Goal: Task Accomplishment & Management: Use online tool/utility

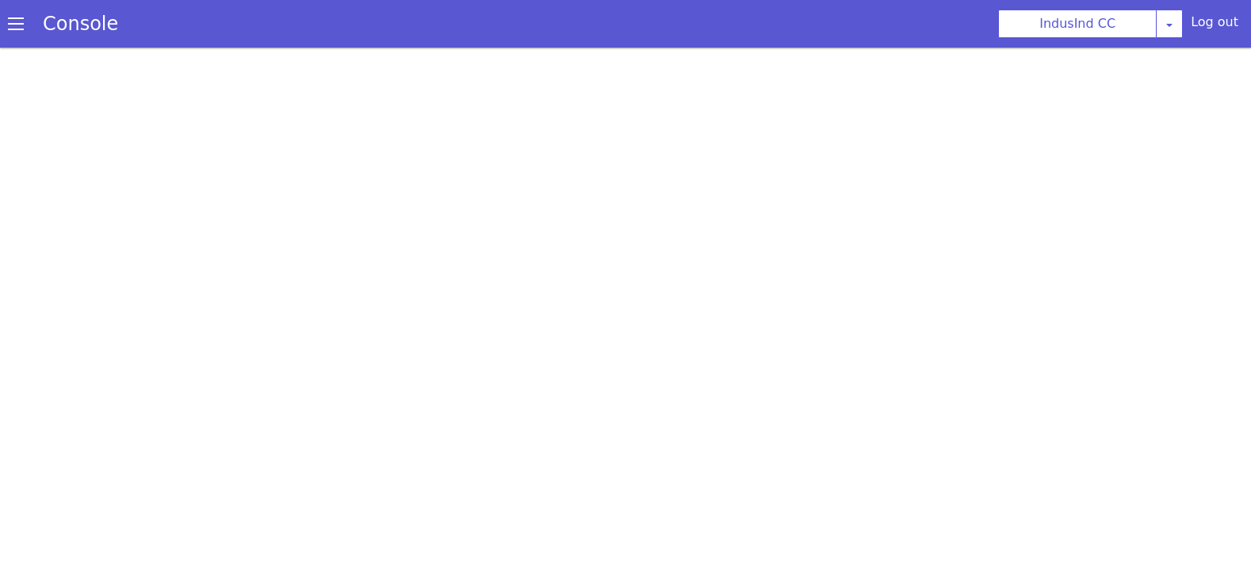
scroll to position [5, 0]
select select "Azure"
select select "ta"
select select "ta-IN-PallaviNeural"
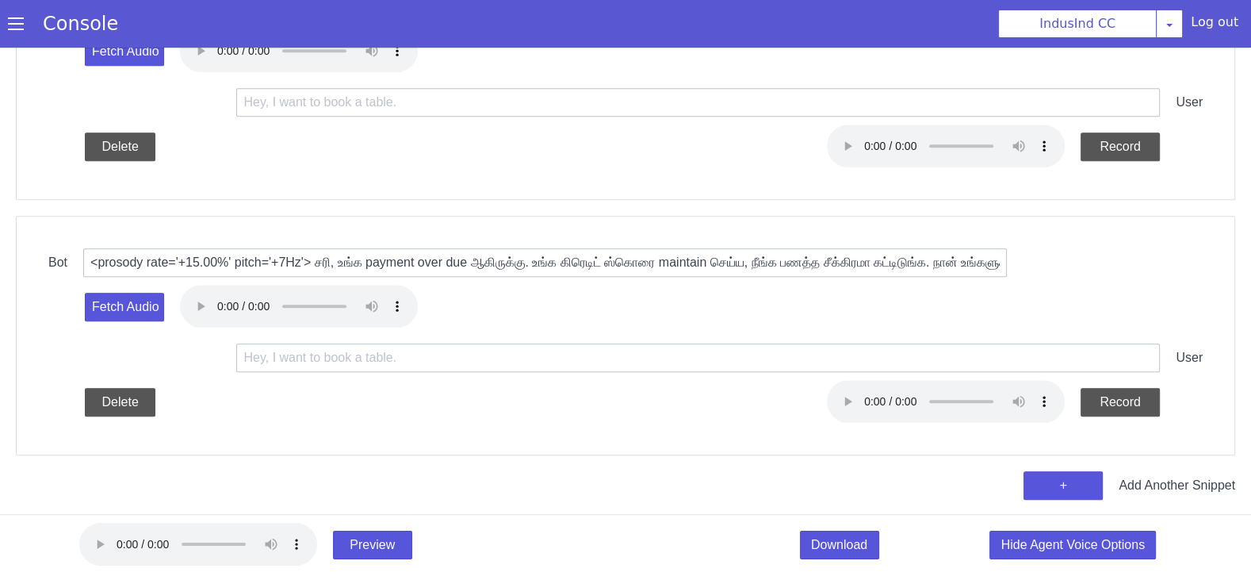
scroll to position [0, 0]
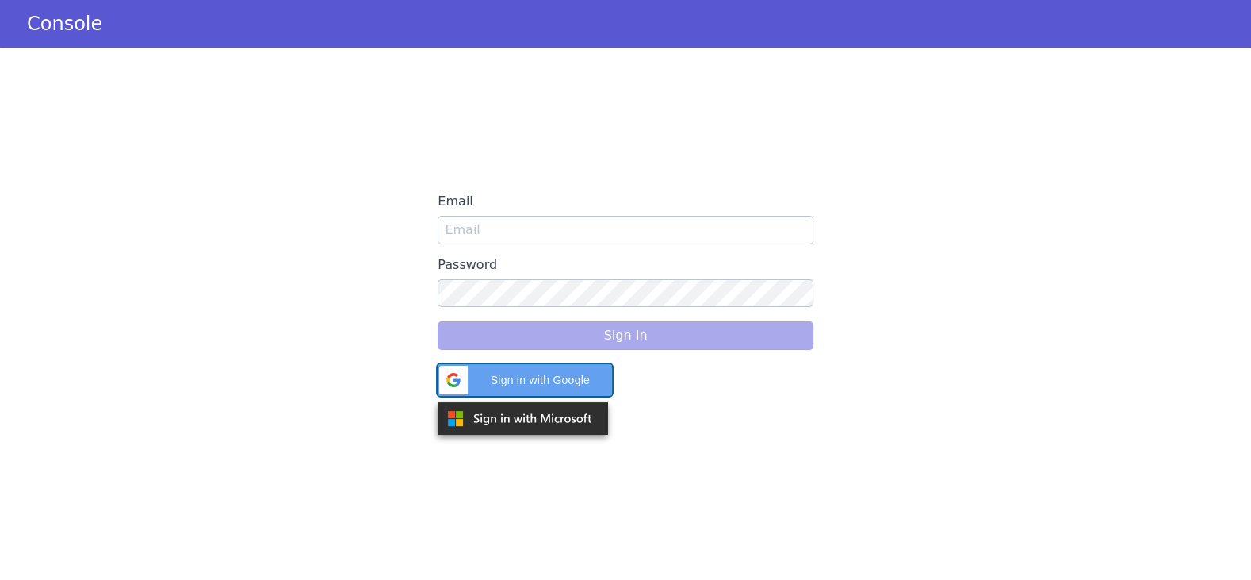
click at [511, 391] on div "Sign in with Google Sign in with Google. Opens in new tab" at bounding box center [524, 380] width 155 height 32
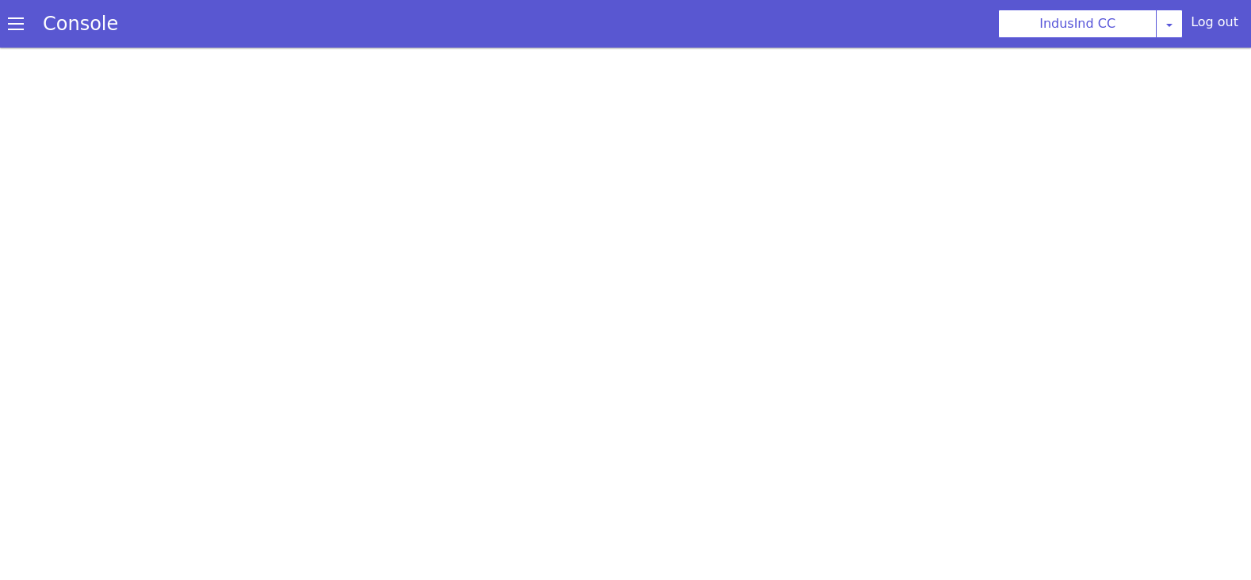
select select "Azure"
select select "ta"
select select "ta-IN-PallaviNeural"
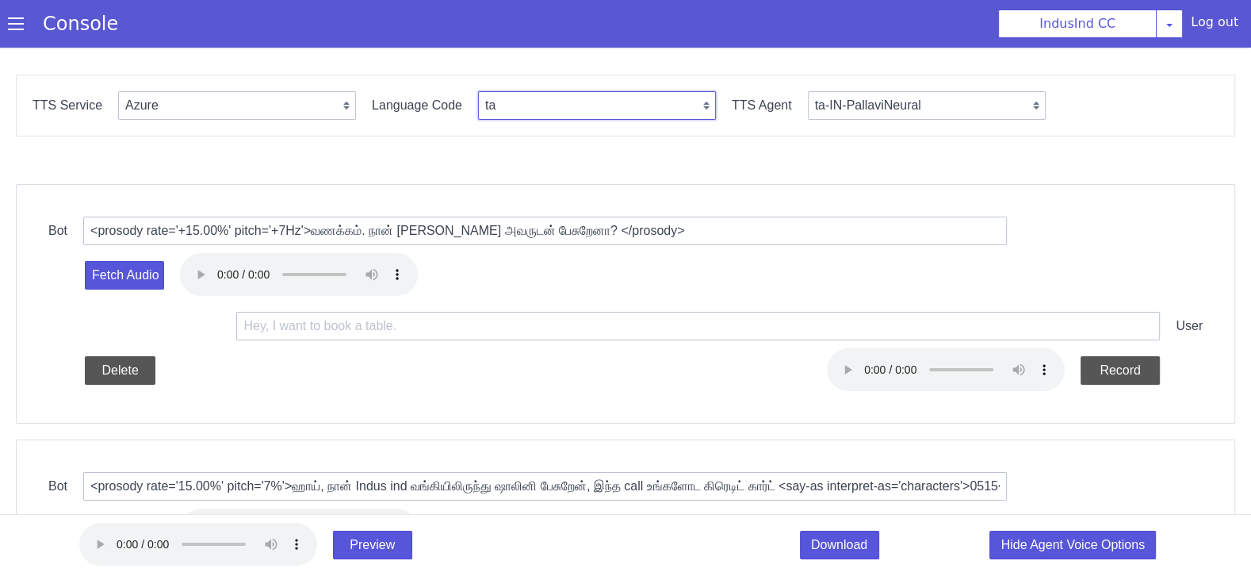
click at [560, 94] on select "en en-IN en-US en-GB hi ta te mr ms id-ID en-AU" at bounding box center [597, 105] width 238 height 29
select select "hi"
select select "hi-IN-Hemant"
click at [828, 101] on select "hi-IN-Hemant hi-IN-Kalpana hi-IN-SwaraNeural hi-IN-MadhurNeural" at bounding box center [927, 105] width 238 height 29
click at [534, 104] on select "en en-IN en-US en-GB hi ta te mr ms id-ID en-AU" at bounding box center [597, 105] width 238 height 29
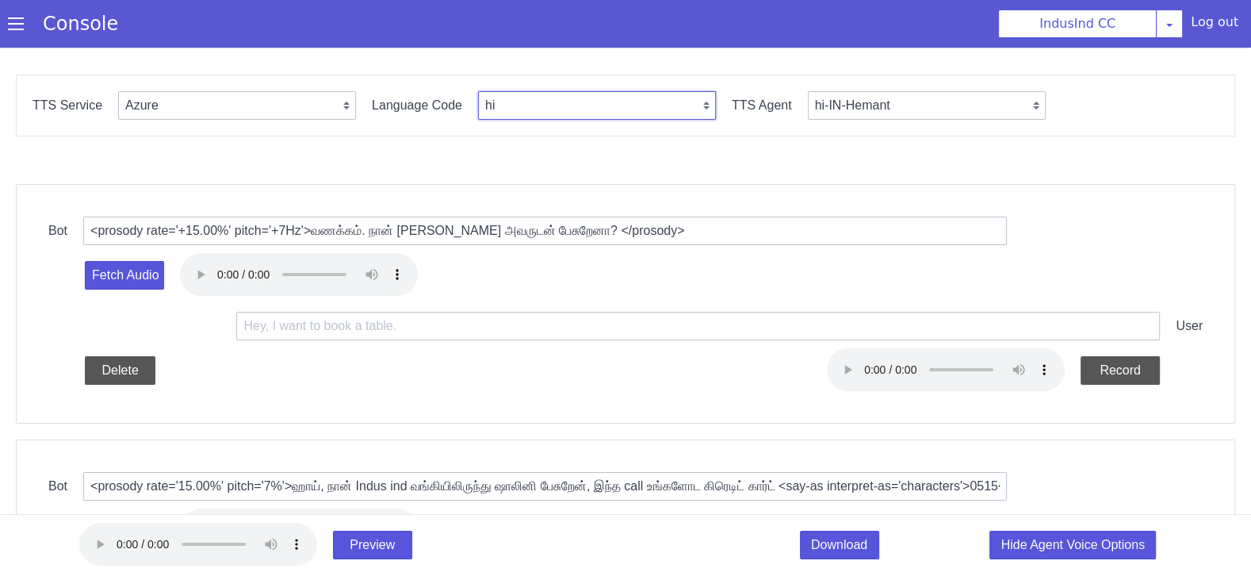
select select "en-IN"
click at [894, 113] on select "en-IN-PriyaRUS en-[GEOGRAPHIC_DATA]" at bounding box center [927, 105] width 238 height 29
click at [846, 98] on select "en-IN-PriyaRUS en-[GEOGRAPHIC_DATA]" at bounding box center [927, 105] width 238 height 29
select select "en-IN-PrabhatNeural"
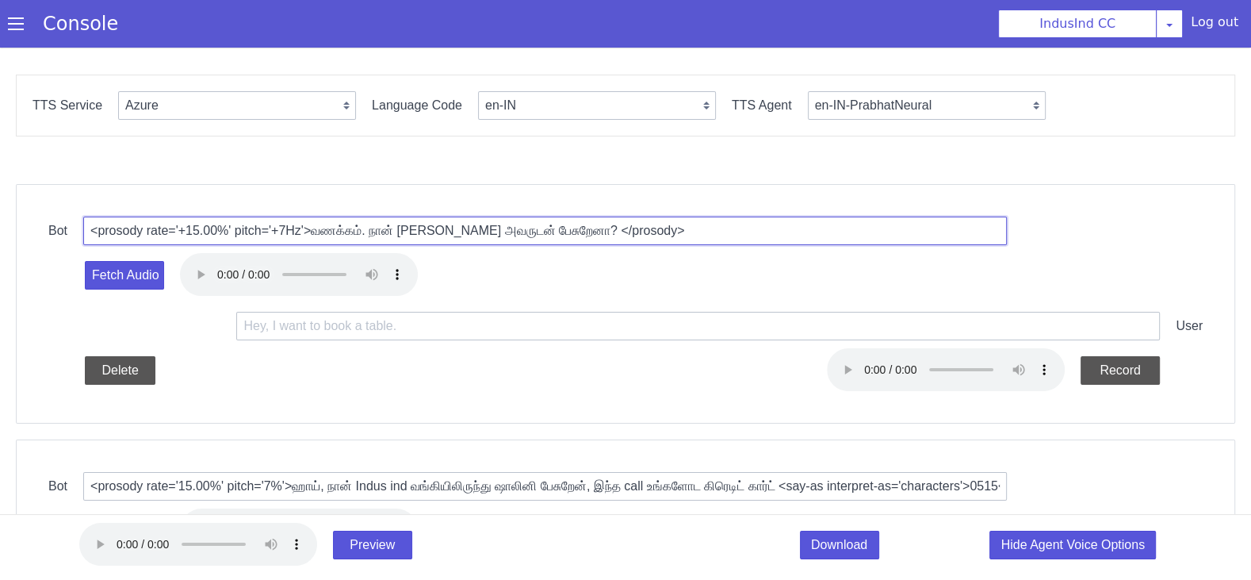
click at [421, 223] on input "<prosody rate='+15.00%' pitch='+7Hz'>வணக்கம். நான் Suryaprakash அவருடன் பேசுறேன…" at bounding box center [545, 230] width 924 height 29
paste input "25%' pitch='+1%'> Hi, I am Rahul, calling from Indus ind Bank. Am I talking to …"
drag, startPoint x: 373, startPoint y: 231, endPoint x: 342, endPoint y: 231, distance: 30.9
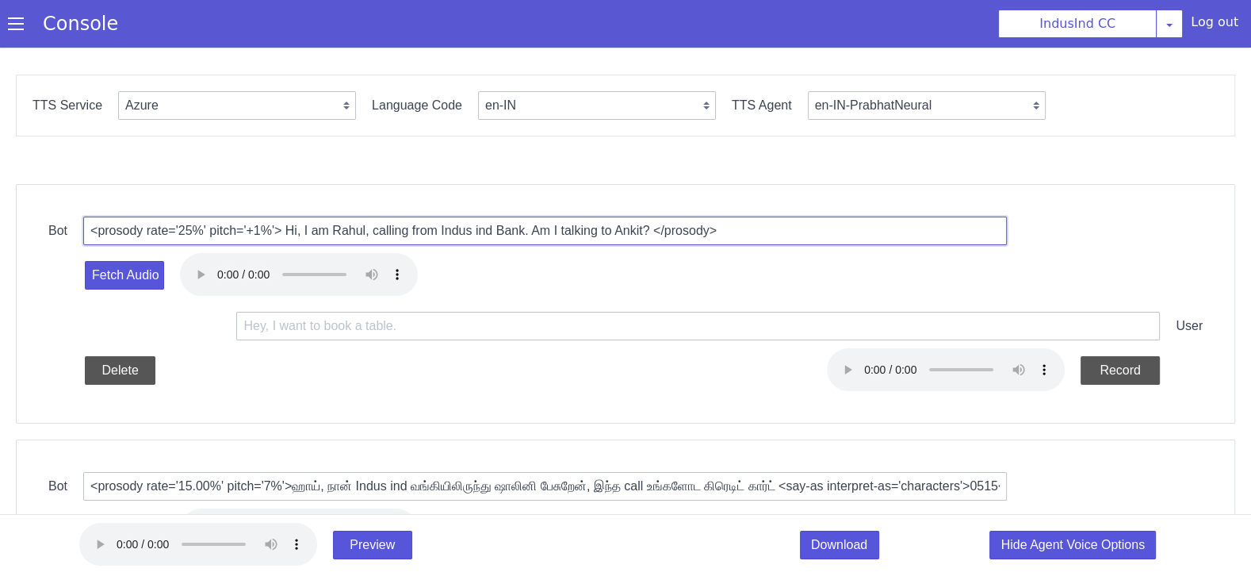
click at [342, 231] on input "<prosody rate='25%' pitch='+1%'> Hi, I am Rahul, calling from Indus ind Bank. A…" at bounding box center [545, 230] width 924 height 29
drag, startPoint x: 642, startPoint y: 226, endPoint x: 668, endPoint y: 230, distance: 26.5
click at [668, 230] on input "<prosody rate='25%' pitch='+1%'> Hi, I am Mahesh, calling from Indus ind Bank. …" at bounding box center [545, 230] width 924 height 29
type input "<prosody rate='25%' pitch='+1%'> Hi, I am Mahesh, calling from Indus ind Bank. …"
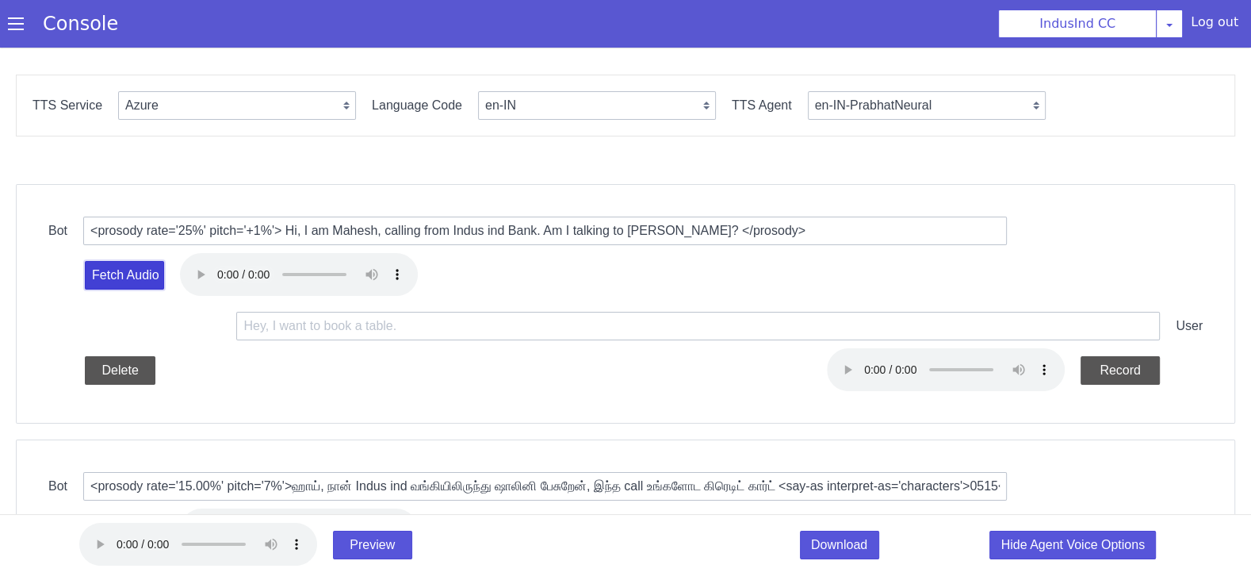
click at [142, 277] on button "Fetch Audio" at bounding box center [124, 275] width 79 height 29
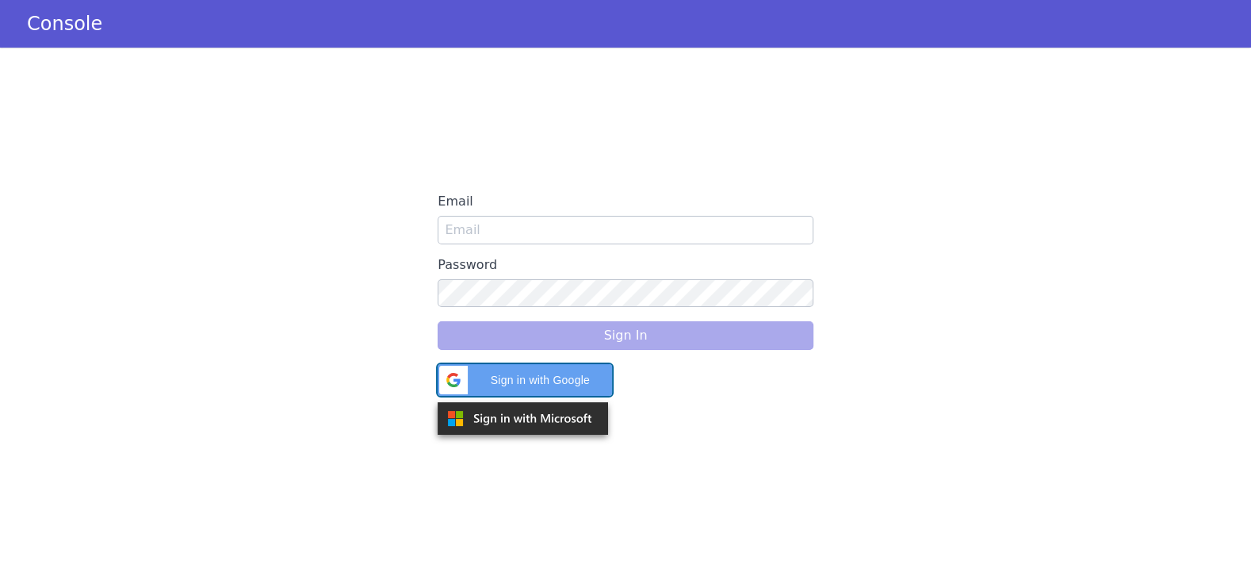
click at [531, 381] on span "Sign in with Google" at bounding box center [539, 380] width 125 height 17
click at [478, 365] on div "Sign in with Google Sign in with Google. Opens in new tab" at bounding box center [524, 380] width 155 height 32
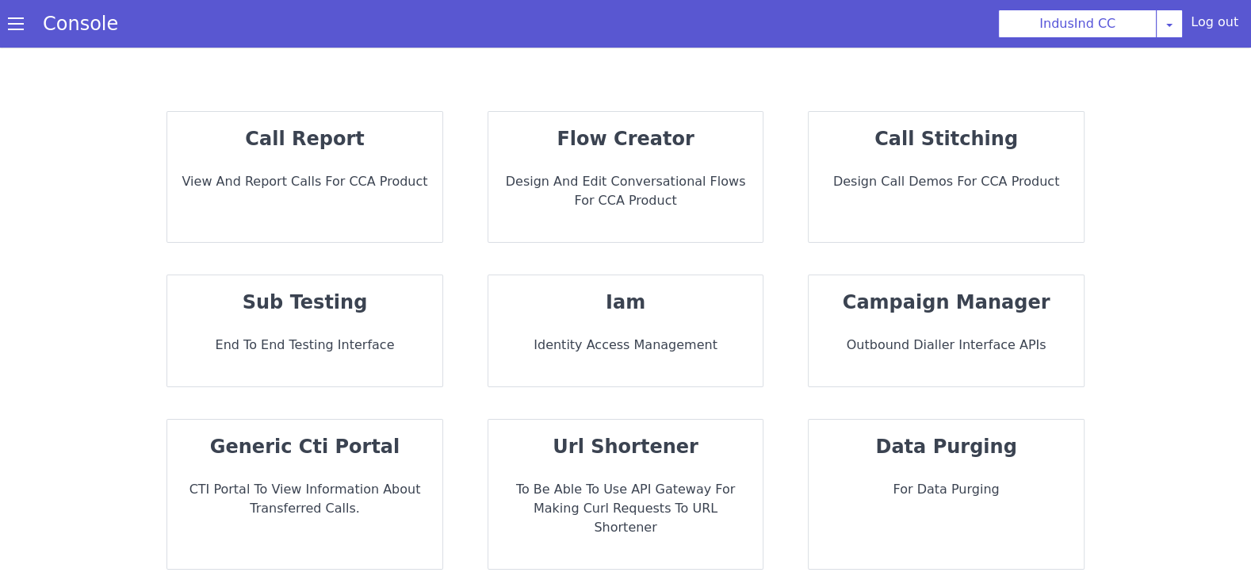
click at [962, 192] on div "call stitching Design call demos for CCA Product" at bounding box center [946, 177] width 275 height 130
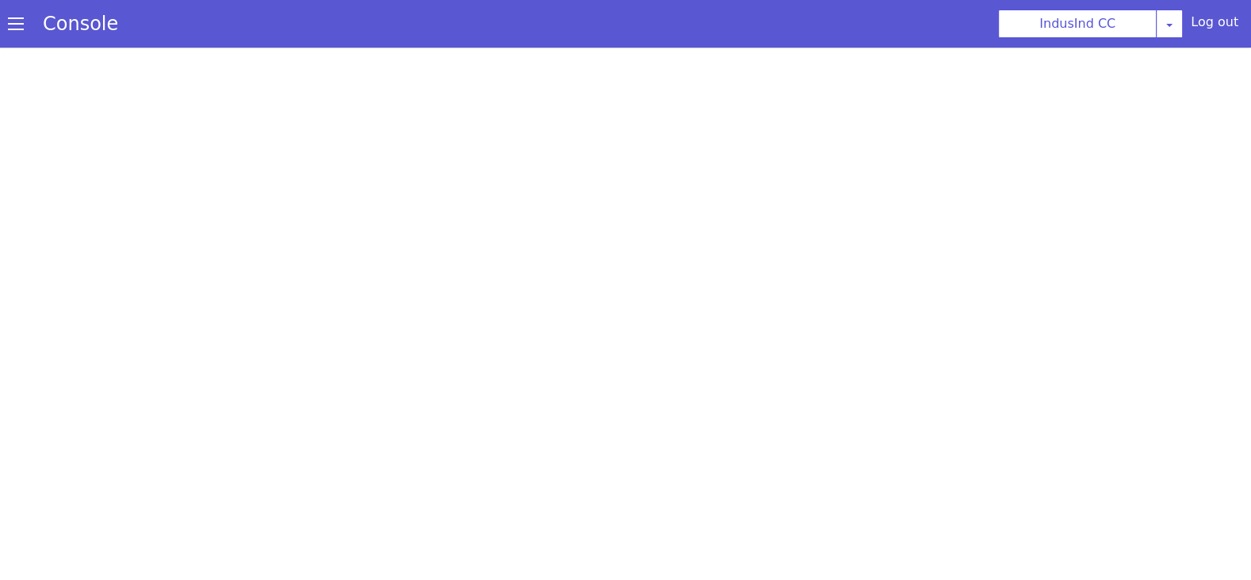
select select "hi"
select select "hi-IN-Wavenet-A"
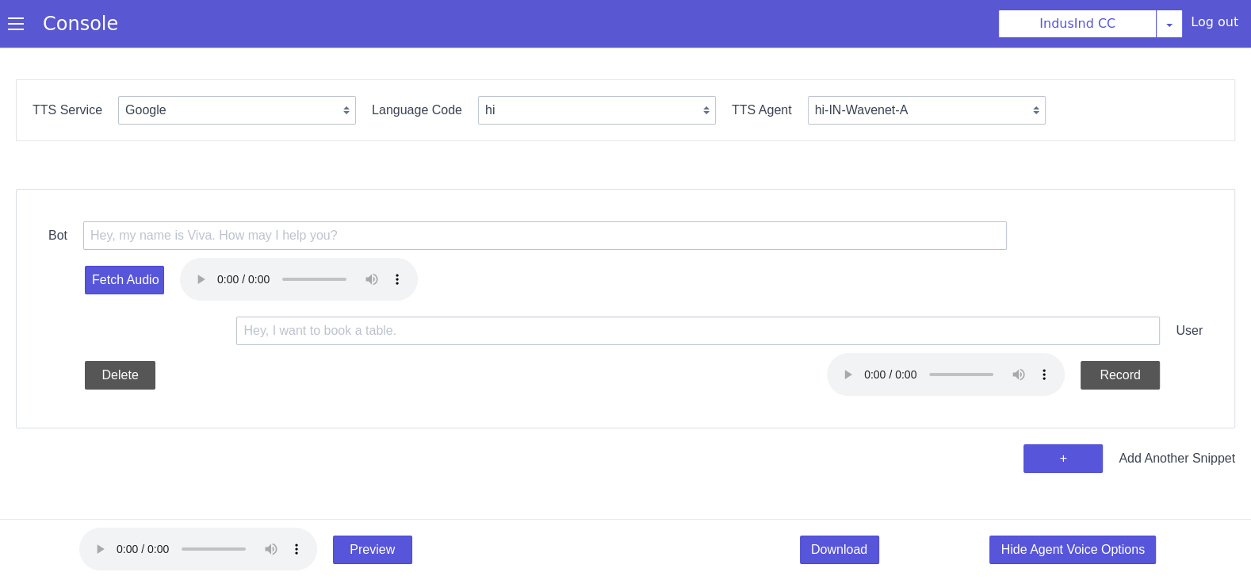
scroll to position [5, 0]
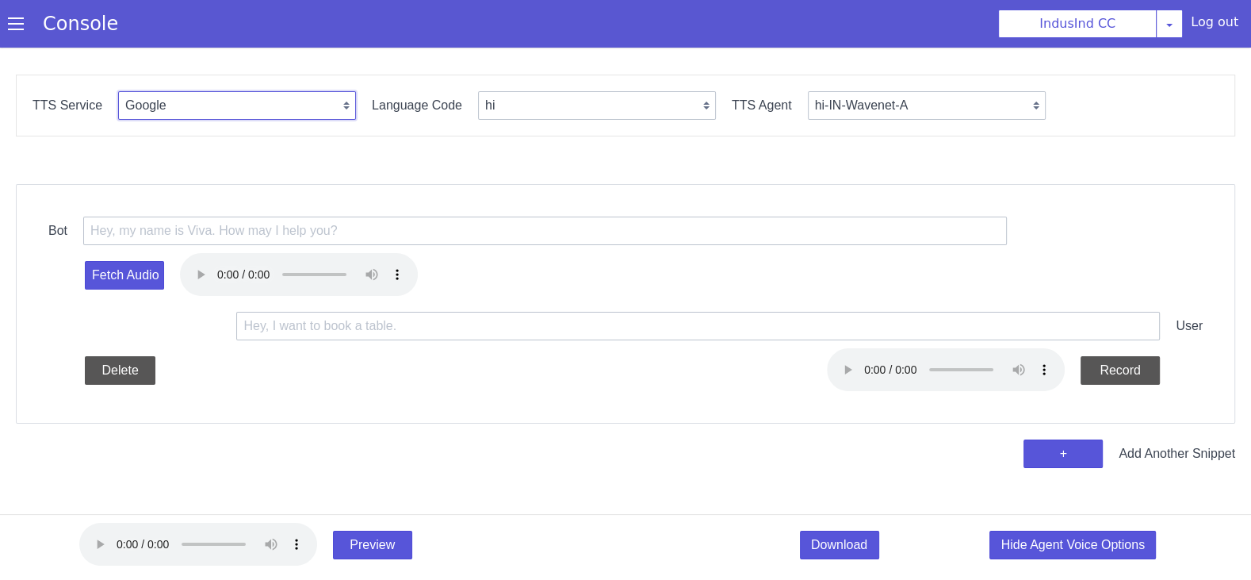
select select "Azure"
select select "en"
select select "en-IN-Heera"
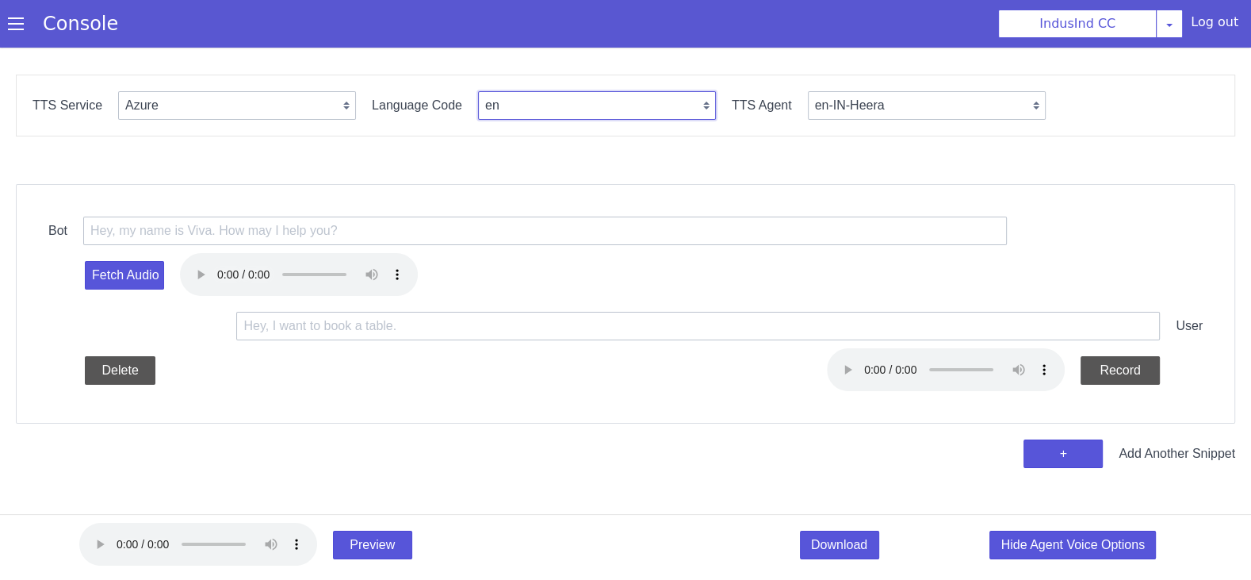
click at [542, 73] on select "en en-IN en-US en-GB hi ta te mr ms id-ID en-AU" at bounding box center [613, 67] width 238 height 29
click at [531, 84] on select "en en-IN en-US en-GB hi ta te mr ms id-ID en-AU" at bounding box center [603, 88] width 238 height 29
select select "en-IN"
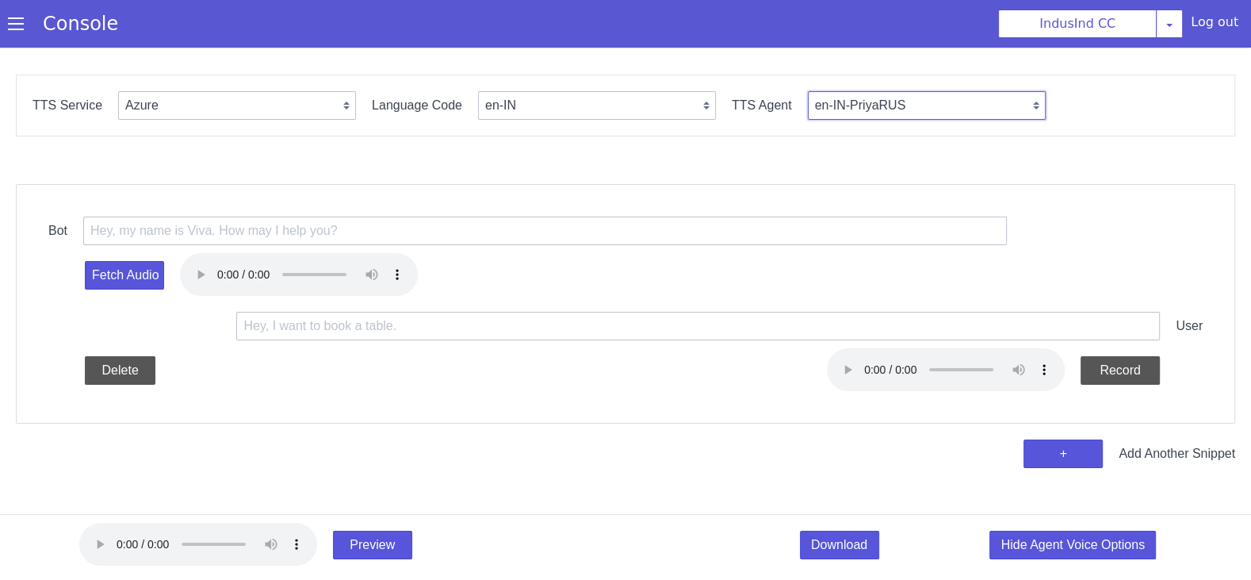
select select "en-IN-PrabhatNeural"
click at [353, 125] on div "Fetch Audio" at bounding box center [686, 155] width 1154 height 60
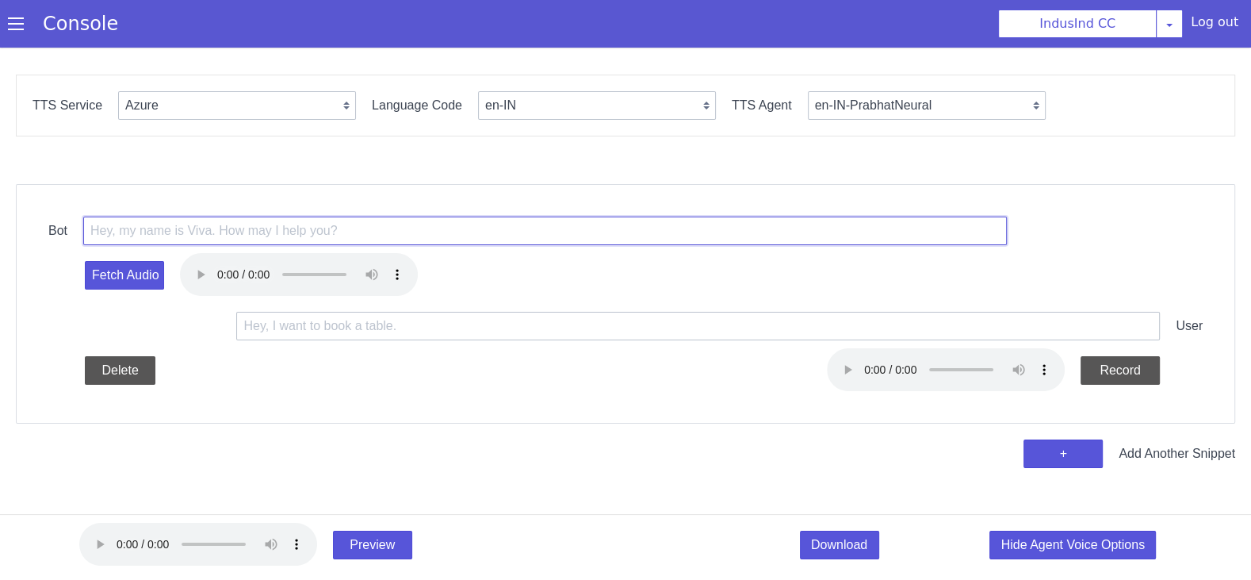
click at [371, 81] on input "text" at bounding box center [629, 77] width 924 height 29
paste input "<prosody rate='25%' pitch='+1%'> Hi, I am Rahul, calling from Indus ind Bank. A…"
drag, startPoint x: 662, startPoint y: -109, endPoint x: 629, endPoint y: -109, distance: 32.5
click at [453, 38] on input "<prosody rate='25%' pitch='+1%'> Hi, I am Rahul, calling from Indus ind Bank. A…" at bounding box center [657, 41] width 924 height 29
drag, startPoint x: 724, startPoint y: 77, endPoint x: 752, endPoint y: 78, distance: 27.8
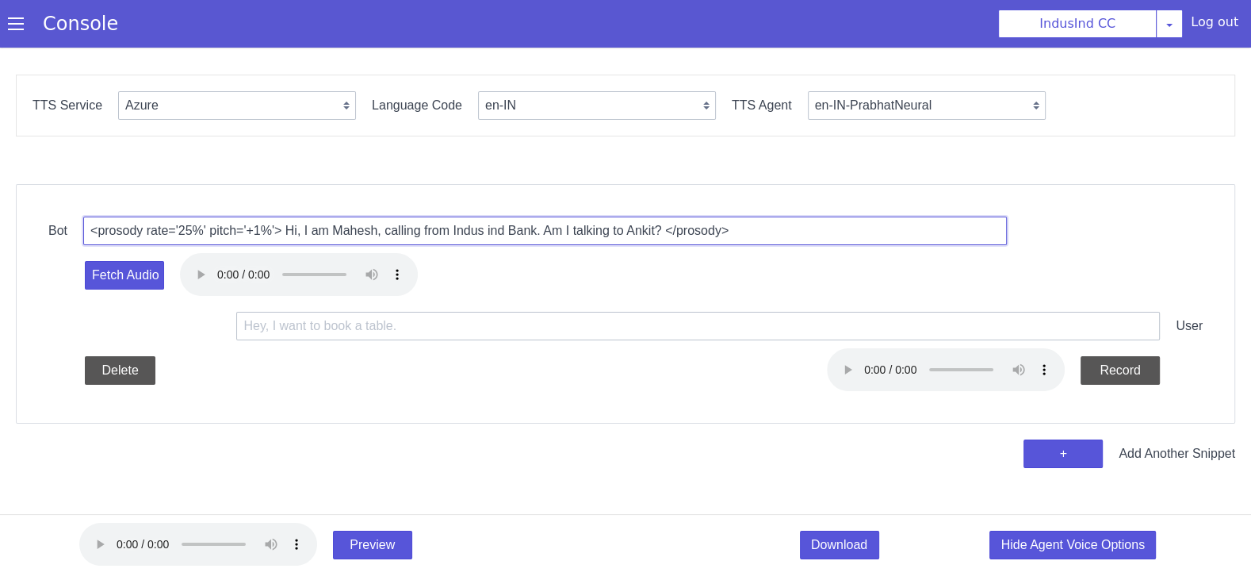
click at [730, 111] on input "<prosody rate='25%' pitch='+1%'> Hi, I am Mahesh, calling from Indus ind Bank. …" at bounding box center [606, 111] width 924 height 29
click at [825, 38] on input "<prosody rate='25%' pitch='+1%'> Hi, I am Mahesh, calling from Indus ind Bank. …" at bounding box center [657, 41] width 924 height 29
type input "<prosody rate='25%' pitch='+1%'> Hi, I am Mahesh, calling from Indus ind Bank. …"
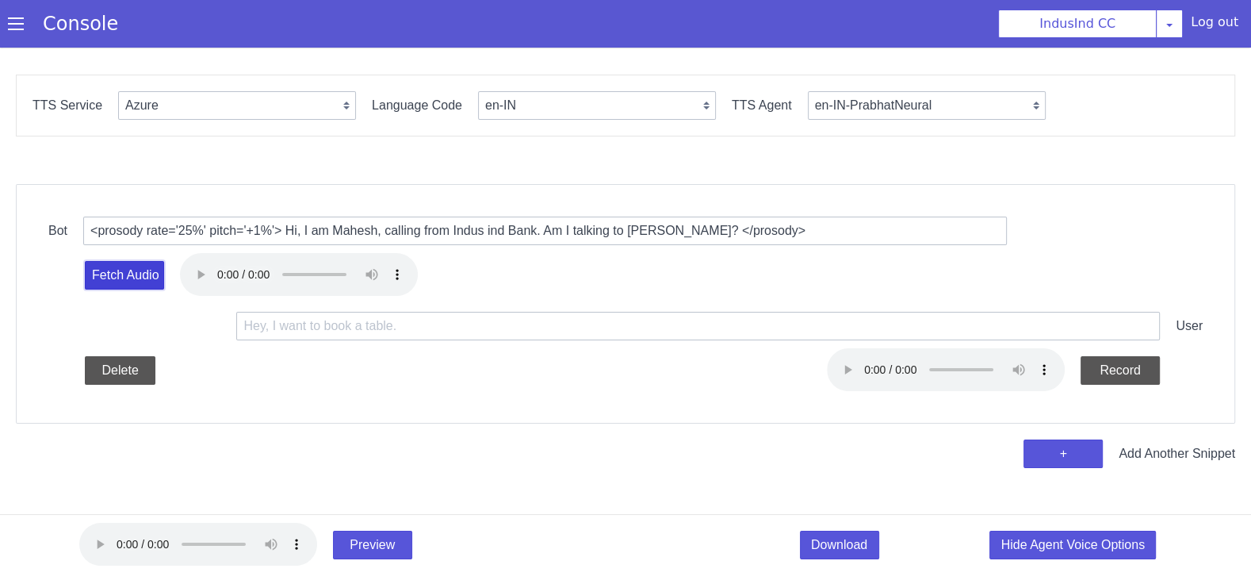
click at [204, 156] on button "Fetch Audio" at bounding box center [184, 155] width 79 height 29
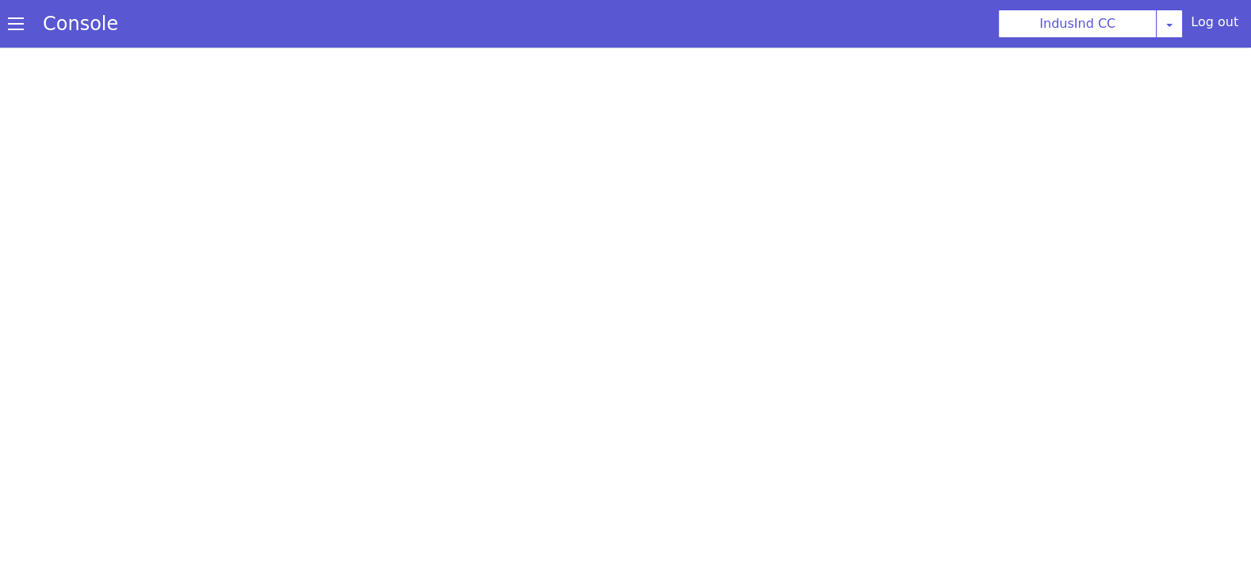
select select "Azure"
select select "en-IN"
select select "en-IN-PrabhatNeural"
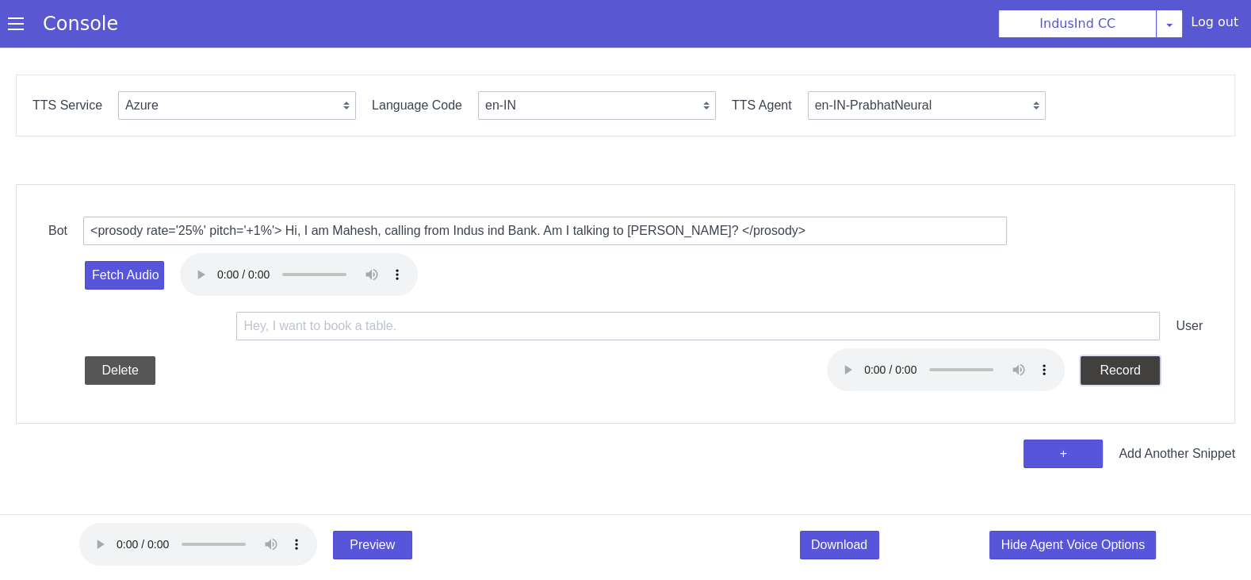
click at [1123, 356] on button "Record" at bounding box center [1126, 353] width 79 height 29
click at [1176, 254] on button "Stop" at bounding box center [1180, 250] width 79 height 29
click at [1118, 329] on button "+" at bounding box center [1124, 333] width 79 height 29
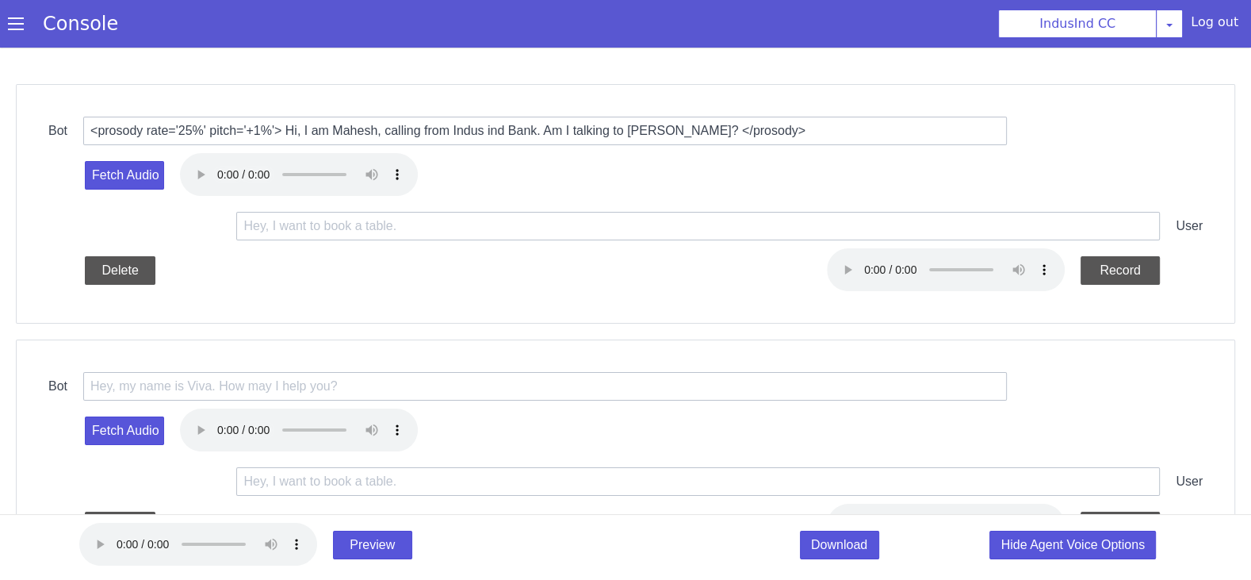
scroll to position [127, 0]
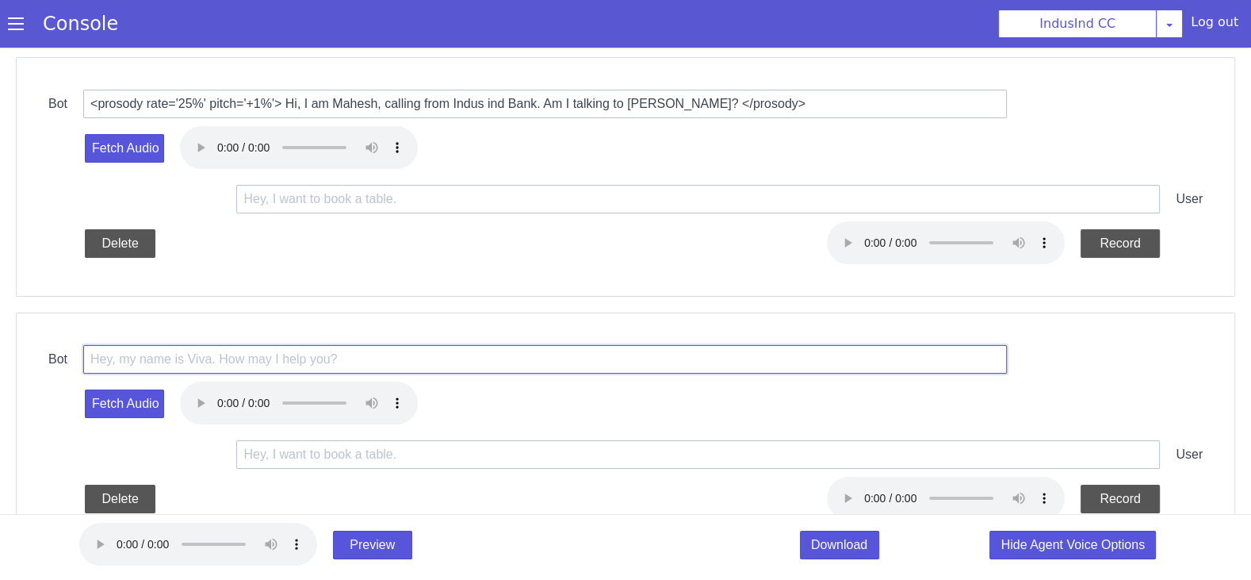
click at [387, 201] on input "text" at bounding box center [629, 206] width 924 height 29
paste input "<prosody rate='25%' pitch='+1%'>Hi Ankit, your IndusInd credit card ending with…"
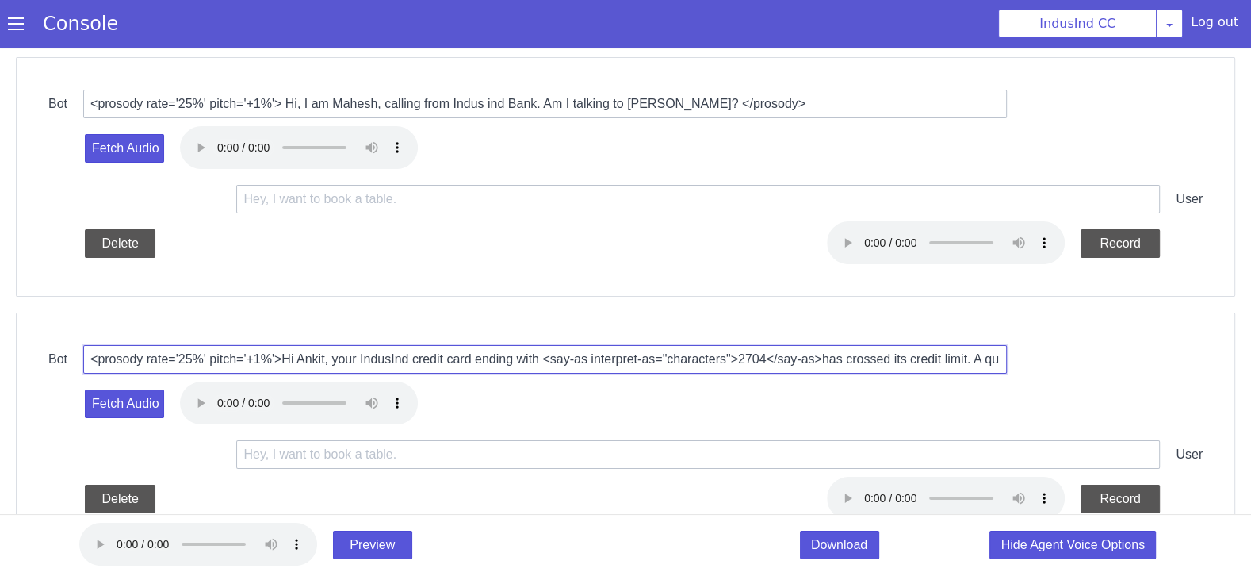
scroll to position [0, 1512]
click at [425, 342] on input "<prosody rate='25%' pitch='+1%'>Hi Ankit, your IndusInd credit card ending with…" at bounding box center [552, 341] width 924 height 29
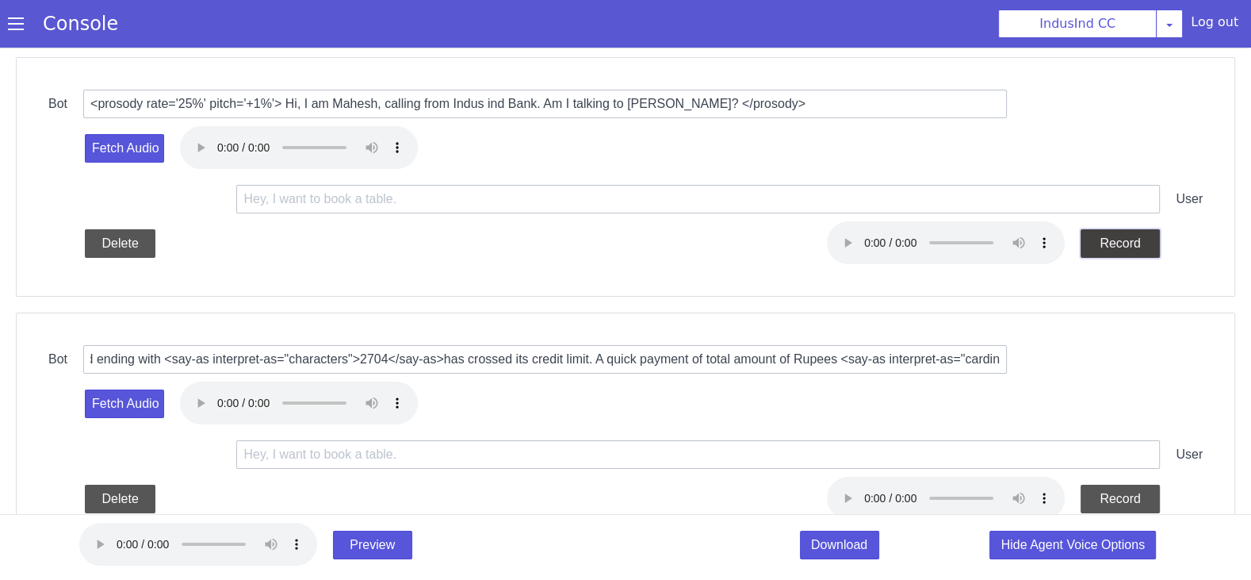
scroll to position [0, 0]
click at [1135, 207] on button "Record" at bounding box center [1135, 205] width 79 height 29
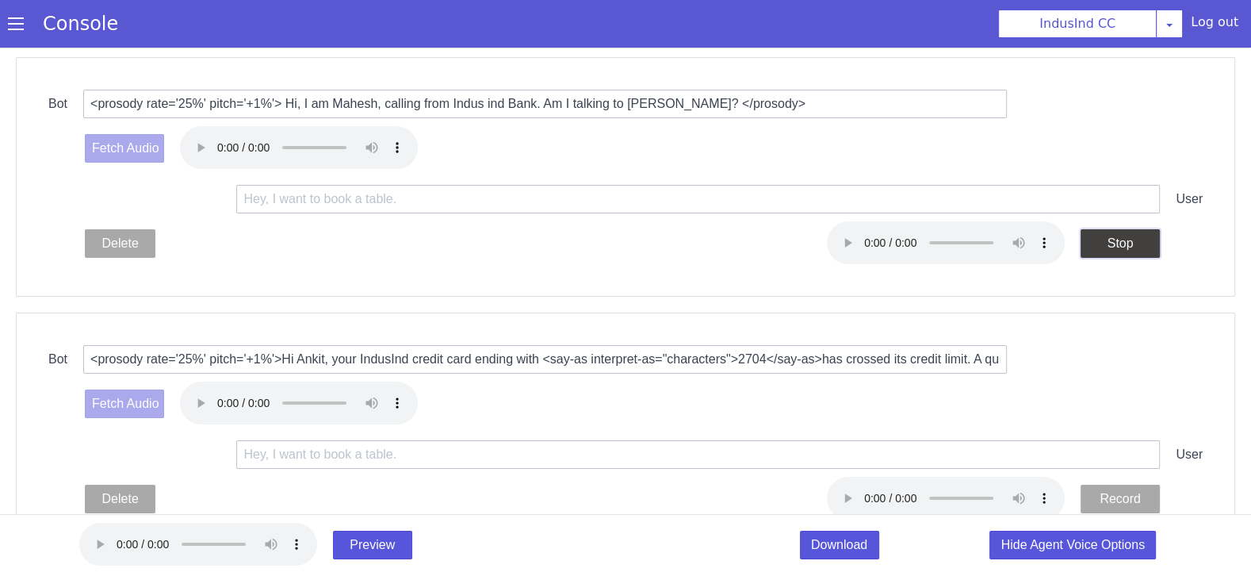
click at [1180, 125] on button "Stop" at bounding box center [1181, 123] width 79 height 29
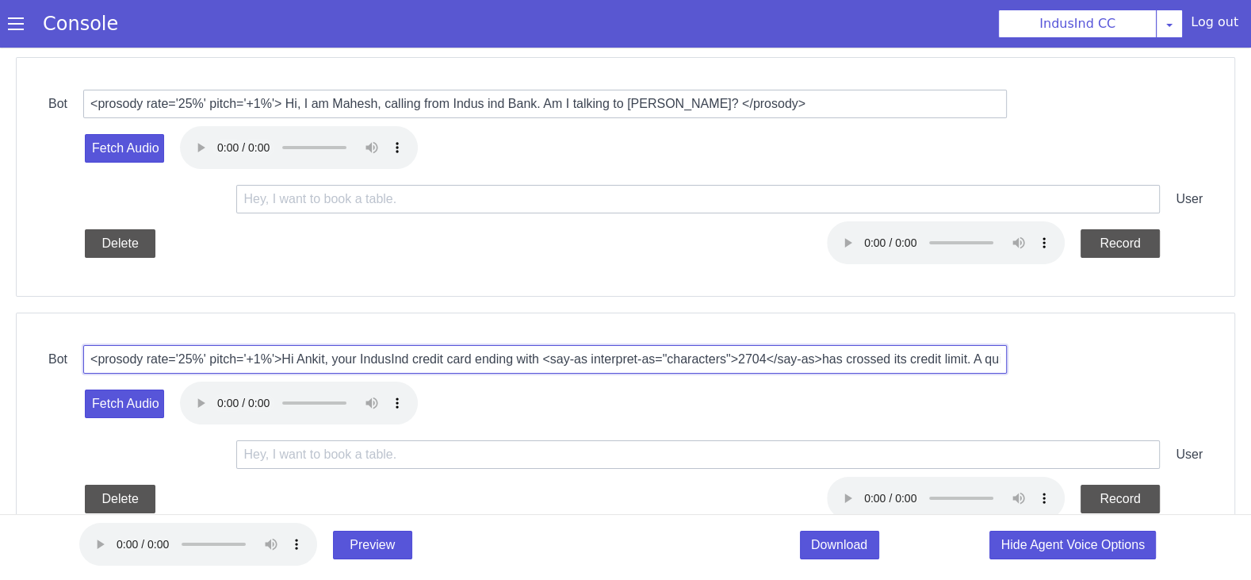
click at [372, 268] on input "<prosody rate='25%' pitch='+1%'>Hi Ankit, your IndusInd credit card ending with…" at bounding box center [587, 270] width 924 height 29
drag, startPoint x: 417, startPoint y: 204, endPoint x: 393, endPoint y: 202, distance: 23.8
click at [371, 235] on input "<prosody rate='25%' pitch='+1%'>Hi Ankit, your IndusInd credit card ending with…" at bounding box center [606, 239] width 924 height 29
click at [577, 236] on input "<prosody rate='25%' pitch='+1%'>Hi Chandrashekar, your IndusInd credit card end…" at bounding box center [605, 239] width 924 height 29
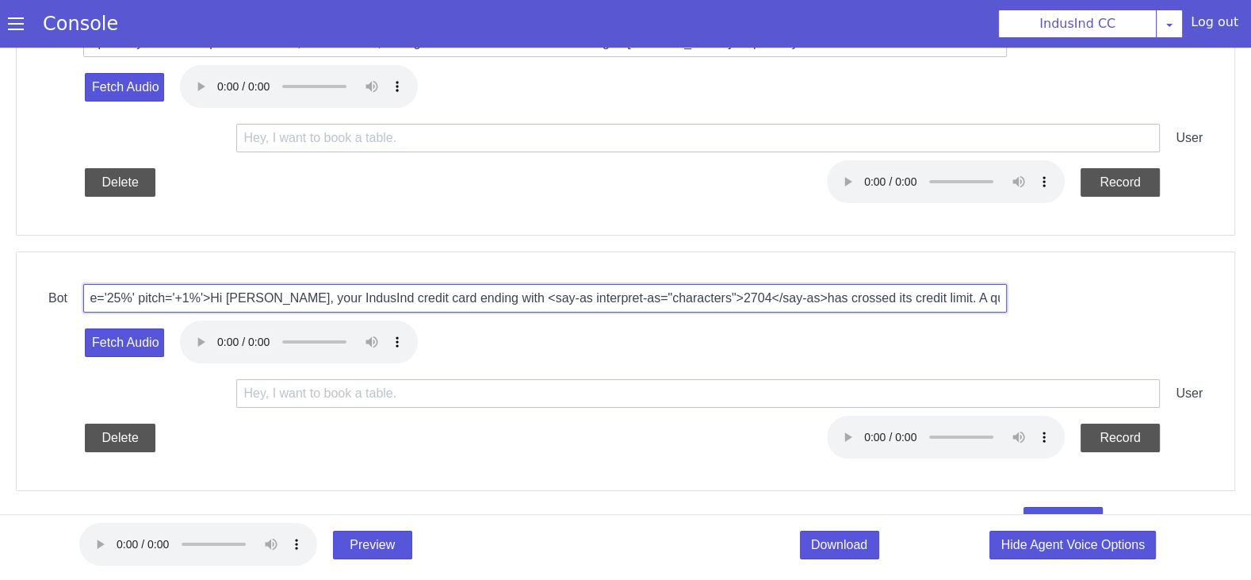
scroll to position [225, 0]
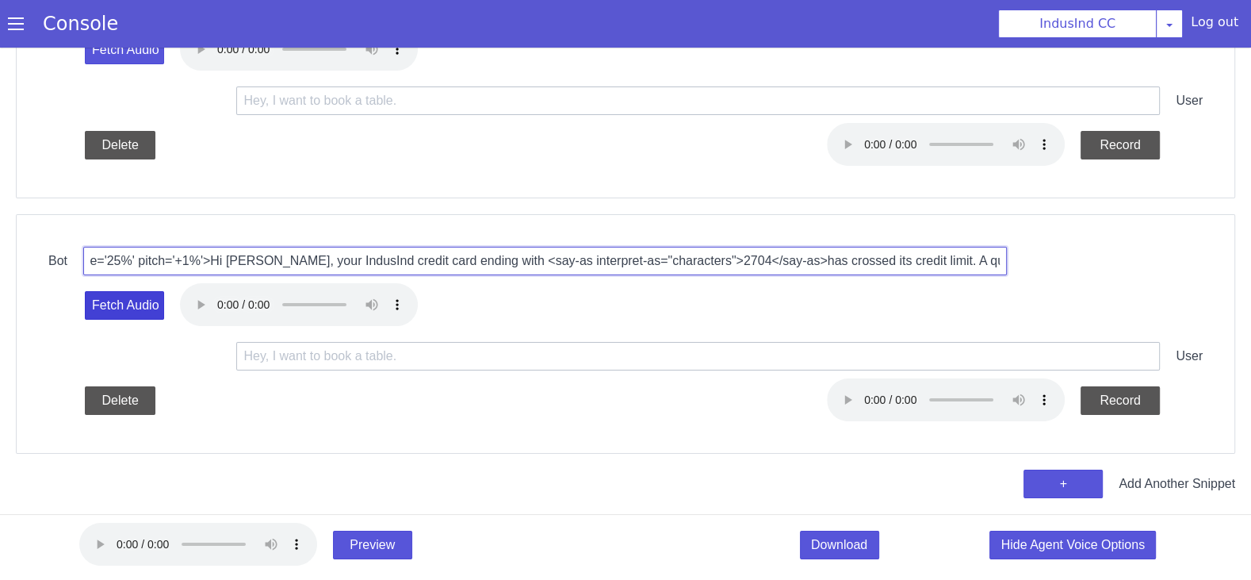
type input "<prosody rate='25%' pitch='+1%'>Hi Chandrashekar, your IndusInd credit card end…"
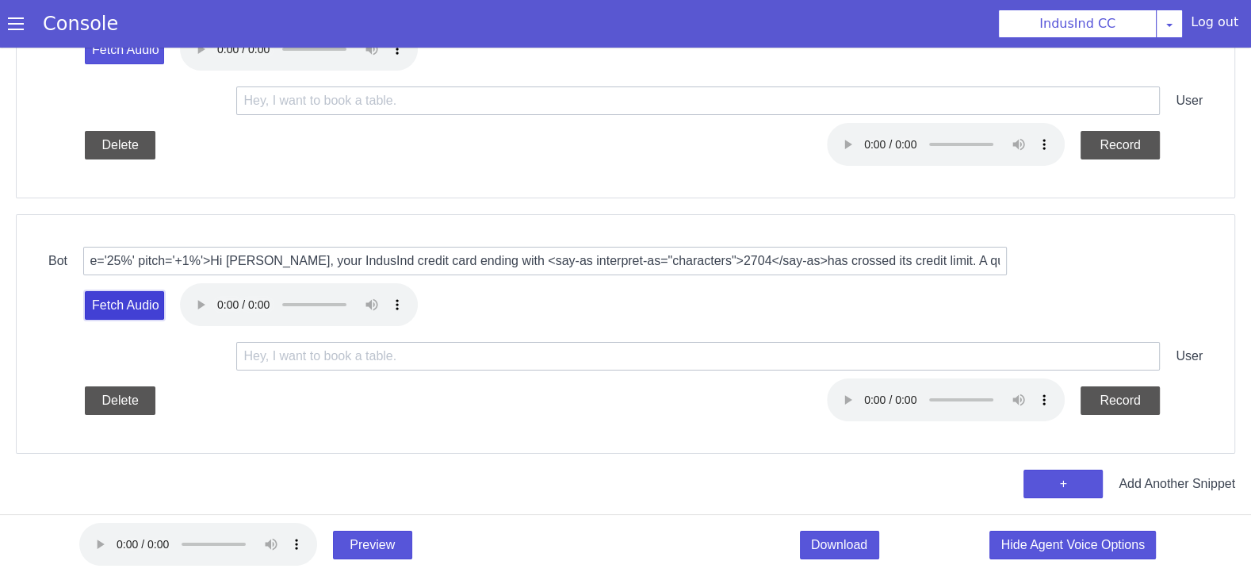
scroll to position [0, 0]
click at [140, 262] on button "Fetch Audio" at bounding box center [140, 267] width 79 height 29
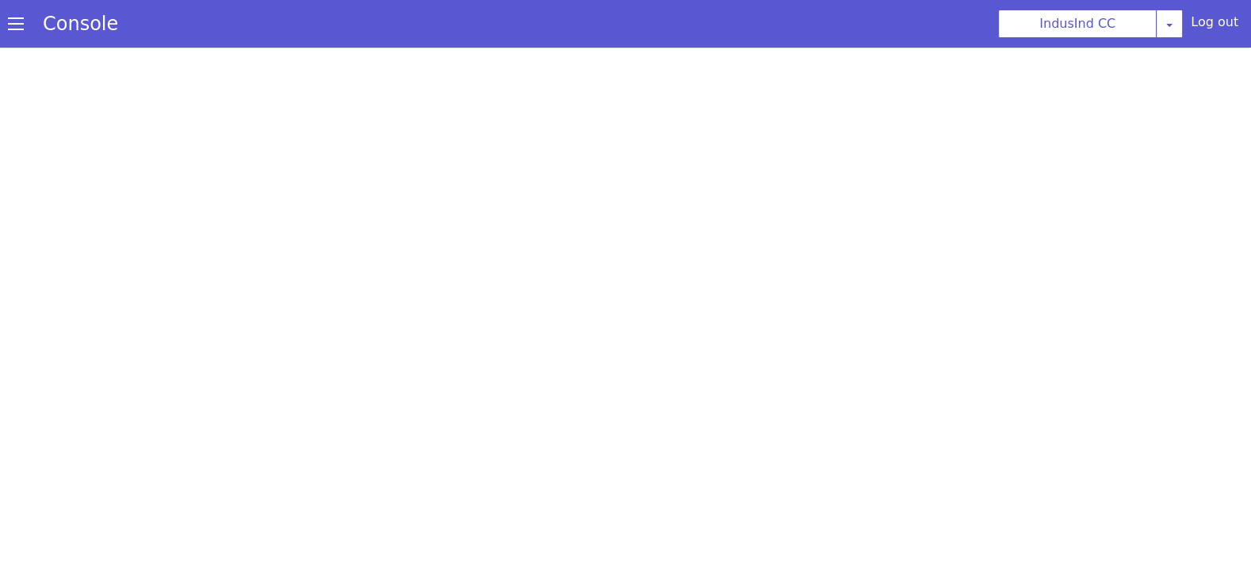
select select "Azure"
select select "en-IN"
select select "en-IN-PrabhatNeural"
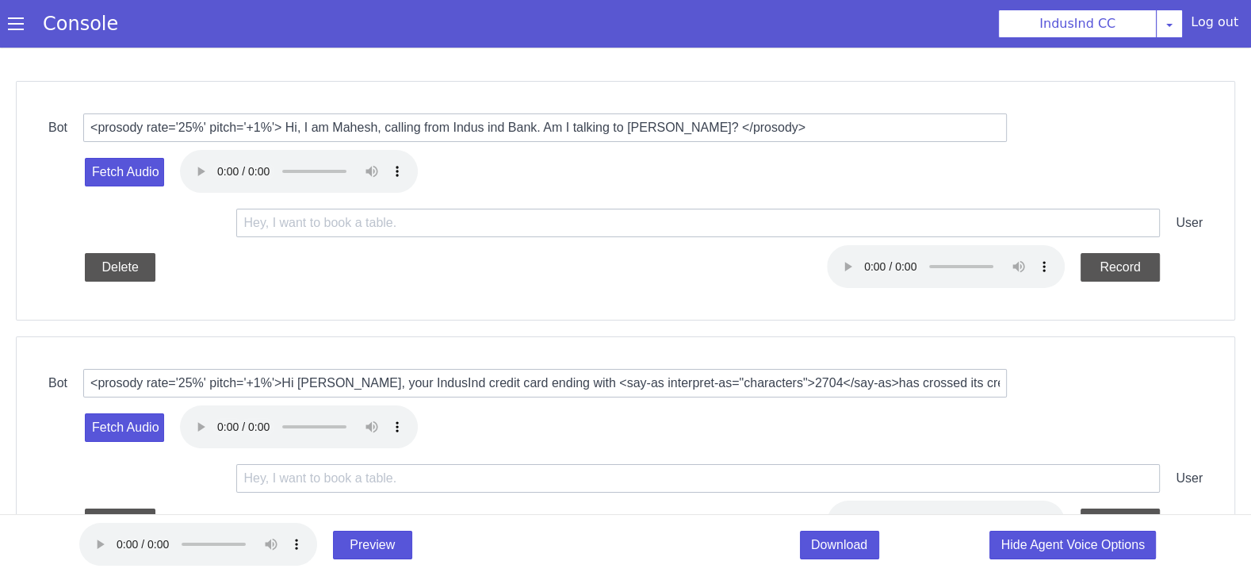
scroll to position [225, 0]
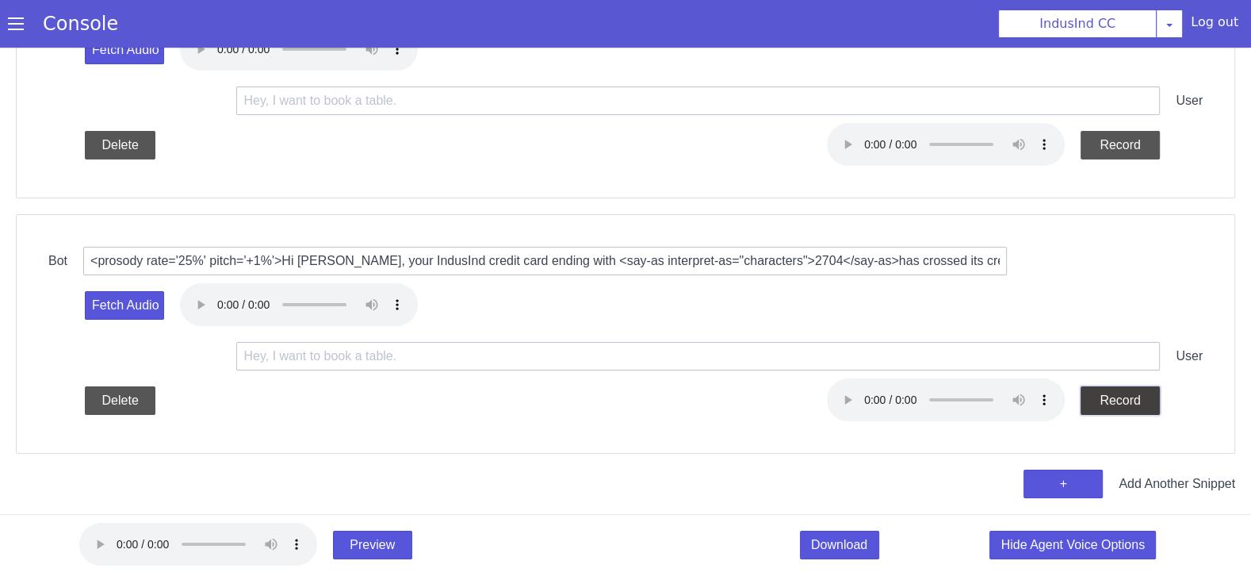
click at [1206, 247] on button "Record" at bounding box center [1204, 247] width 79 height 29
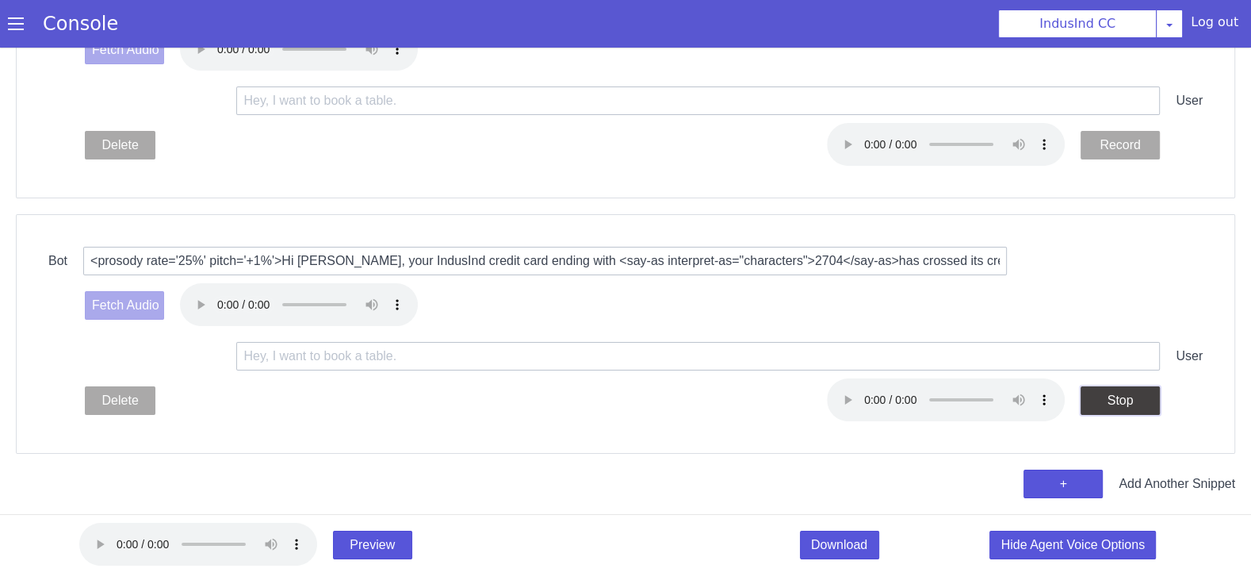
click at [1138, 362] on button "Stop" at bounding box center [1135, 362] width 79 height 29
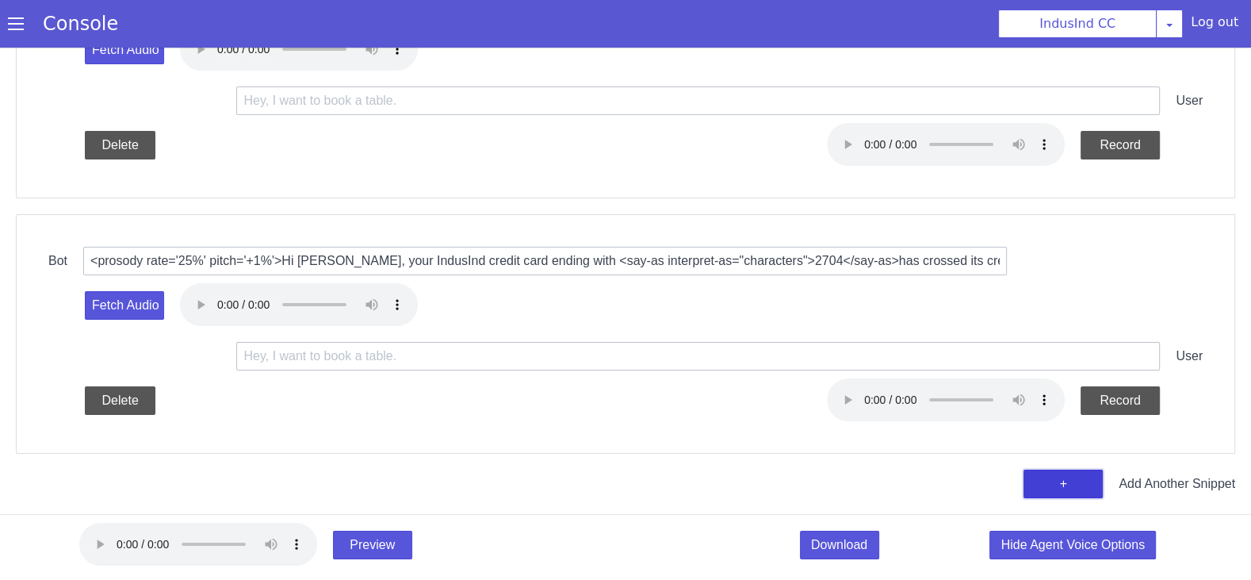
click at [1100, 361] on button "+" at bounding box center [1124, 364] width 79 height 29
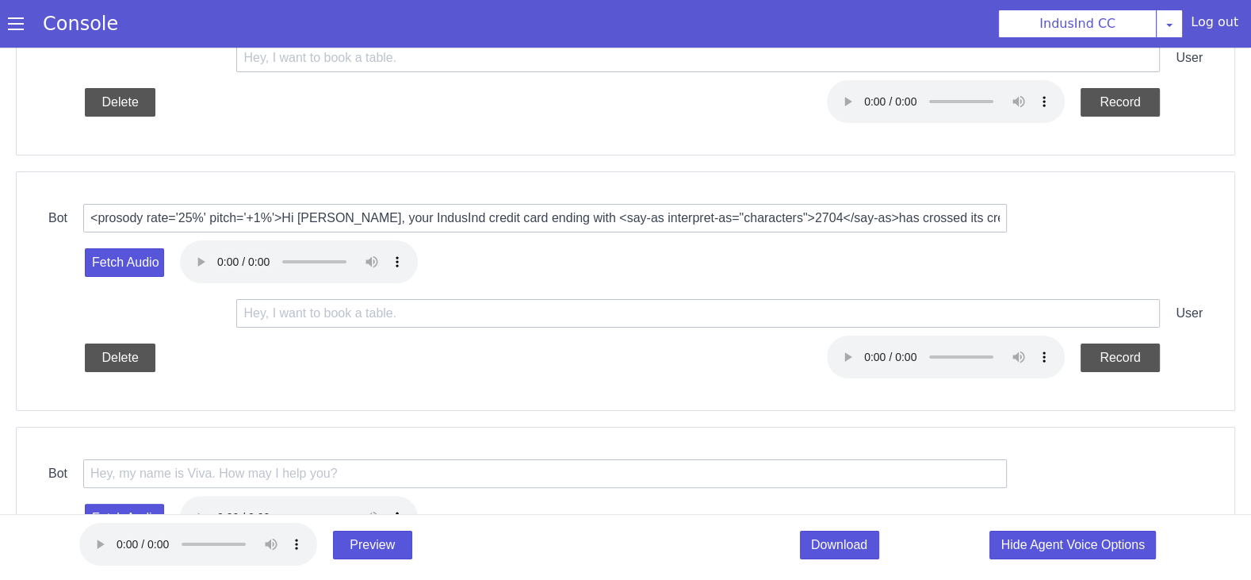
scroll to position [320, 0]
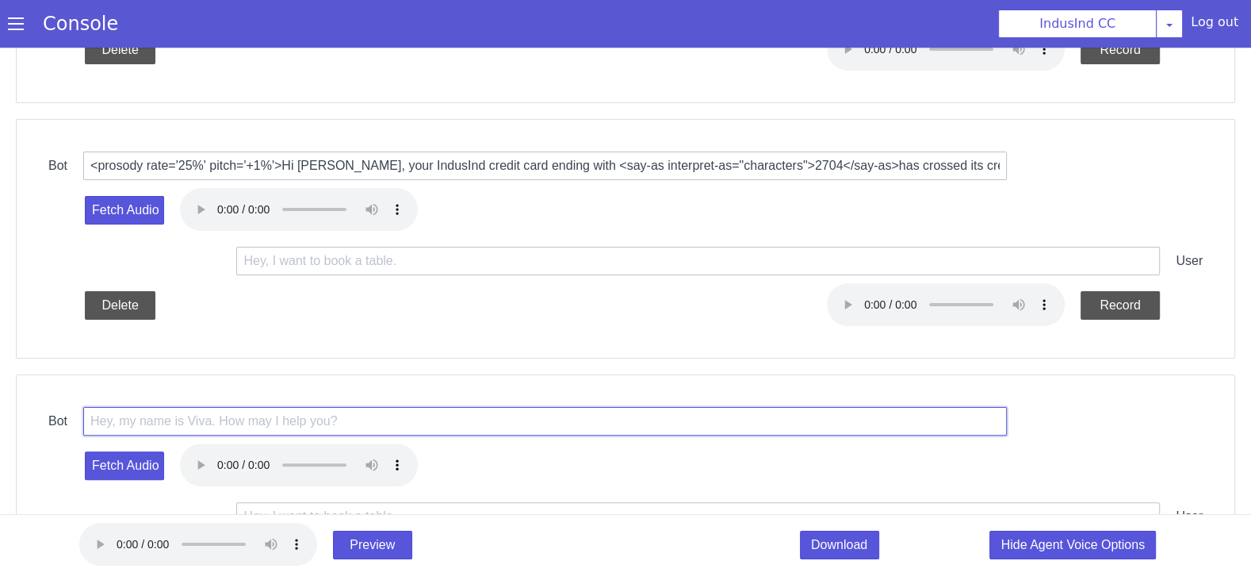
click at [497, 192] on input "text" at bounding box center [677, 189] width 924 height 85
click at [613, 156] on input "text" at bounding box center [724, 155] width 924 height 54
click at [586, 187] on input "text" at bounding box center [691, 194] width 924 height 29
paste input "<prosody rate='25%' pitch='+1%'> That's Great. I am sending you an SMS with the…"
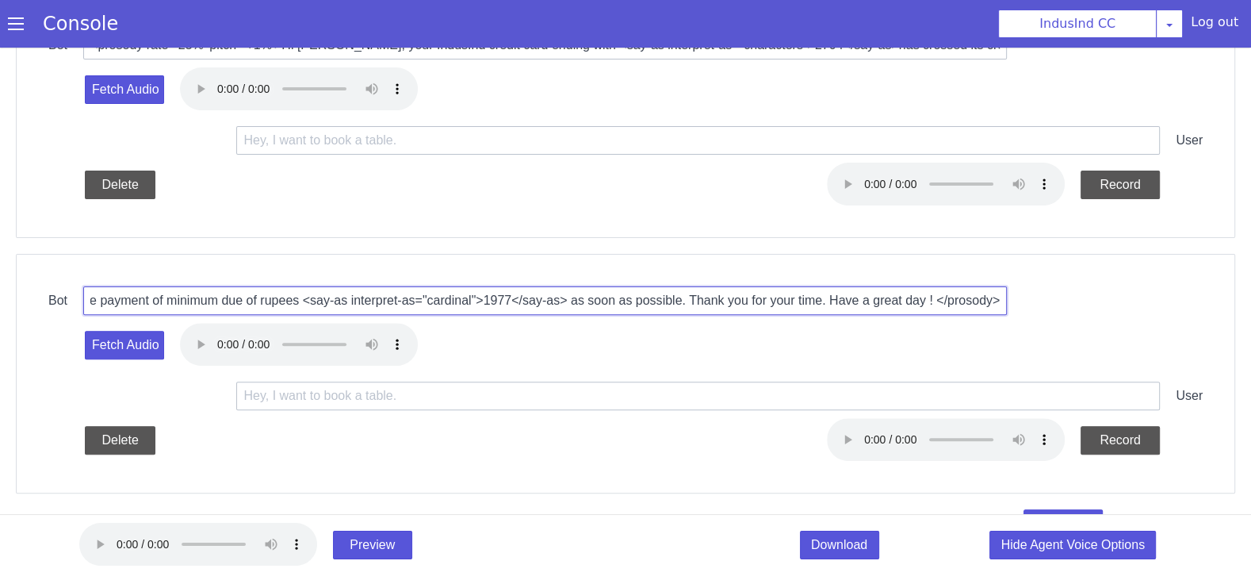
scroll to position [480, 0]
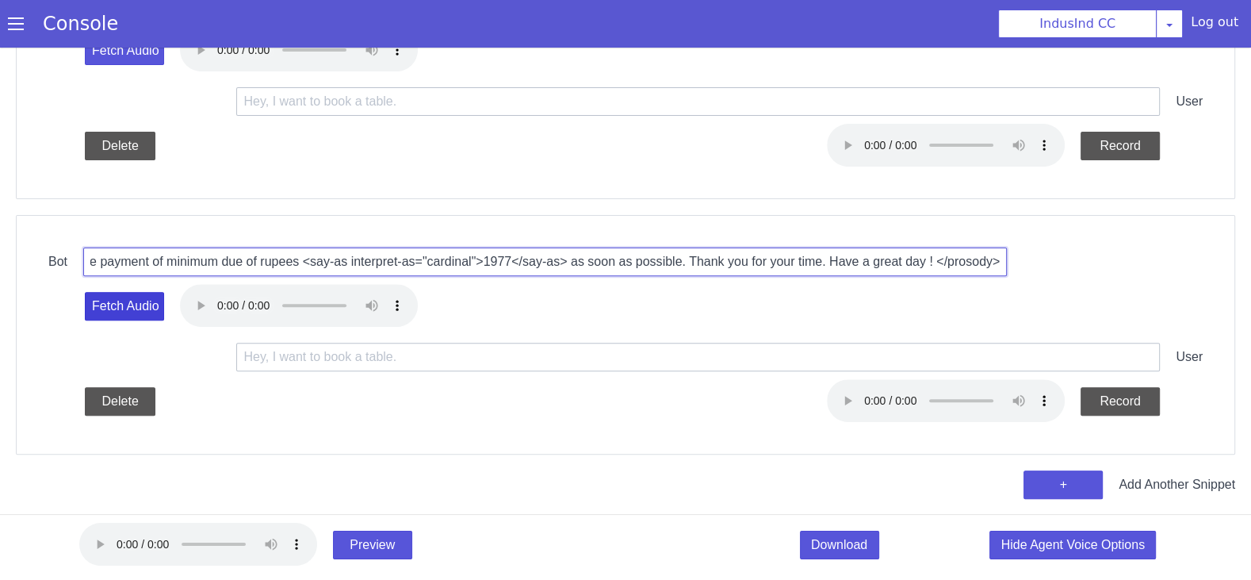
type input "<prosody rate='25%' pitch='+1%'> That's Great. I am sending you an SMS with the…"
click at [259, 120] on button "Fetch Audio" at bounding box center [236, 117] width 79 height 29
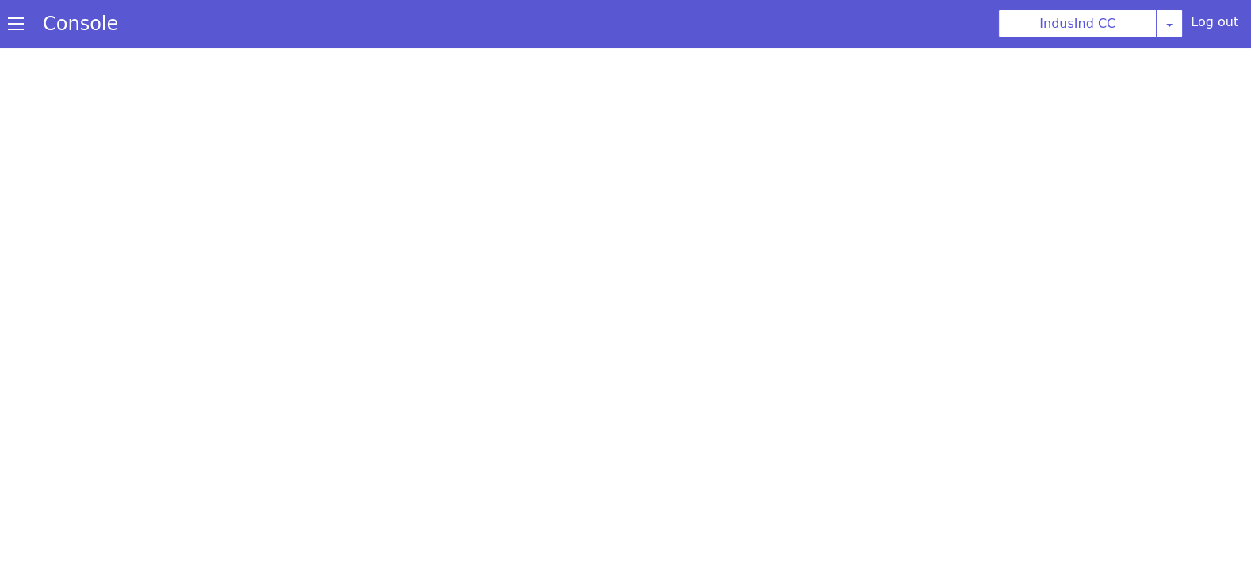
select select "Azure"
select select "en-IN"
select select "en-IN-PrabhatNeural"
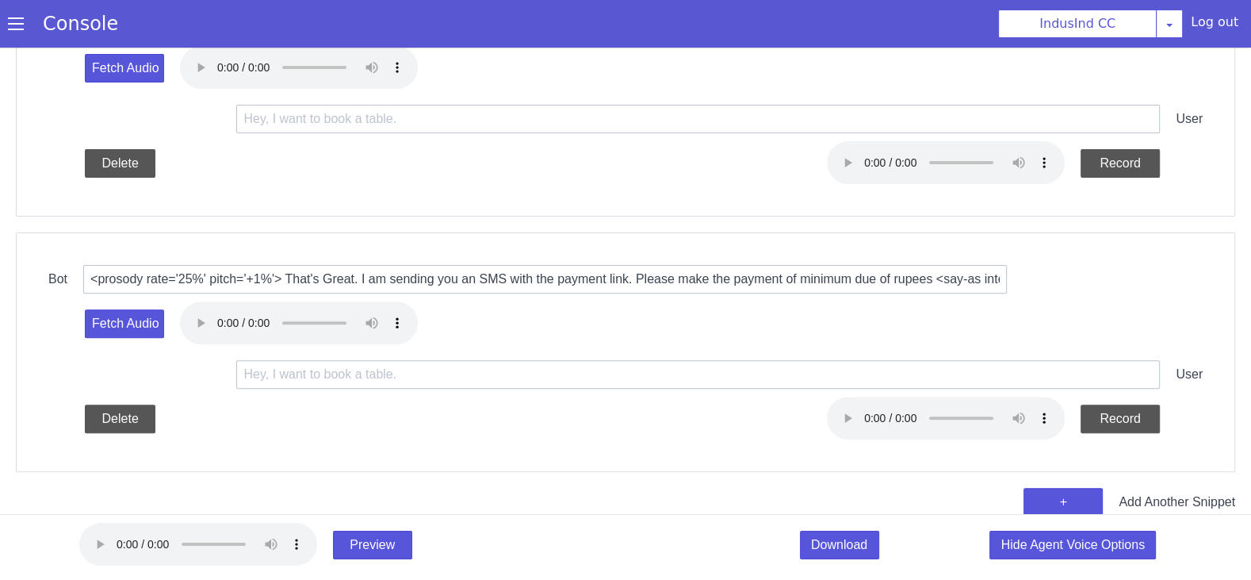
scroll to position [480, 0]
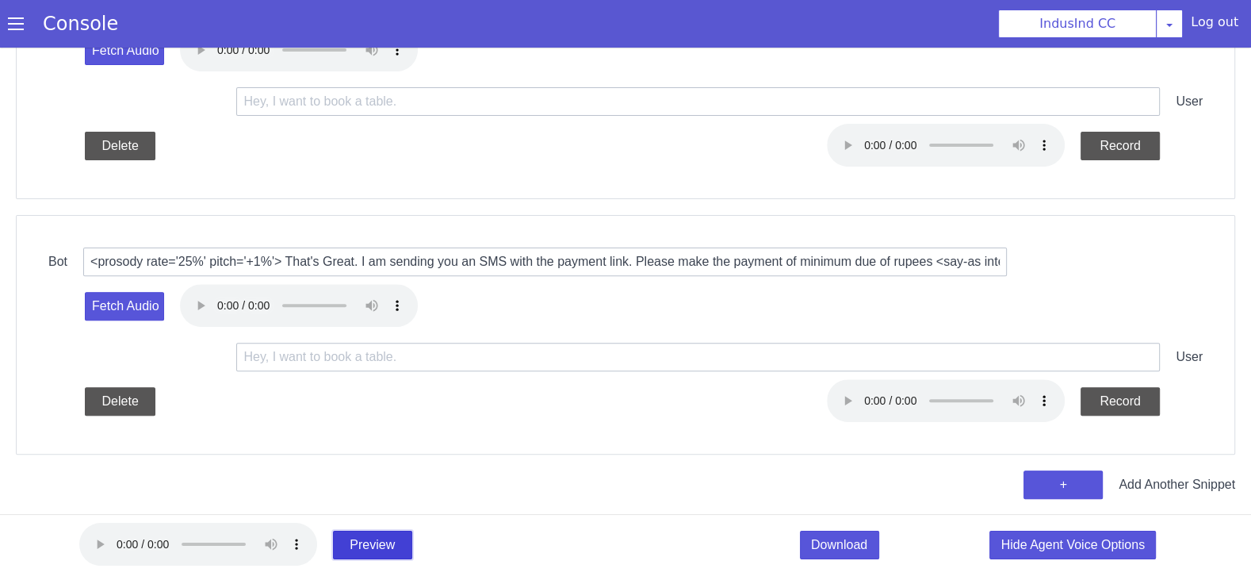
click at [370, 465] on button "Preview" at bounding box center [378, 451] width 79 height 29
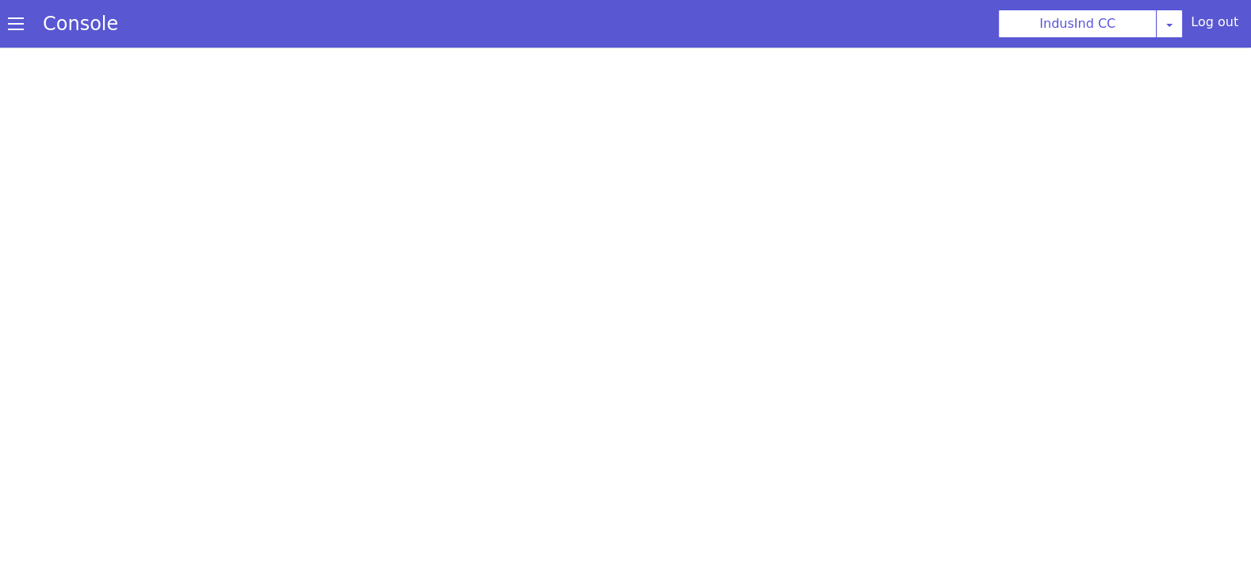
scroll to position [0, 0]
select select "Azure"
select select "en-IN"
select select "en-IN-PrabhatNeural"
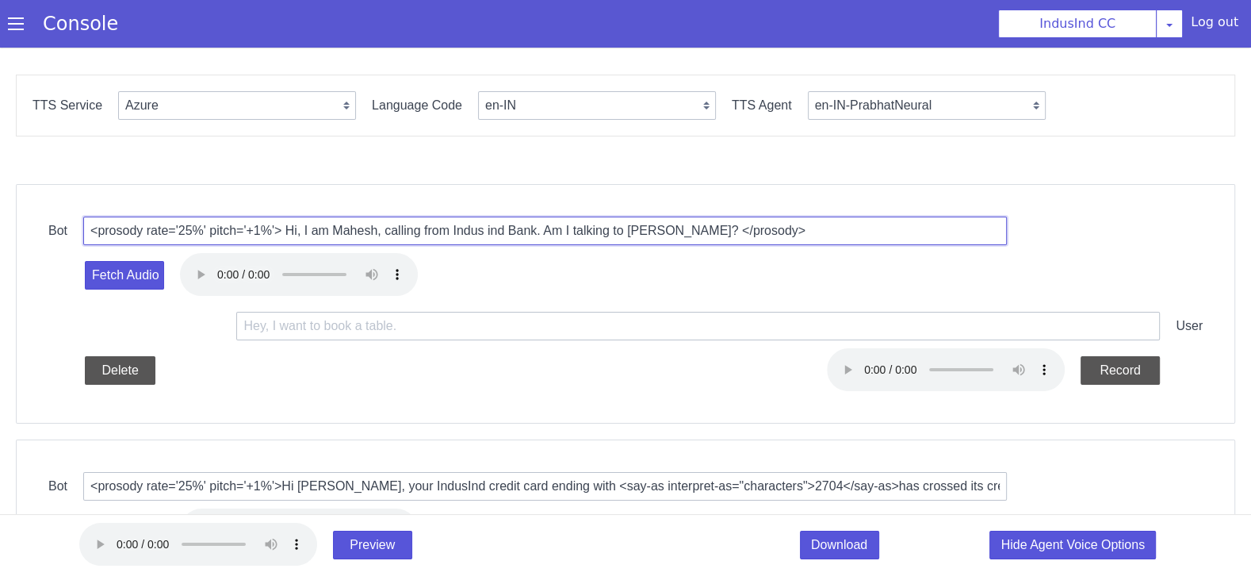
drag, startPoint x: 497, startPoint y: 46, endPoint x: 459, endPoint y: 44, distance: 38.1
click at [459, 44] on input "<prosody rate='25%' pitch='+1%'> Hi, I am Mahesh, calling from Indus ind Bank. …" at bounding box center [657, 42] width 924 height 29
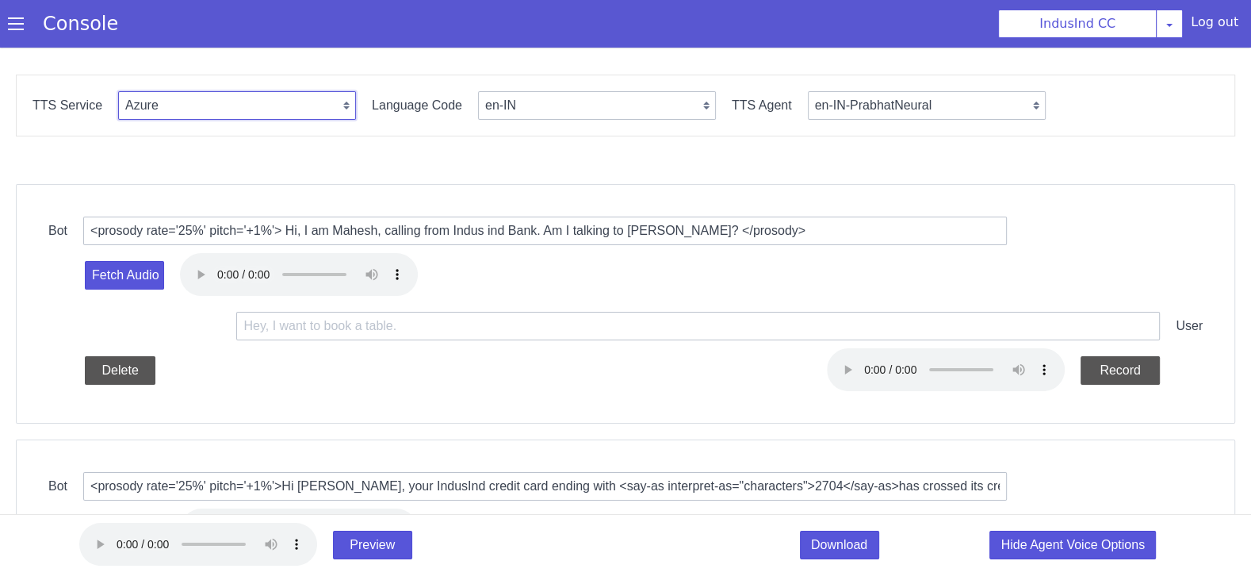
select select "Vernacular"
select select "en"
select select "vaanya"
click at [228, 84] on select "Google Vernacular Azure" at bounding box center [243, 88] width 238 height 29
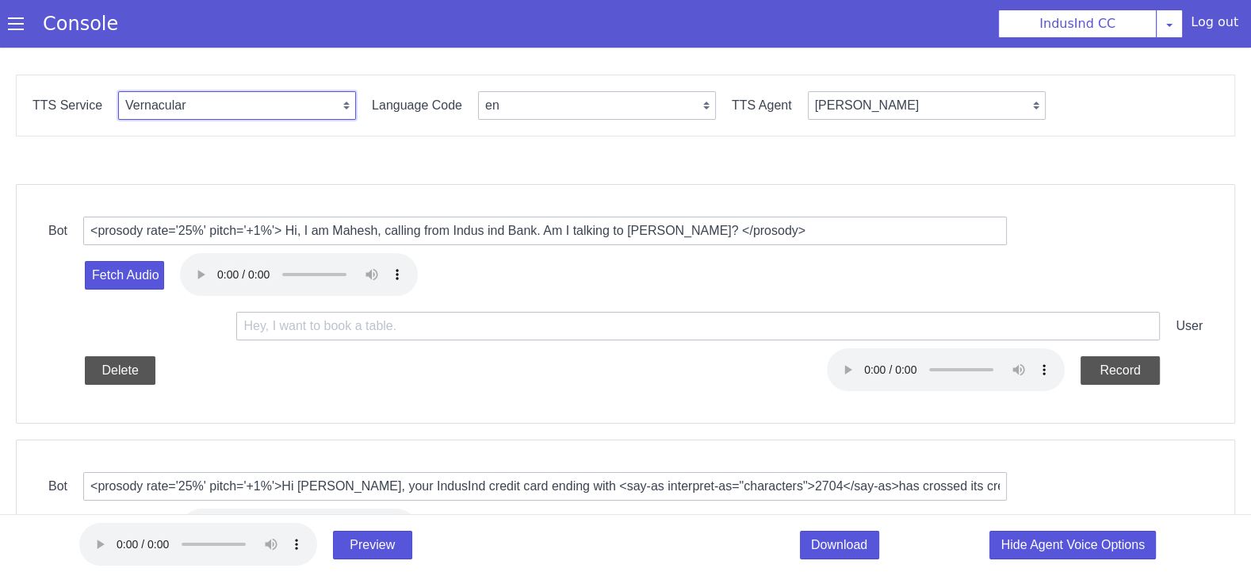
select select "Google"
select select "en-IN-Wavenet-A"
click at [859, 83] on select "en-IN-Standard-A en-IN-Standard-B en-IN-Standard-C en-IN-Standard-D en-IN-Waven…" at bounding box center [933, 88] width 238 height 29
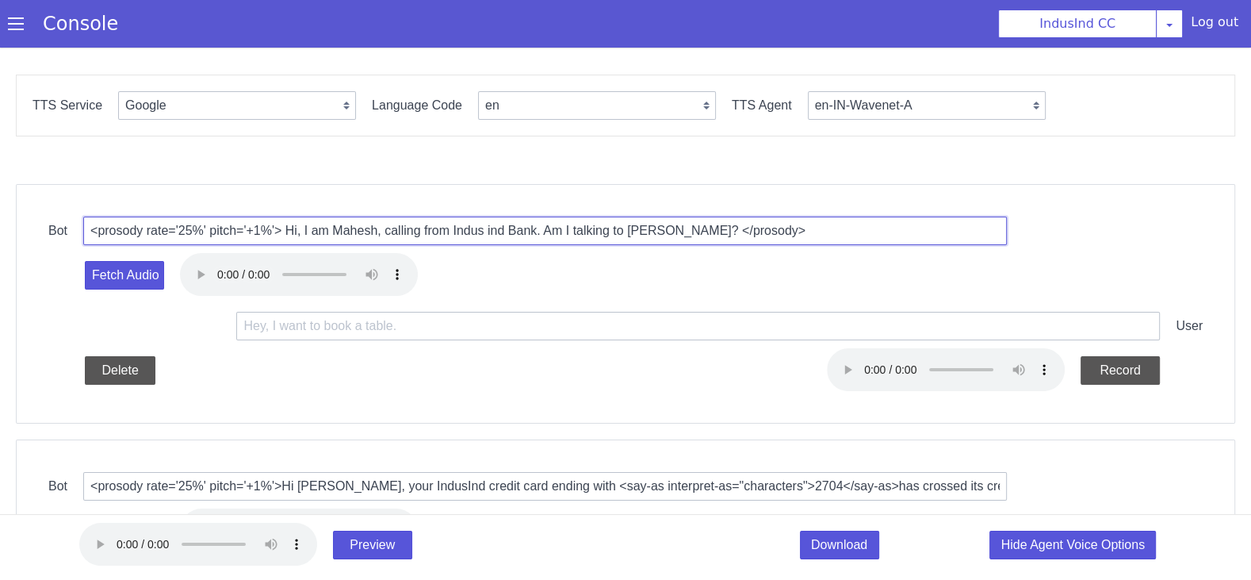
click at [346, 78] on input "<prosody rate='25%' pitch='+1%'> Hi, I am Mahesh, calling from Indus ind Bank. …" at bounding box center [629, 77] width 924 height 29
paste input "speak><prosody rate='100%' pitch='+5%'>Hello, Am I speaking with Ravi ?</prosod…"
drag, startPoint x: 529, startPoint y: 213, endPoint x: 504, endPoint y: 213, distance: 24.6
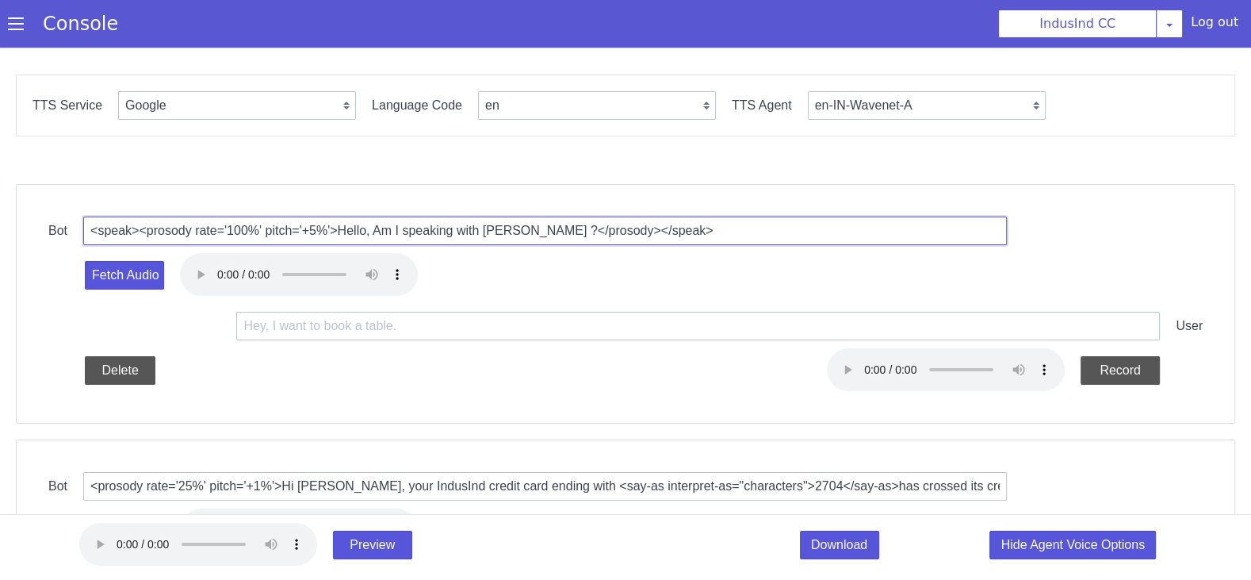
click at [644, 4] on input "<speak><prosody rate='100%' pitch='+5%'>Hello, Am I speaking with Ravi ?</proso…" at bounding box center [691, 4] width 924 height 29
type input "<speak><prosody rate='100%' pitch='+5%'>Hello, Am I speaking with Manjesh?</pro…"
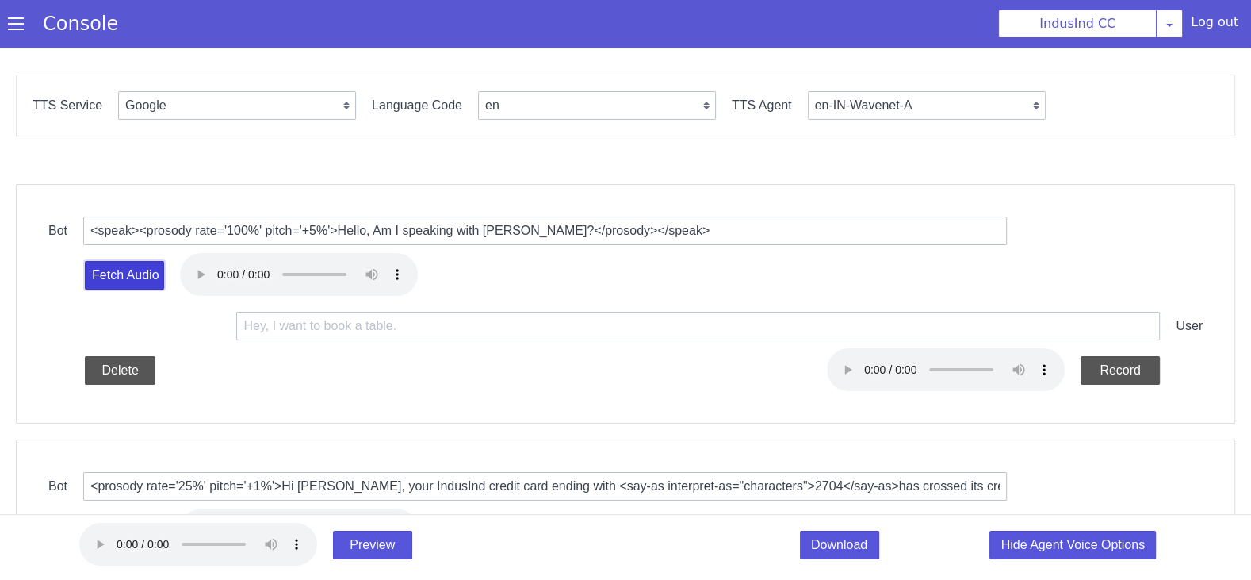
click at [276, 51] on button "Fetch Audio" at bounding box center [276, 35] width 80 height 31
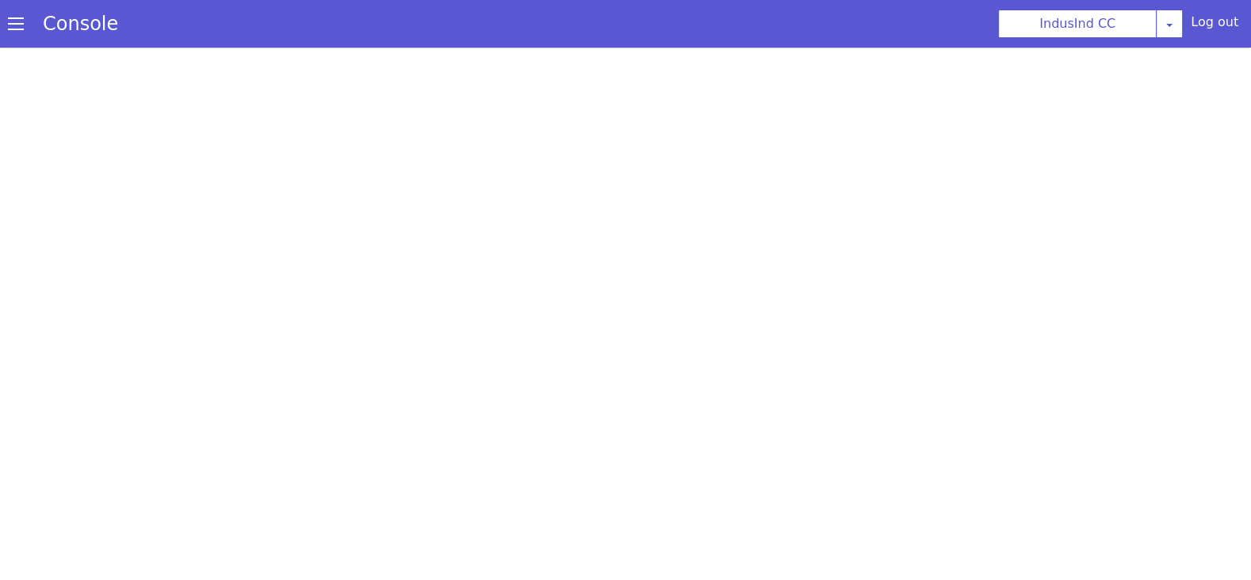
select select "en-IN-Wavenet-A"
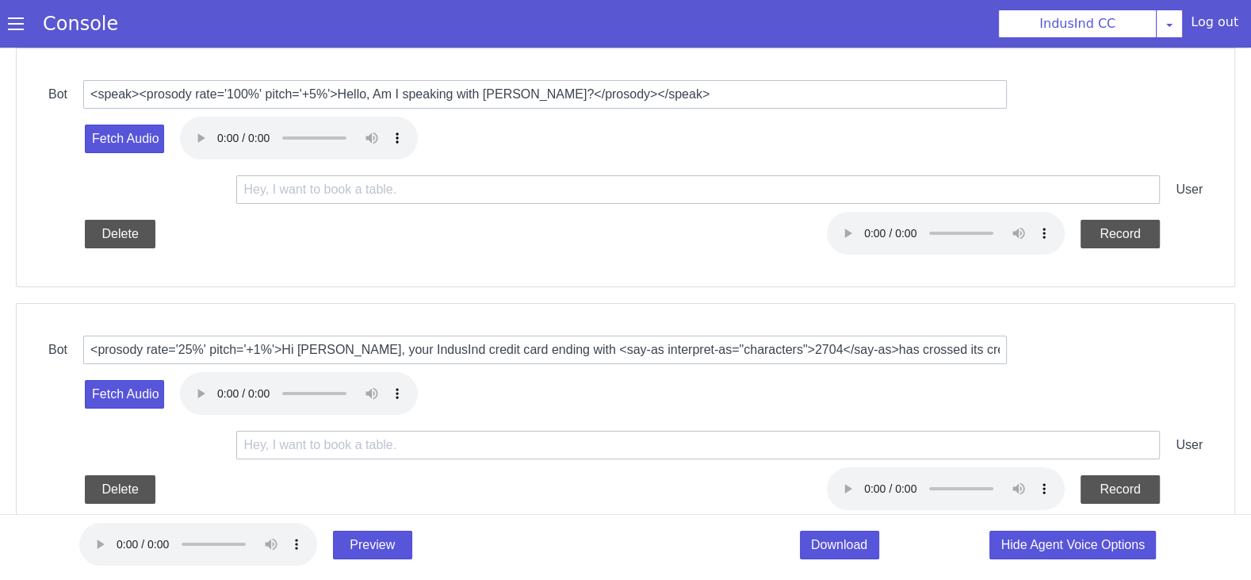
scroll to position [140, 0]
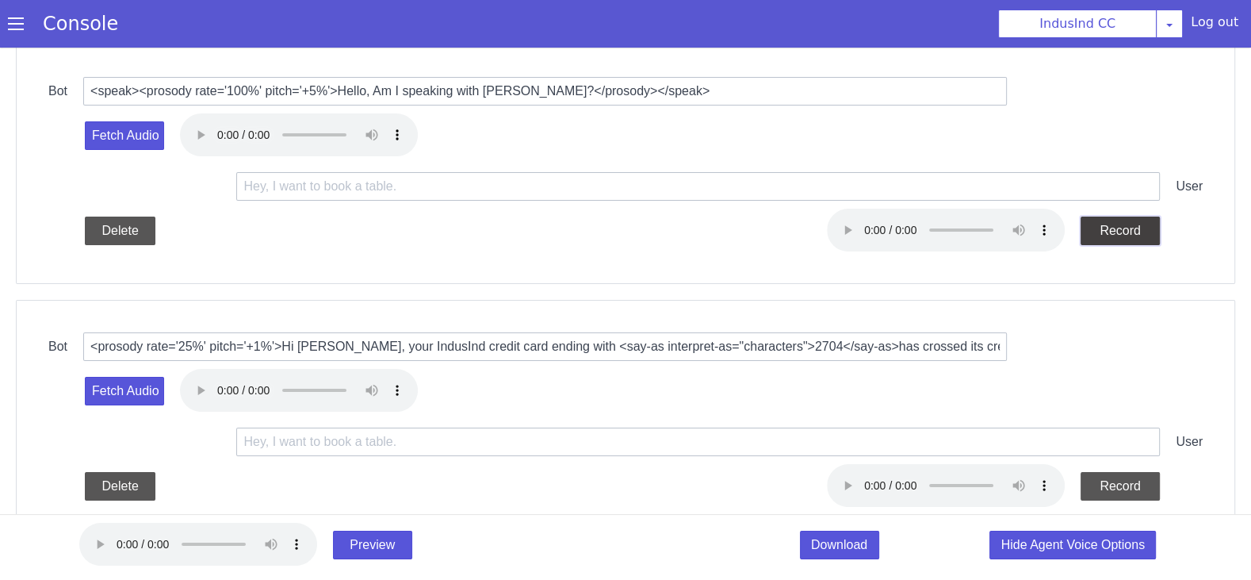
click at [1127, 209] on button "Record" at bounding box center [1126, 213] width 79 height 29
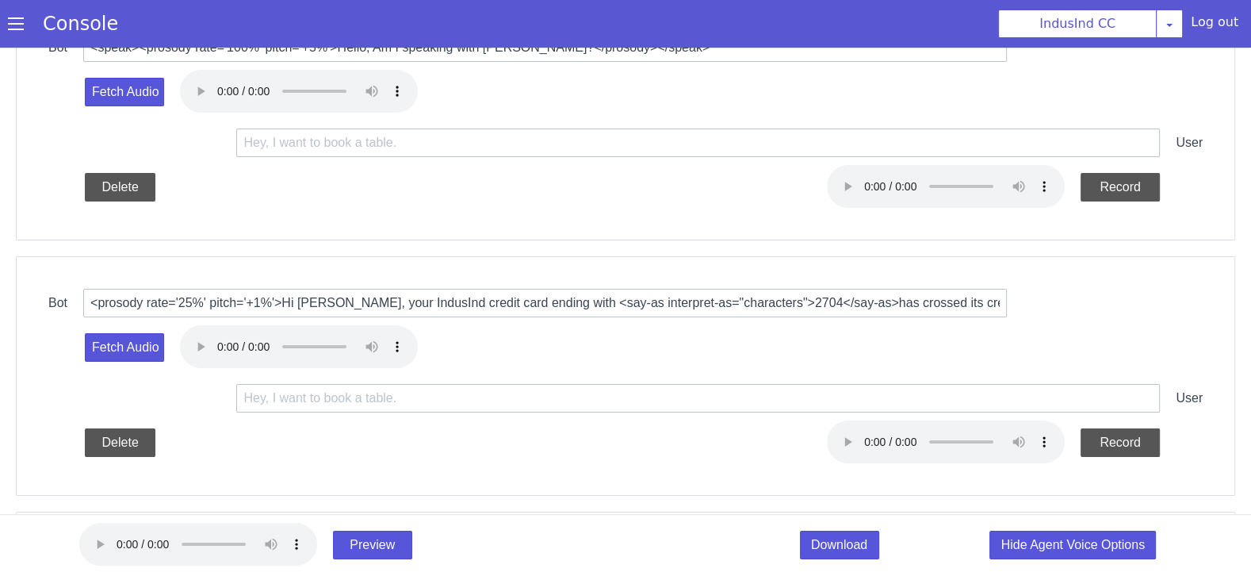
scroll to position [152, 0]
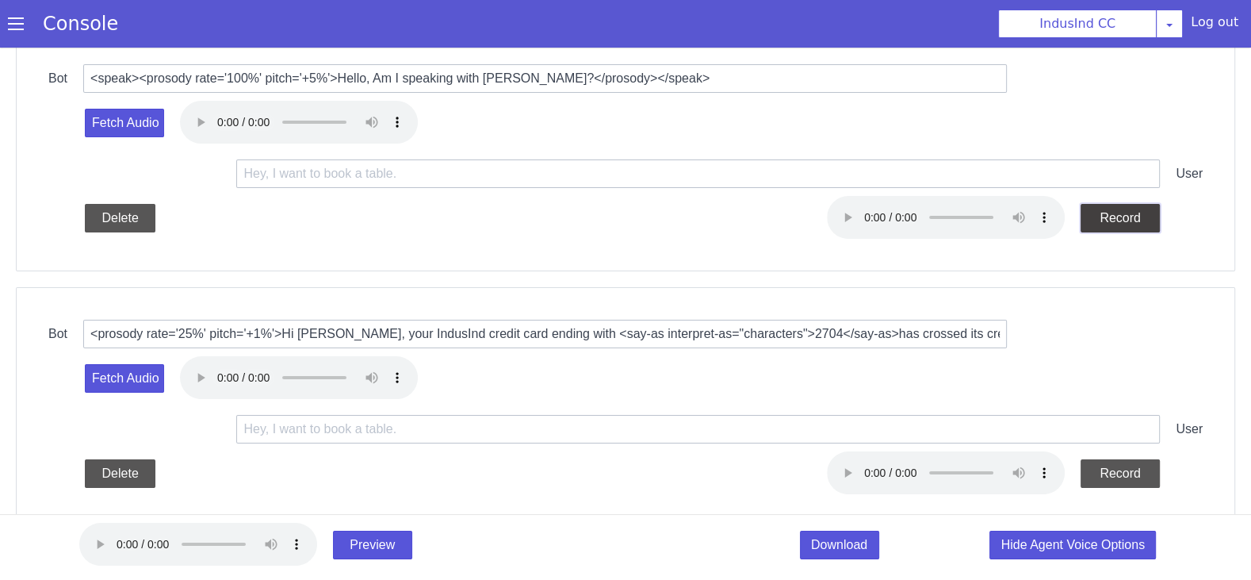
click at [1146, 177] on button "Record" at bounding box center [1135, 180] width 79 height 29
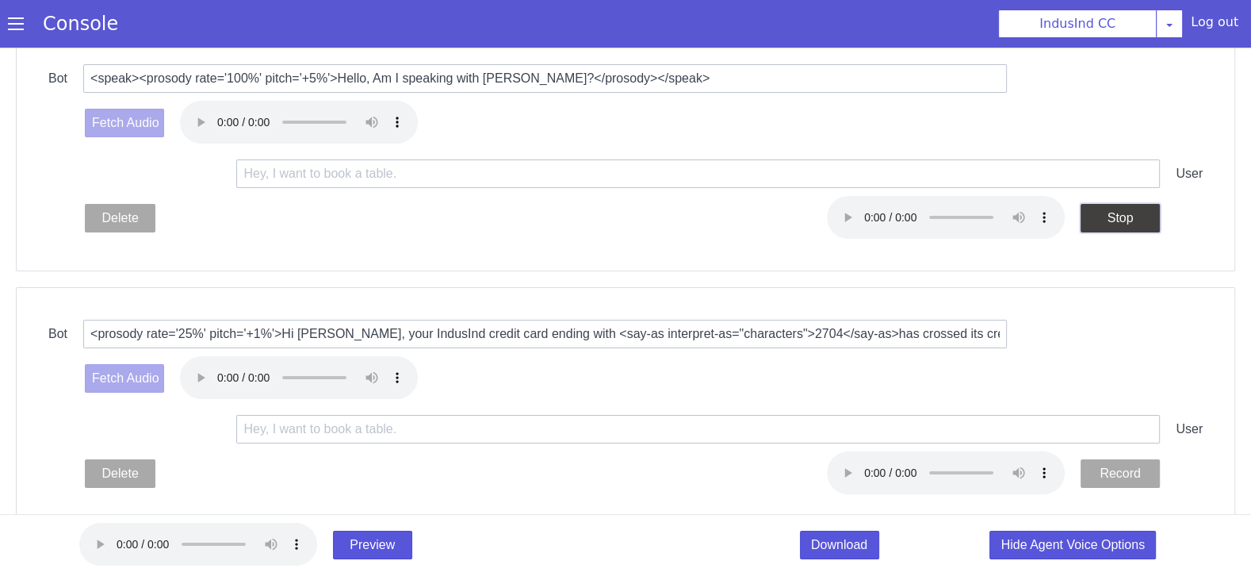
click at [1190, 95] on button "Stop" at bounding box center [1180, 98] width 79 height 29
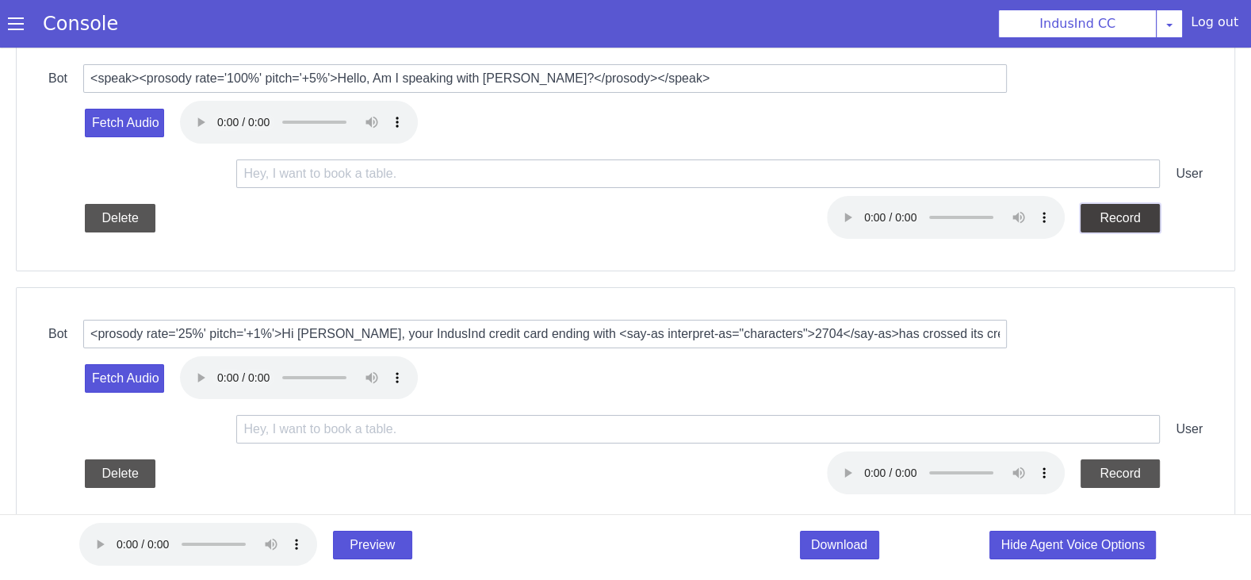
click at [1247, 0] on button "Record" at bounding box center [1269, 5] width 80 height 31
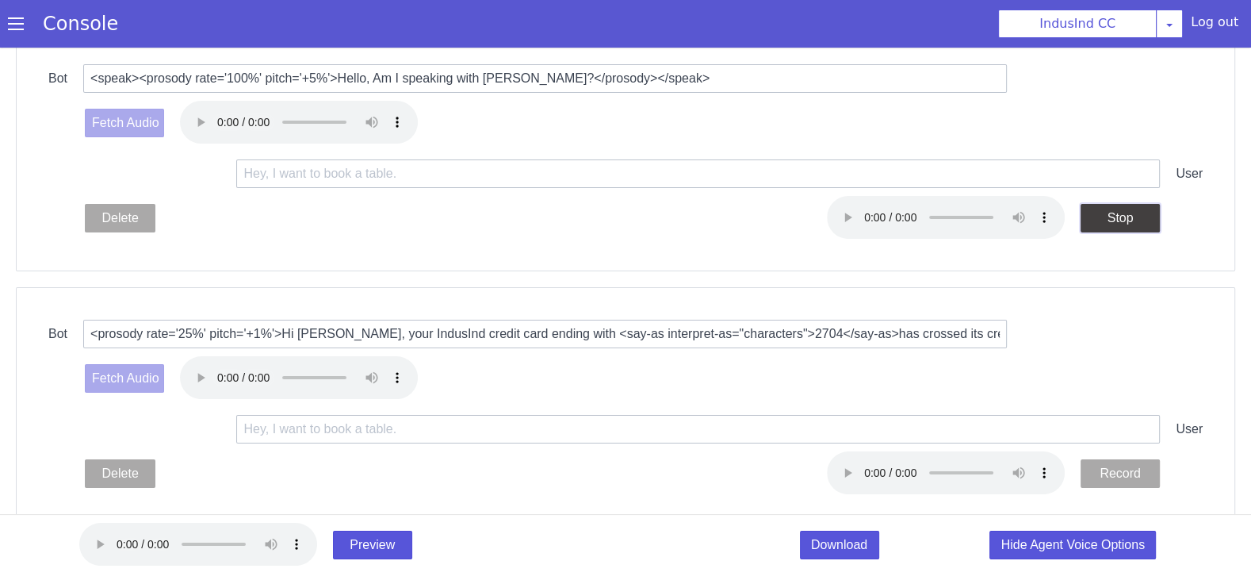
click at [1162, 101] on button "Stop" at bounding box center [1180, 98] width 79 height 29
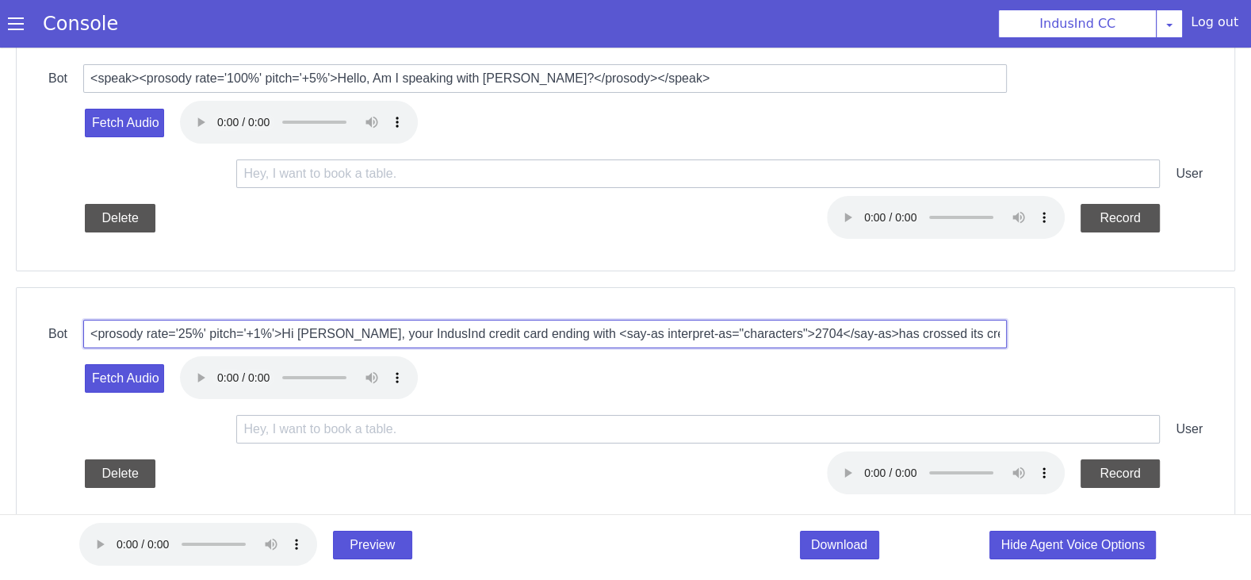
click at [587, 112] on input "<prosody rate='25%' pitch='+1%'>Hi Chandrashekar, your IndusInd credit card end…" at bounding box center [691, 107] width 924 height 29
click at [583, 103] on input "<prosody rate='25%' pitch='+1%'>Hi Chandrashekar, your IndusInd credit card end…" at bounding box center [692, 105] width 924 height 54
click at [443, 312] on input "<prosody rate='25%' pitch='+1%'>Hi Chandrashekar, your IndusInd credit card end…" at bounding box center [552, 316] width 924 height 29
paste input "speak><prosody rate='100%' pitch='+5%'> I am Shalini calling from IndusInd bank…"
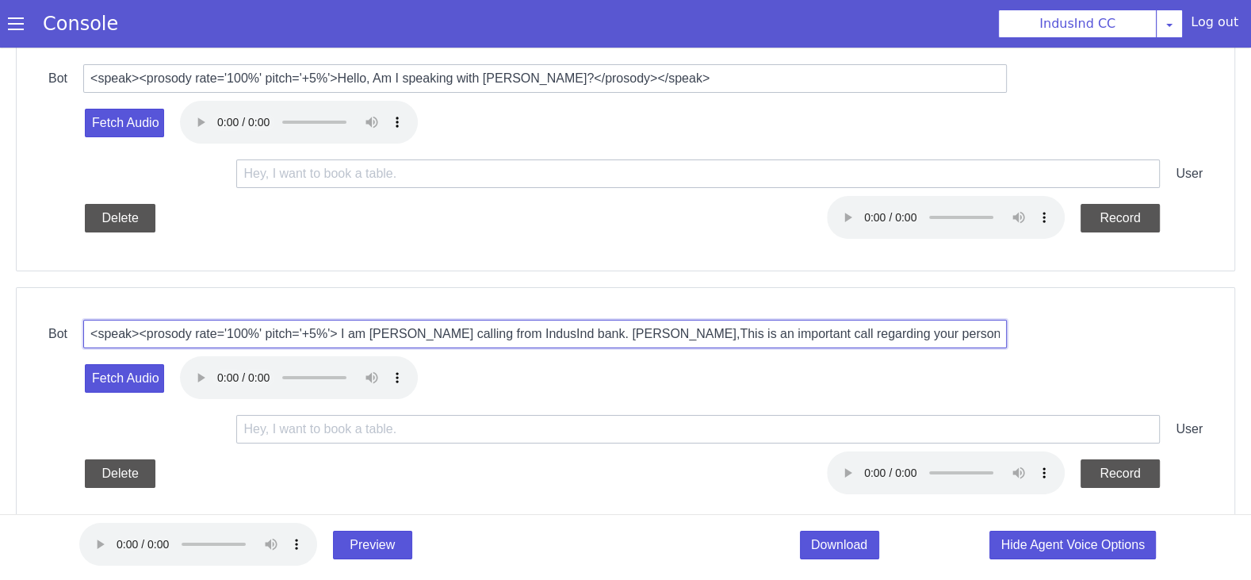
scroll to position [0, 1628]
click at [595, 72] on input "<speak><prosody rate='100%' pitch='+5%'> I am Shalini calling from IndusInd ban…" at bounding box center [731, 69] width 924 height 29
click at [303, 291] on input "<speak><prosody rate='100%' pitch='+5%'> I am Shalini calling from IndusInd ban…" at bounding box center [561, 295] width 924 height 29
drag, startPoint x: 688, startPoint y: 179, endPoint x: 657, endPoint y: 179, distance: 30.9
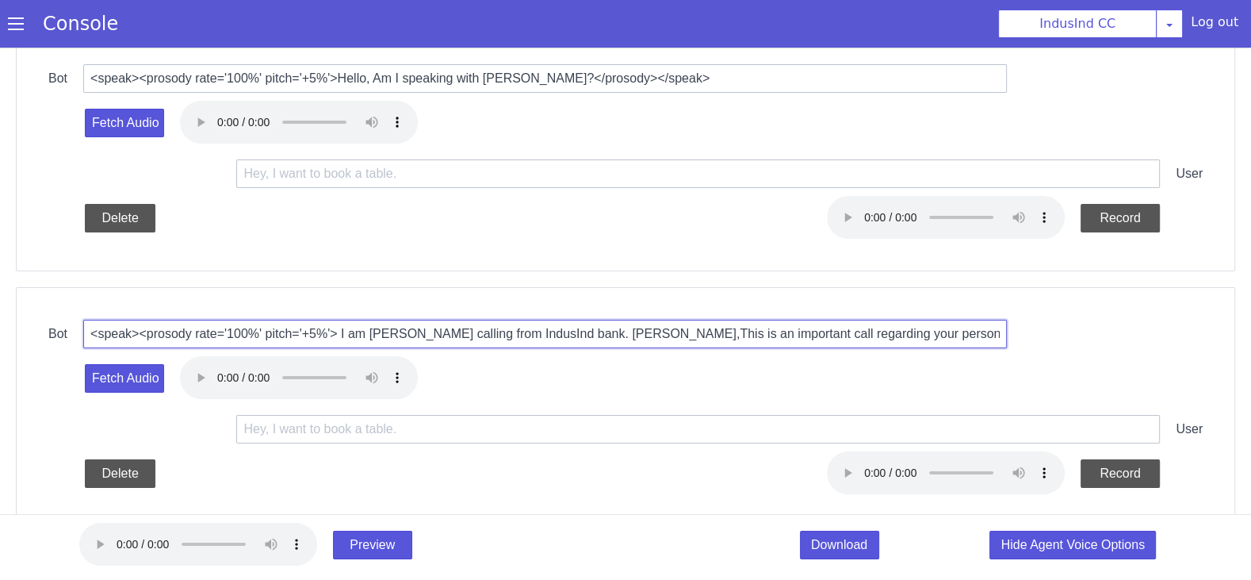
click at [590, 294] on input "<speak><prosody rate='100%' pitch='+5%'> I am Shalini calling from IndusInd ban…" at bounding box center [561, 295] width 924 height 29
click at [760, 70] on input "<speak><prosody rate='100%' pitch='+5%'> I am Shalini calling from IndusInd ban…" at bounding box center [734, 62] width 921 height 122
click at [630, 293] on input "<speak><prosody rate='100%' pitch='+5%'> I am Shalini calling from IndusInd ban…" at bounding box center [561, 295] width 924 height 29
click at [635, 293] on input "<speak><prosody rate='100%' pitch='+5%'> I am Shalini calling from IndusInd ban…" at bounding box center [561, 295] width 924 height 29
click at [990, 69] on input "<speak><prosody rate='100%' pitch='+5%'> I am Shalini calling from IndusInd ban…" at bounding box center [733, 64] width 924 height 85
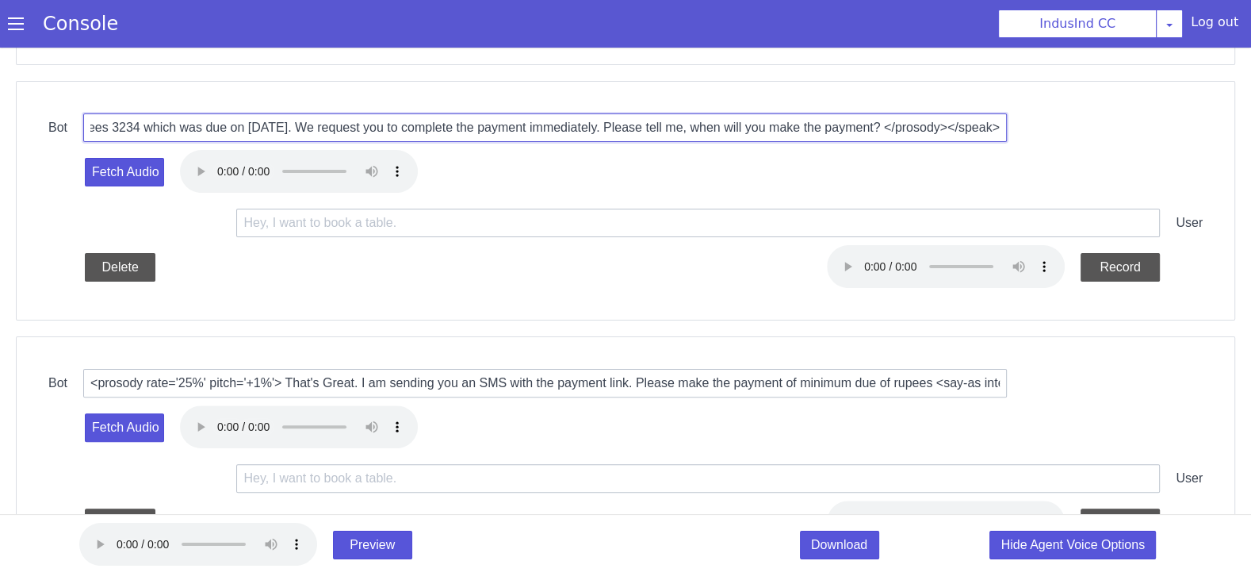
scroll to position [395, 0]
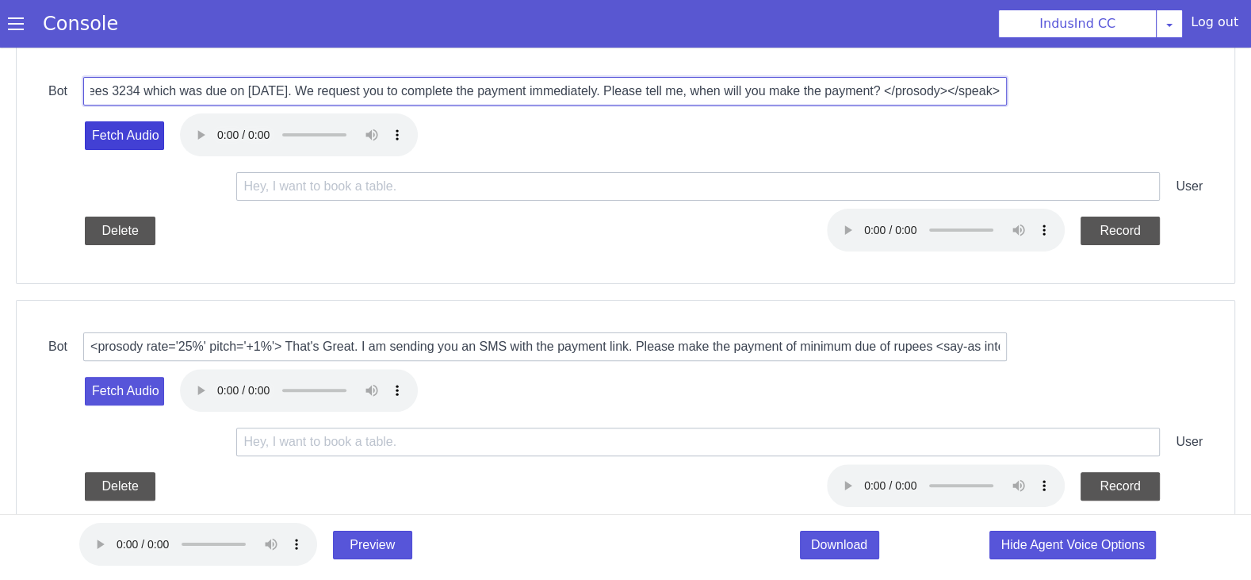
type input "<speak><prosody rate='100%' pitch='+5%'> I am Shalini calling from IndusInd ban…"
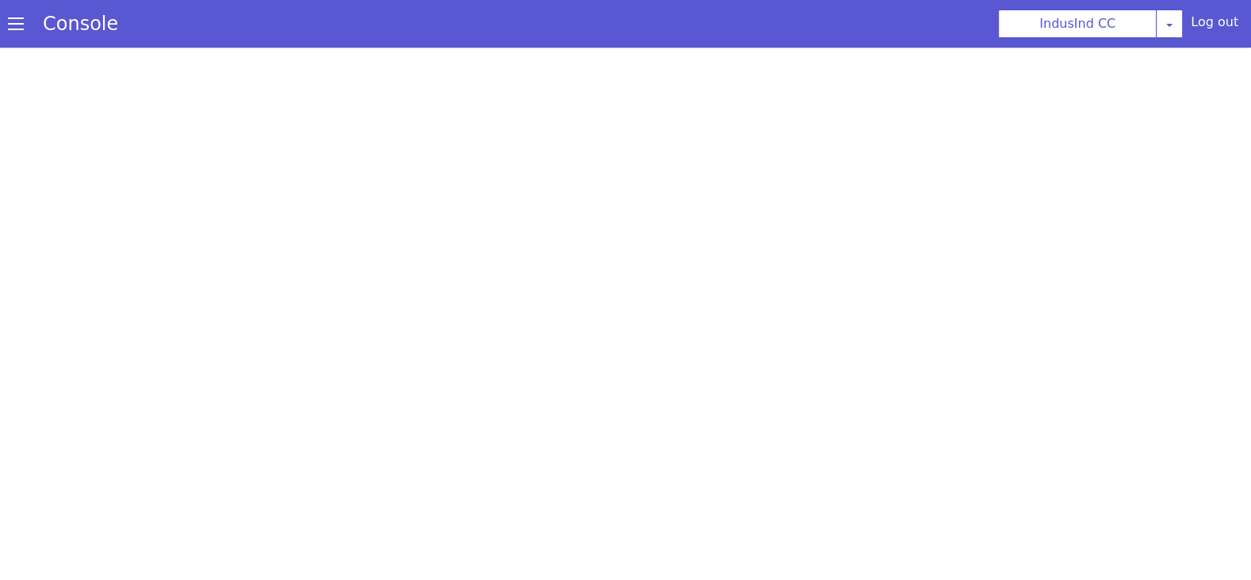
select select "en-IN-Wavenet-A"
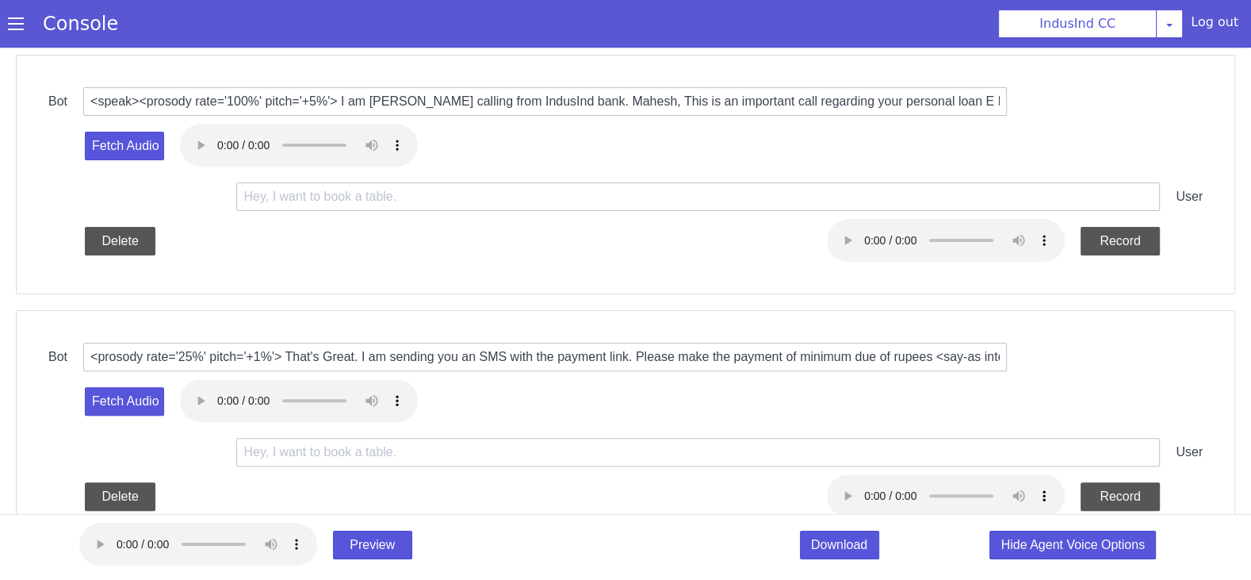
scroll to position [312, 0]
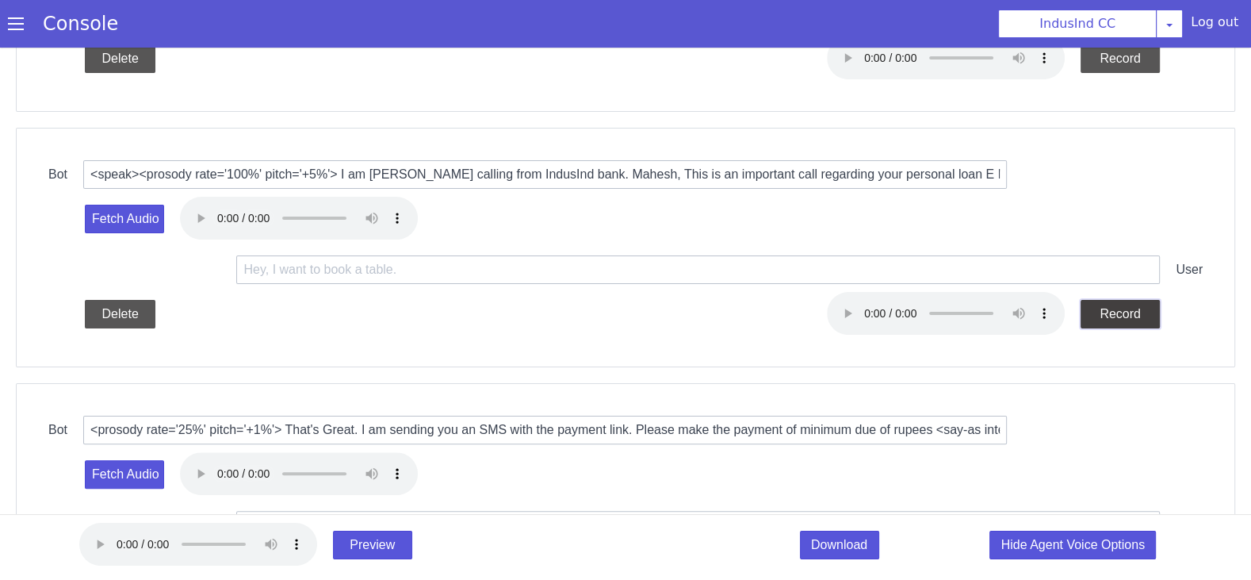
click at [1221, 120] on button "Record" at bounding box center [1231, 124] width 79 height 29
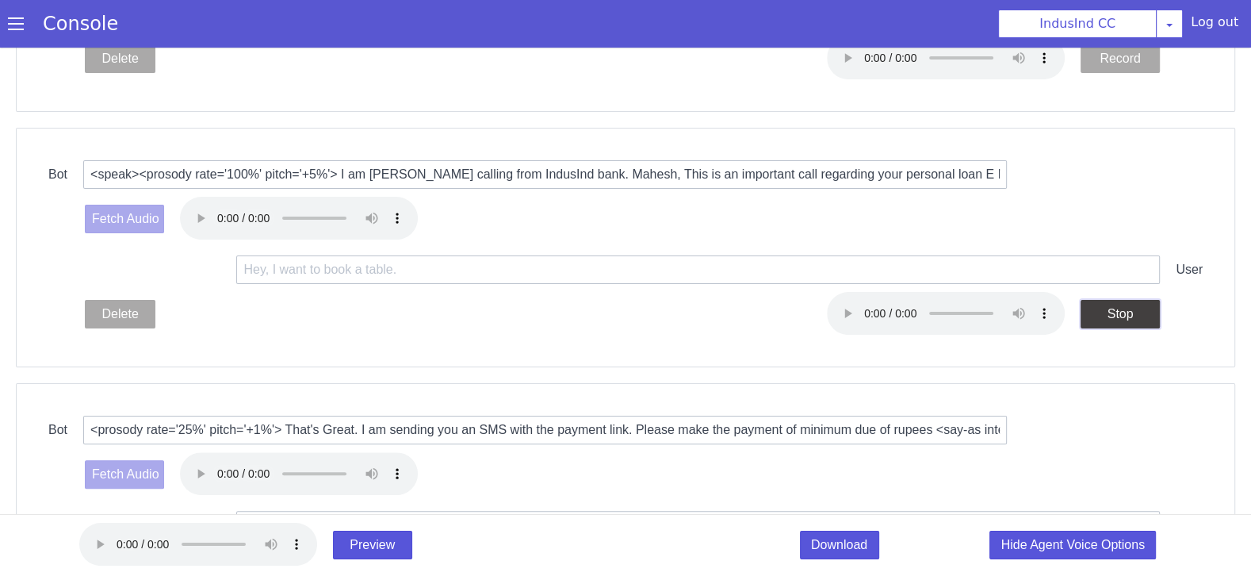
click at [1125, 271] on button "Stop" at bounding box center [1135, 276] width 79 height 29
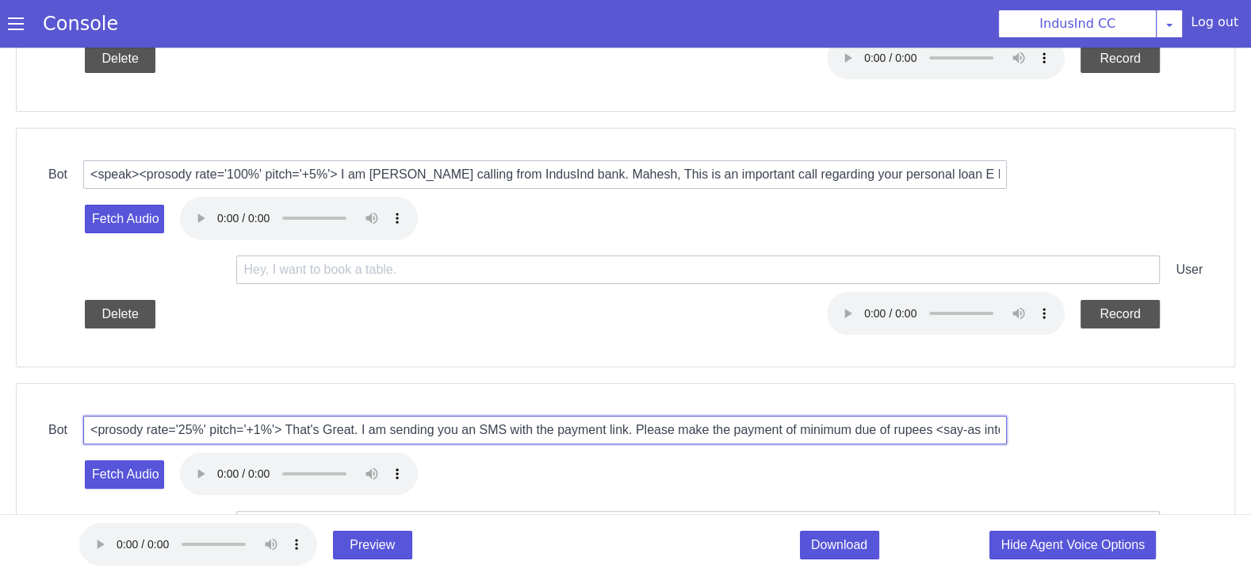
click at [509, 385] on input "<prosody rate='25%' pitch='+1%'> That's Great. I am sending you an SMS with the…" at bounding box center [561, 391] width 924 height 29
click at [638, 197] on input "<prosody rate='25%' pitch='+1%'> That's Great. I am sending you an SMS with the…" at bounding box center [690, 203] width 924 height 29
click at [679, 159] on input "<prosody rate='25%' pitch='+1%'> That's Great. I am sending you an SMS with the…" at bounding box center [675, 137] width 899 height 266
paste input "speak><prosody rate='100%' pitch='+5%'>I can understand your problem. We reques…"
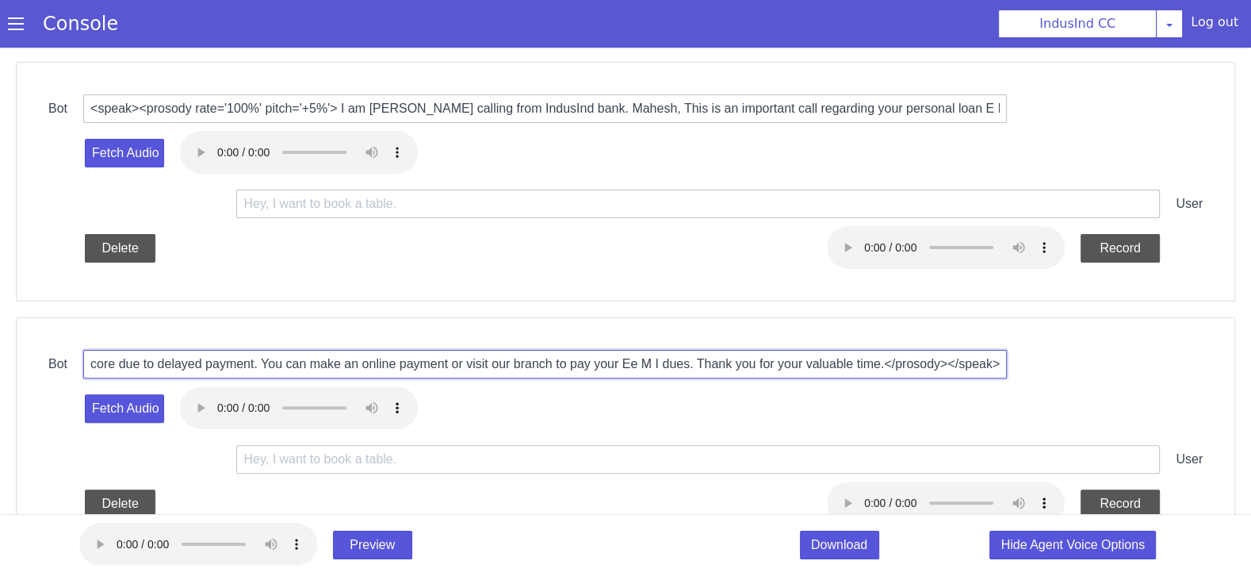
scroll to position [480, 0]
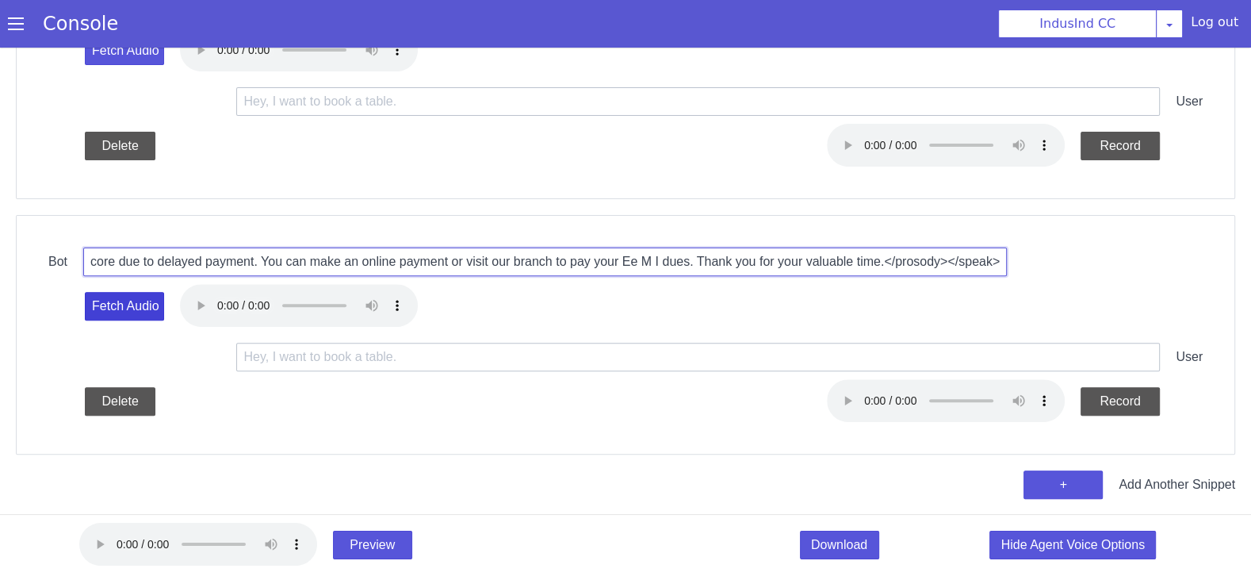
type input "<speak><prosody rate='100%' pitch='+5%'>I can understand your problem. We reque…"
click at [153, 264] on button "Fetch Audio" at bounding box center [140, 268] width 79 height 29
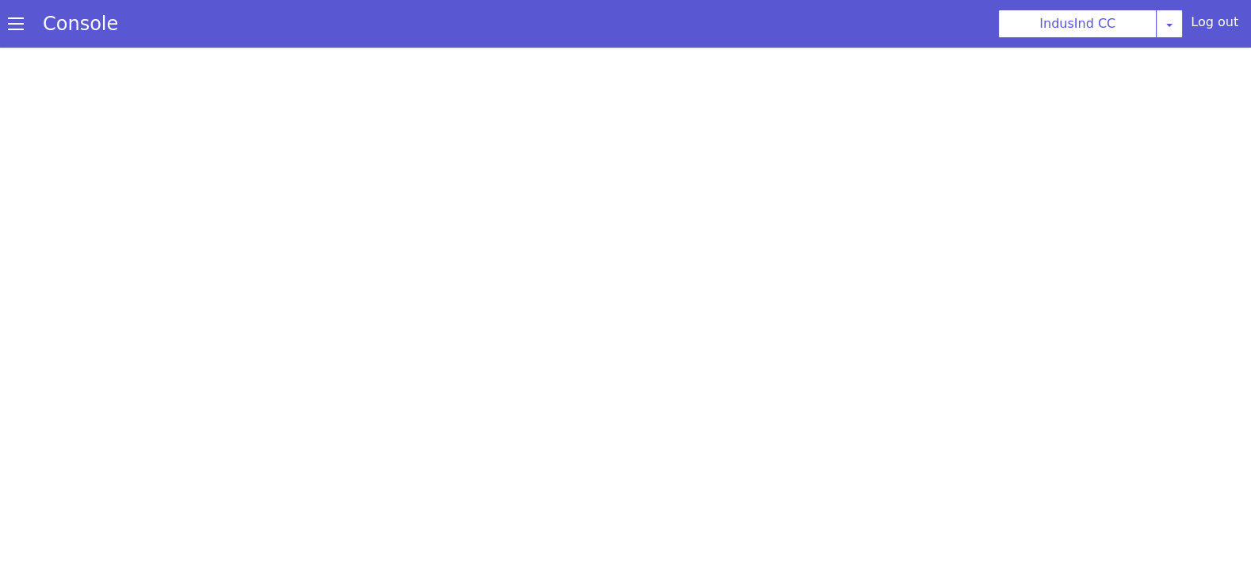
select select "en-IN-Wavenet-A"
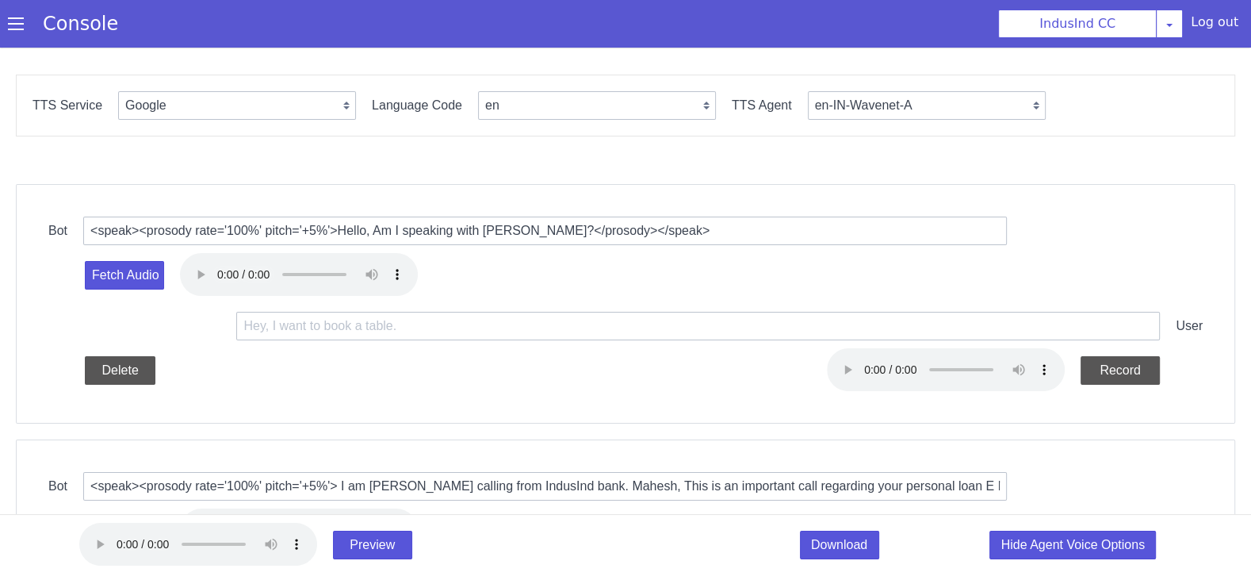
scroll to position [480, 0]
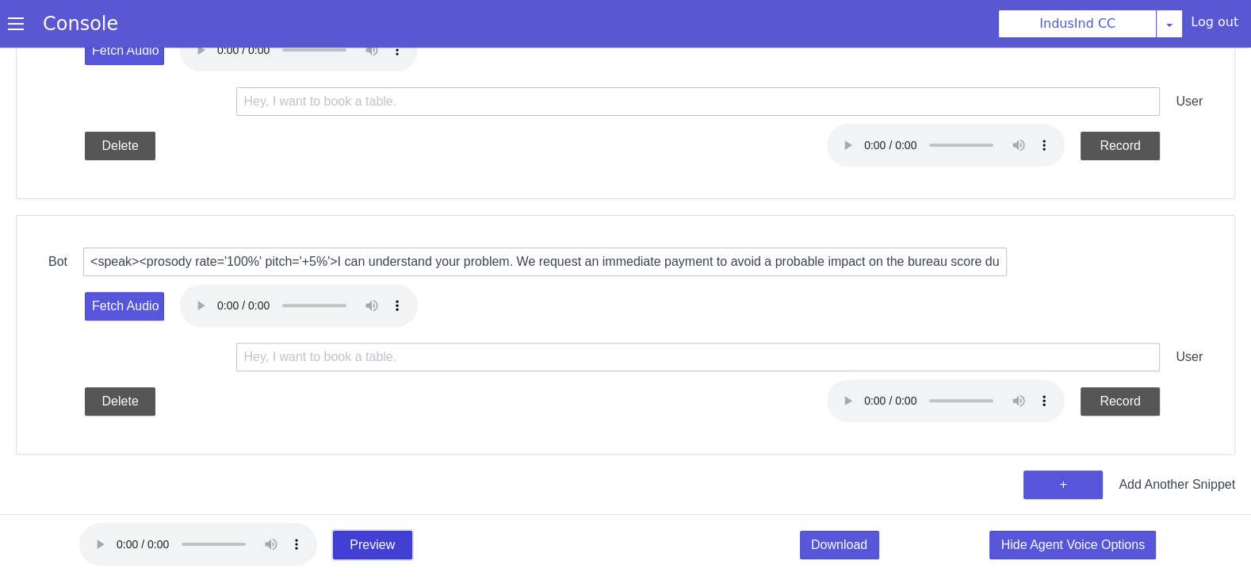
click at [367, 465] on button "Preview" at bounding box center [378, 451] width 79 height 29
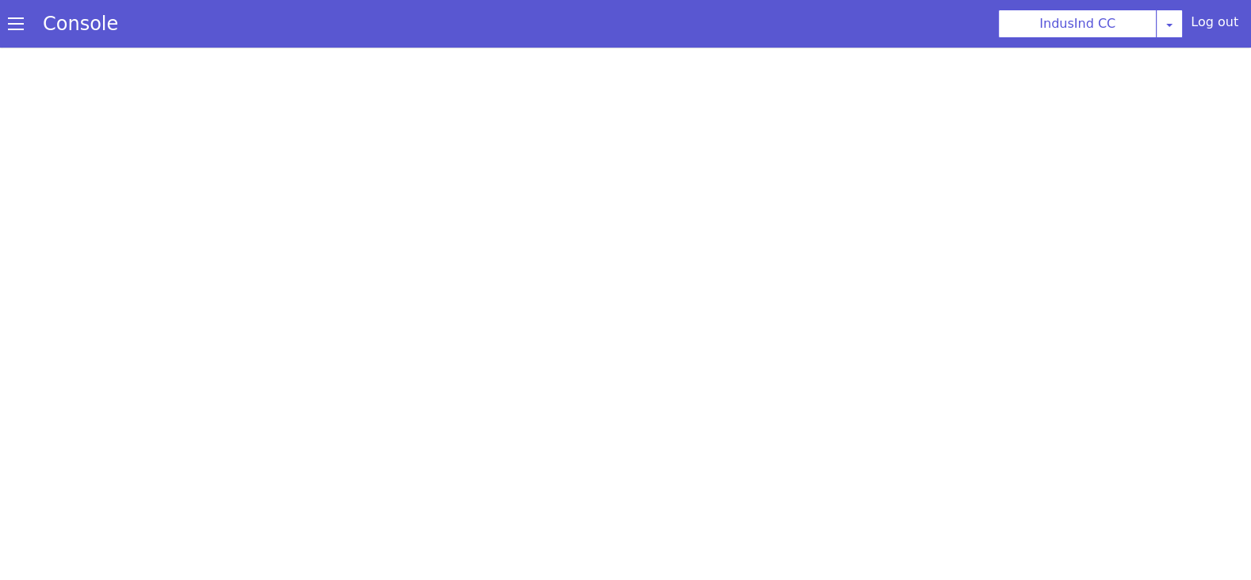
scroll to position [0, 0]
select select "en-IN-Wavenet-A"
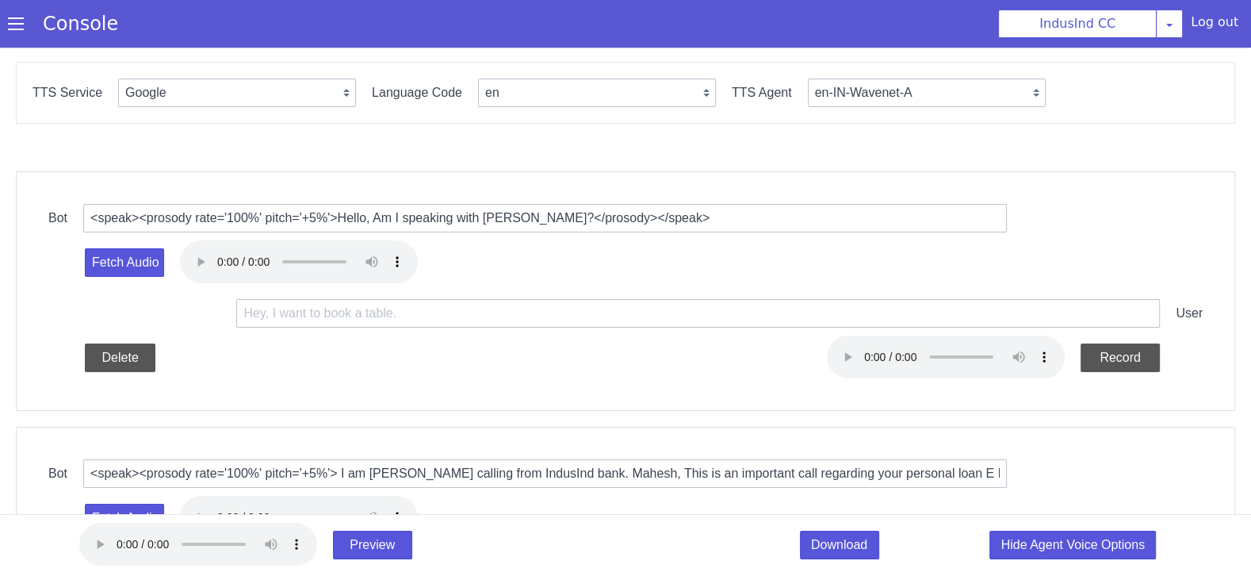
scroll to position [5, 0]
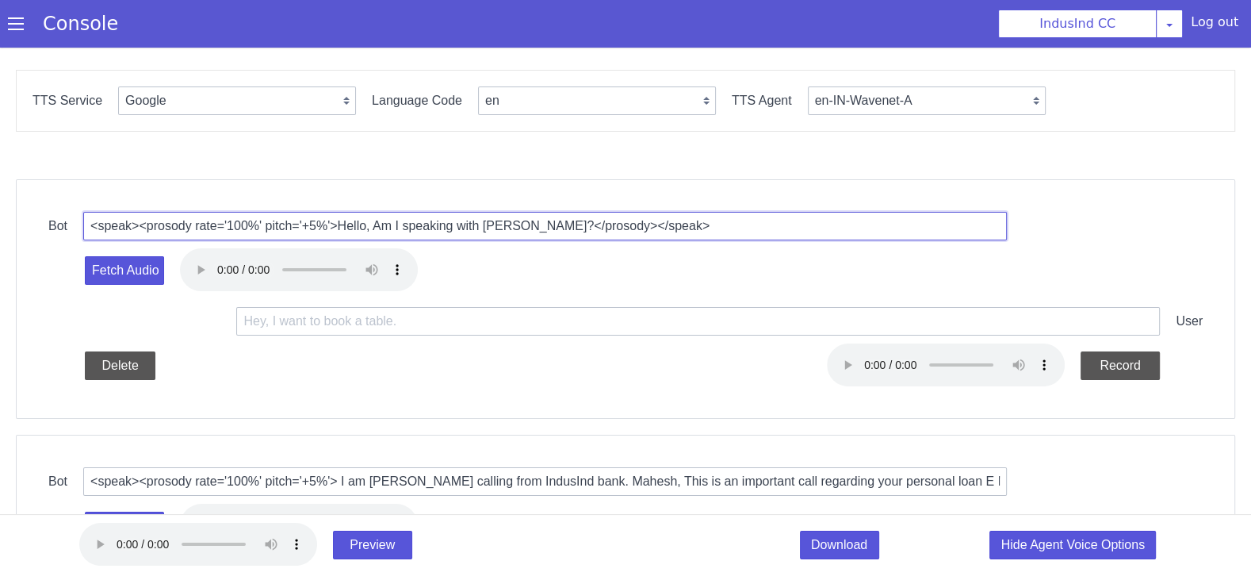
click at [363, 205] on input "<speak><prosody rate='100%' pitch='+5%'>Hello, Am I speaking with Manjesh?</pro…" at bounding box center [552, 208] width 924 height 29
click at [469, 34] on input "<speak><prosody rate='100%' pitch='+5%'>Hello, Am I speaking with Manjesh?</pro…" at bounding box center [657, 37] width 924 height 29
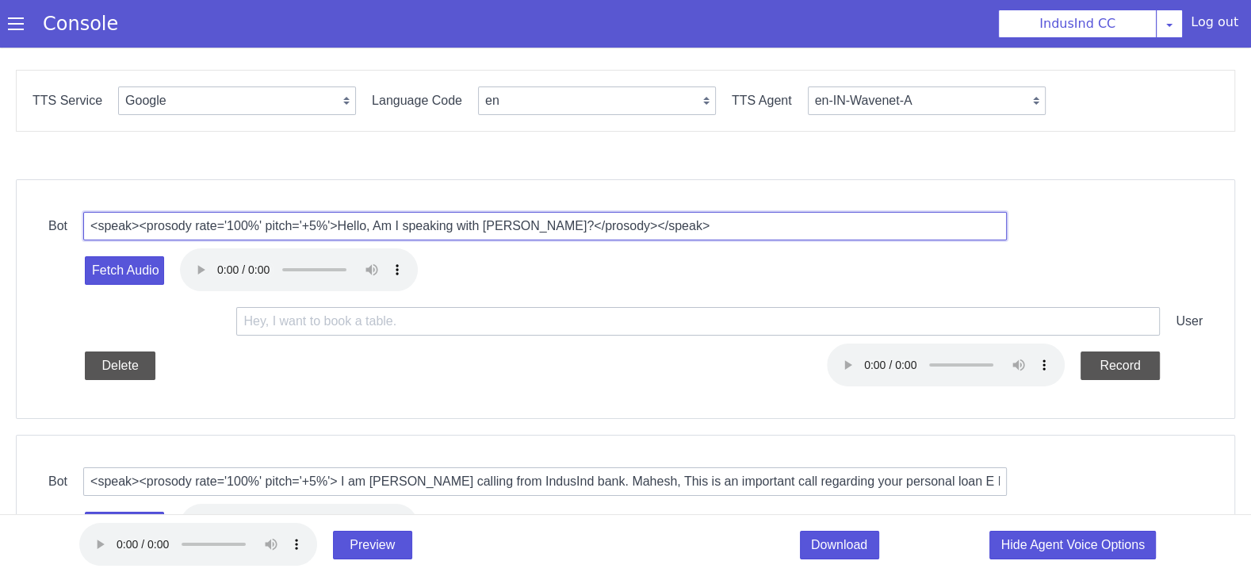
click at [418, 103] on input "<speak><prosody rate='100%' pitch='+5%'>Hello, Am I speaking with Manjesh?</pro…" at bounding box center [606, 106] width 924 height 29
paste input "Rahul"
drag, startPoint x: 534, startPoint y: 209, endPoint x: 505, endPoint y: 209, distance: 29.3
click at [560, 106] on input "<speak><prosody rate='100%' pitch='+5%'>Hello, Am I speaking with Rahul ?</pros…" at bounding box center [606, 106] width 924 height 29
type input "<speak><prosody rate='100%' pitch='+5%'>Hello, Am I speaking with Ahmed queresh…"
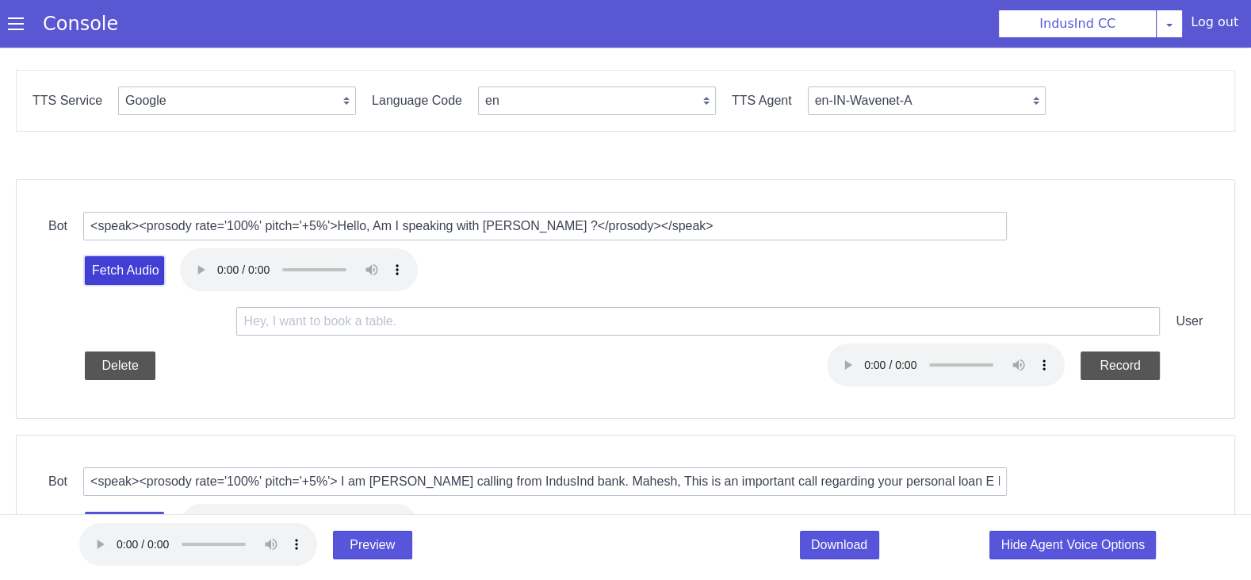
click at [254, 76] on button "Fetch Audio" at bounding box center [236, 81] width 79 height 29
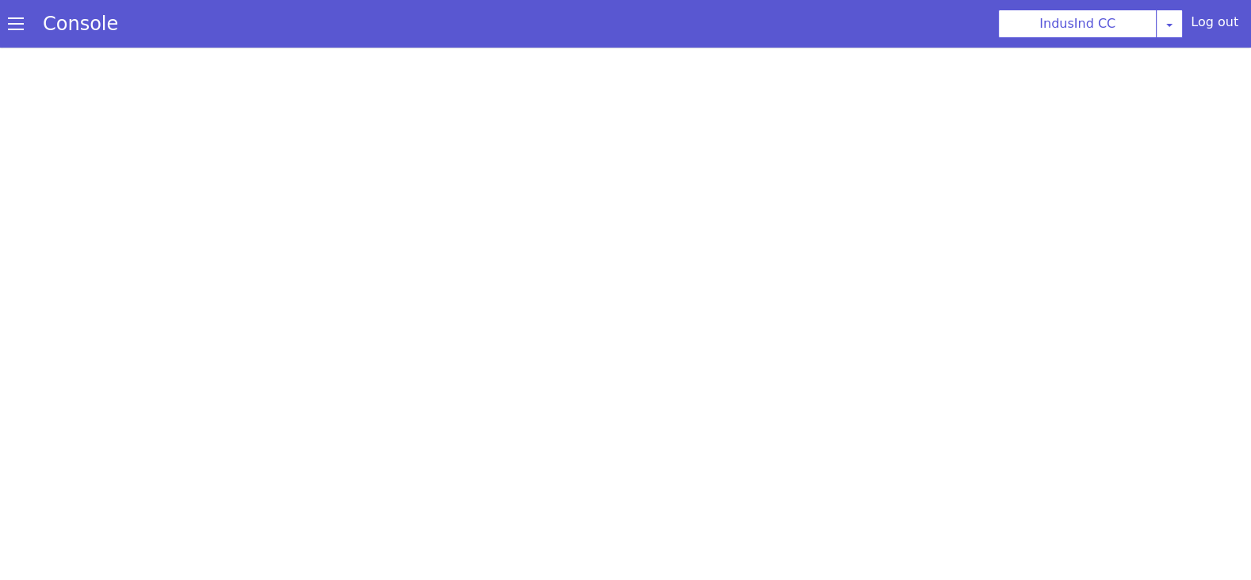
scroll to position [0, 0]
select select "en-IN-Wavenet-A"
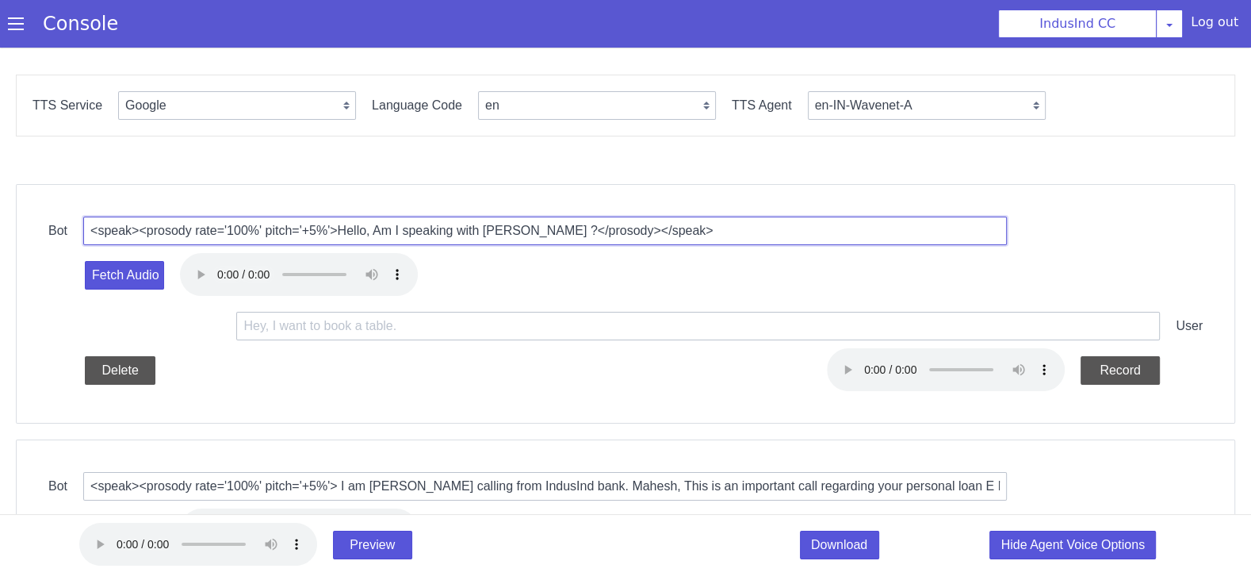
type input "<speak><prosody rate='100%' pitch='+5%'>Hello, Am I speaking with Ahmed qureshi…"
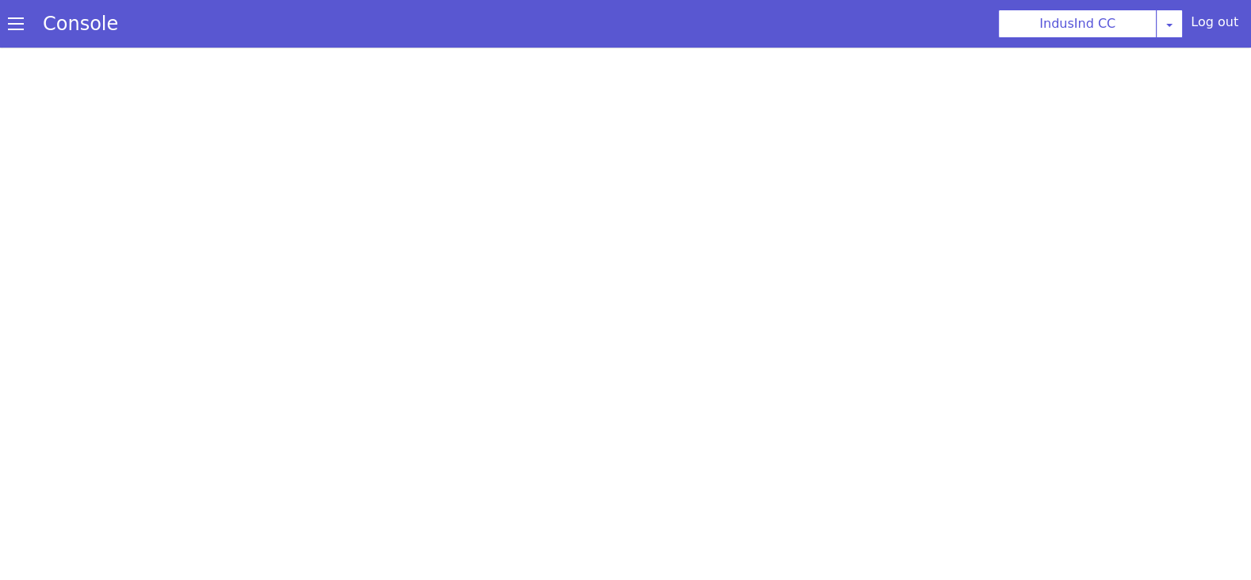
select select "en-IN-Wavenet-A"
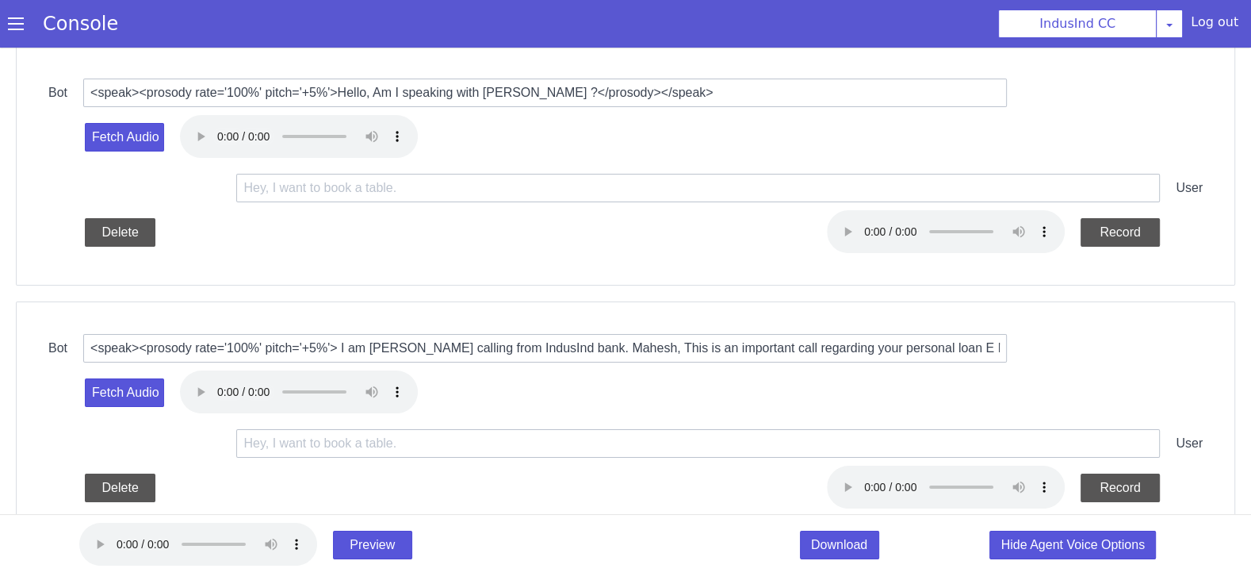
scroll to position [147, 0]
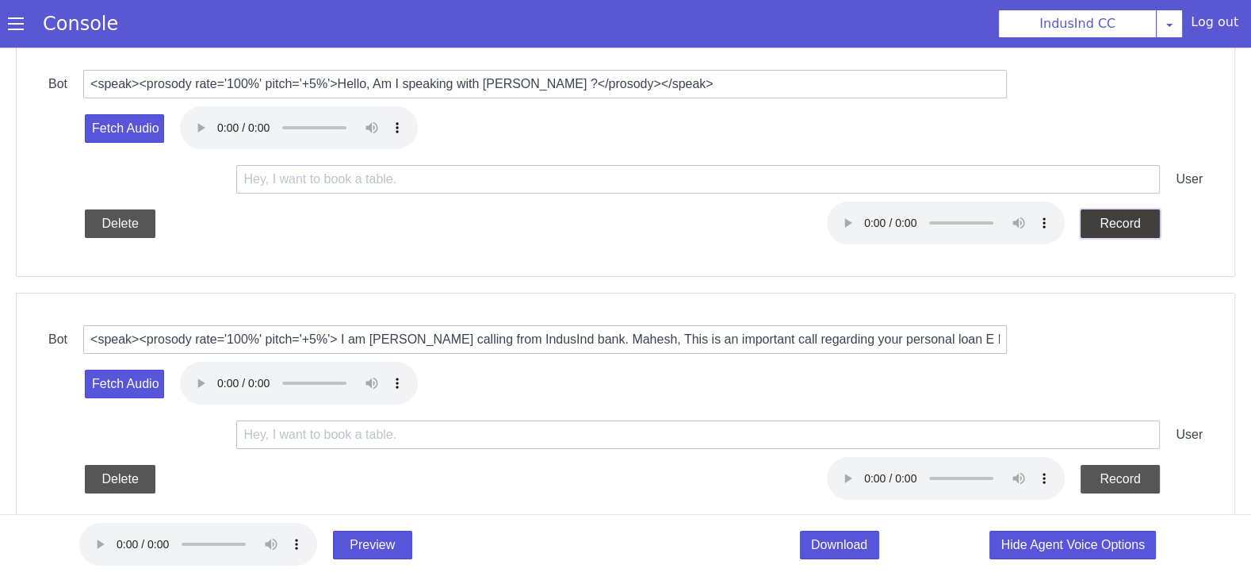
click at [1119, 205] on button "Record" at bounding box center [1126, 206] width 79 height 29
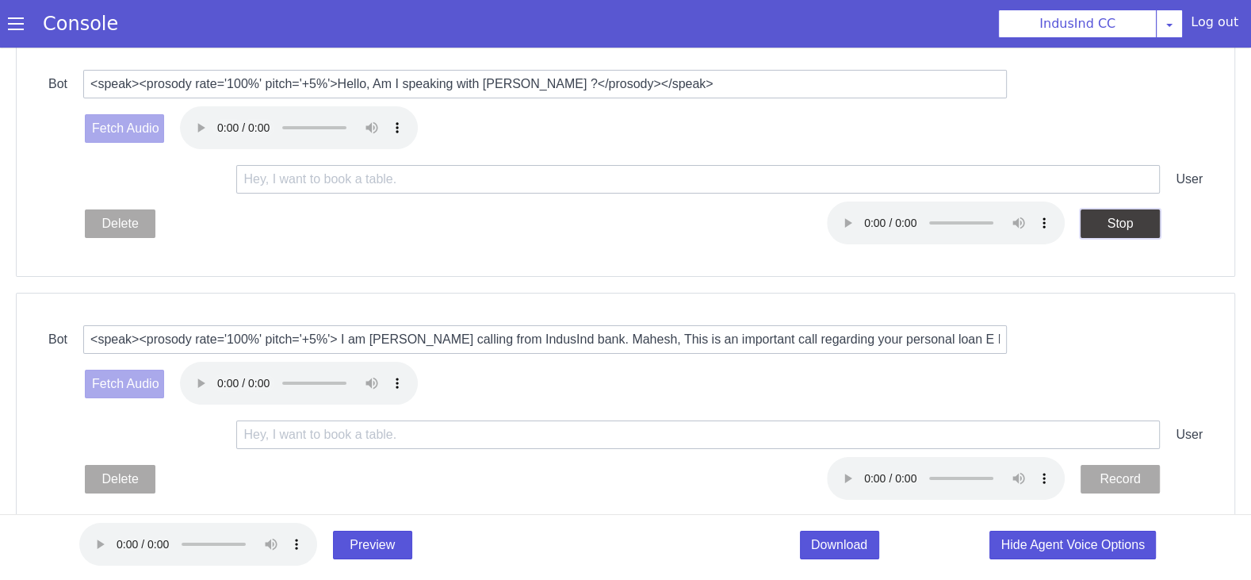
click at [1173, 102] on button "Stop" at bounding box center [1181, 104] width 79 height 29
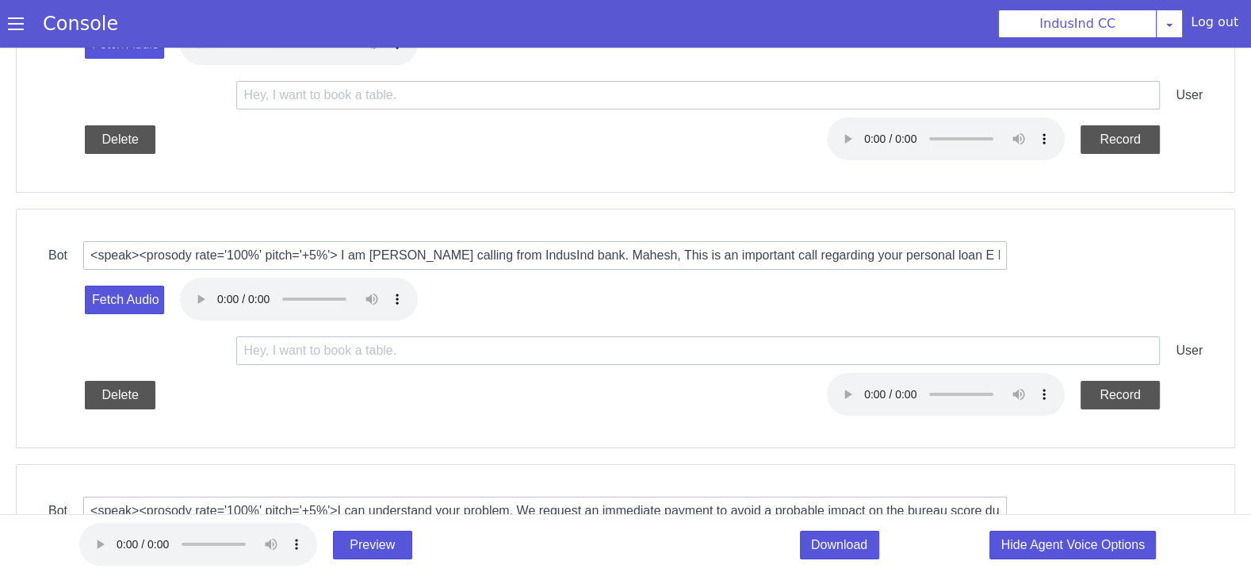
scroll to position [236, 0]
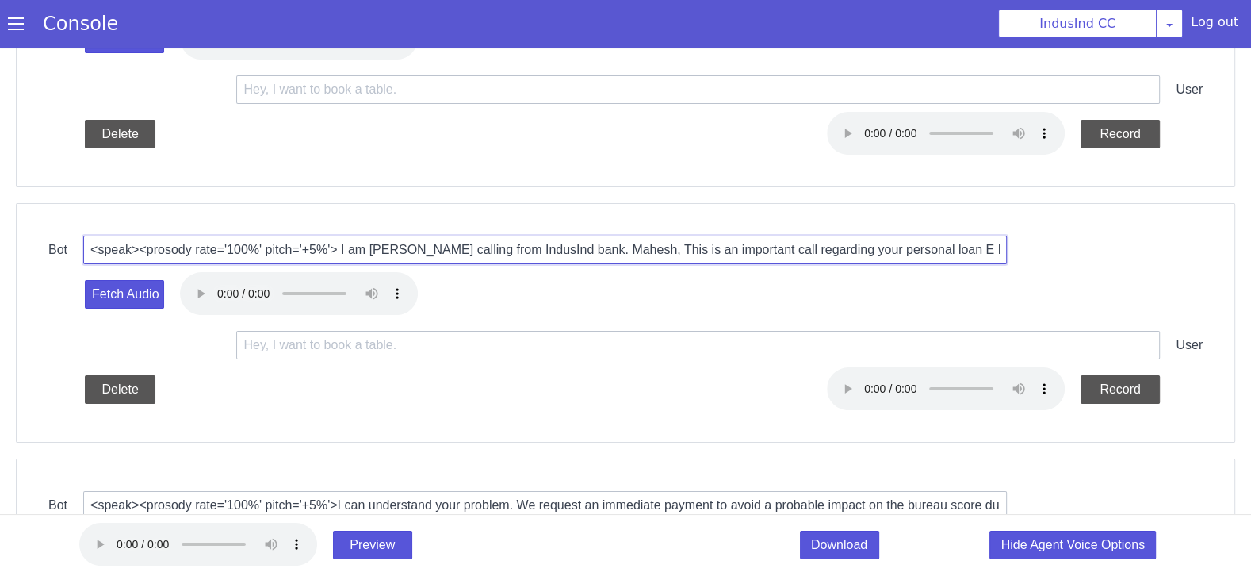
drag, startPoint x: 771, startPoint y: 23, endPoint x: 726, endPoint y: 21, distance: 44.4
click at [692, 59] on input "<speak><prosody rate='100%' pitch='+5%'> I am Shalini calling from IndusInd ban…" at bounding box center [657, 61] width 924 height 29
type input "<speak><prosody rate='100%' pitch='+5%'> I am Shalini calling from IndusInd ban…"
click at [222, 137] on button "Fetch Audio" at bounding box center [207, 141] width 79 height 29
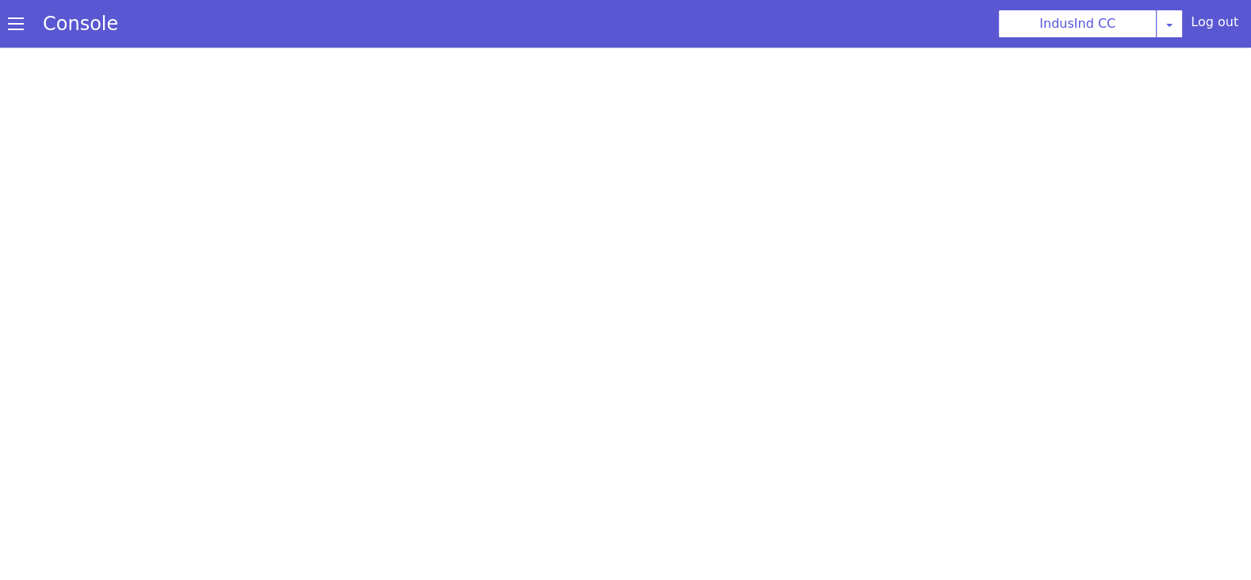
select select "en-IN-Wavenet-A"
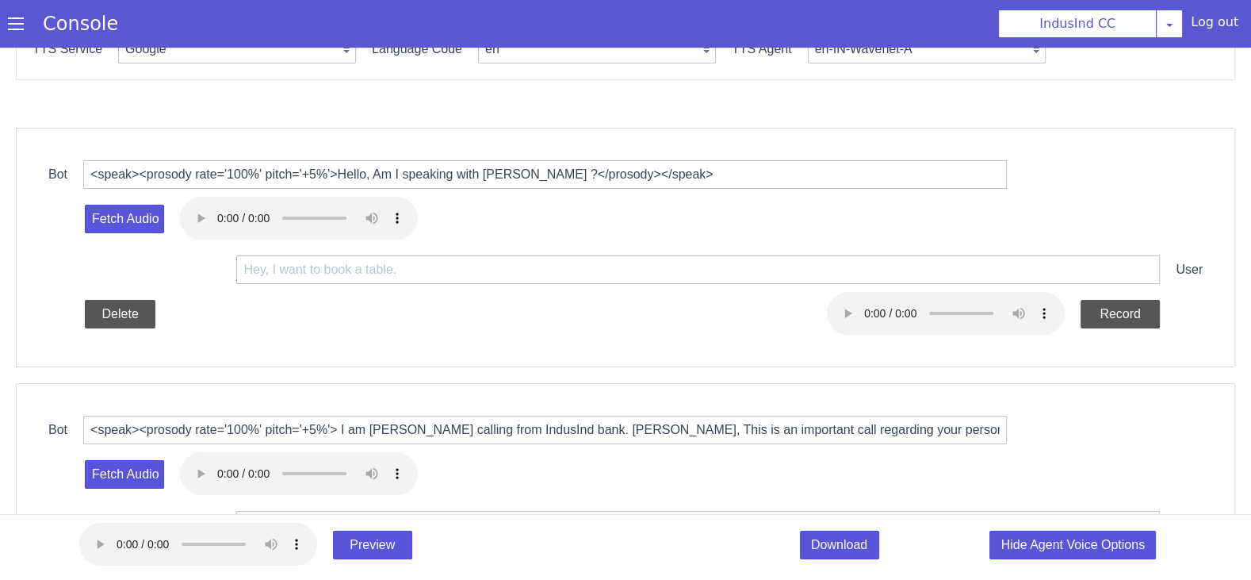
scroll to position [93, 0]
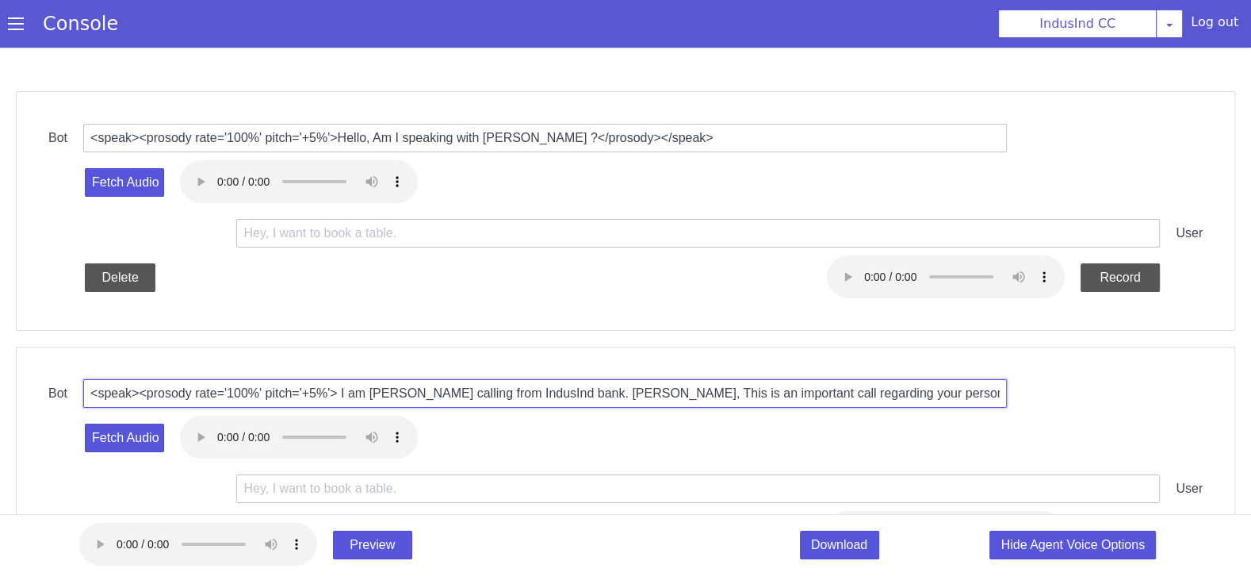
click at [745, 164] on input "<speak><prosody rate='100%' pitch='+5%'> I am Shalini calling from IndusInd ban…" at bounding box center [692, 165] width 924 height 54
type input "<speak><prosody rate='100%' pitch='+5%'> I am Shalini calling from IndusInd ban…"
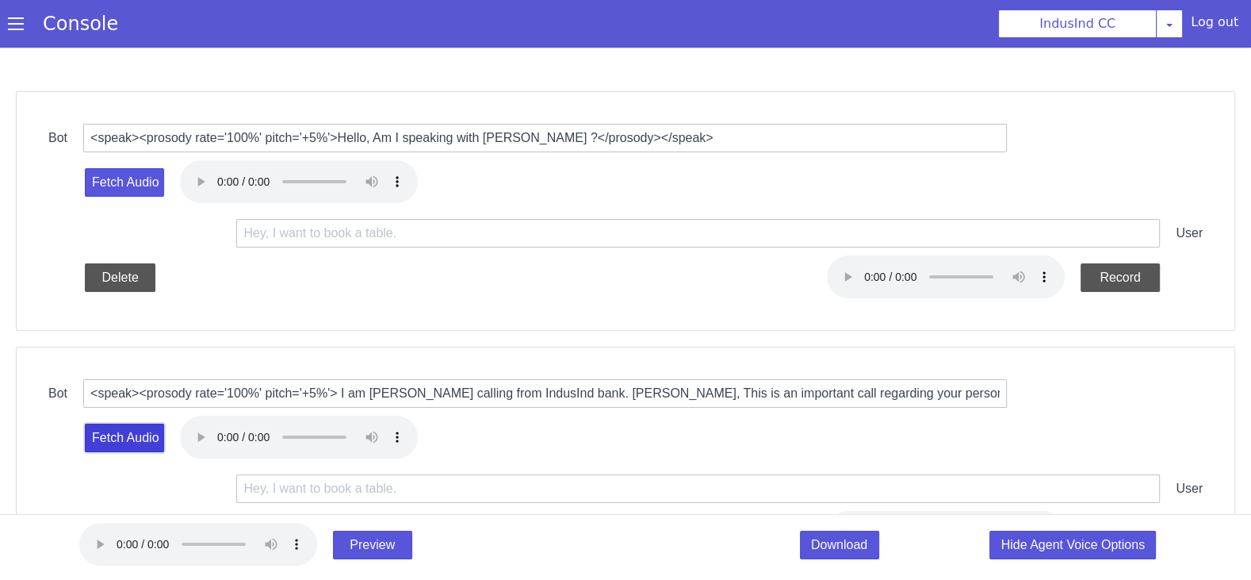
click at [159, 400] on button "Fetch Audio" at bounding box center [140, 399] width 79 height 29
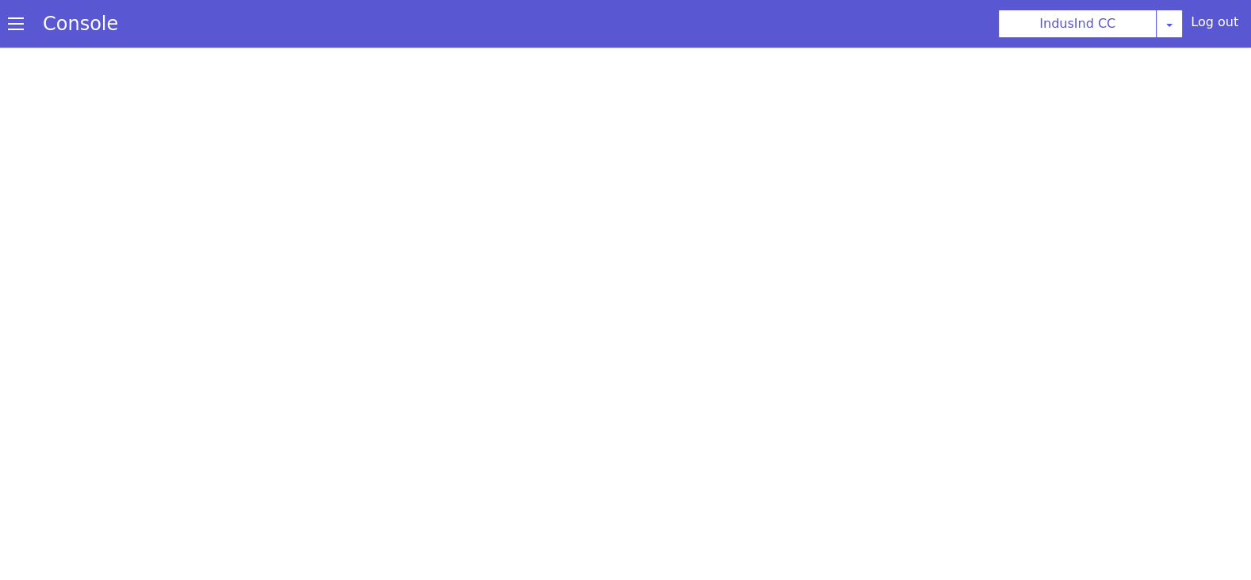
scroll to position [0, 0]
select select "en-IN-Wavenet-A"
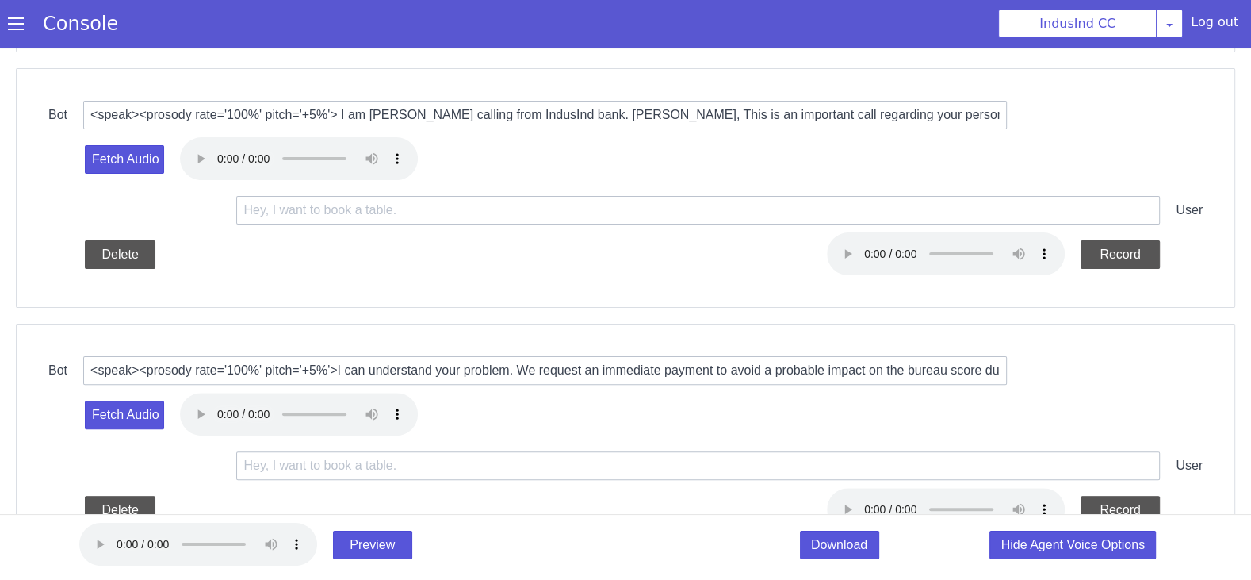
scroll to position [384, 0]
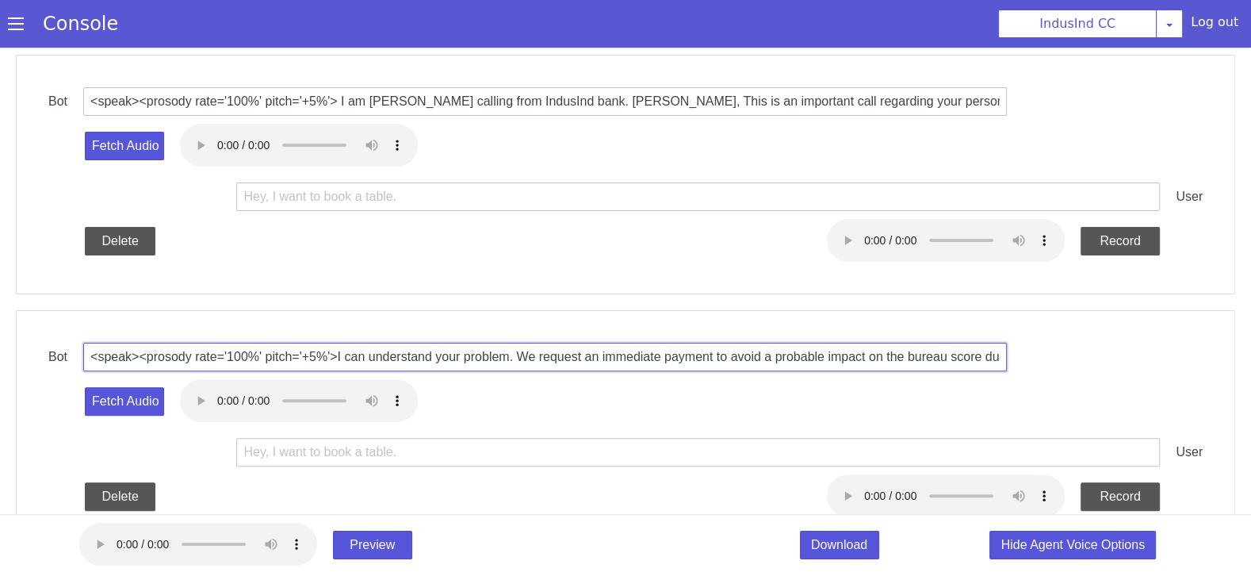
click at [566, 342] on input "<speak><prosody rate='100%' pitch='+5%'>I can understand your problem. We reque…" at bounding box center [552, 339] width 924 height 29
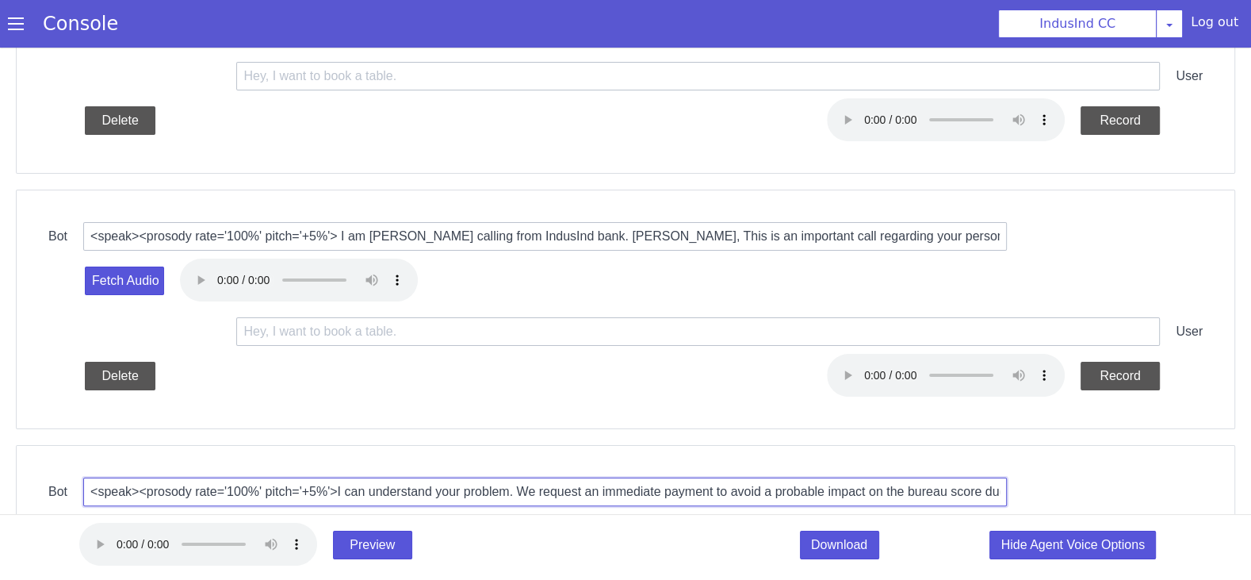
scroll to position [199, 0]
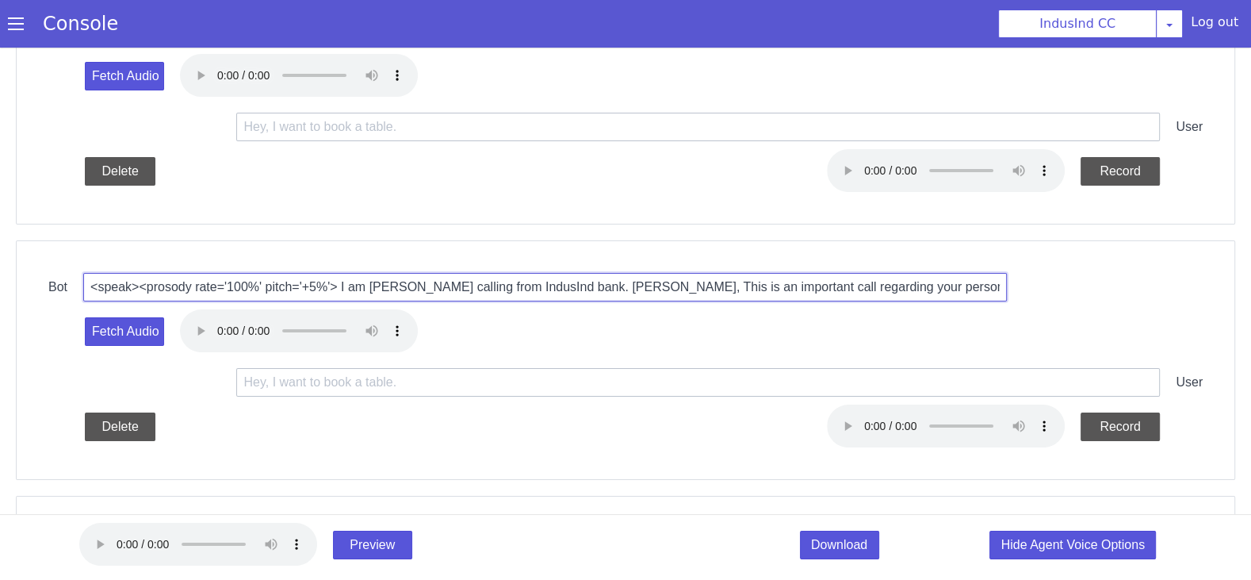
click at [755, 57] on input "<speak><prosody rate='100%' pitch='+5%'> I am Shalini calling from IndusInd ban…" at bounding box center [690, 61] width 924 height 29
click at [778, 21] on input "<speak><prosody rate='100%' pitch='+5%'> I am Shalini calling from IndusInd ban…" at bounding box center [731, 23] width 924 height 29
drag, startPoint x: 608, startPoint y: 247, endPoint x: 581, endPoint y: 247, distance: 27.0
click at [572, 268] on input "<speak><prosody rate='100%' pitch='+5%'> I am Shalini calling from IndusInd ban…" at bounding box center [552, 269] width 924 height 29
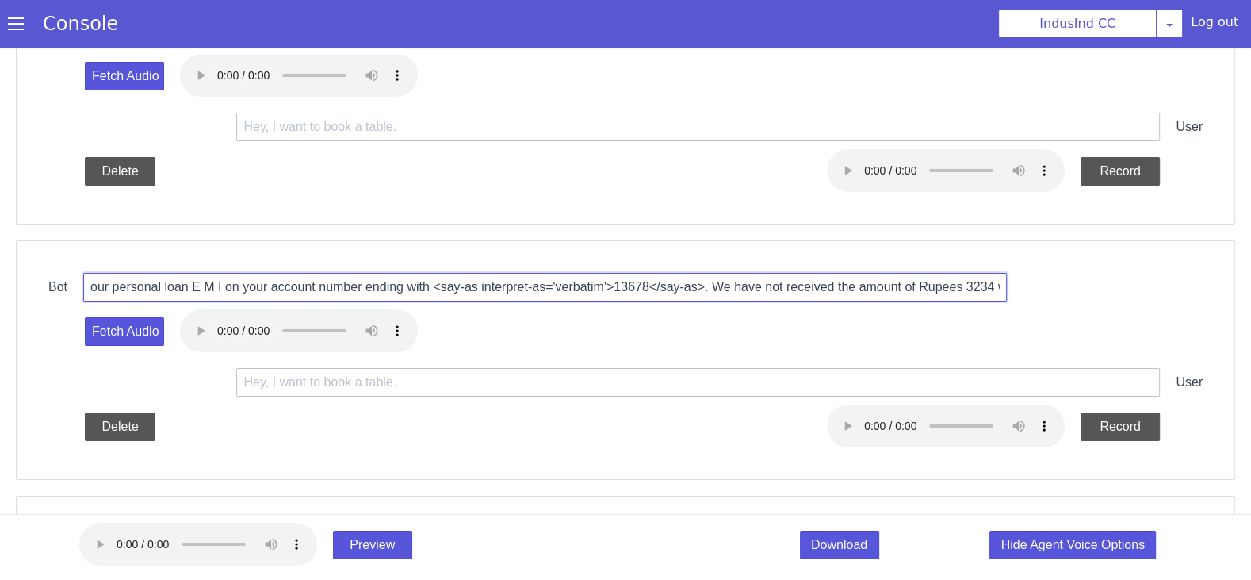
click at [782, 265] on input "<speak><prosody rate='100%' pitch='+5%'> I am Shalini calling from IndusInd ban…" at bounding box center [552, 267] width 924 height 54
click at [352, 246] on input "<speak><prosody rate='100%' pitch='+5%'> I am Shalini calling from IndusInd ban…" at bounding box center [561, 249] width 924 height 29
click at [717, 267] on input "<speak><prosody rate='100%' pitch='+5%'> I am Shalini calling from IndusInd ban…" at bounding box center [552, 269] width 924 height 29
drag, startPoint x: 847, startPoint y: 58, endPoint x: 825, endPoint y: 59, distance: 22.3
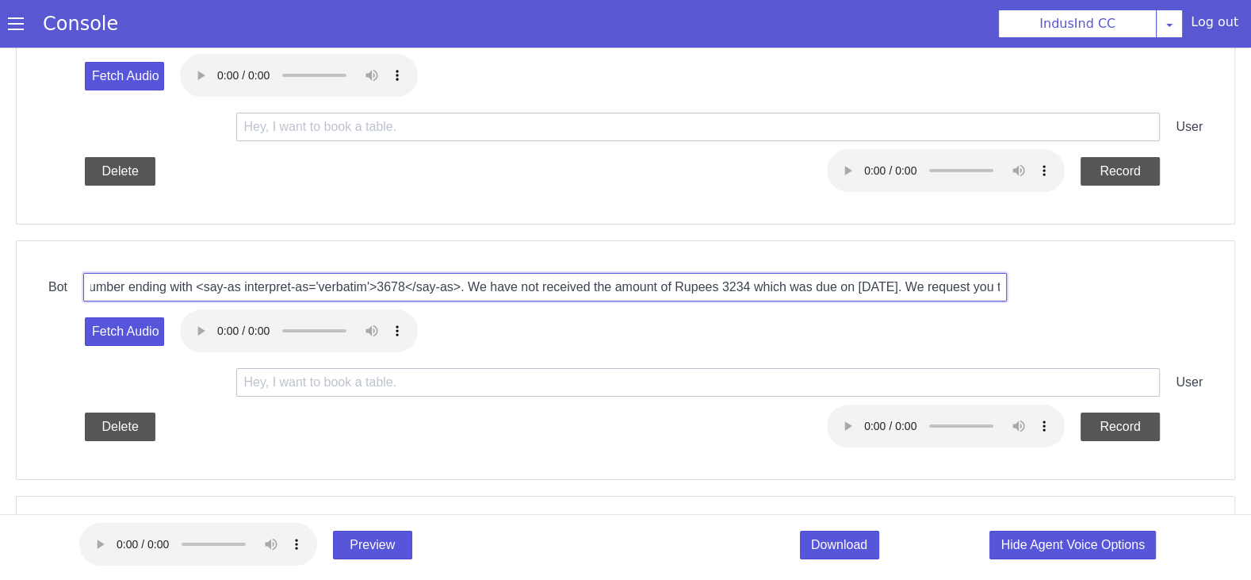
click at [696, 247] on input "<speak><prosody rate='100%' pitch='+5%'> I am Shalini calling from IndusInd ban…" at bounding box center [561, 249] width 924 height 29
click at [974, 60] on input "<speak><prosody rate='100%' pitch='+5%'> I am Shalini calling from IndusInd ban…" at bounding box center [691, 60] width 924 height 29
click at [519, 266] on input "<speak><prosody rate='100%' pitch='+5%'> I am Shalini calling from IndusInd ban…" at bounding box center [552, 267] width 924 height 54
type input "<speak><prosody rate='100%' pitch='+5%'> I am Shalini calling from IndusInd ban…"
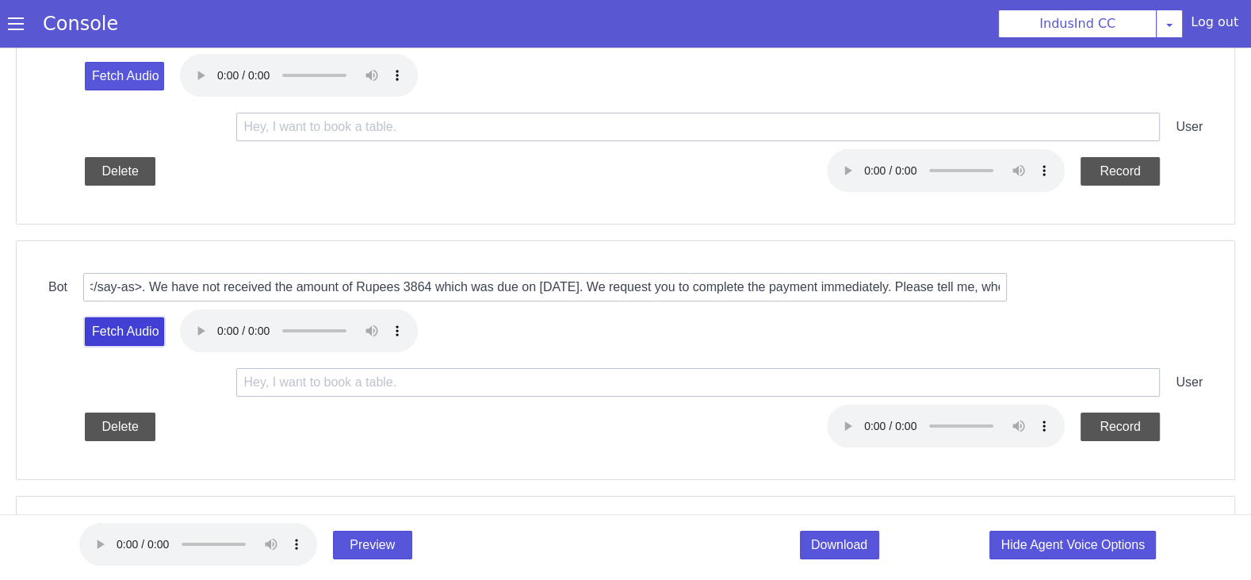
scroll to position [0, 0]
click at [280, 110] on button "Fetch Audio" at bounding box center [269, 105] width 79 height 29
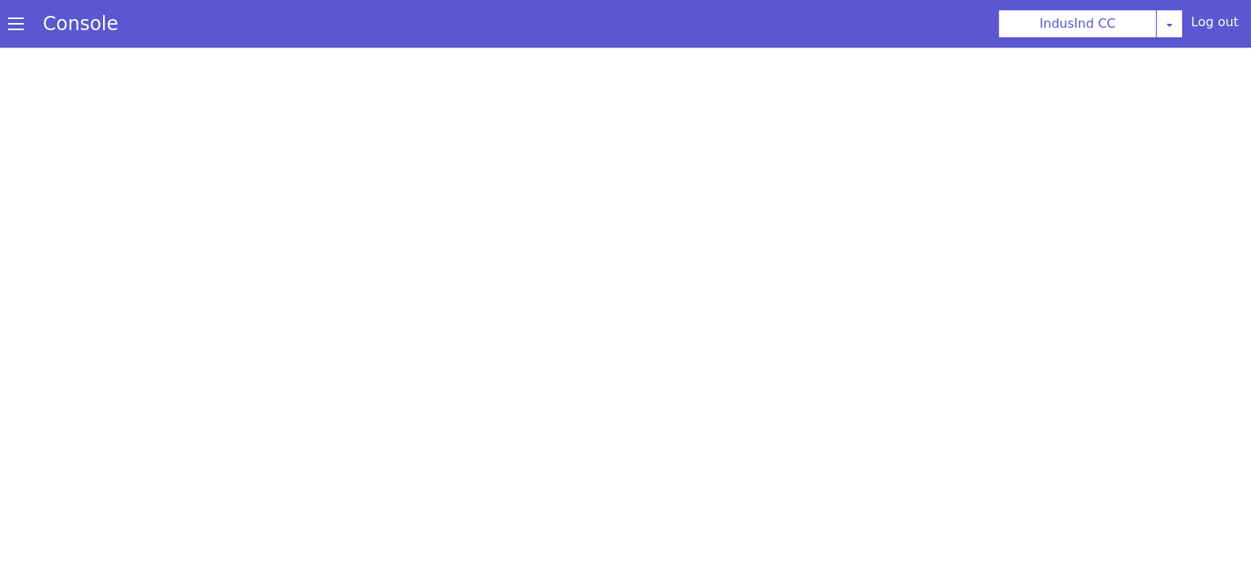
select select "en-IN-Wavenet-A"
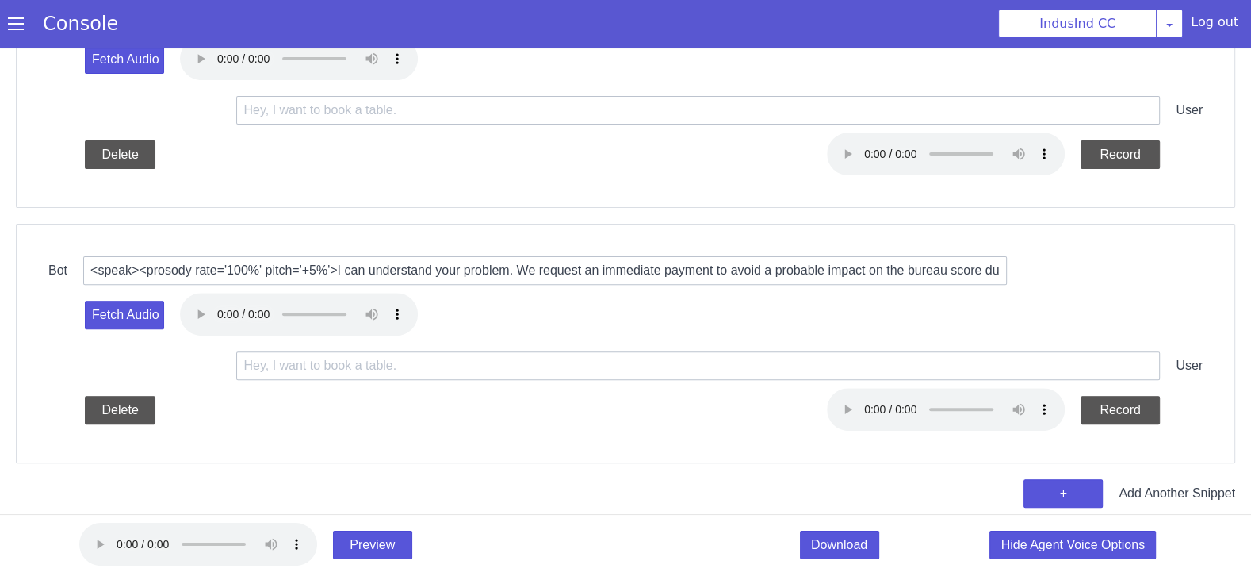
scroll to position [480, 0]
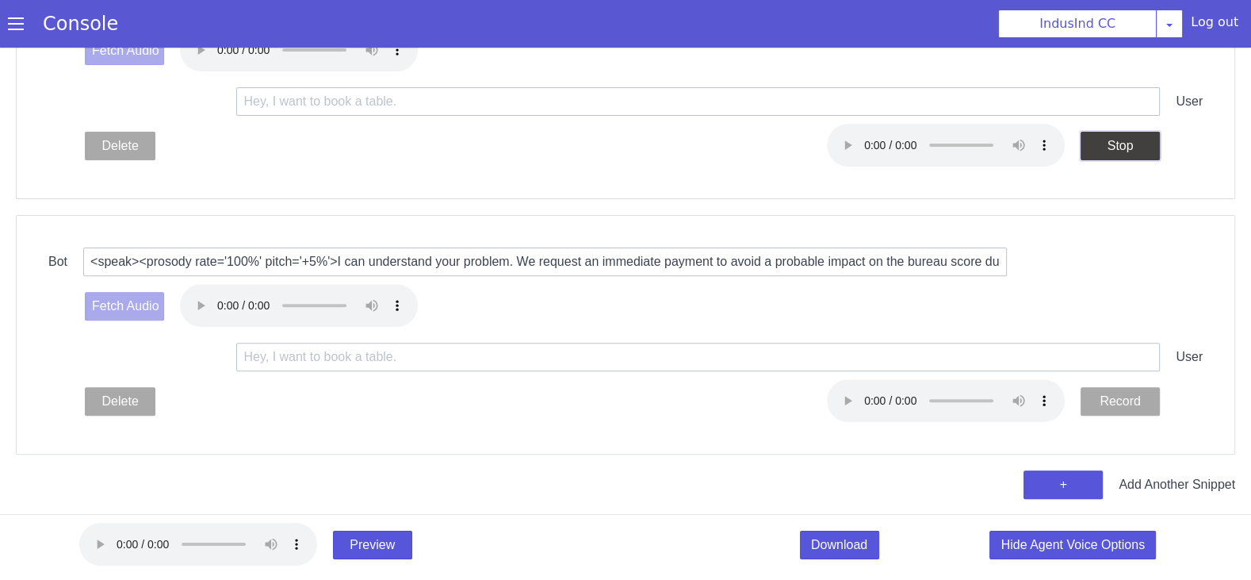
click at [1129, 108] on button "Stop" at bounding box center [1135, 108] width 79 height 29
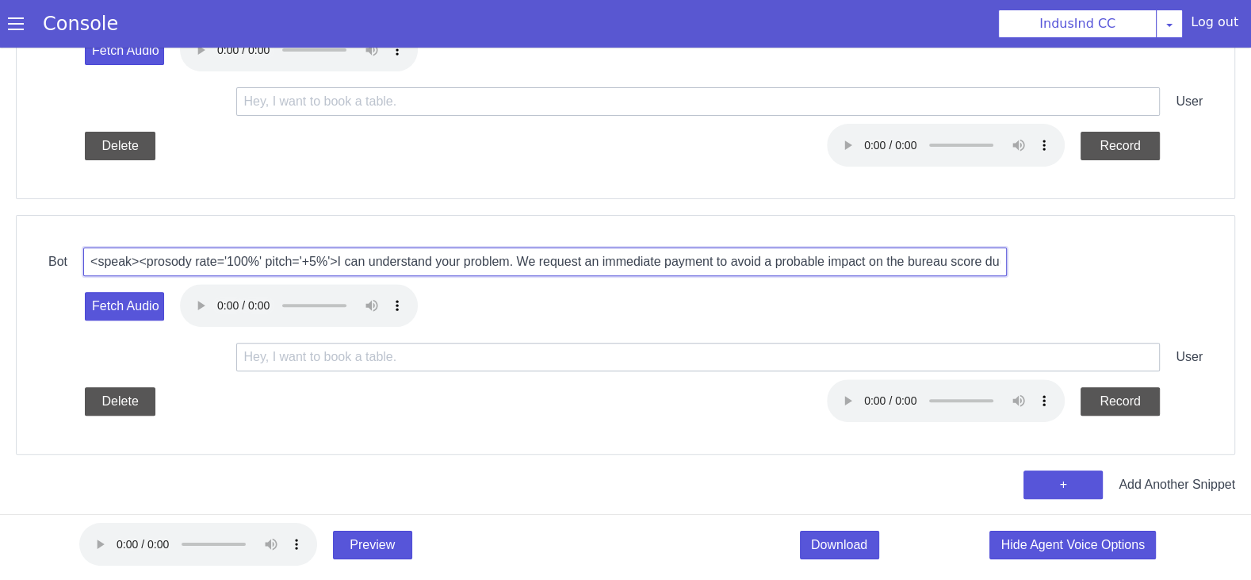
click at [648, 216] on input "<speak><prosody rate='100%' pitch='+5%'>I can understand your problem. We reque…" at bounding box center [561, 223] width 924 height 29
paste input "Okay. So, will you make an online payment or visit our branch to pay?"
type input "<speak><prosody rate='100%' pitch='+5%'>Okay. So, will you make an online payme…"
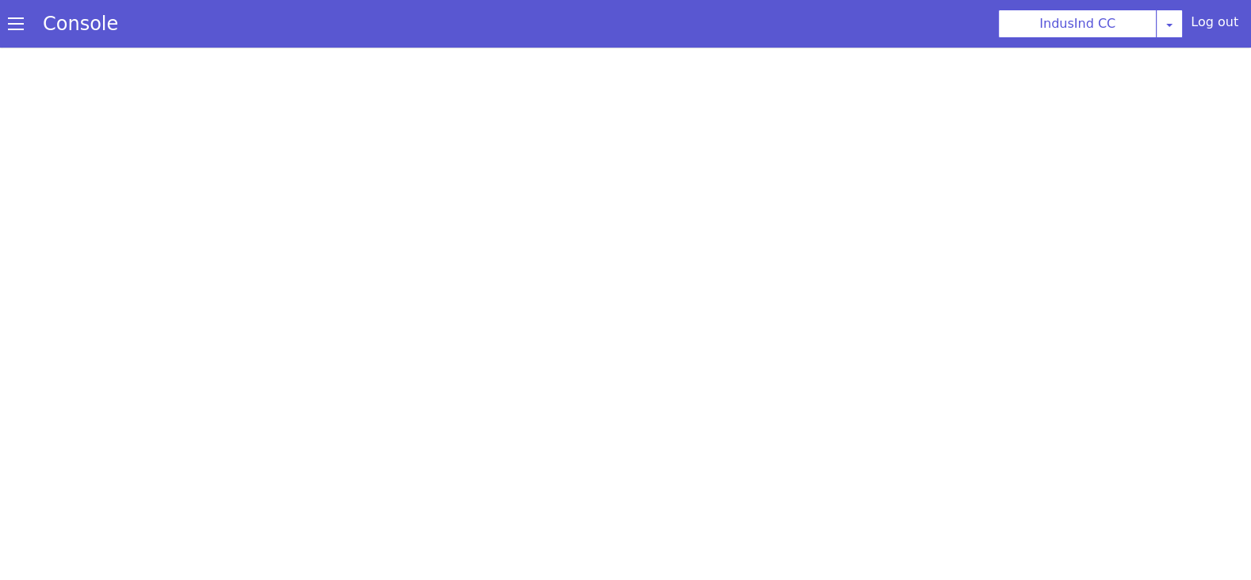
scroll to position [0, 0]
select select "en-IN-Wavenet-A"
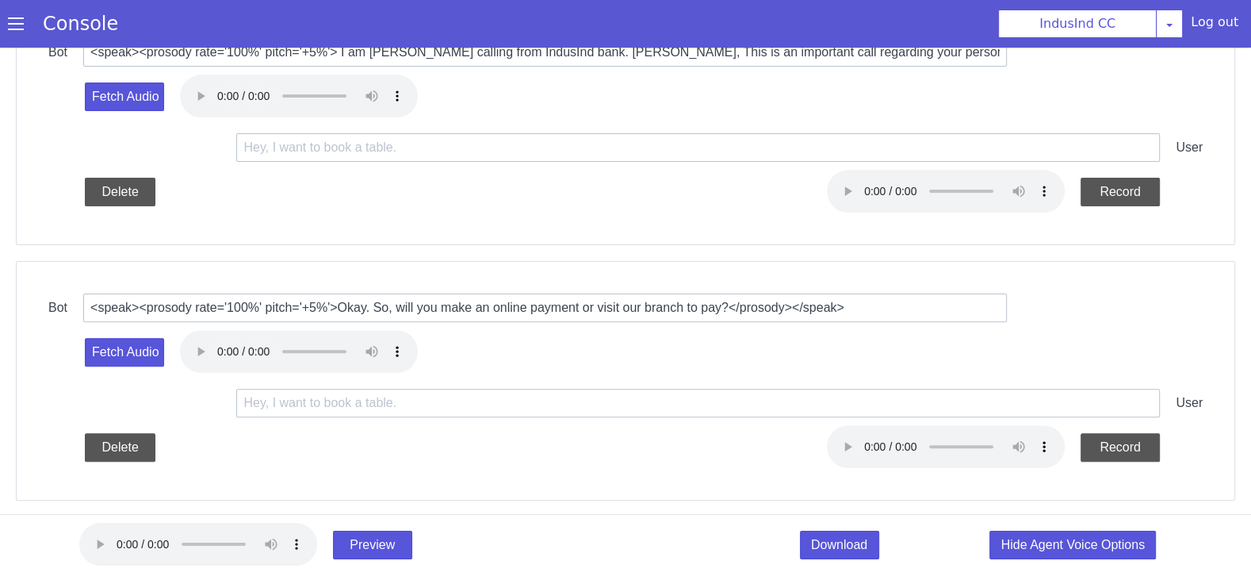
scroll to position [480, 0]
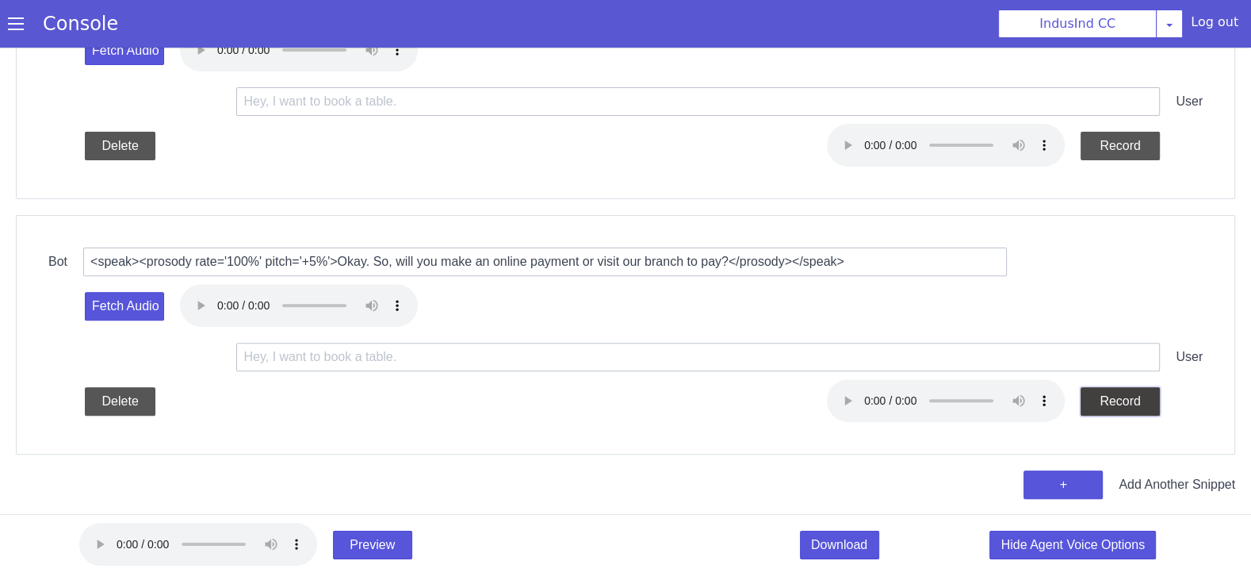
click at [1222, 211] on button "Record" at bounding box center [1231, 212] width 79 height 29
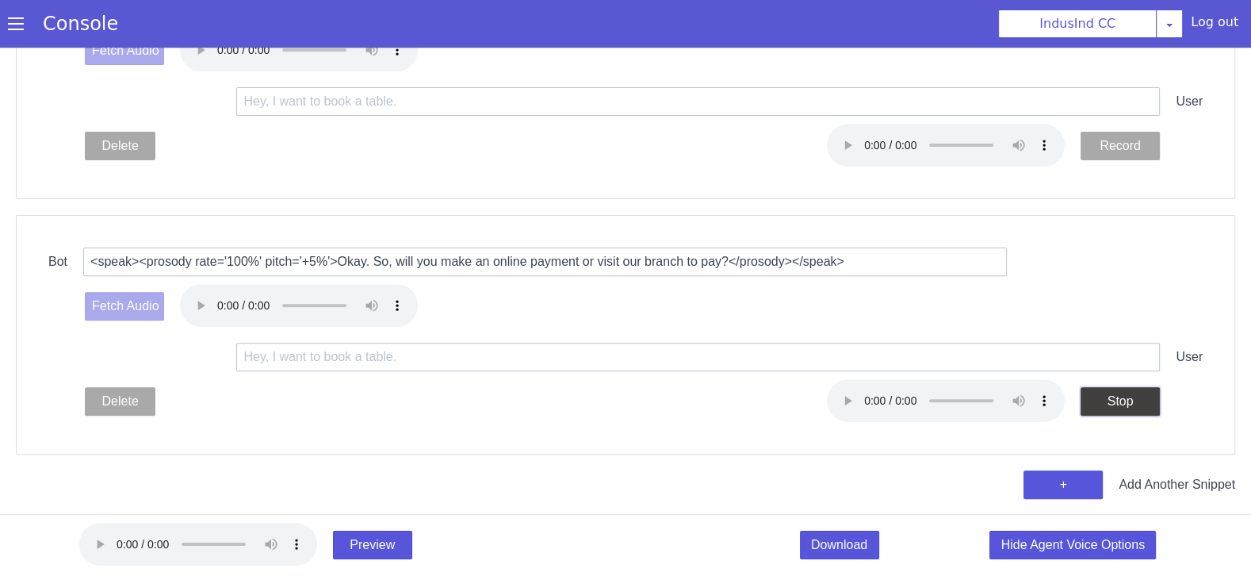
click at [1222, 210] on button "Stop" at bounding box center [1231, 211] width 79 height 29
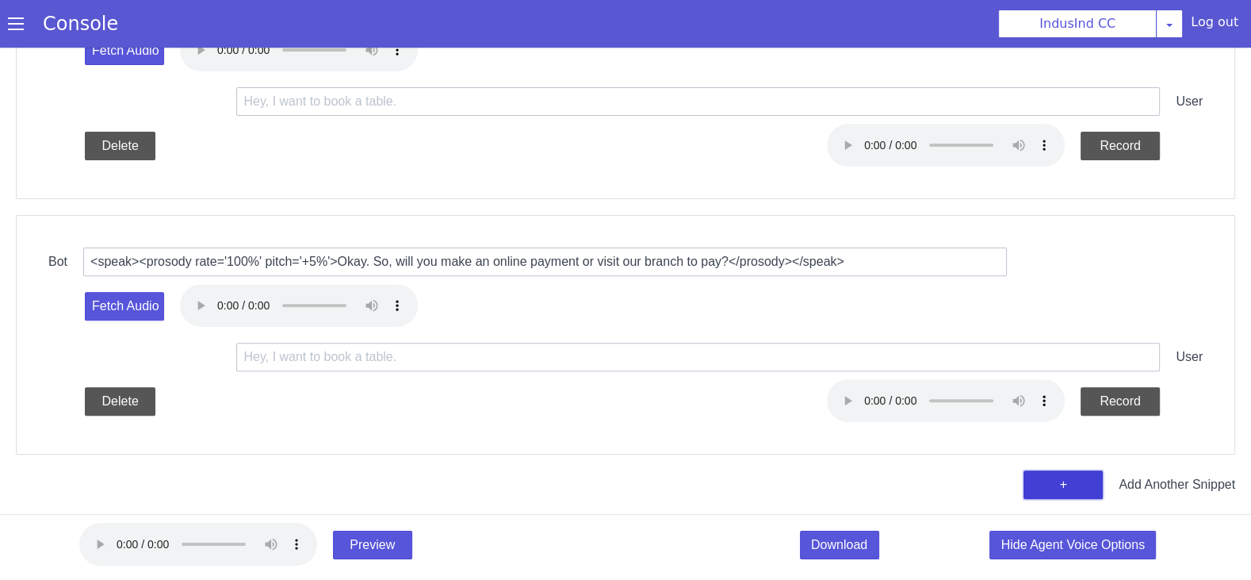
click at [1160, 293] on button "+" at bounding box center [1163, 308] width 80 height 31
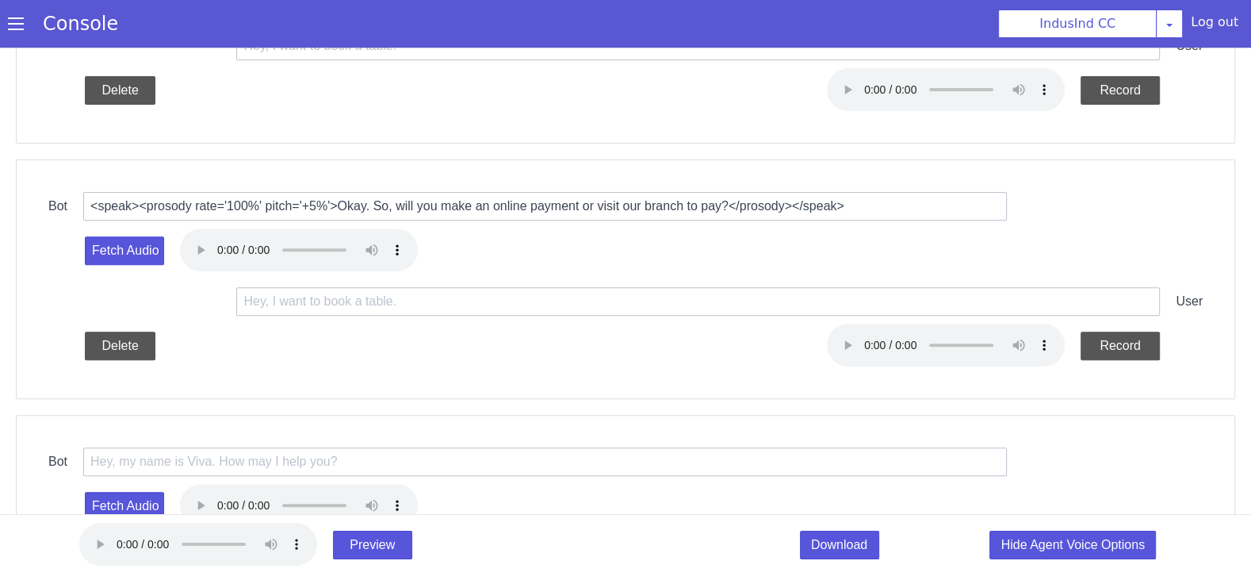
scroll to position [576, 0]
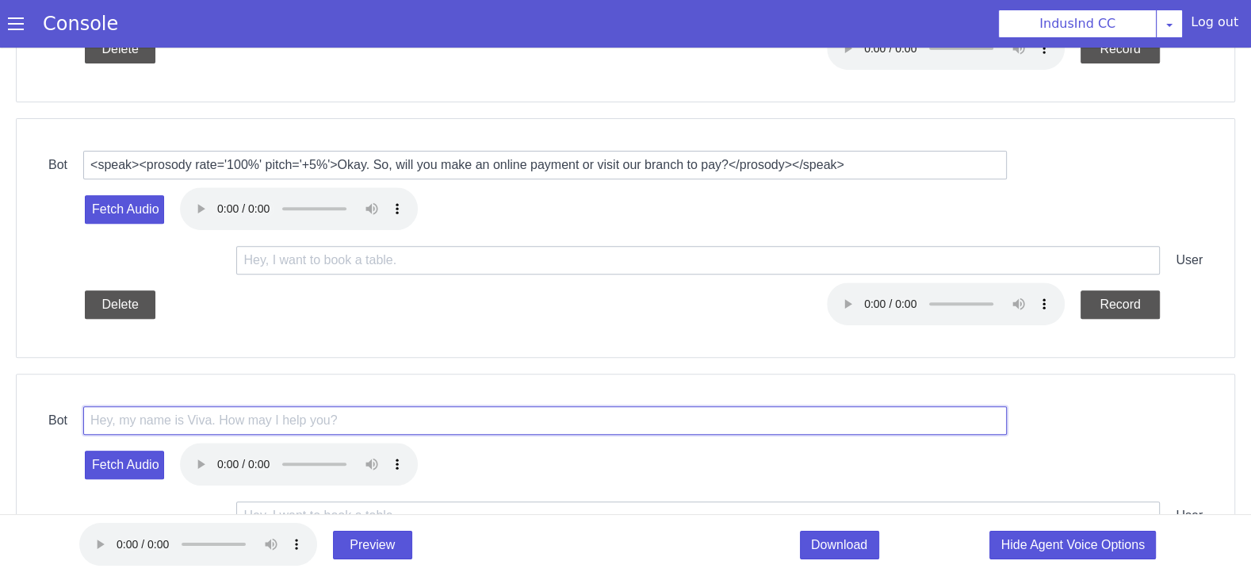
click at [575, 144] on input "text" at bounding box center [731, 156] width 924 height 29
paste input "<speak><prosody rate='100%' pitch='+5%'>You'll make an ONLINE payment on 2025-0…"
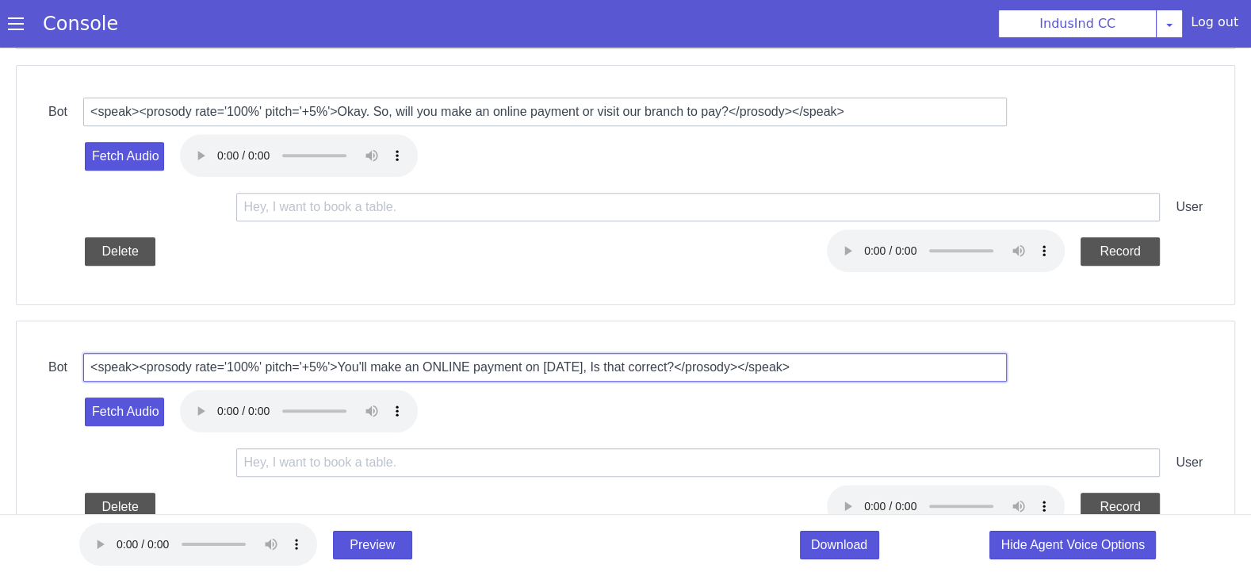
scroll to position [734, 0]
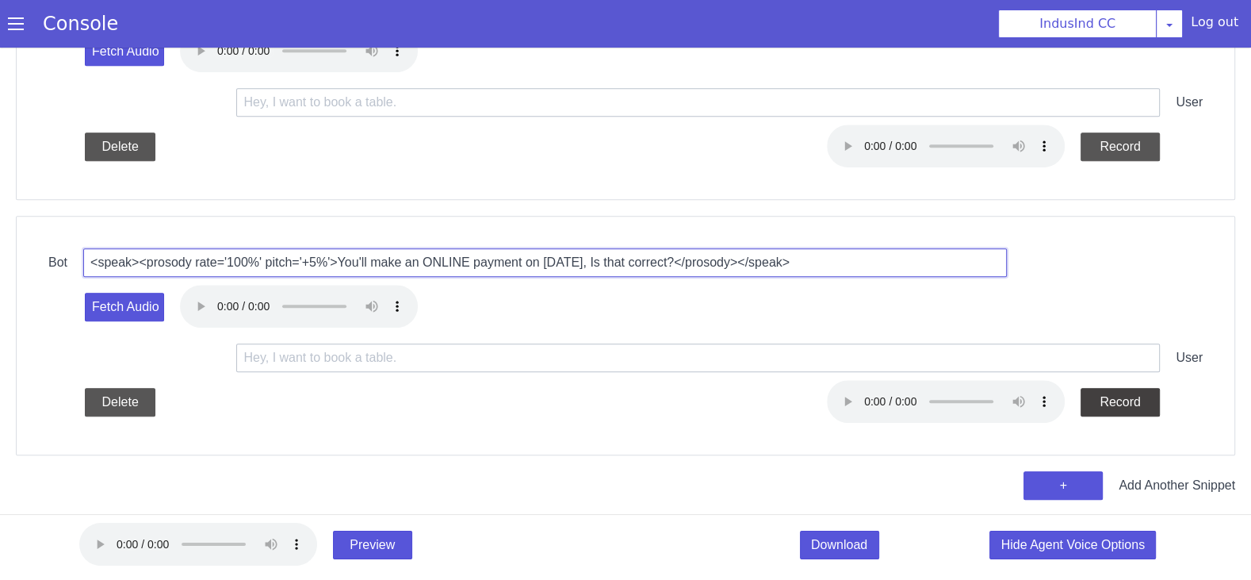
type input "<speak><prosody rate='100%' pitch='+5%'>You'll make an ONLINE payment on 2025-0…"
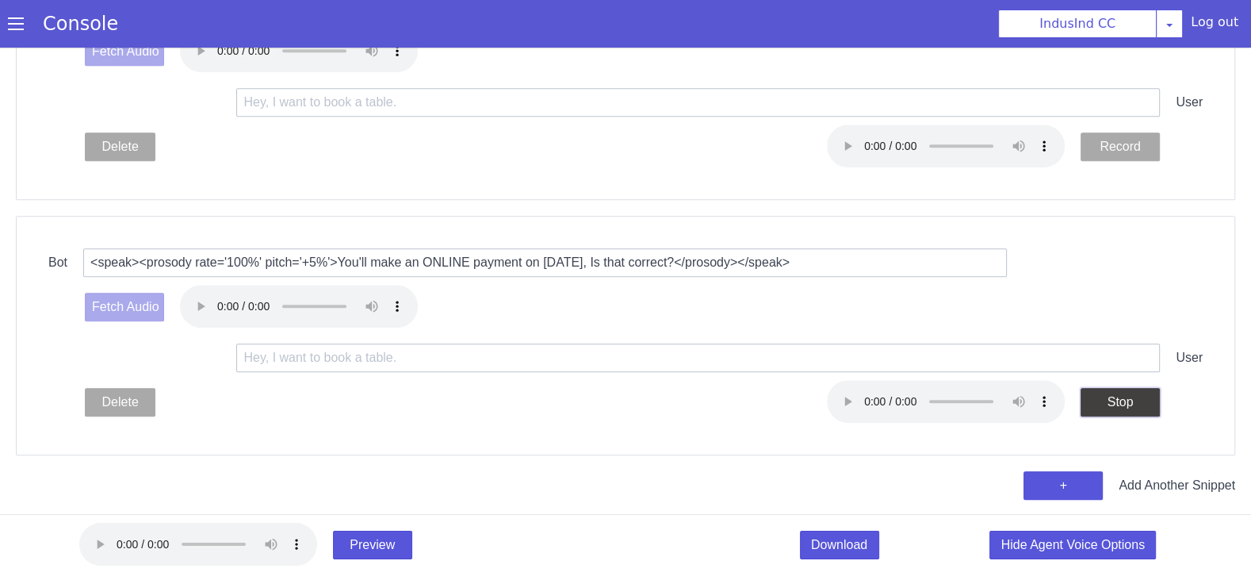
click at [1127, 362] on button "Stop" at bounding box center [1122, 377] width 80 height 31
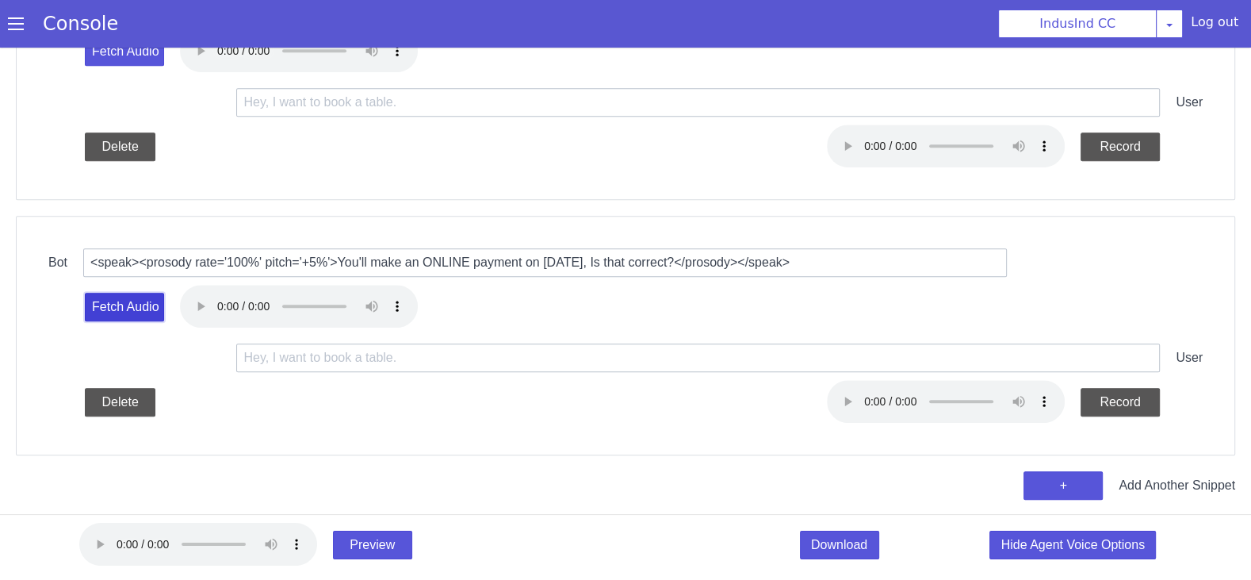
click at [286, 81] on button "Fetch Audio" at bounding box center [269, 81] width 79 height 29
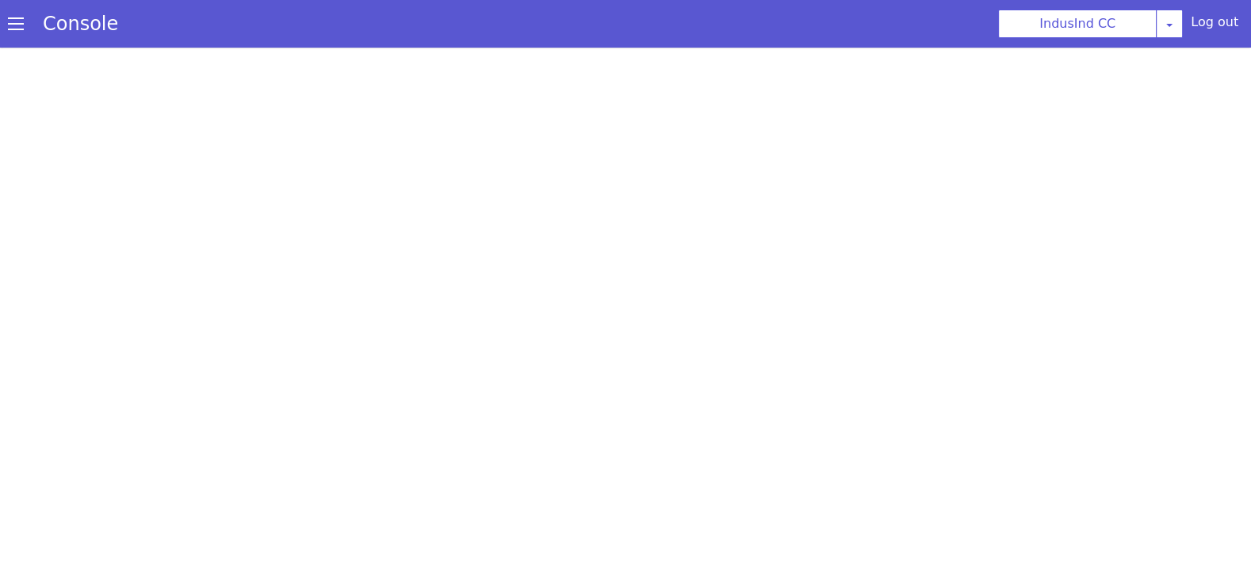
select select "en-IN-Wavenet-A"
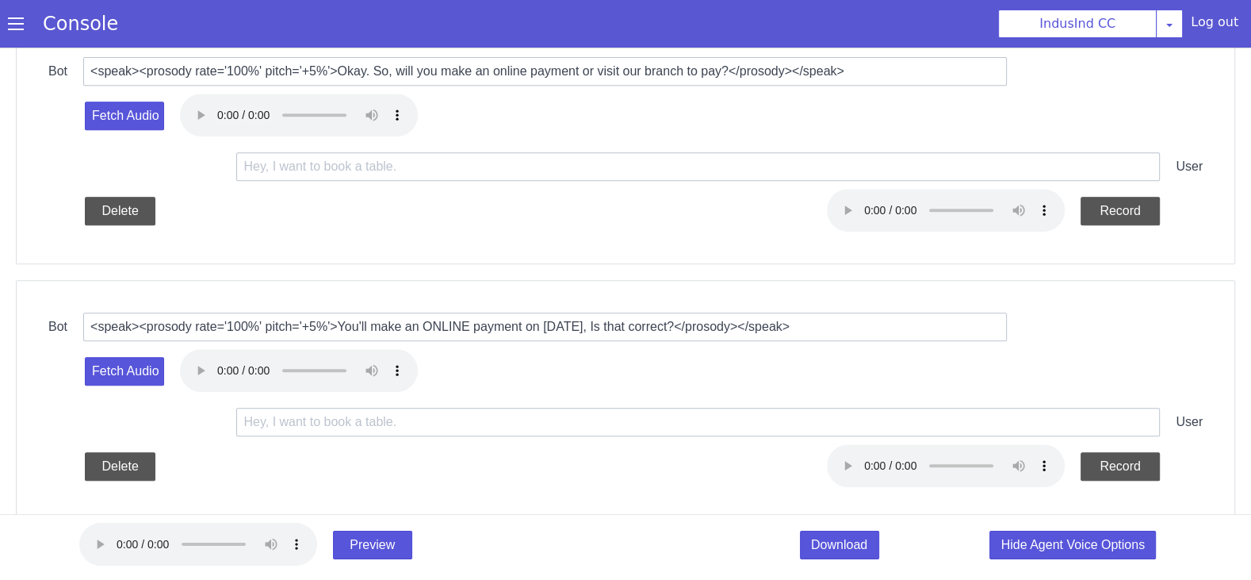
scroll to position [734, 0]
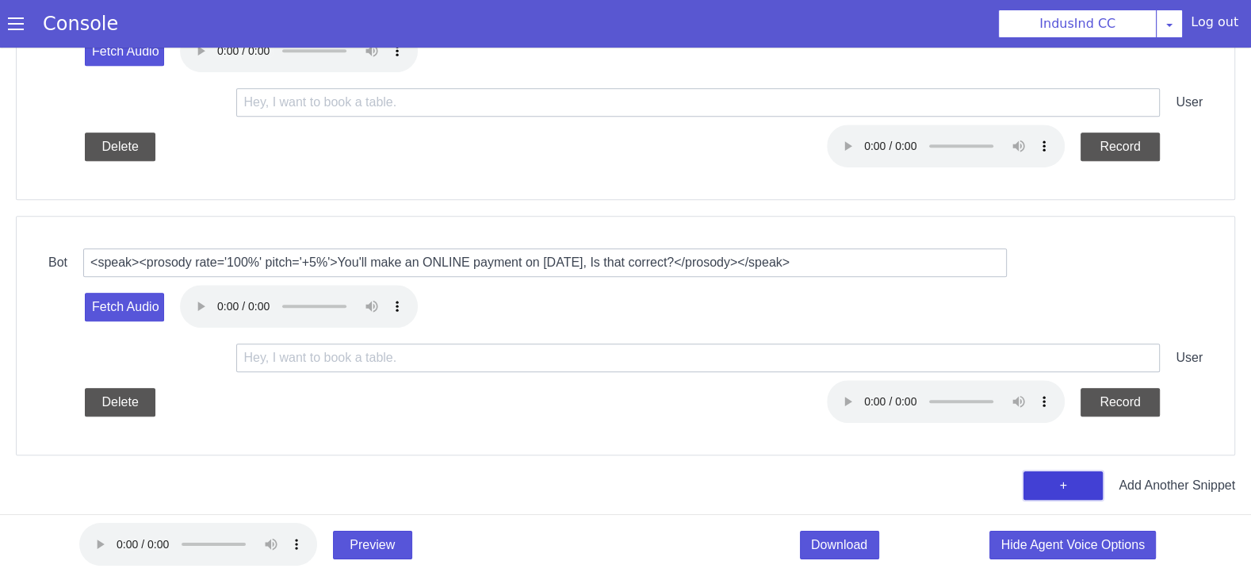
click at [1198, 247] on button "+" at bounding box center [1208, 259] width 79 height 29
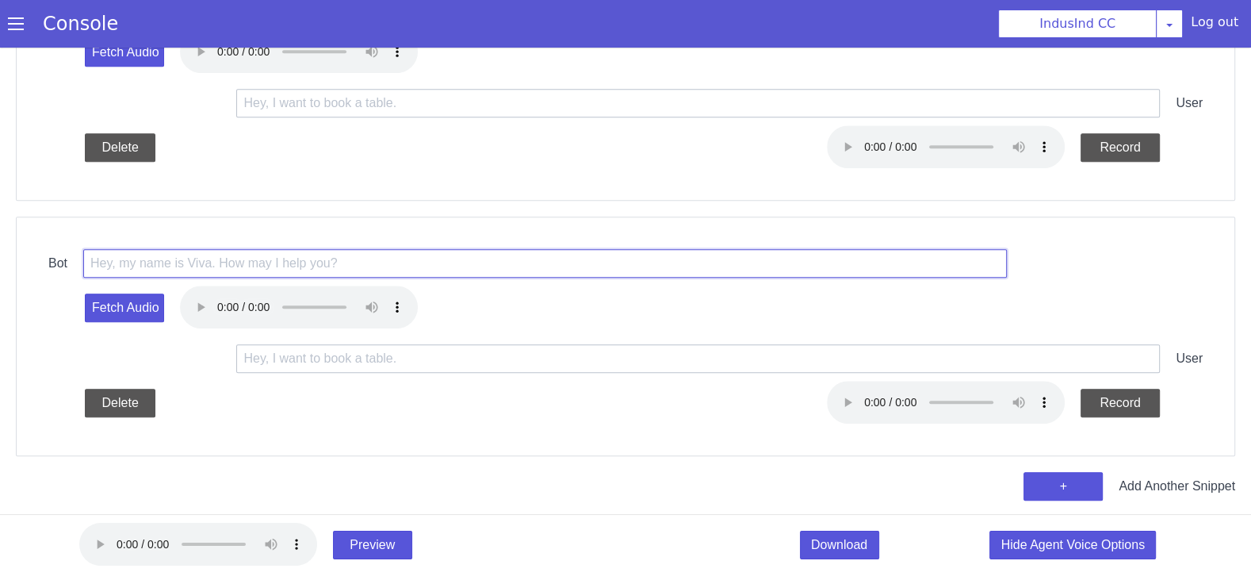
paste input "<speak><prosody rate='100%' pitch='+5%'>That's great! I'm sharing the payment l…"
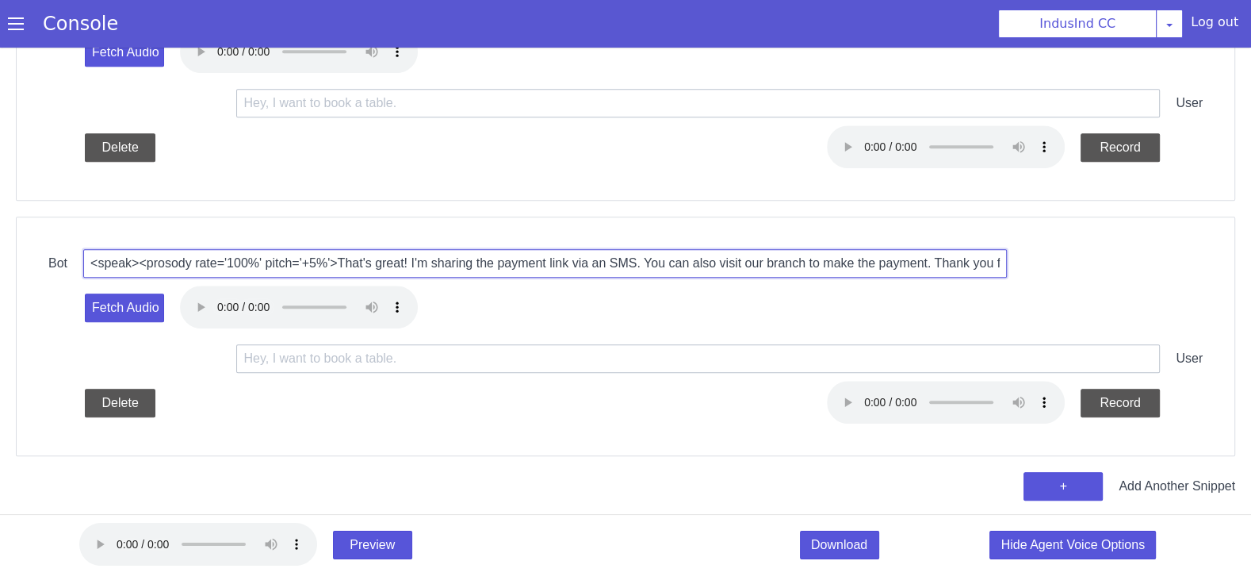
scroll to position [0, 366]
click at [340, 139] on input "<speak><prosody rate='100%' pitch='+5%'>That's great! I'm sharing the payment l…" at bounding box center [577, 137] width 924 height 85
type input "<speak><prosody rate='100%' pitch='+5%'>That's great! I'm sharing the payment l…"
click at [252, 108] on button "Fetch Audio" at bounding box center [236, 119] width 79 height 29
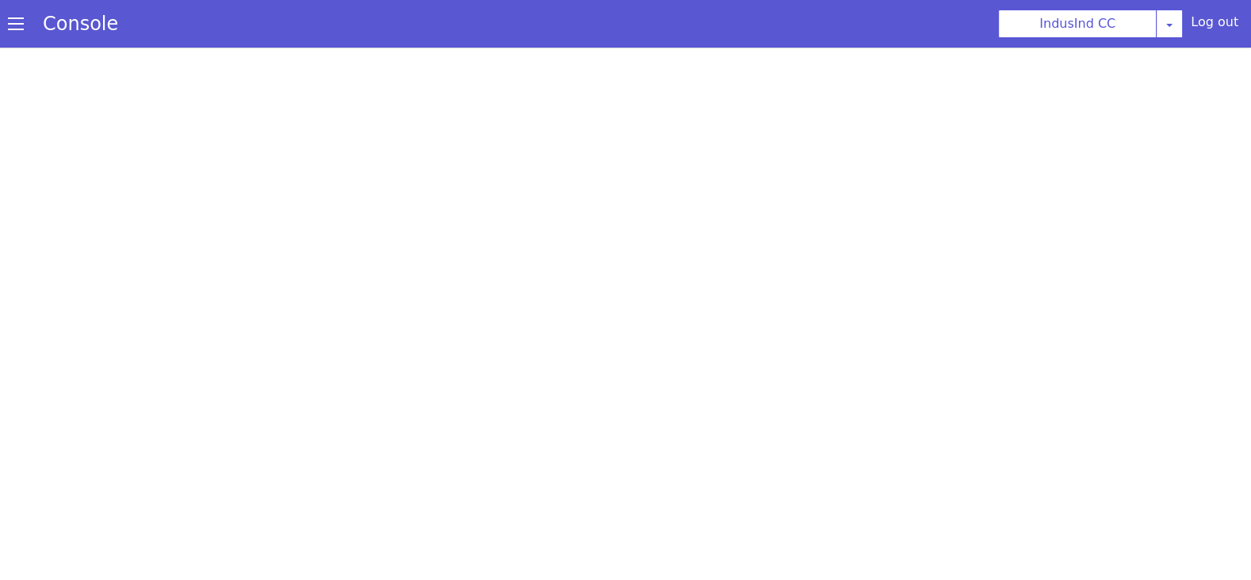
select select "en-IN-Wavenet-A"
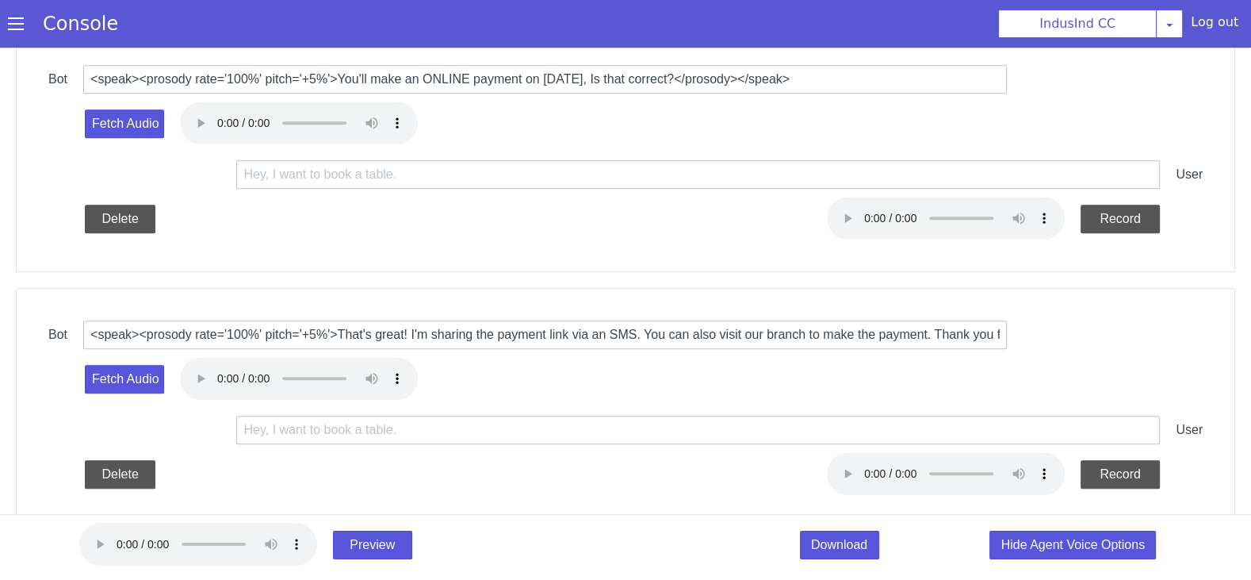
scroll to position [989, 0]
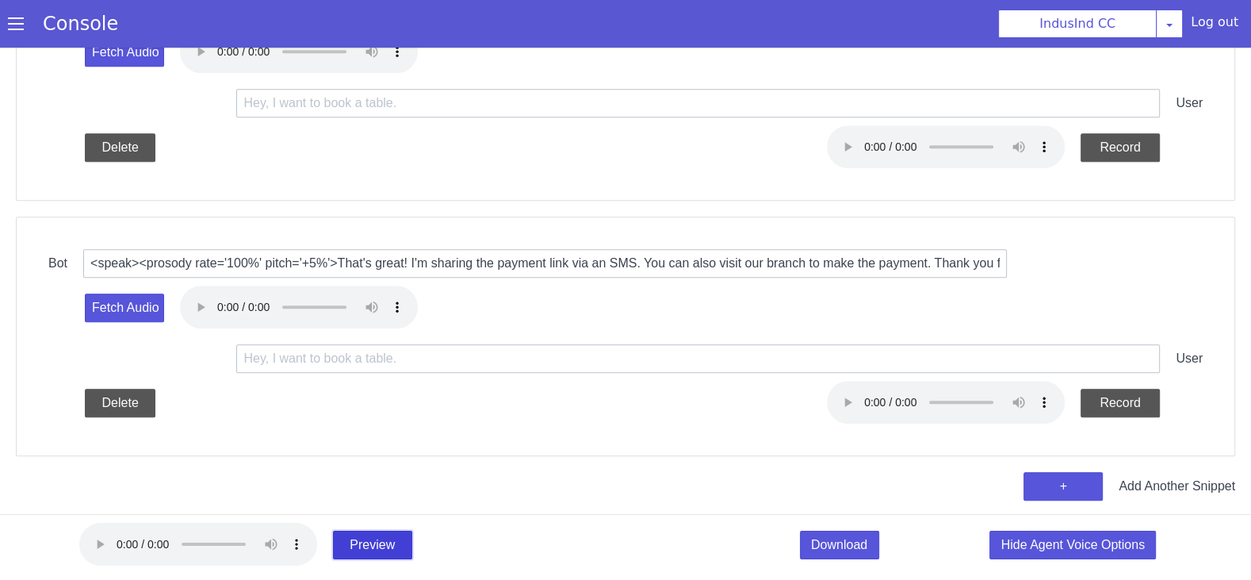
click at [569, 90] on button "Preview" at bounding box center [527, 69] width 83 height 44
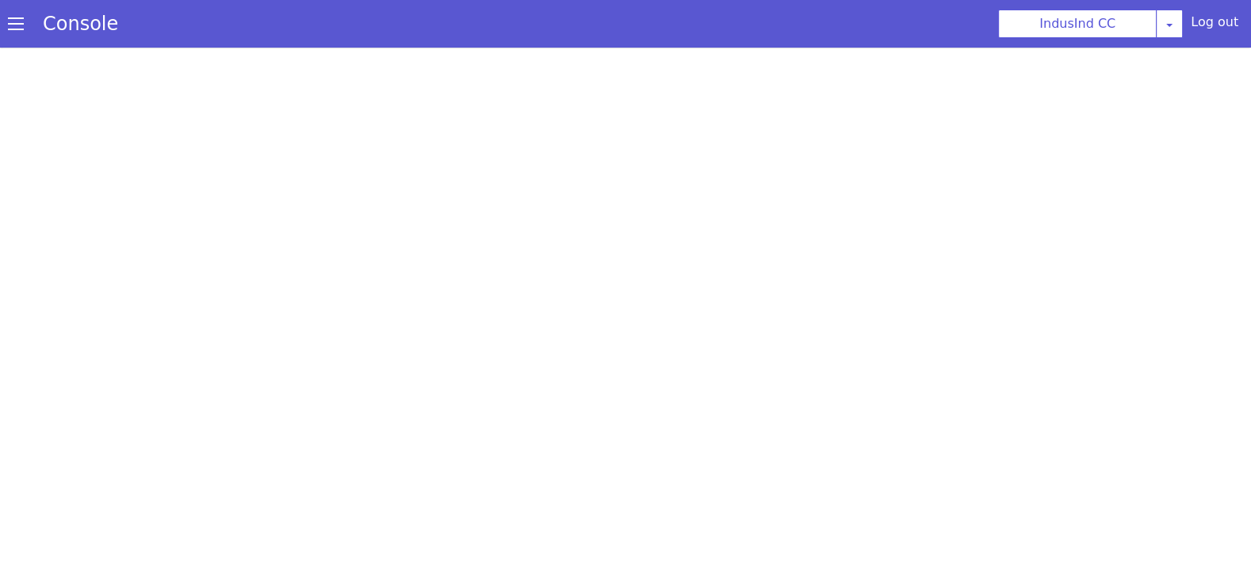
click at [445, 273] on html at bounding box center [708, 81] width 1251 height 383
select select "en-IN-Wavenet-A"
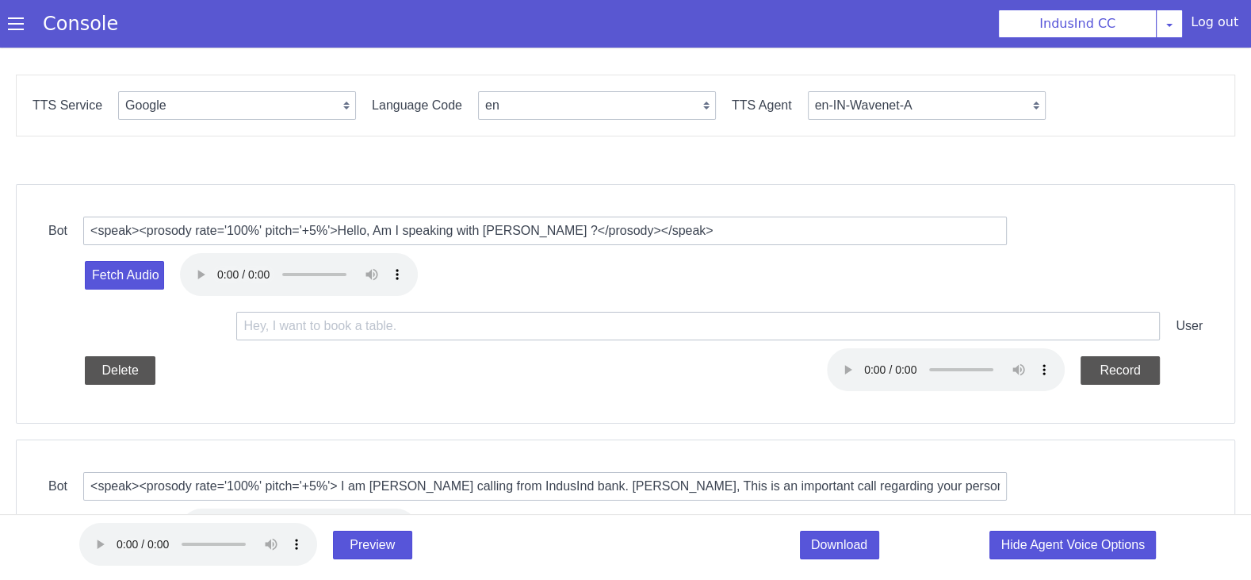
click at [1000, 168] on div "Bot <speak><prosody rate='100%' pitch='+5%'>Hello, Am I speaking with Ahmed qur…" at bounding box center [641, 265] width 1219 height 239
select select "hi"
click at [904, 88] on select "hi-IN-Standard-A hi-IN-Standard-B hi-IN-Standard-C hi-IN-Standard-D hi-IN-Waven…" at bounding box center [933, 88] width 238 height 29
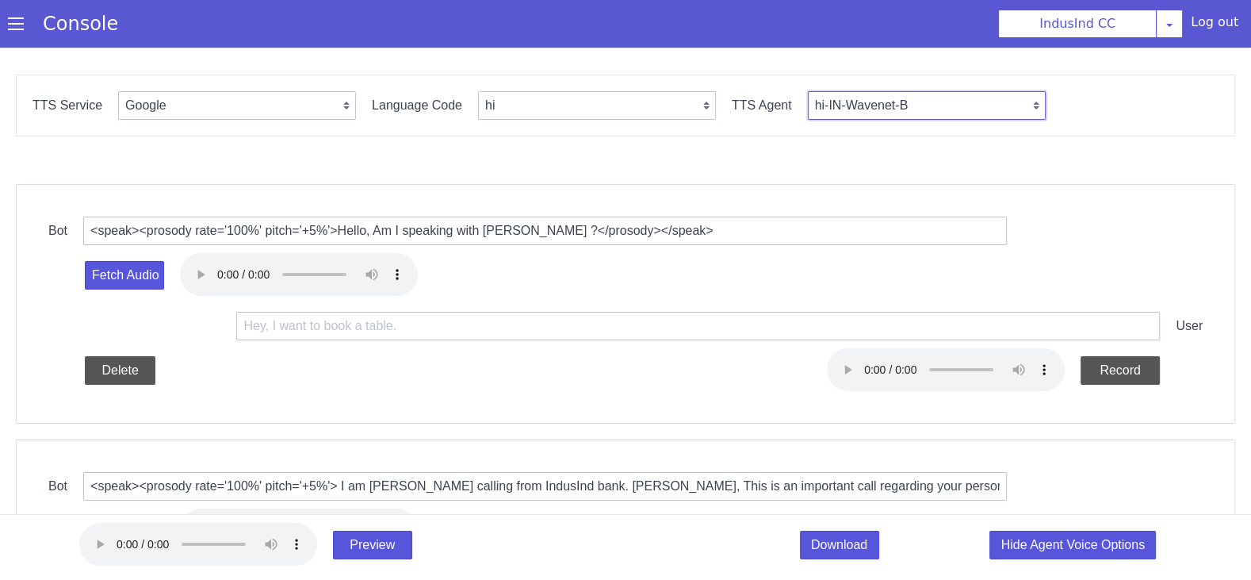
select select "hi-IN-Wavenet-A"
click at [557, 93] on div "Fetch Audio" at bounding box center [709, 121] width 1154 height 60
click at [557, 94] on div "Fetch Audio" at bounding box center [709, 122] width 1154 height 60
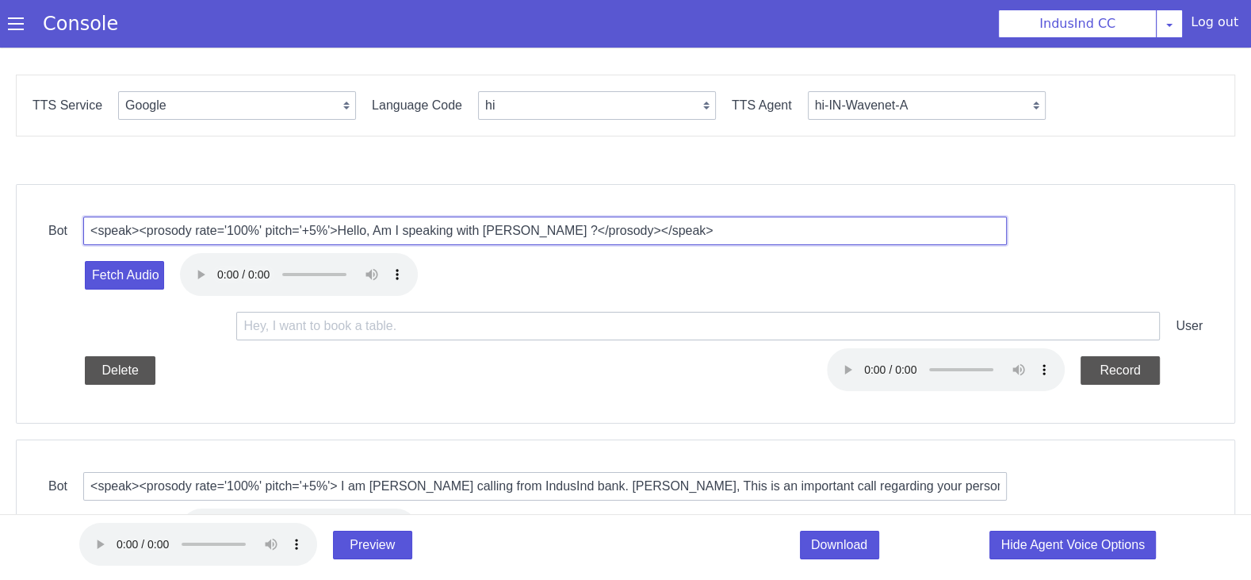
click at [585, 44] on input "<speak><prosody rate='100%' pitch='+5%'>Hello, Am I speaking with Ahmed qureshi…" at bounding box center [657, 42] width 924 height 29
click at [489, 194] on input "<speak><prosody rate='100%' pitch='+5%'>Hello, Am I speaking with Ahmed qureshi…" at bounding box center [561, 192] width 924 height 29
paste input "नमस्ते, क्या मेरी बात Rahul जी से हो रही है"
type input "<speak><prosody rate='100%' pitch='+5%'>नमस्ते, क्या मेरी बात Rahul जी से हो रह…"
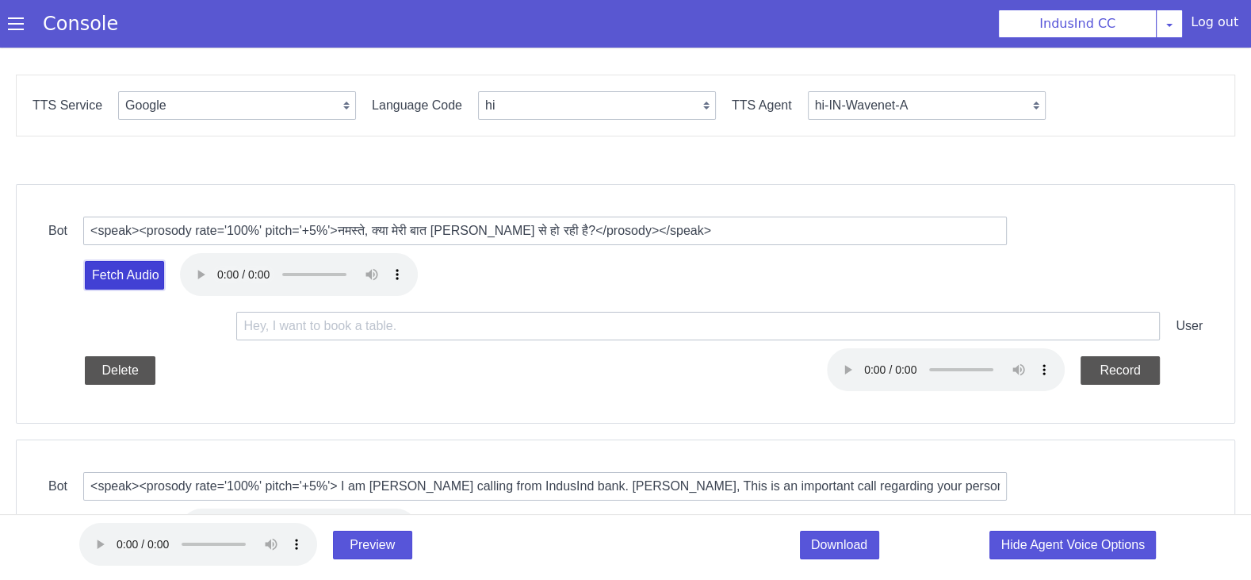
click at [247, 83] on button "Fetch Audio" at bounding box center [236, 86] width 79 height 29
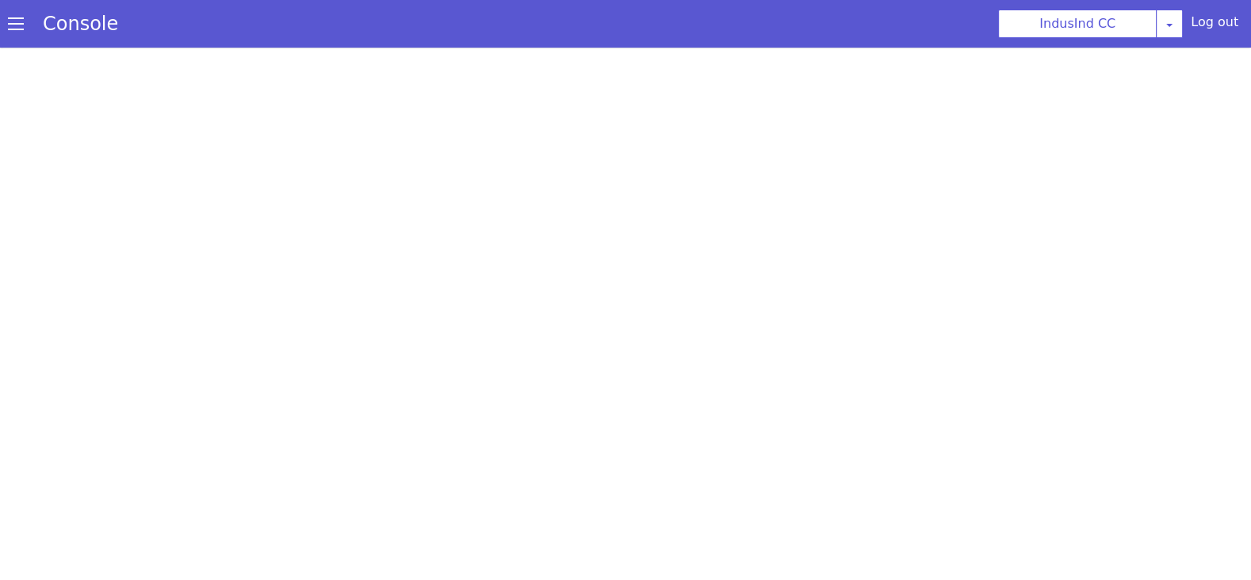
select select "hi"
select select "hi-IN-Wavenet-A"
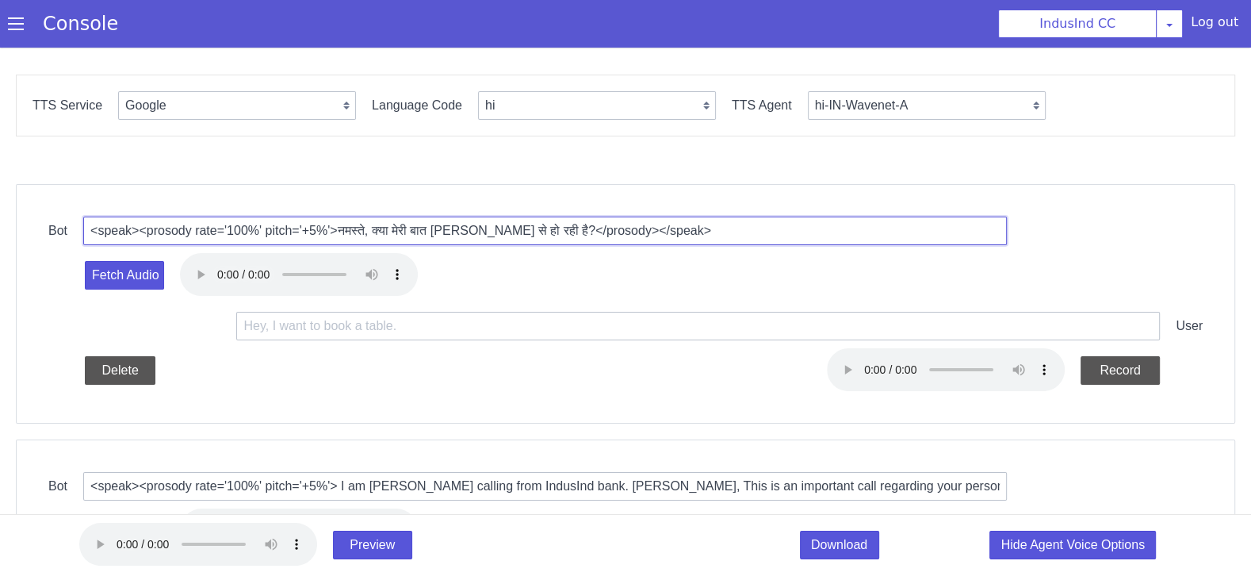
drag, startPoint x: 766, startPoint y: -110, endPoint x: 736, endPoint y: -110, distance: 29.3
type input "<speak><prosody rate='100%' pitch='+5%'>नमस्ते, क्या मेरी बात Rithik जी से हो र…"
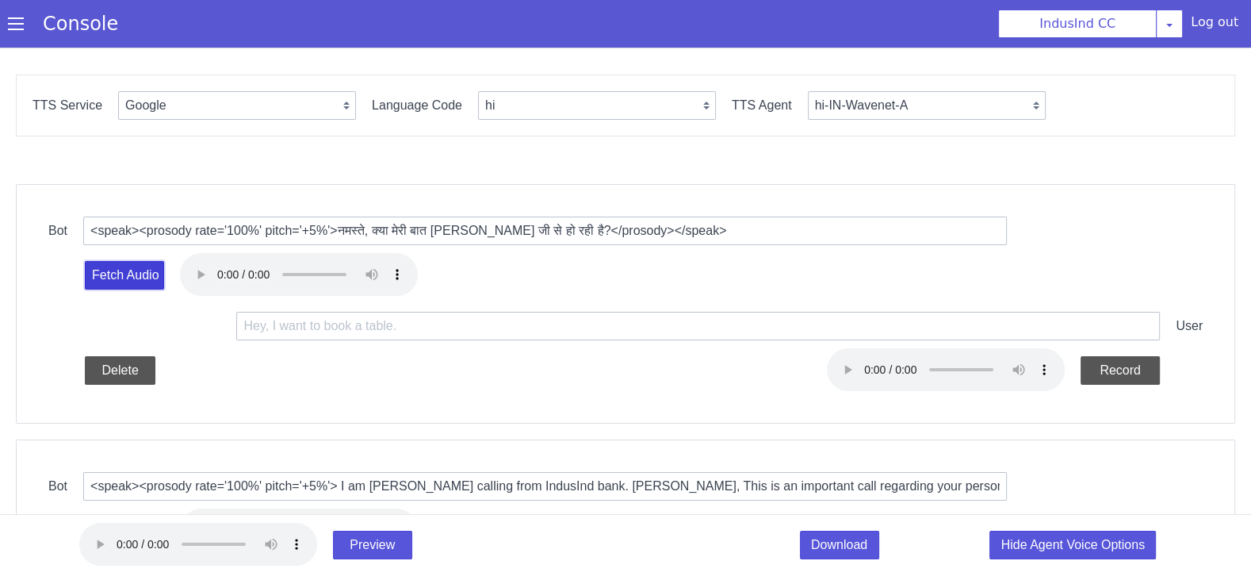
click at [242, 90] on button "Fetch Audio" at bounding box center [236, 86] width 79 height 29
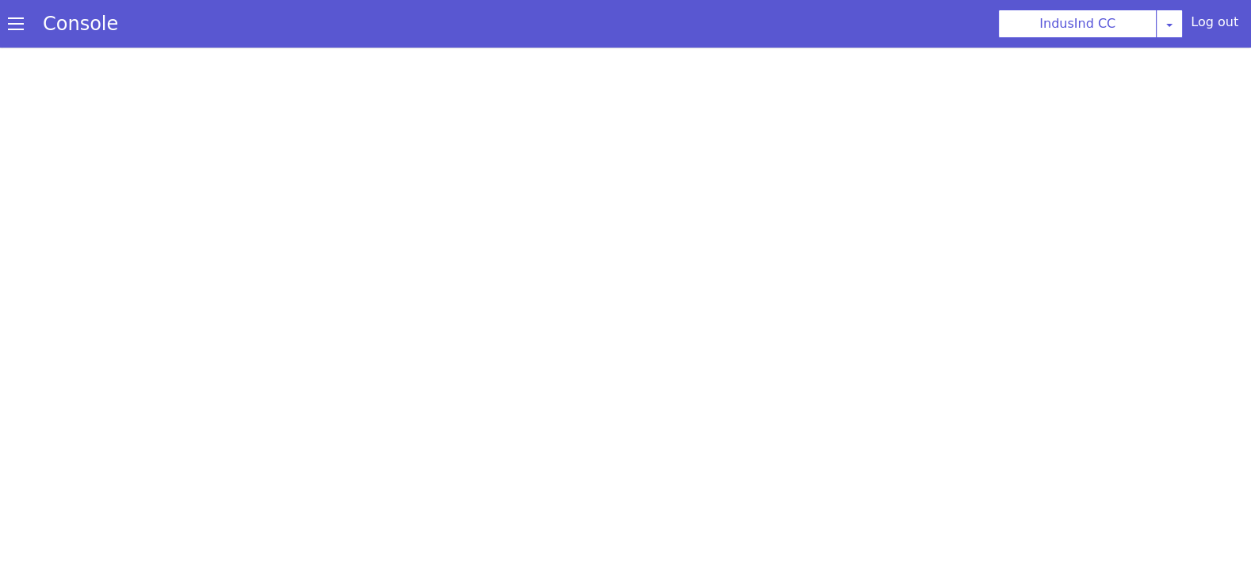
select select "hi"
select select "hi-IN-Wavenet-A"
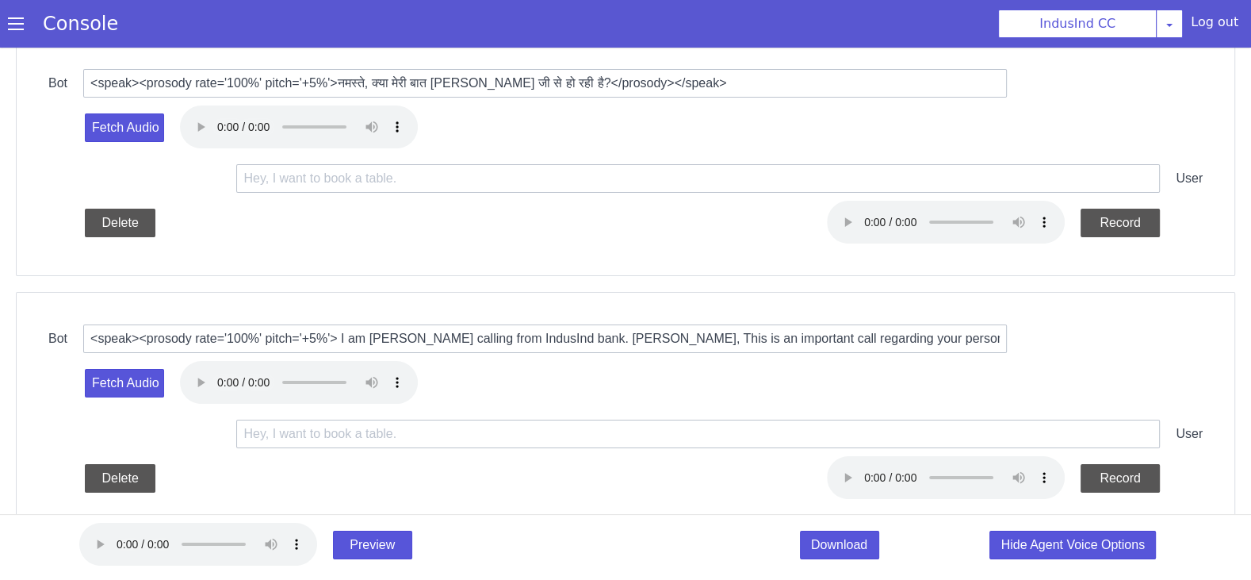
scroll to position [162, 0]
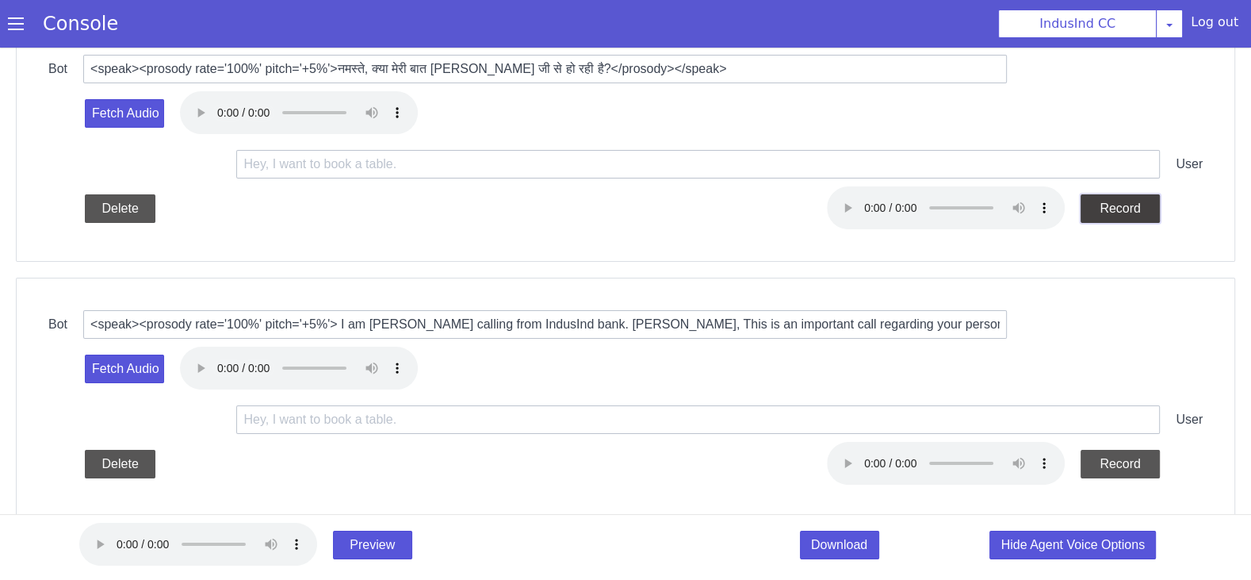
click at [1196, 52] on button "Record" at bounding box center [1203, 55] width 79 height 29
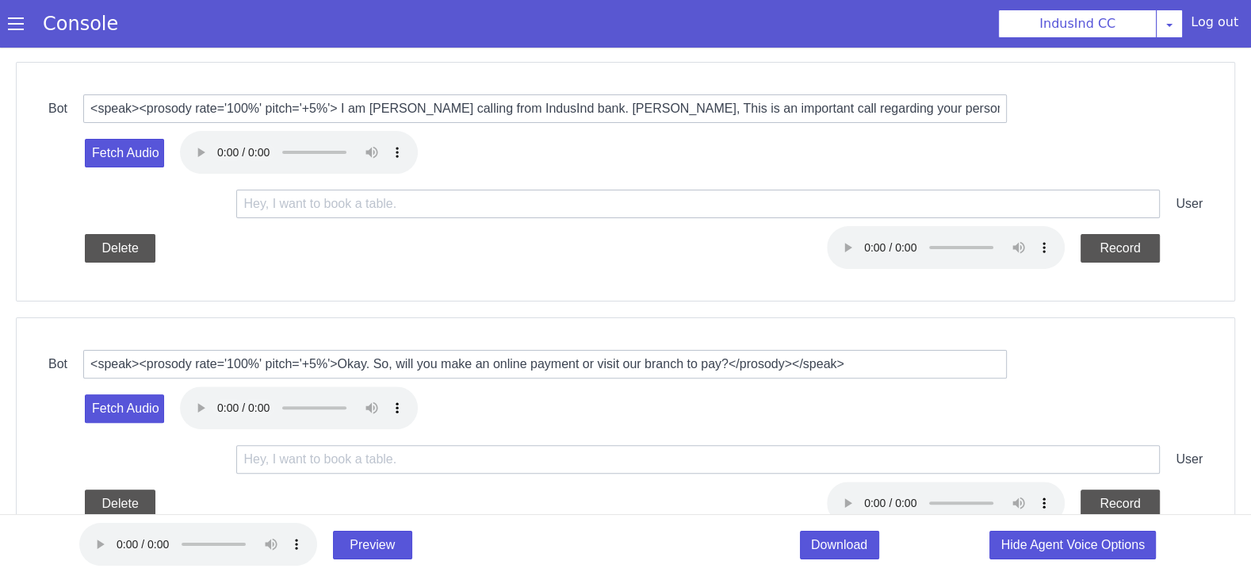
scroll to position [384, 0]
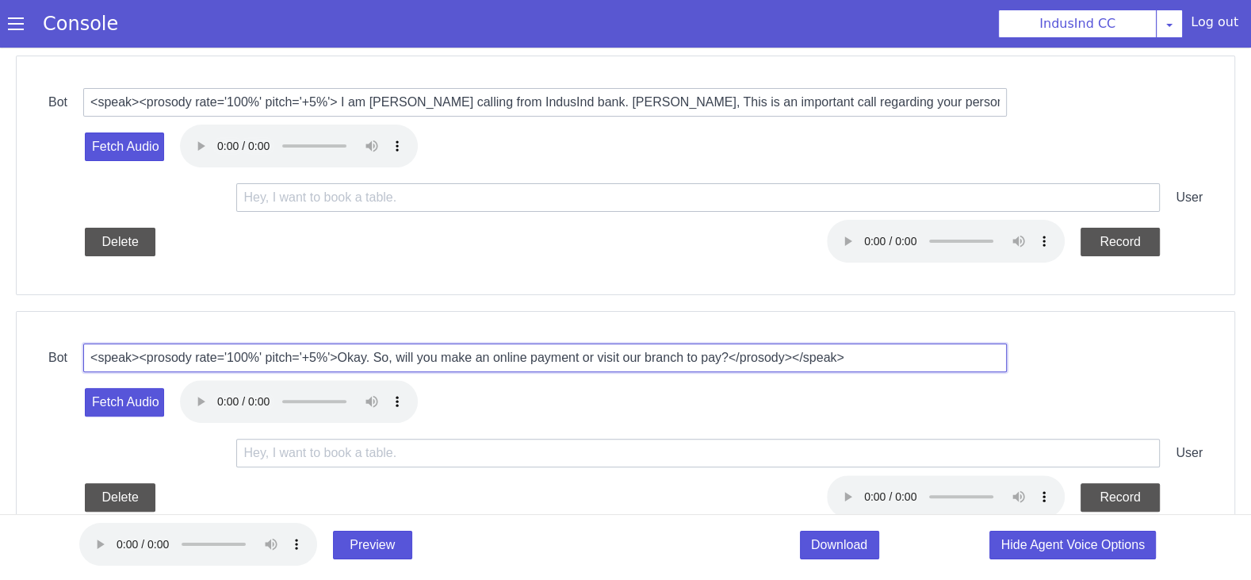
click at [701, 129] on input "<speak><prosody rate='100%' pitch='+5%'>Okay. So, will you make an online payme…" at bounding box center [691, 131] width 924 height 29
click at [788, 55] on input "<speak><prosody rate='100%' pitch='+5%'>Okay. So, will you make an online payme…" at bounding box center [781, 51] width 924 height 85
click at [700, 130] on input "<speak><prosody rate='100%' pitch='+5%'>Okay. So, will you make an online payme…" at bounding box center [690, 131] width 924 height 29
paste input "मैं इंडसइंड बैंक से शालिनी बोल रही हूँ।Rahul जी, ये कॉल आपके personal loan acco…"
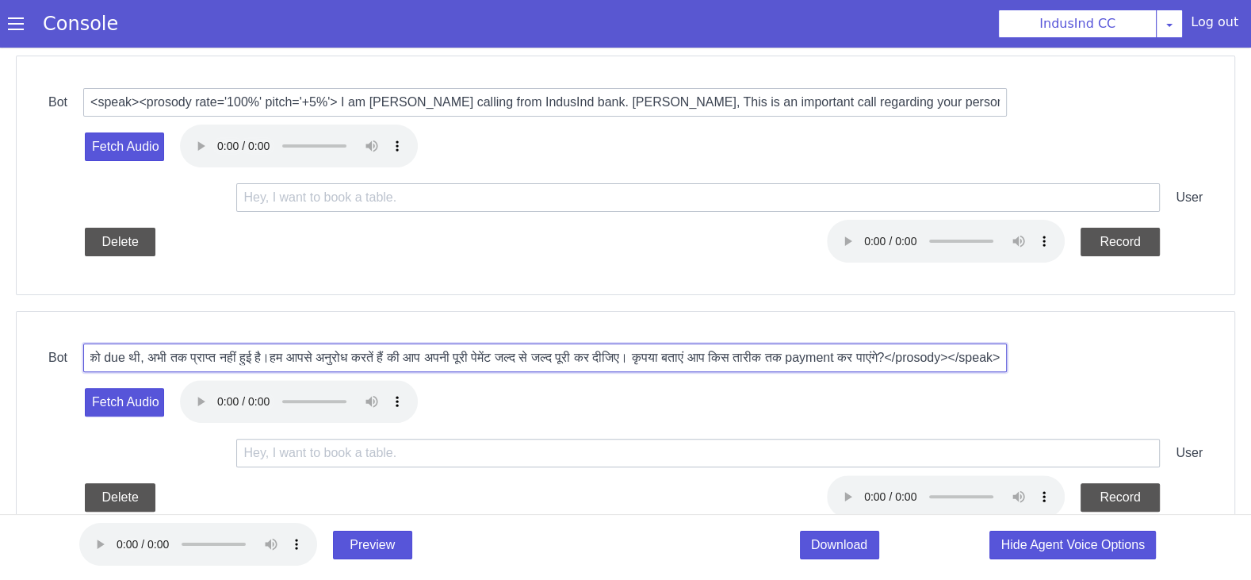
click at [615, 22] on input "<speak><prosody rate='100%' pitch='+5%'>मैं इंडसइंड बैंक से शालिनी बोल रही हूँ।…" at bounding box center [834, 18] width 924 height 54
click at [522, 90] on input "<speak><prosody rate='100%' pitch='+5%'>मैं इंडसइंड बैंक से शालिनी बोल रही हूँ।…" at bounding box center [732, 91] width 924 height 54
drag, startPoint x: 746, startPoint y: 93, endPoint x: 713, endPoint y: 92, distance: 33.3
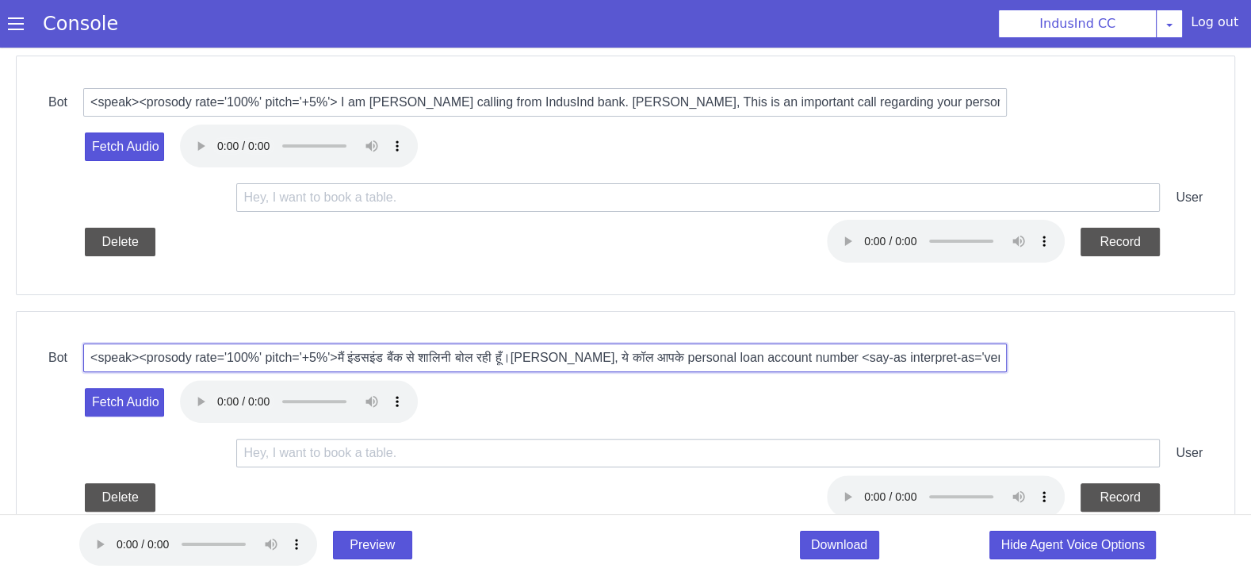
click at [543, 318] on input "<speak><prosody rate='100%' pitch='+5%'>मैं इंडसइंड बैंक से शालिनी बोल रही हूँ।…" at bounding box center [561, 319] width 924 height 29
click at [935, 50] on input "<speak><prosody rate='100%' pitch='+5%'>मैं इंडसइंड बैंक से शालिनी बोल रही हूँ।…" at bounding box center [779, 54] width 924 height 54
drag, startPoint x: 722, startPoint y: 336, endPoint x: 751, endPoint y: 338, distance: 28.6
click at [828, 202] on input "<speak><prosody rate='100%' pitch='+5%'>मैं इंडसइंड बैंक से शालिनी बोल रही हूँ।…" at bounding box center [629, 204] width 924 height 29
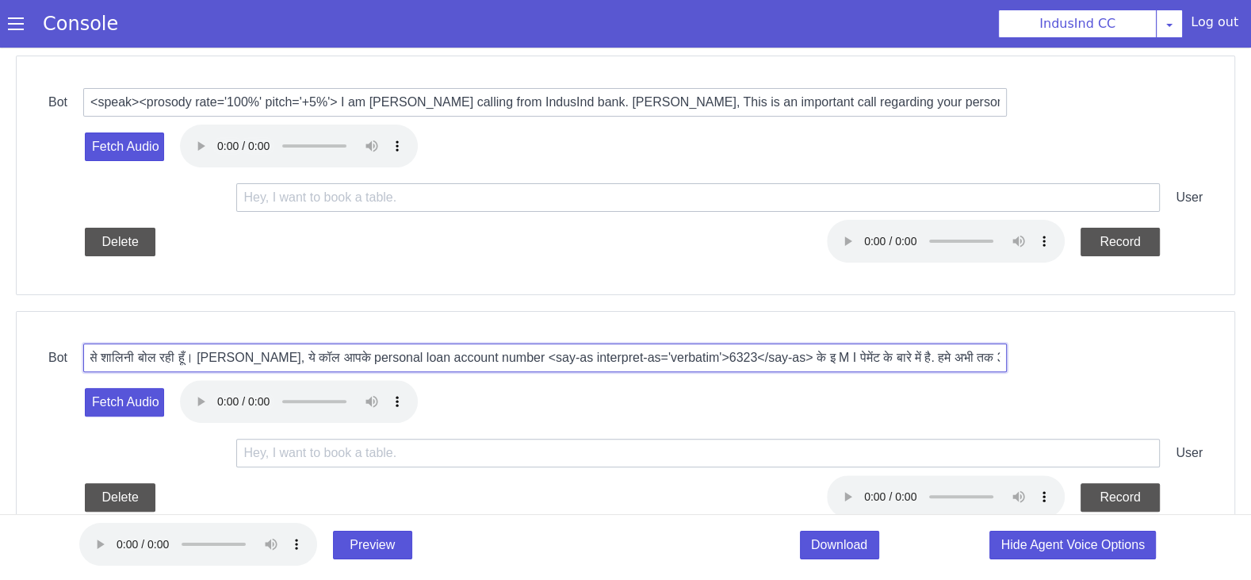
click at [987, 136] on input "<speak><prosody rate='100%' pitch='+5%'>मैं इंडसइंड बैंक से शालिनी बोल रही हूँ।…" at bounding box center [691, 131] width 924 height 29
drag, startPoint x: 726, startPoint y: 316, endPoint x: 699, endPoint y: 316, distance: 27.0
click at [699, 316] on input "<speak><prosody rate='100%' pitch='+5%'>मैं इंडसइंड बैंक से शालिनी बोल रही हूँ।…" at bounding box center [561, 319] width 924 height 29
click at [884, 169] on input "<speak><prosody rate='100%' pitch='+5%'>मैं इंडसइंड बैंक से शालिनी बोल रही हूँ।…" at bounding box center [657, 169] width 924 height 29
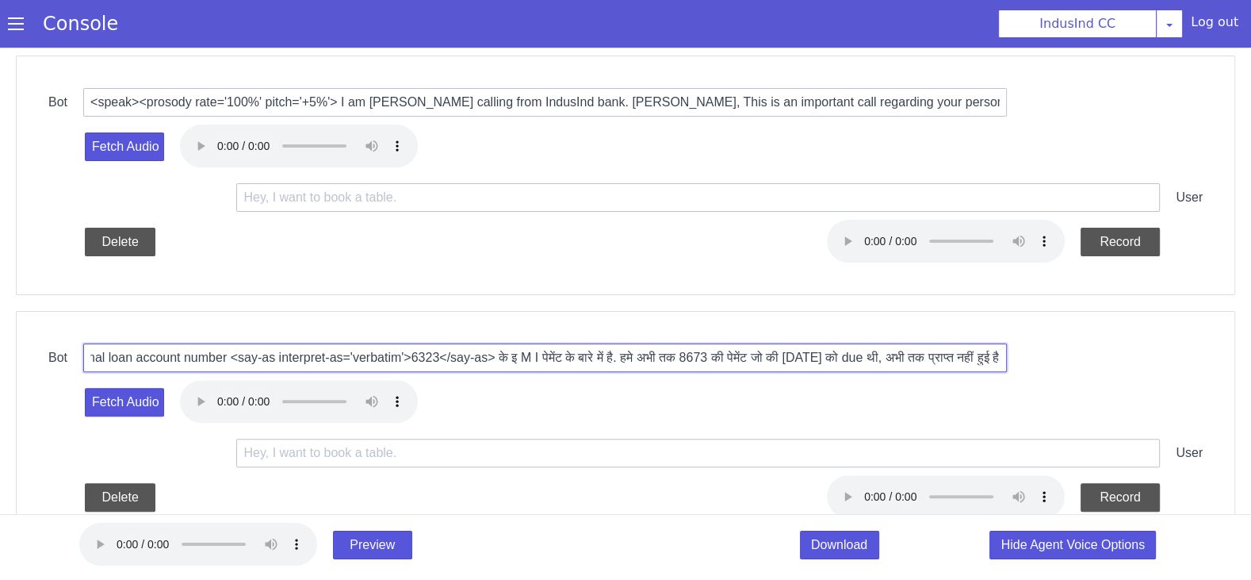
drag, startPoint x: 869, startPoint y: 235, endPoint x: 855, endPoint y: 235, distance: 14.3
click at [905, 166] on input "<speak><prosody rate='100%' pitch='+5%'>मैं इंडसइंड बैंक से शालिनी बोल रही हूँ।…" at bounding box center [657, 169] width 924 height 29
click at [874, 342] on input "<speak><prosody rate='100%' pitch='+5%'>मैं इंडसइंड बैंक से शालिनी बोल रही हूँ।…" at bounding box center [552, 340] width 924 height 29
click at [874, 205] on input "<speak><prosody rate='100%' pitch='+5%'>मैं इंडसइंड बैंक से शालिनी बोल रही हूँ।…" at bounding box center [628, 204] width 924 height 29
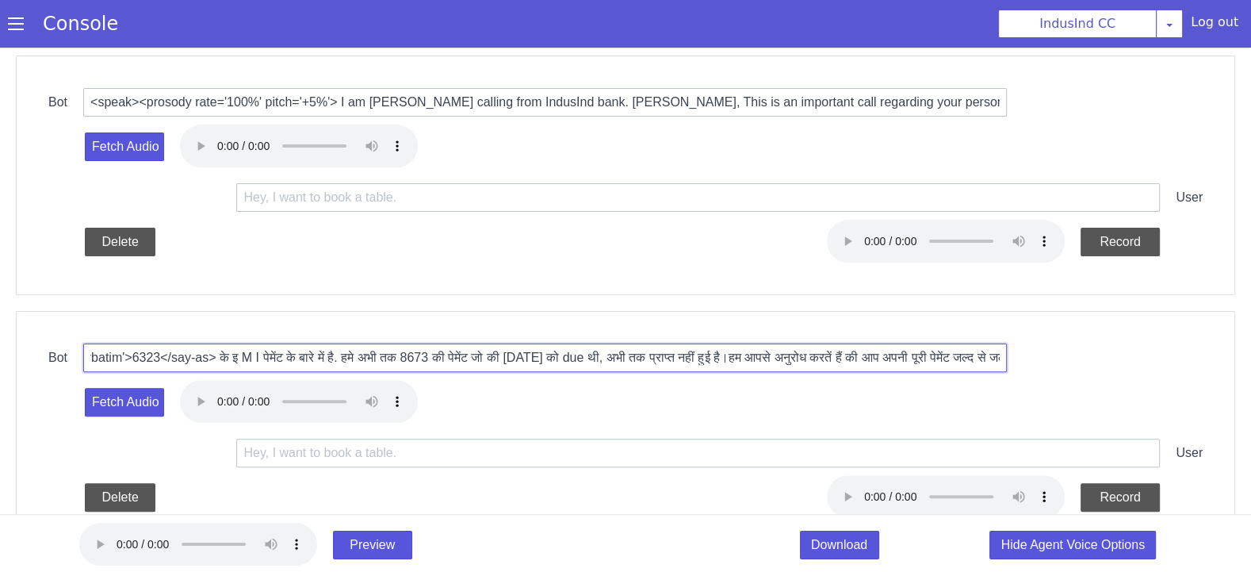
scroll to position [0, 916]
click at [918, 132] on input "<speak><prosody rate='100%' pitch='+5%'>मैं इंडसइंड बैंक से शालिनी बोल रही हूँ।…" at bounding box center [690, 131] width 924 height 29
click at [967, 136] on input "<speak><prosody rate='100%' pitch='+5%'>मैं इंडसइंड बैंक से शालिनी बोल रही हूँ।…" at bounding box center [690, 131] width 924 height 29
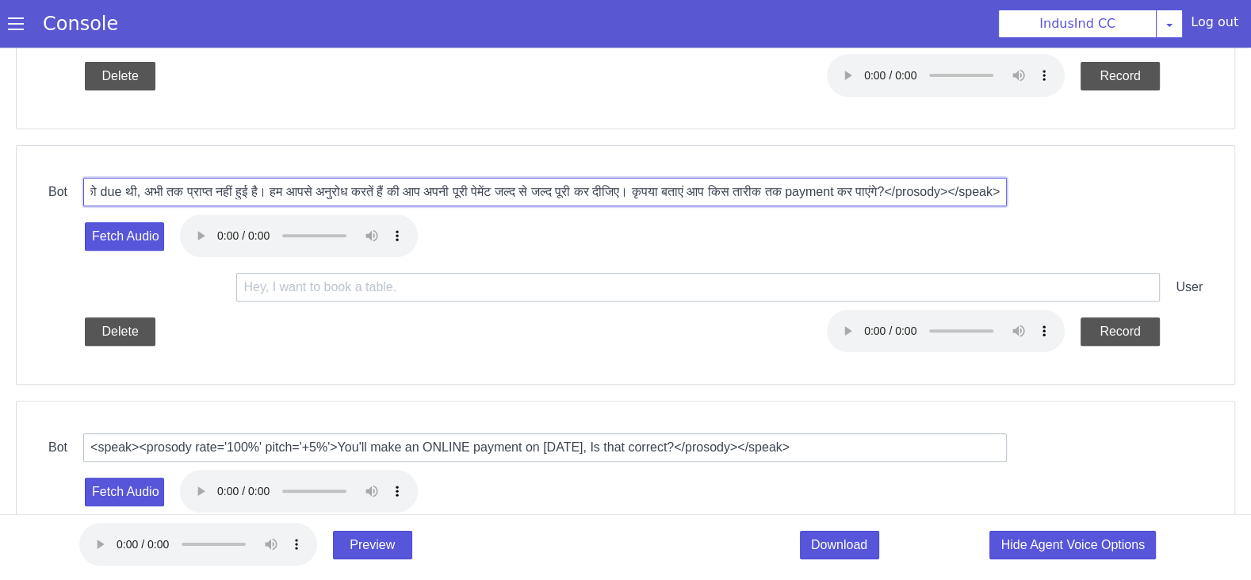
scroll to position [603, 0]
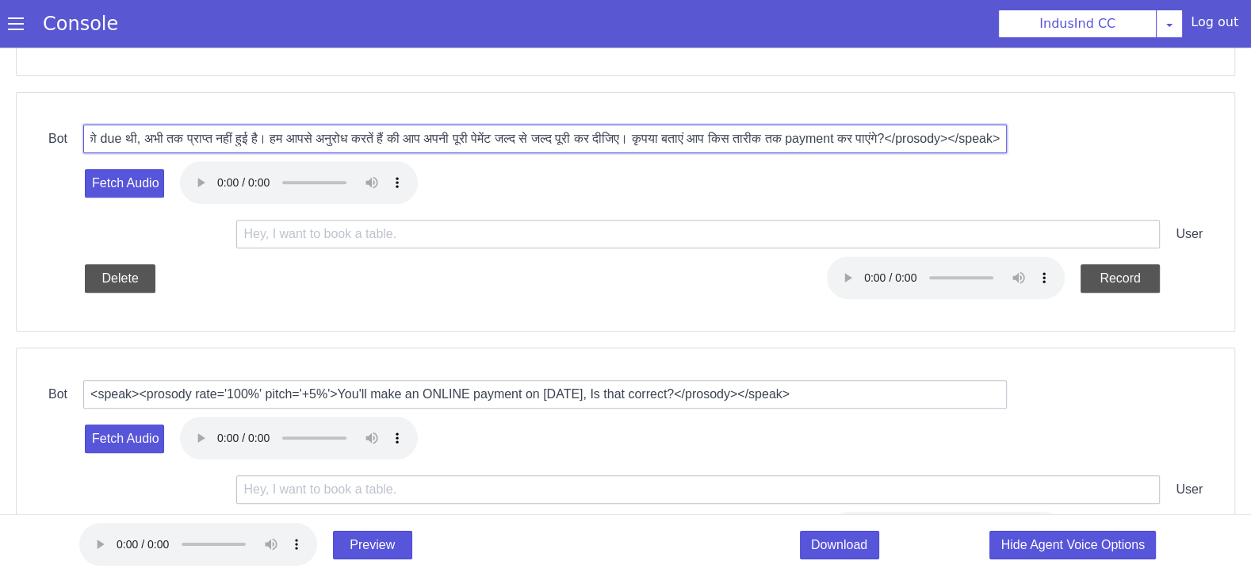
type input "<speak><prosody rate='100%' pitch='+5%'>मैं इंडसइंड बैंक से शालिनी बोल रही हूँ।…"
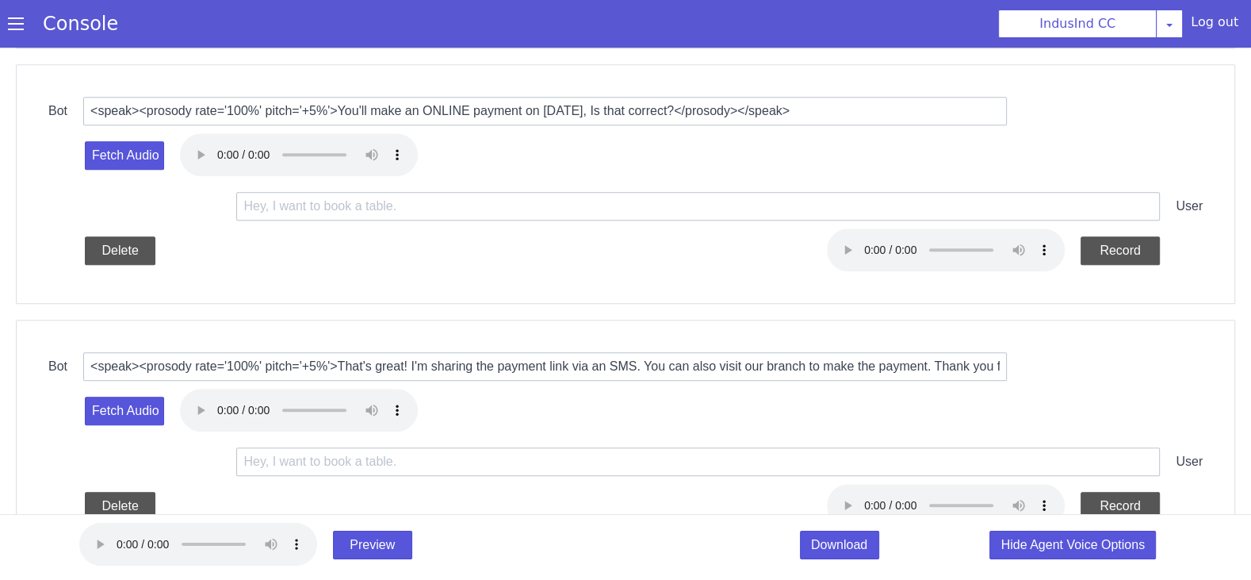
scroll to position [968, 0]
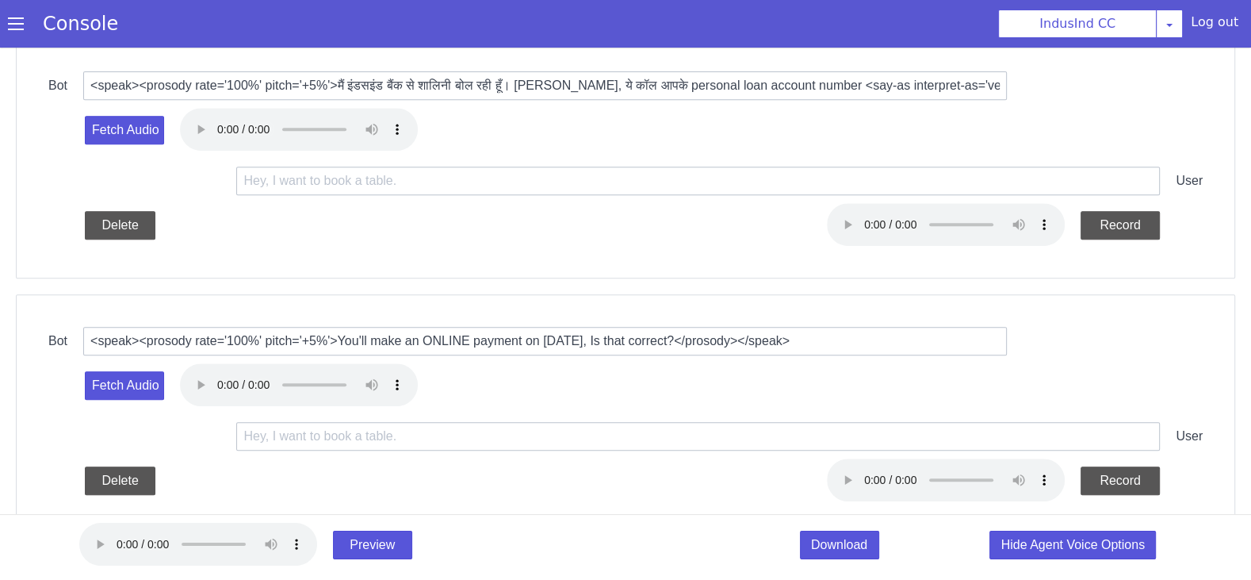
scroll to position [651, 0]
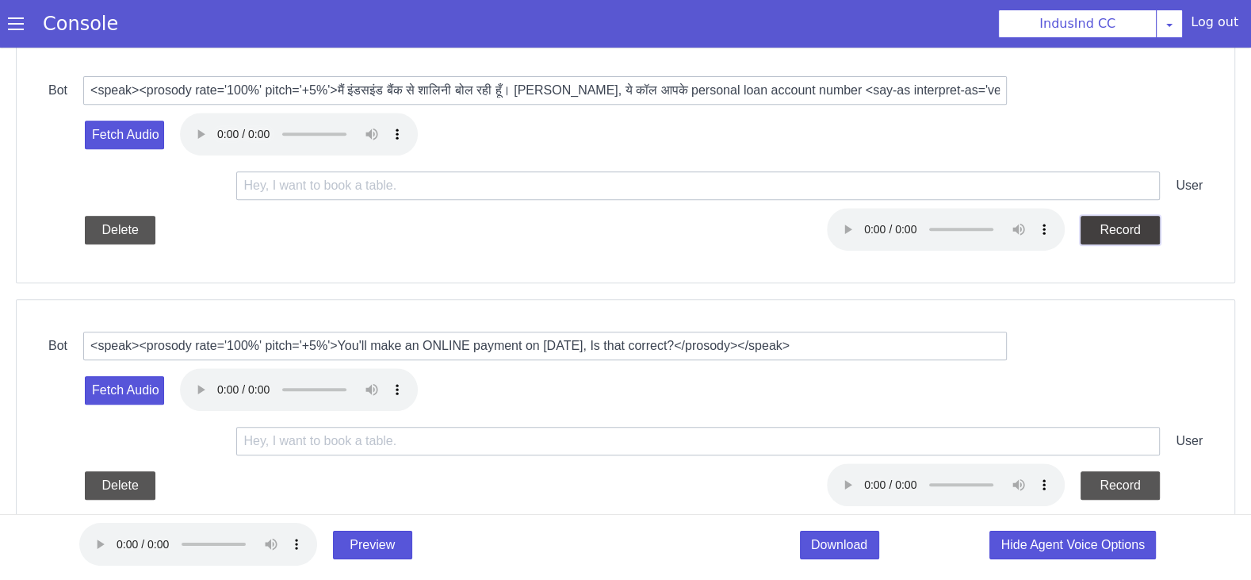
click at [1250, 66] on button "Record" at bounding box center [1261, 90] width 84 height 48
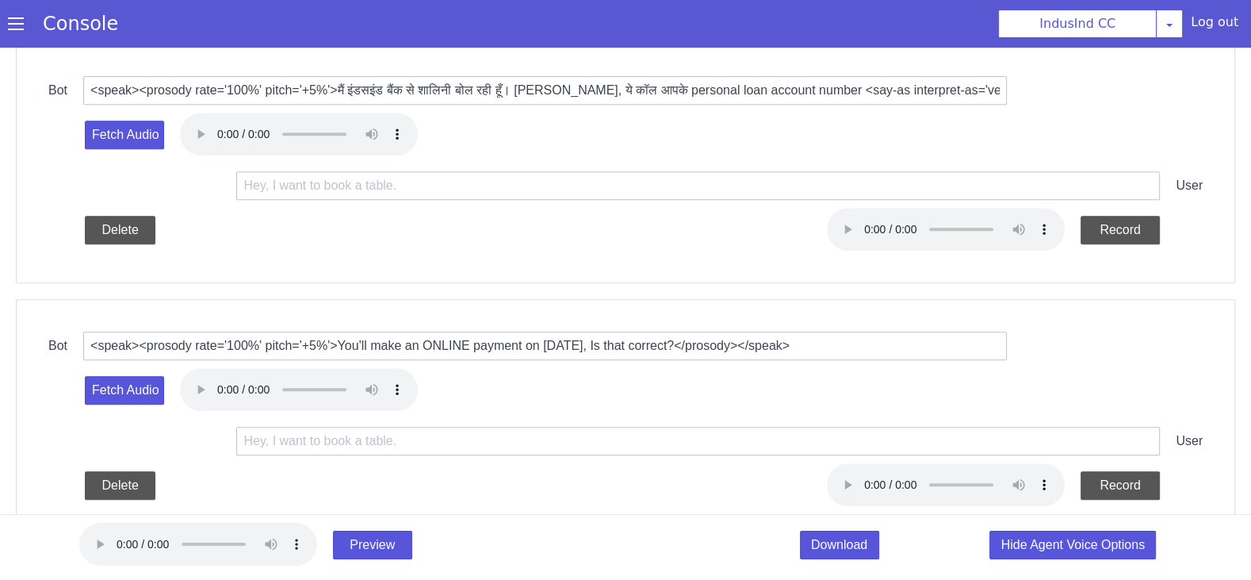
click at [868, 139] on div "Record" at bounding box center [709, 139] width 1005 height 113
click at [924, 32] on input "<speak><prosody rate='100%' pitch='+5%'>You'll make an ONLINE payment on 2025-0…" at bounding box center [778, 44] width 924 height 29
click at [763, 123] on input "<speak><prosody rate='100%' pitch='+5%'>You'll make an ONLINE payment on 2025-0…" at bounding box center [690, 119] width 924 height 29
click at [851, 48] on input "<speak><prosody rate='100%' pitch='+5%'>You'll make an ONLINE payment on 2025-0…" at bounding box center [772, 42] width 924 height 54
click at [763, 123] on input "<speak><prosody rate='100%' pitch='+5%'>You'll make an ONLINE payment on 2025-0…" at bounding box center [690, 119] width 924 height 29
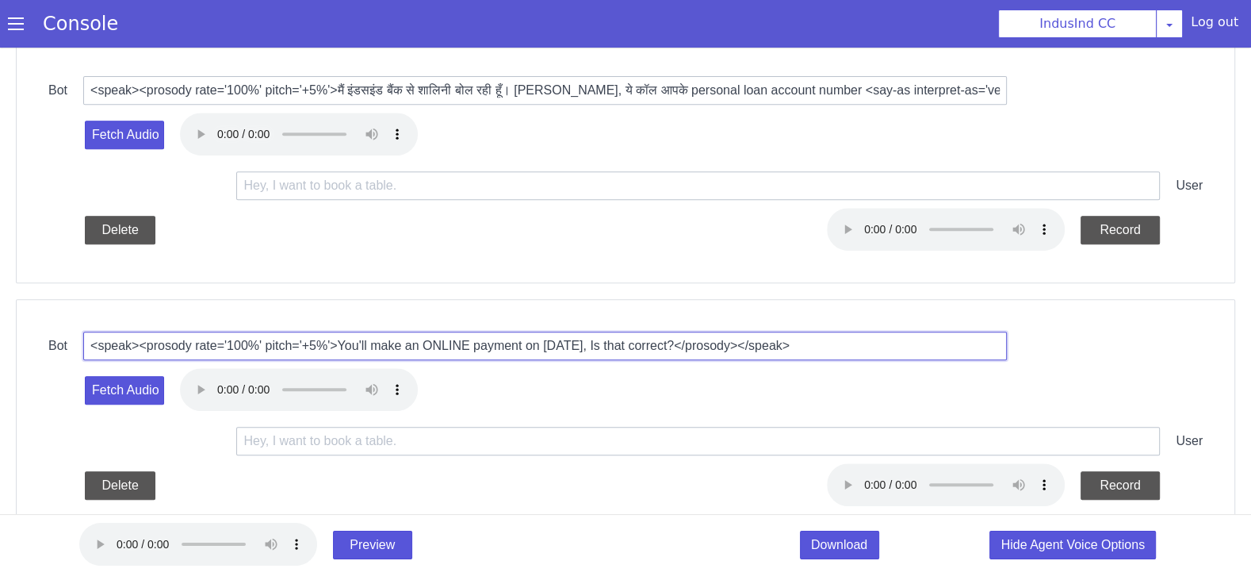
paste input "जी मैं आपकी बात समझ रही हूँ, लेकिन आप जल्द से जल्द पेमेंट कर दें क्यूंकि पेमेंट…"
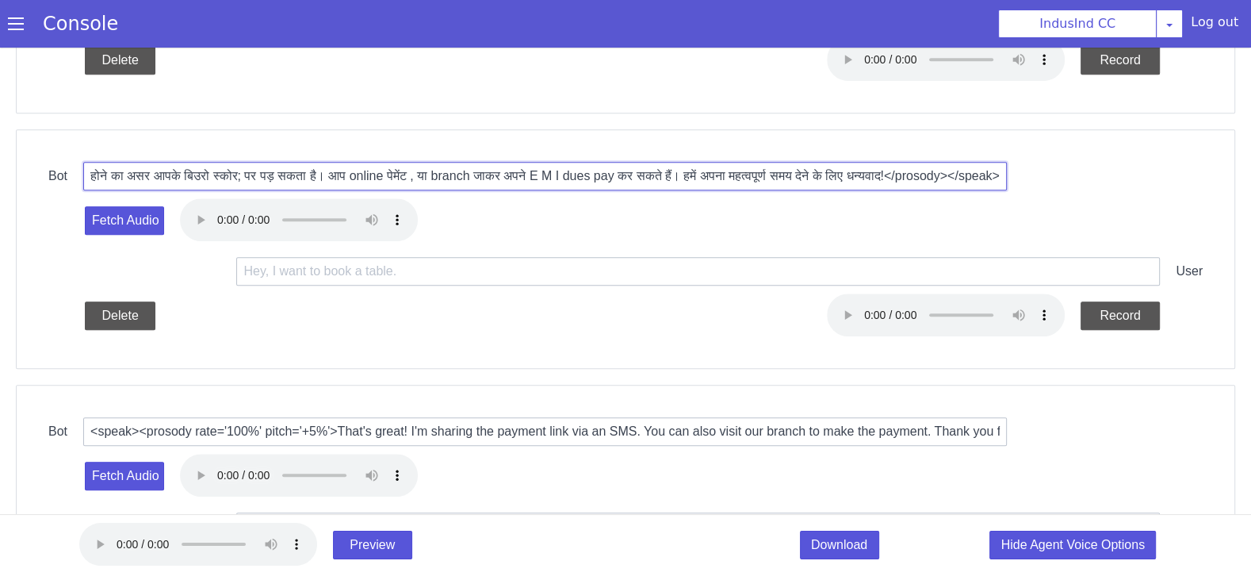
scroll to position [884, 0]
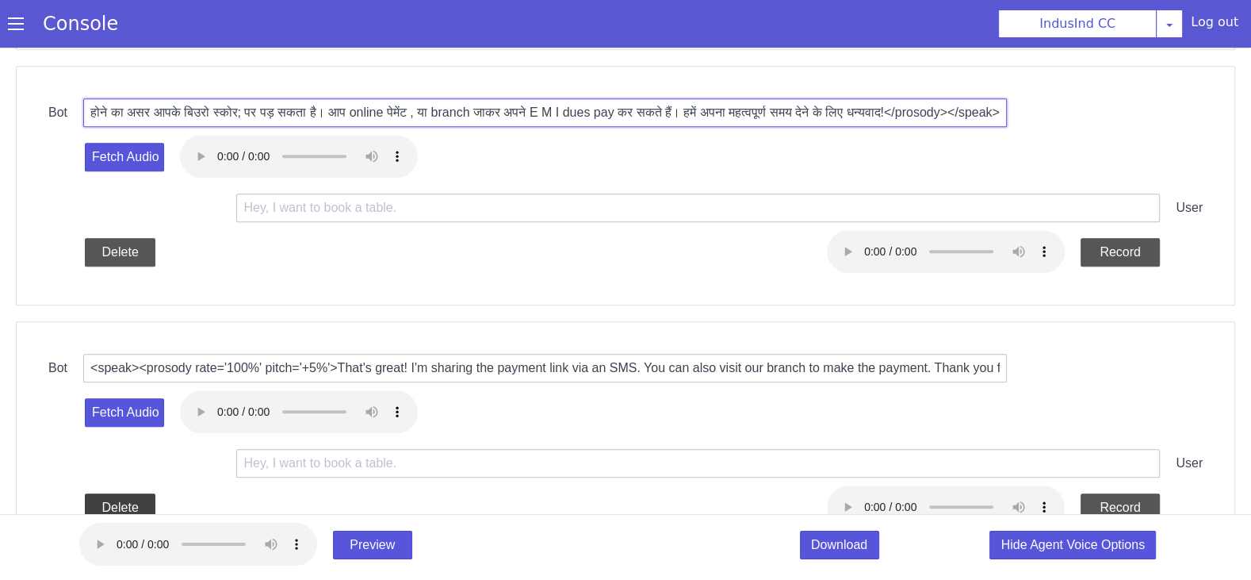
type input "<speak><prosody rate='100%' pitch='+5%'>जी मैं आपकी बात समझ रही हूँ, लेकिन आप ज…"
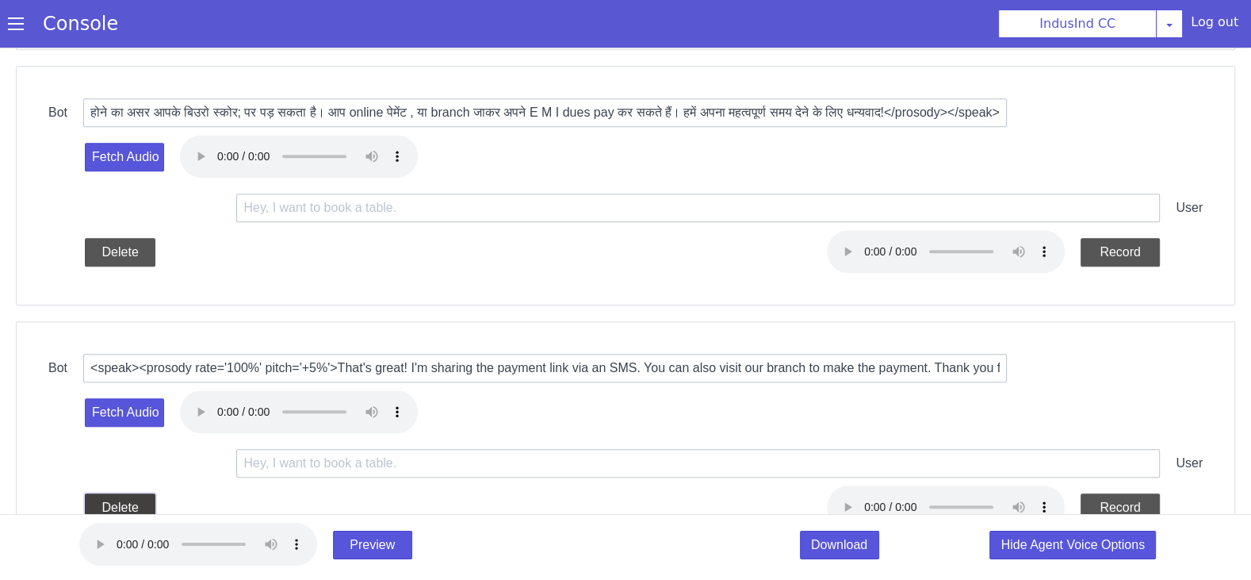
scroll to position [0, 0]
click at [266, 267] on button "Delete" at bounding box center [266, 280] width 71 height 29
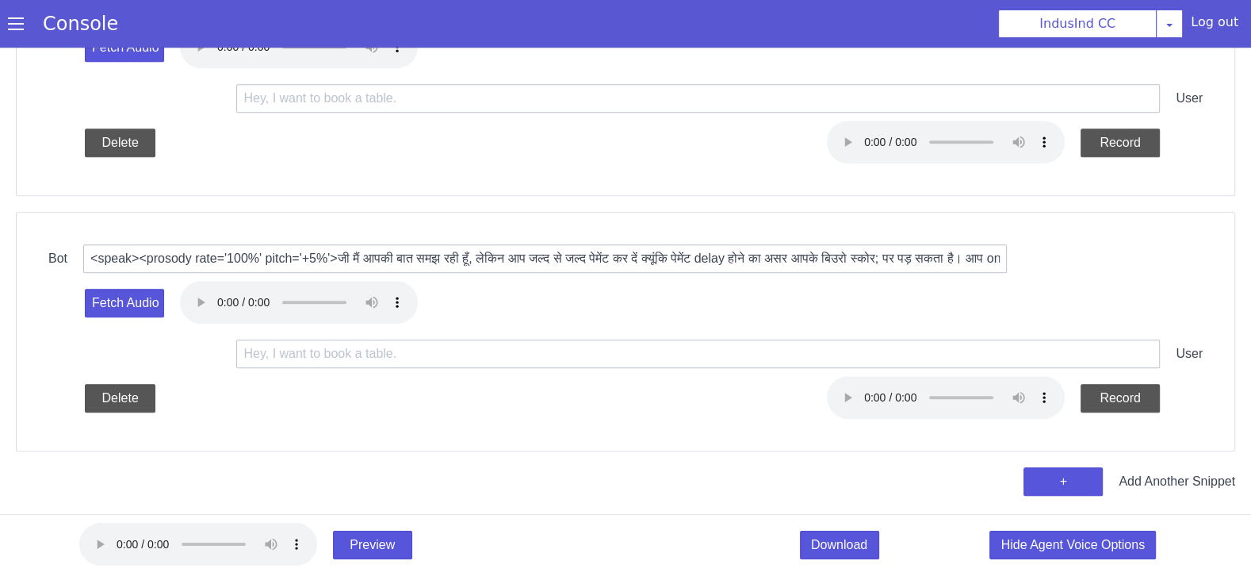
scroll to position [734, 0]
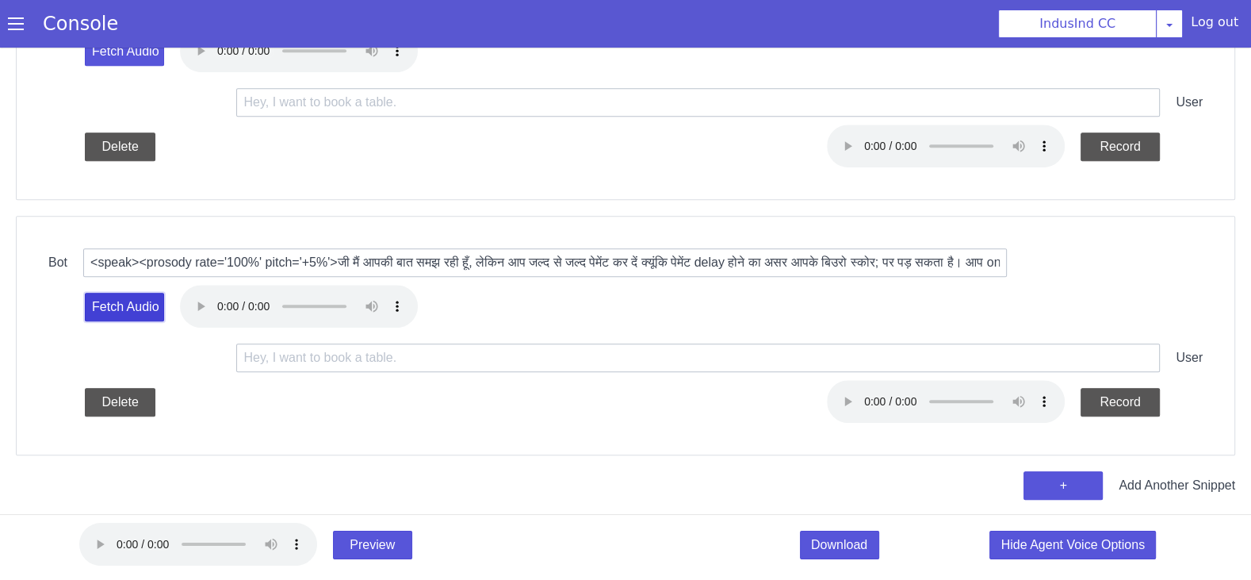
click at [244, 118] on button "Fetch Audio" at bounding box center [236, 118] width 79 height 29
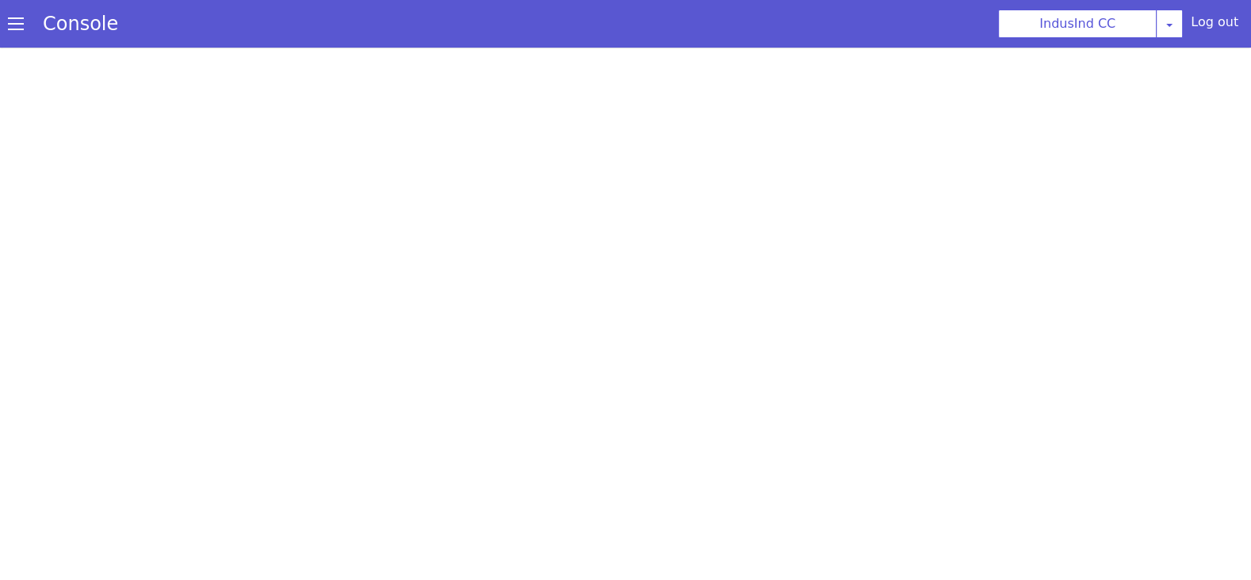
scroll to position [0, 0]
select select "hi"
select select "hi-IN-Wavenet-A"
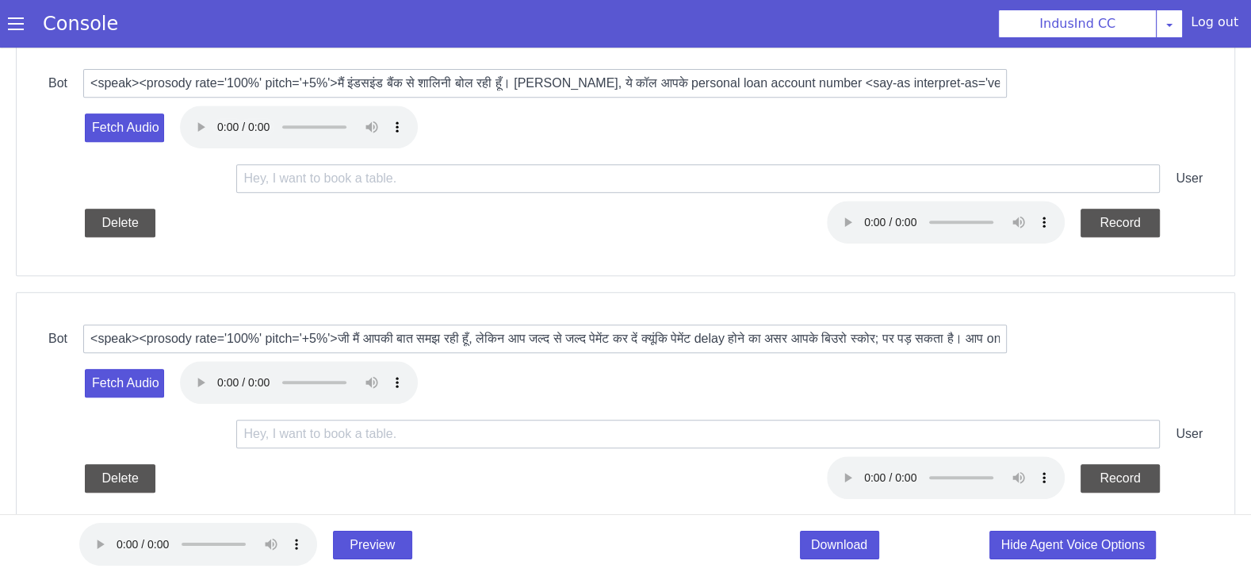
scroll to position [734, 0]
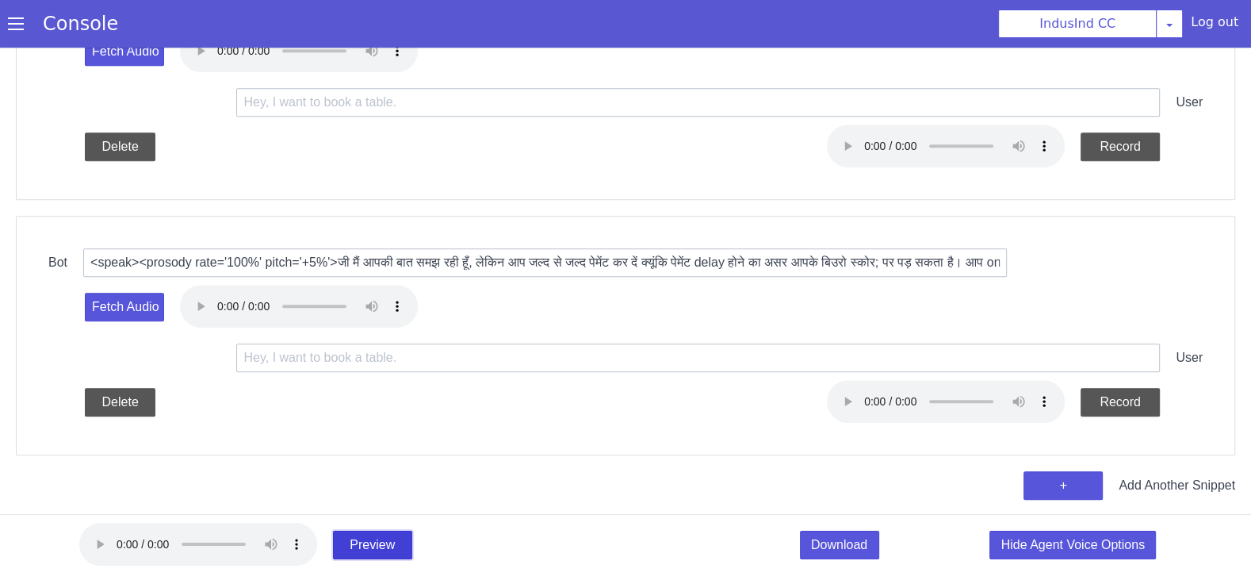
click at [520, 251] on button "Preview" at bounding box center [503, 235] width 80 height 31
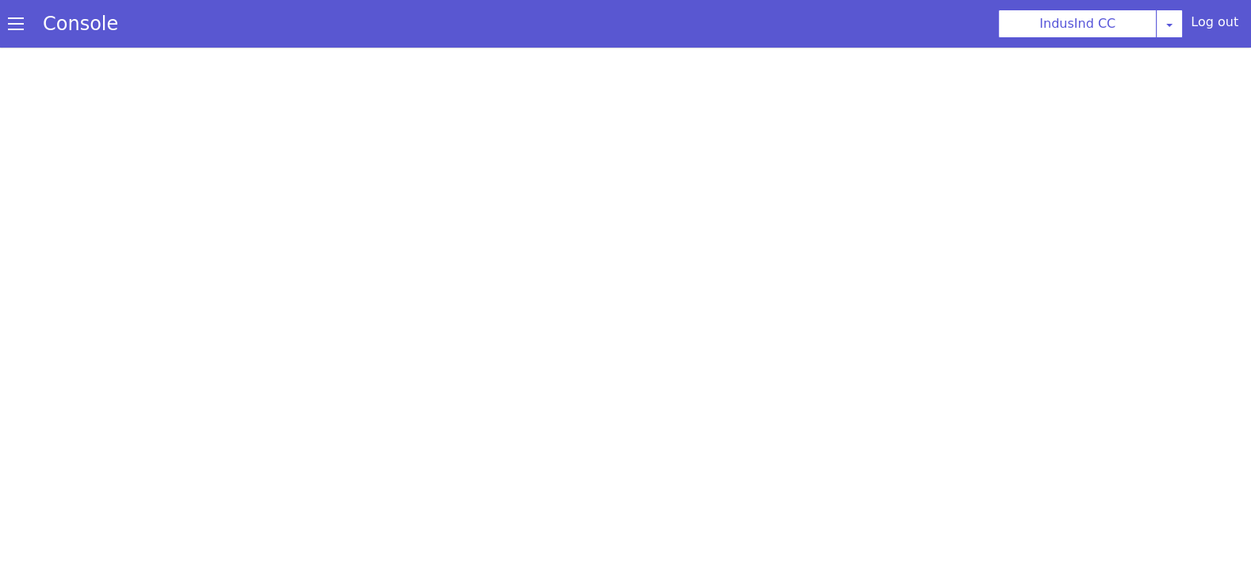
select select "hi"
select select "hi-IN-Wavenet-A"
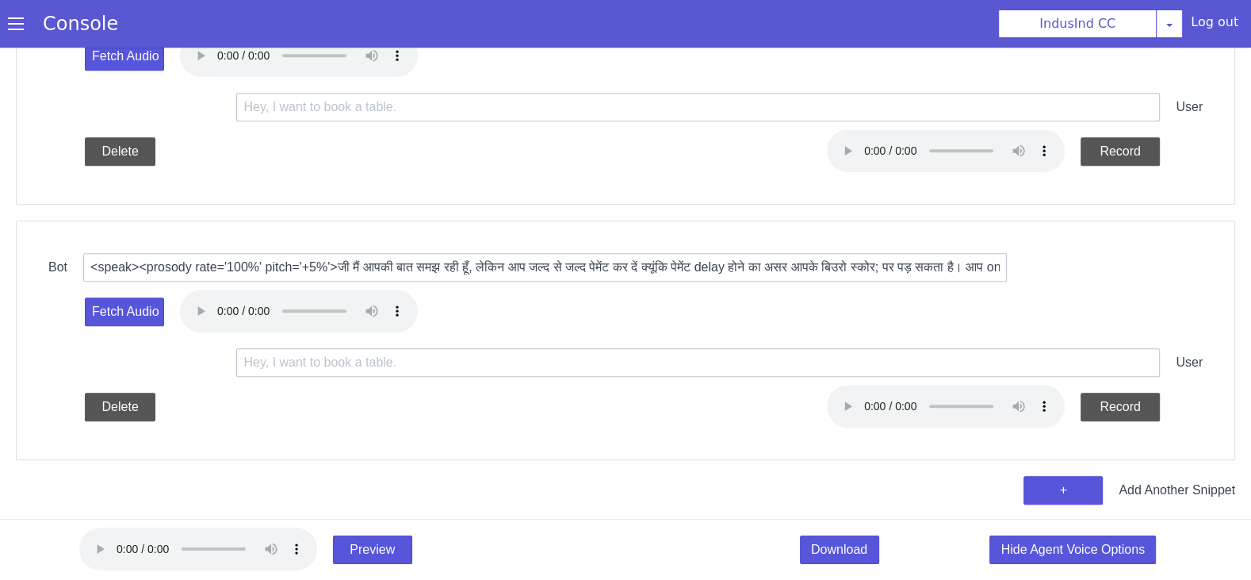
scroll to position [5, 0]
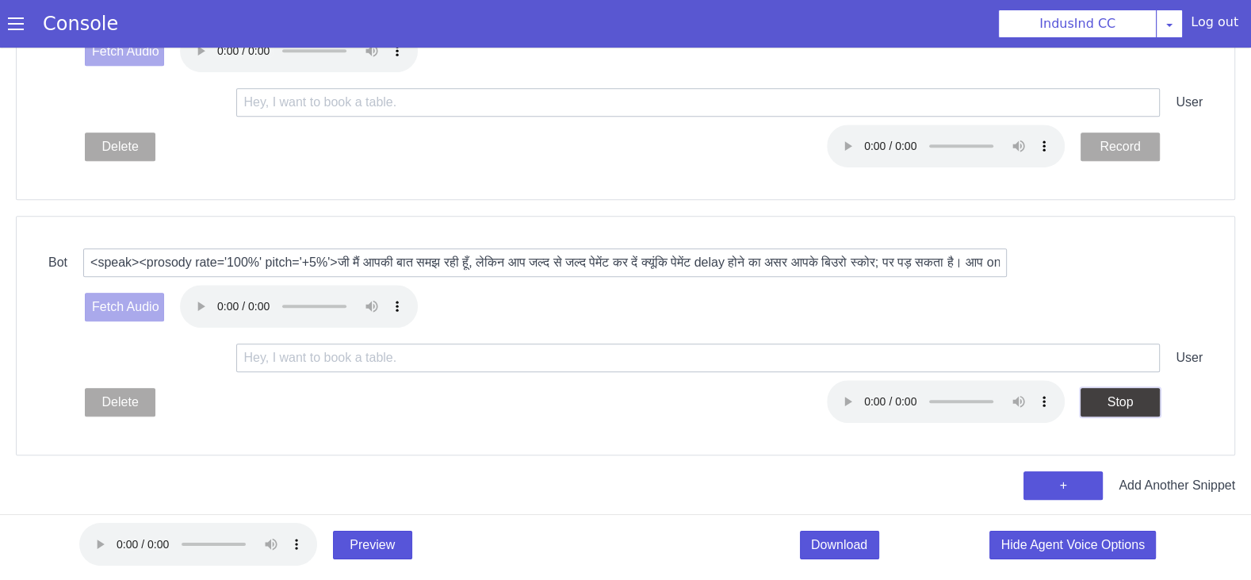
click at [1248, 174] on button "Stop" at bounding box center [1252, 189] width 80 height 31
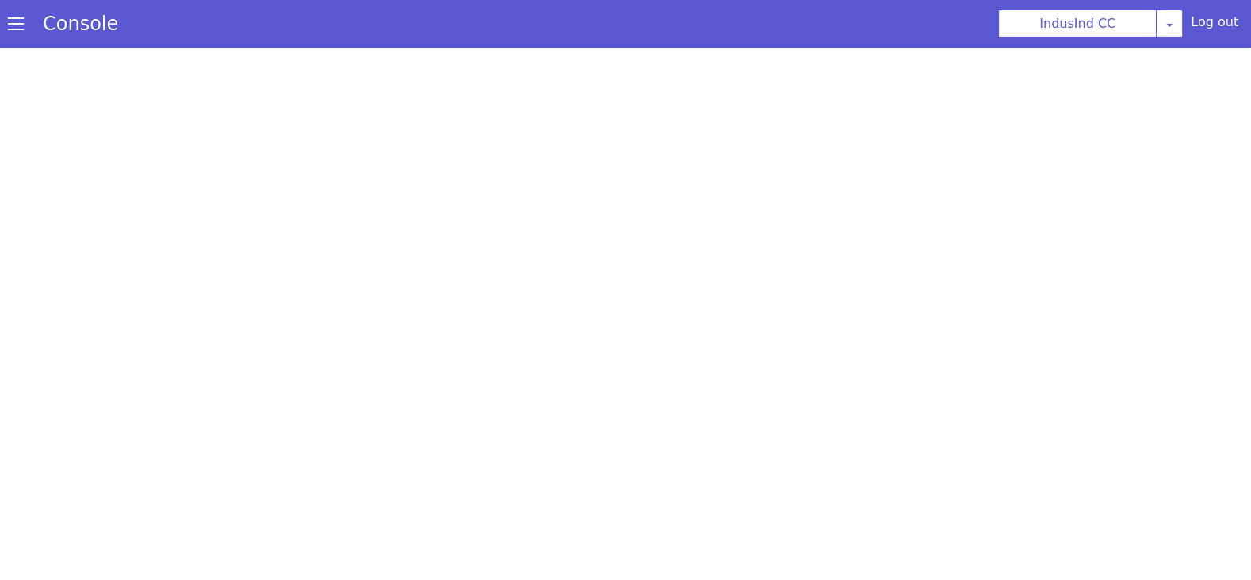
scroll to position [0, 0]
select select "hi"
select select "hi-IN-Wavenet-A"
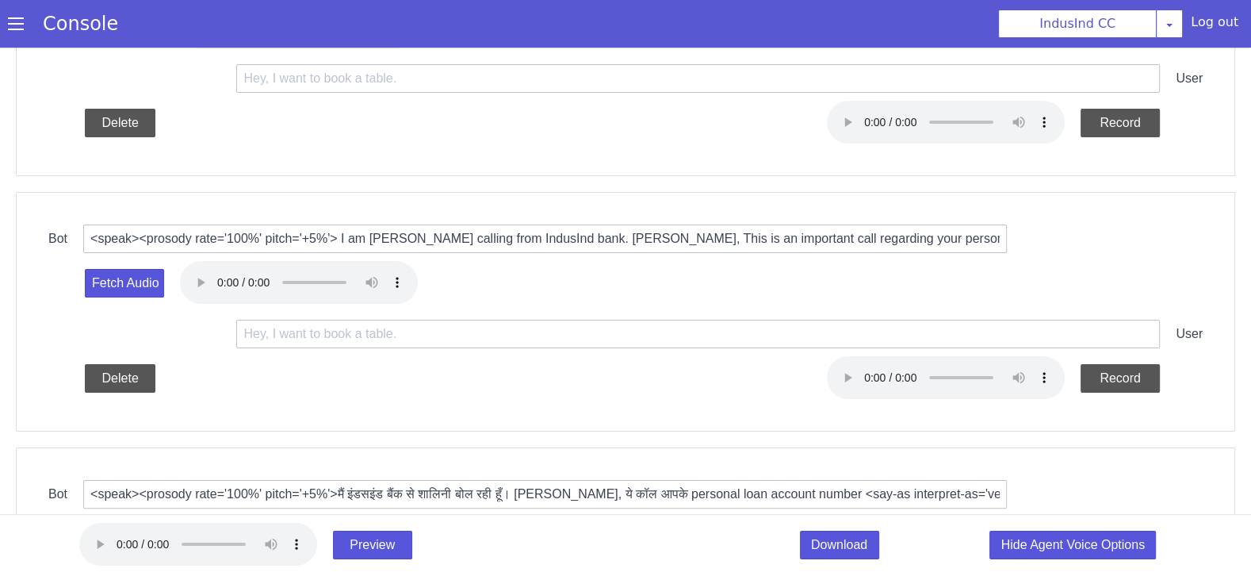
scroll to position [247, 0]
click at [1050, 20] on button "Delete" at bounding box center [1041, 20] width 71 height 29
type input "<speak><prosody rate='100%' pitch='+5%'>मैं इंडसइंड बैंक से शालिनी बोल रही हूँ।…"
type input "<speak><prosody rate='100%' pitch='+5%'>जी मैं आपकी बात समझ रही हूँ, लेकिन आप ज…"
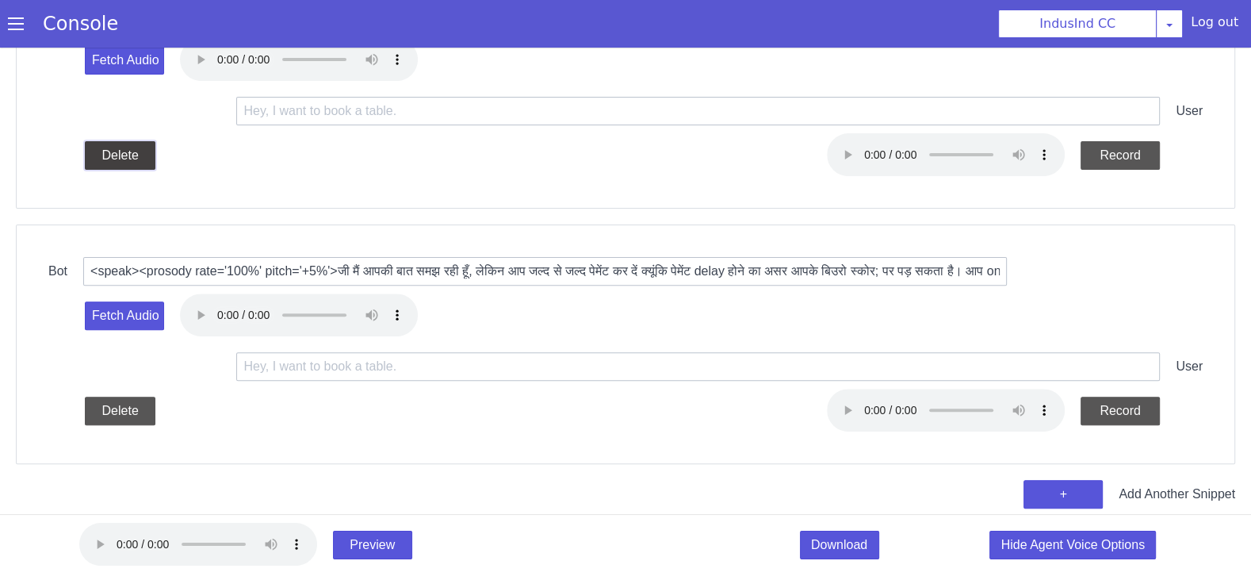
scroll to position [480, 0]
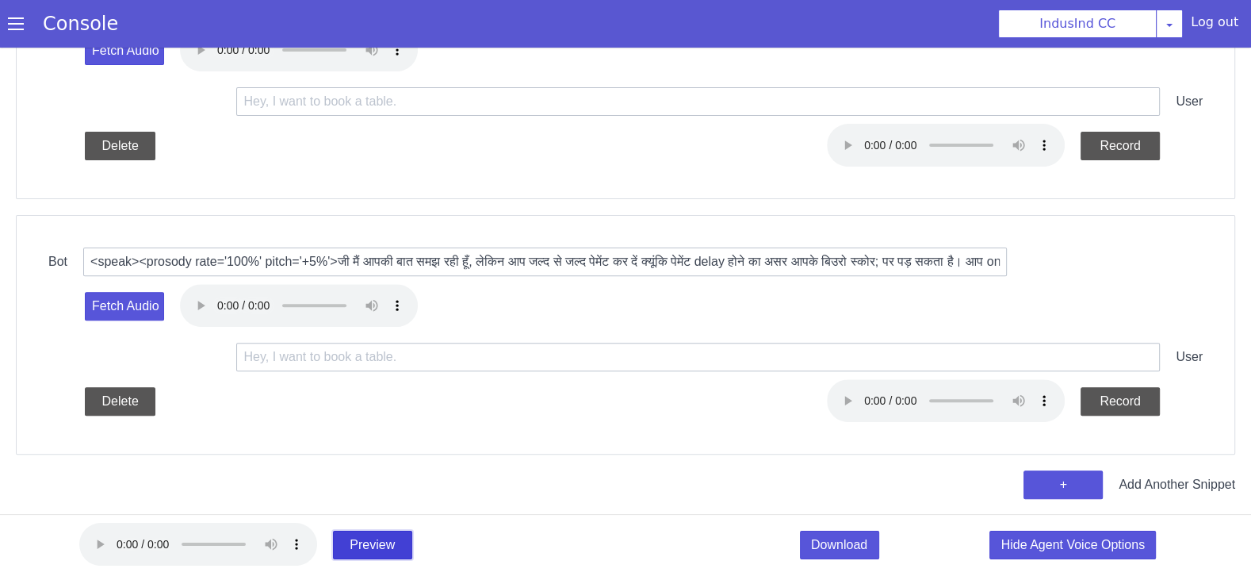
click at [390, 439] on button "Preview" at bounding box center [376, 423] width 80 height 31
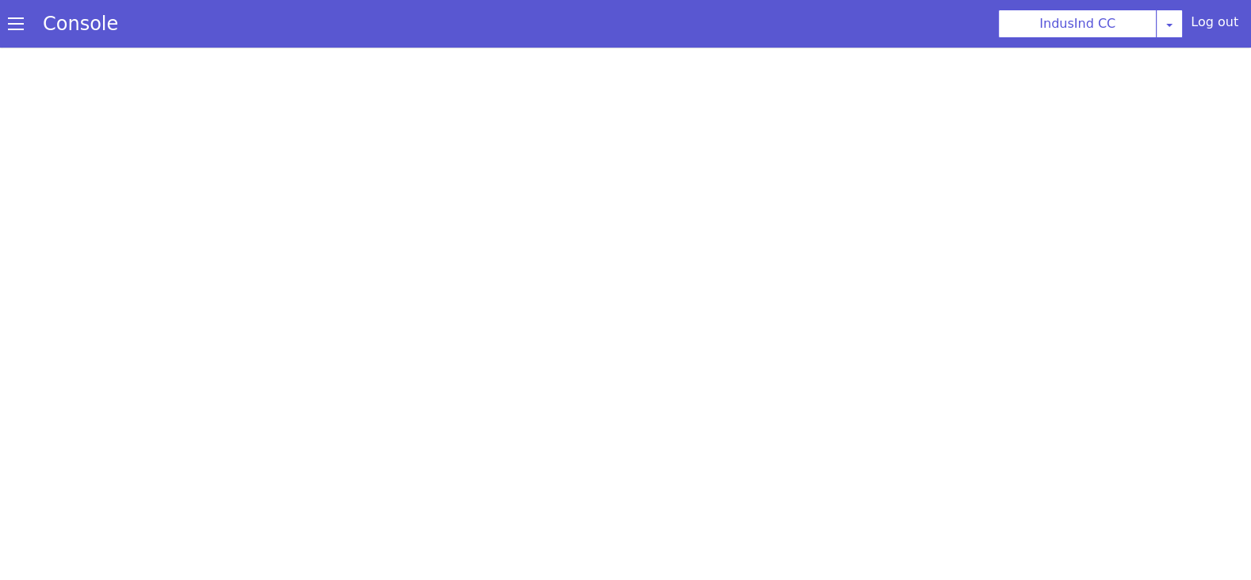
scroll to position [0, 0]
select select "hi"
select select "hi-IN-Wavenet-A"
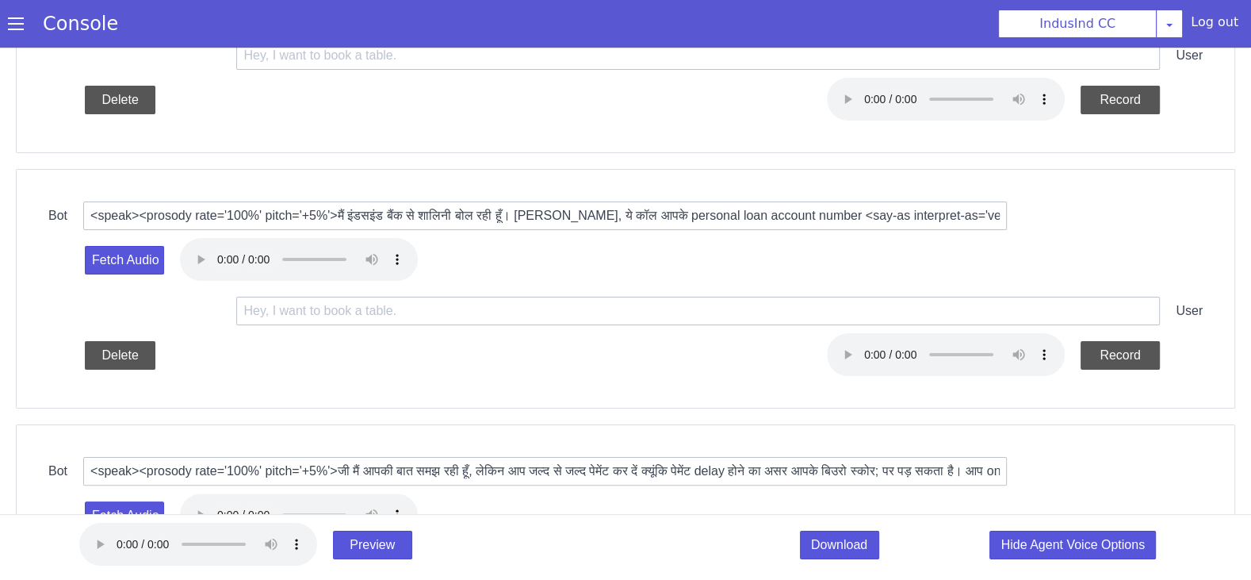
scroll to position [265, 0]
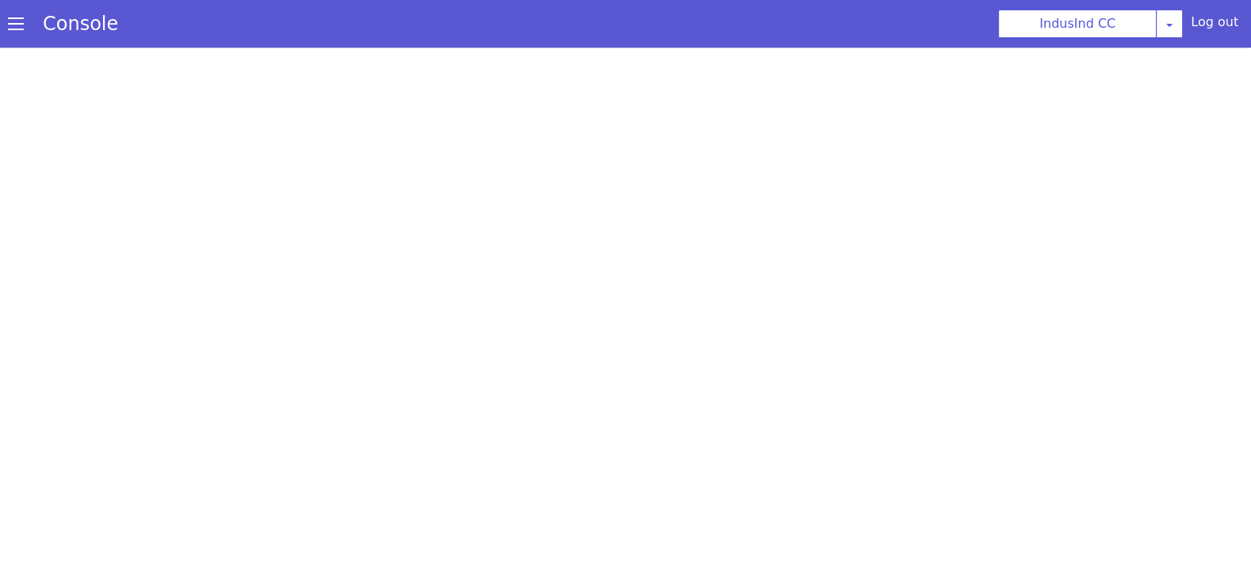
select select "hi"
select select "hi-IN-Wavenet-A"
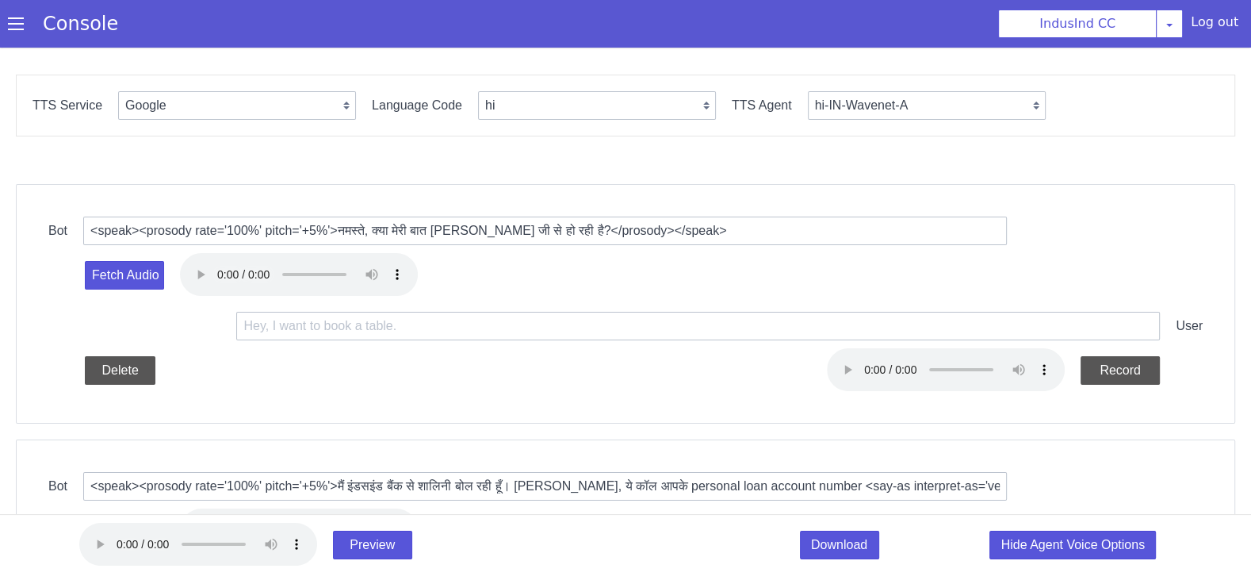
scroll to position [480, 0]
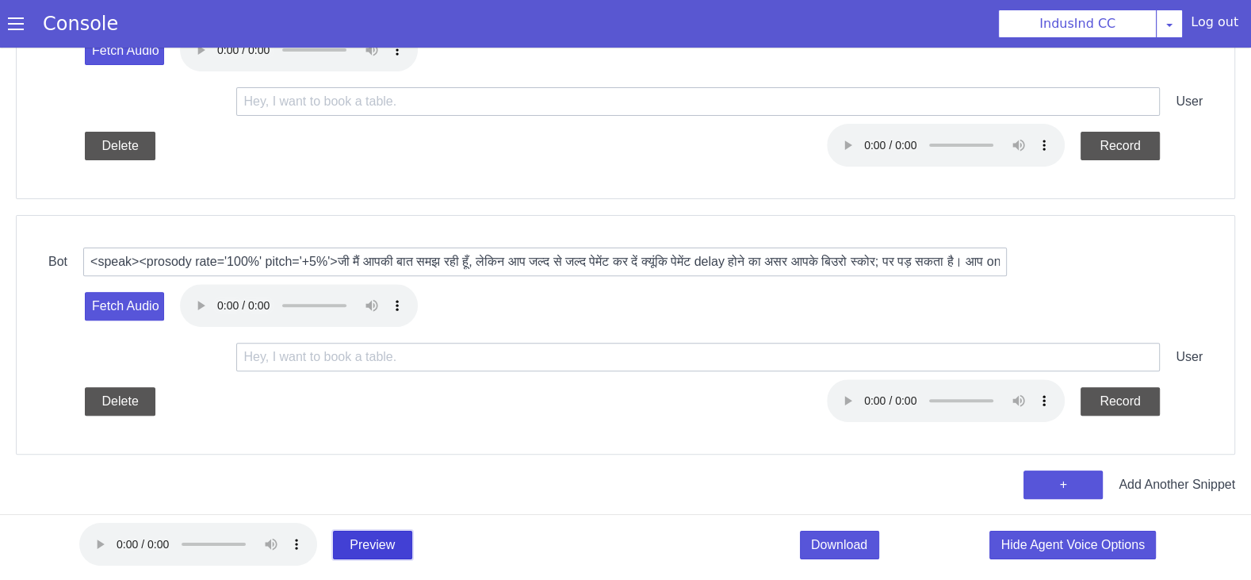
click at [660, 140] on button "Preview" at bounding box center [648, 124] width 80 height 31
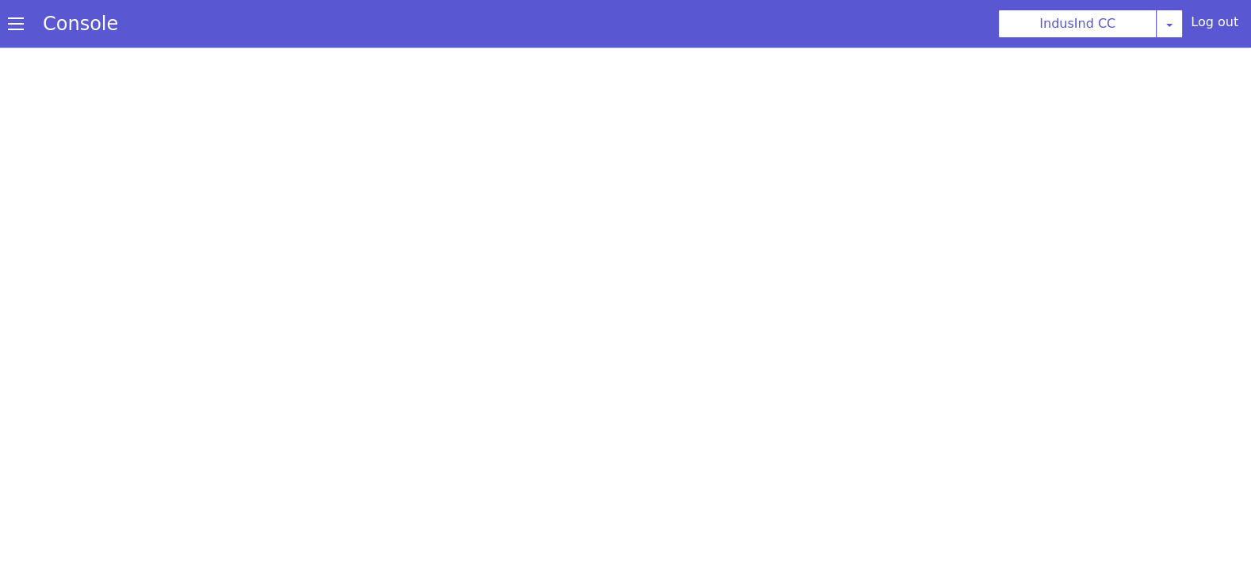
select select "hi"
select select "hi-IN-Wavenet-A"
select select "hi"
select select "hi-IN-Wavenet-A"
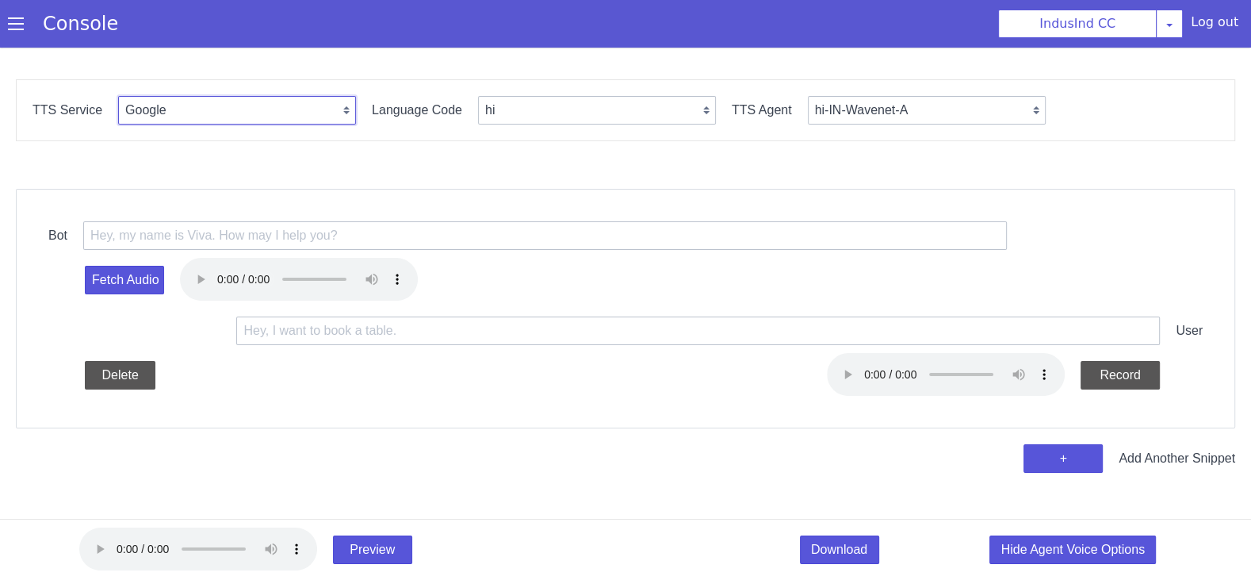
click at [289, 105] on select "Google Vernacular Azure" at bounding box center [237, 110] width 238 height 29
select select "Azure"
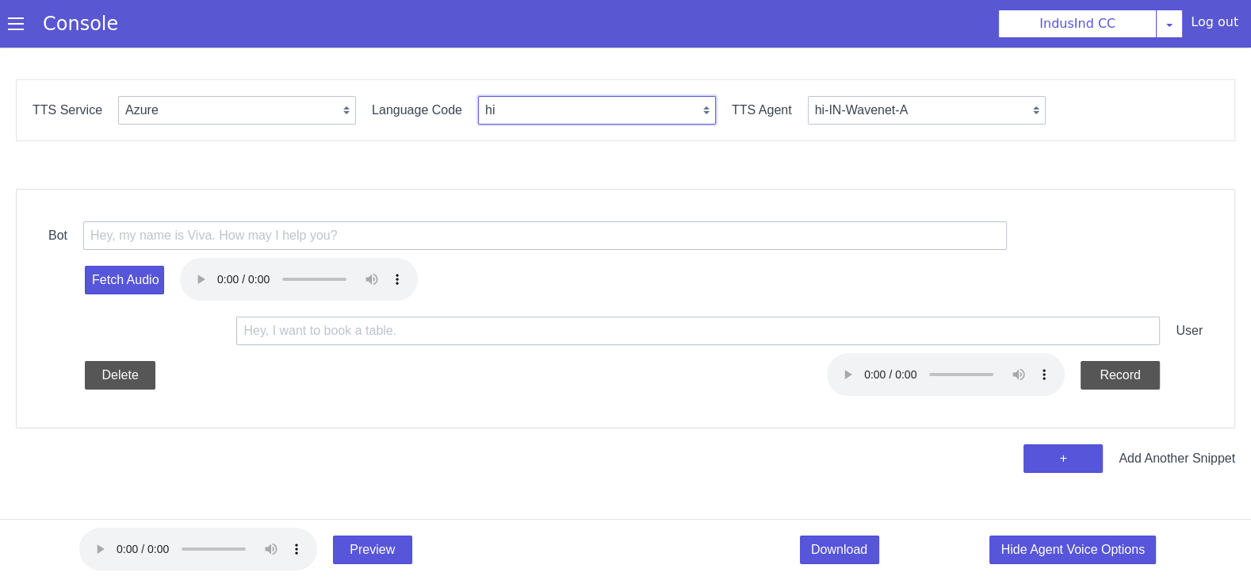
click at [535, 123] on select "en hi ta te ml gu bn kn id-ID en-US ms-MY en-GB en-AU" at bounding box center [597, 110] width 238 height 29
select select "en"
select select "en-IN-Heera"
select select "en-IN"
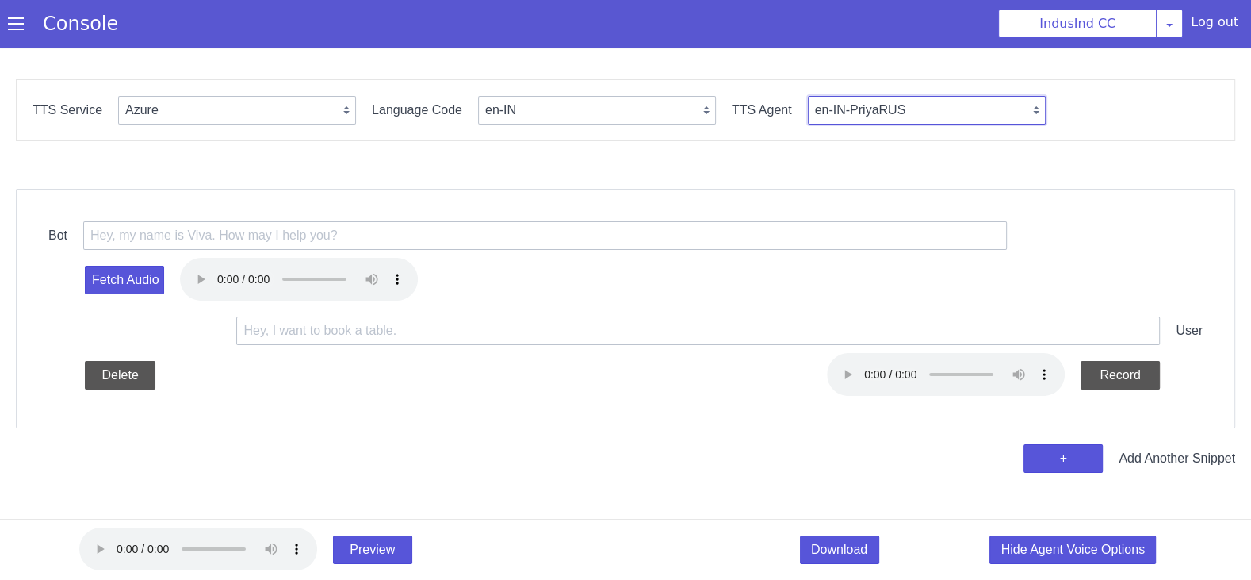
click at [867, 104] on select "en-IN-Heera en-IN-PriyaRUS en-IN-Ravi en-GB-George en-GB-HazelRUS en-GB-Susan e…" at bounding box center [927, 110] width 238 height 29
select select "en-IN-PrabhatNeural"
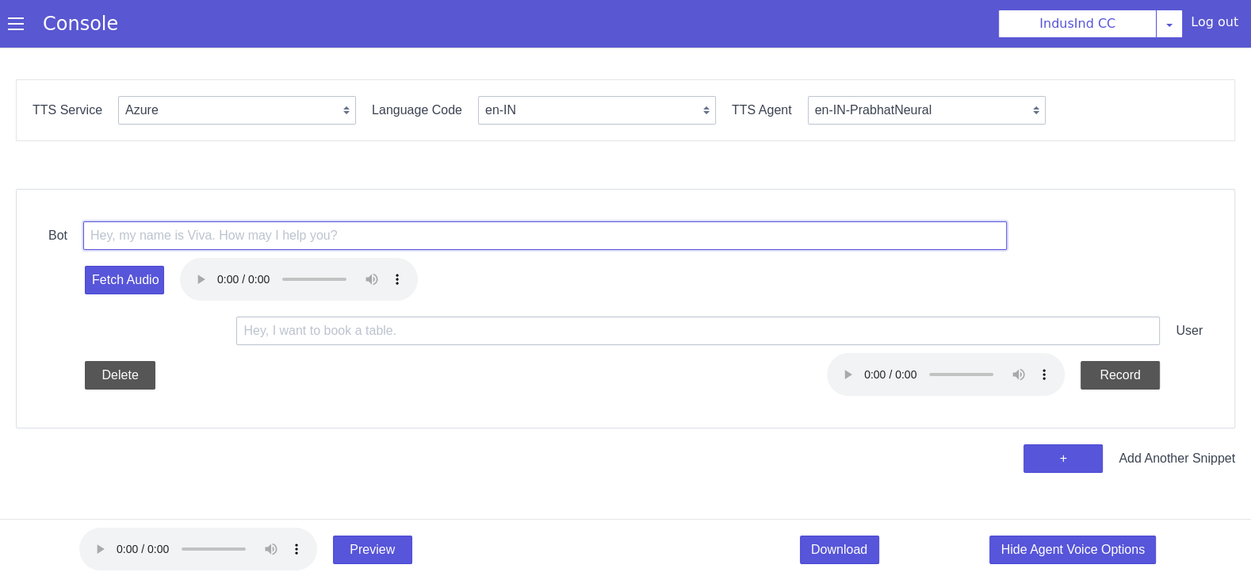
click at [347, 231] on input "text" at bounding box center [545, 235] width 924 height 29
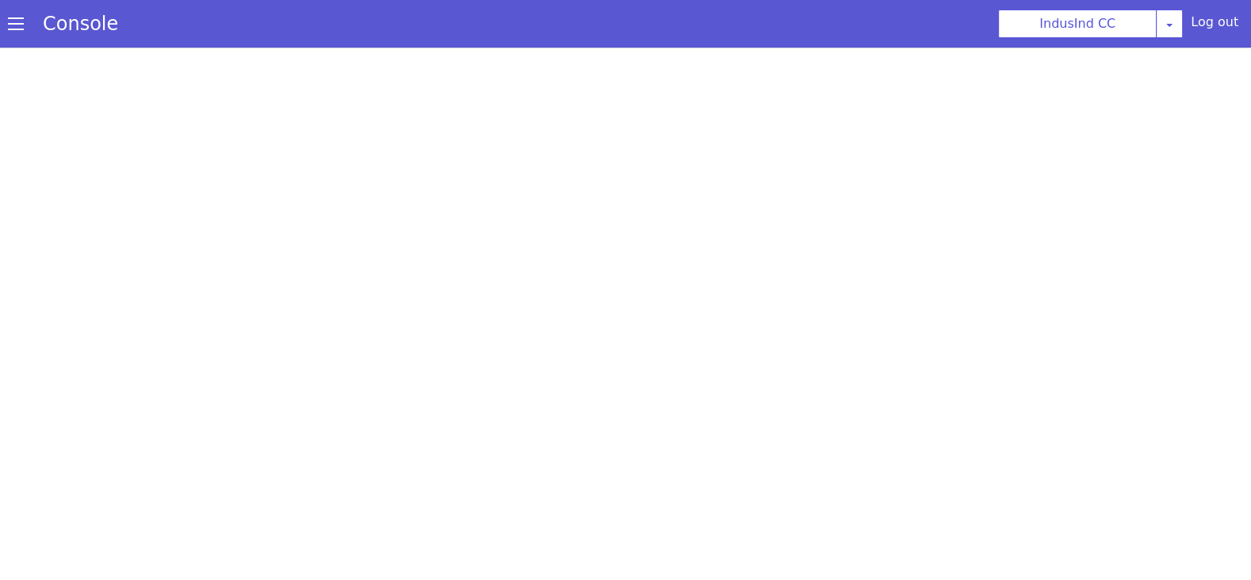
select select "hi"
select select "hi-IN-Wavenet-A"
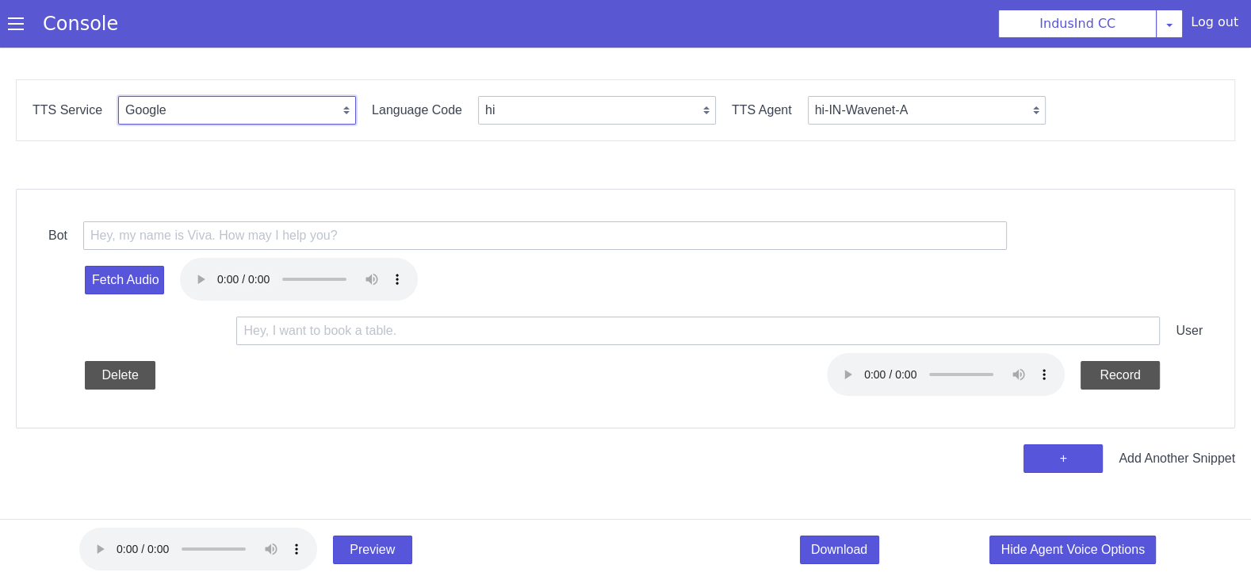
click at [252, 105] on select "Google Vernacular Azure" at bounding box center [237, 110] width 238 height 29
select select "Azure"
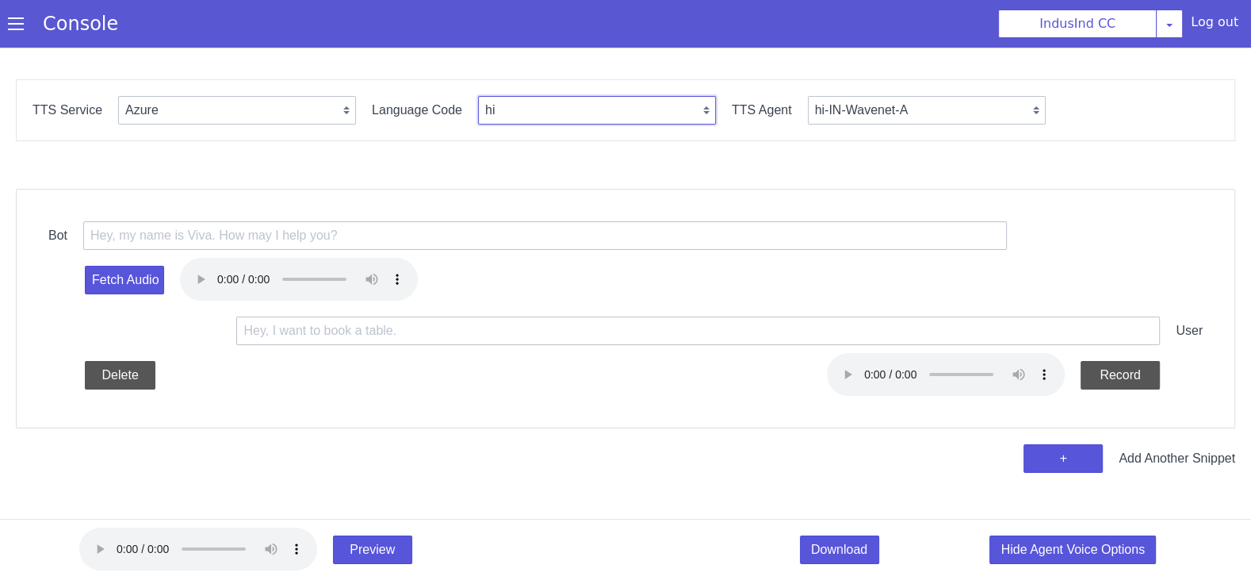
click at [527, 98] on select "en hi ta te ml gu bn kn id-ID en-US ms-MY en-GB en-AU" at bounding box center [597, 110] width 238 height 29
select select "en"
select select "en-IN-Heera"
select select "en-IN"
click at [848, 128] on div "TTS Service Google Vernacular Azure Language Code en en-IN en-US en-GB hi ta te…" at bounding box center [625, 110] width 1219 height 62
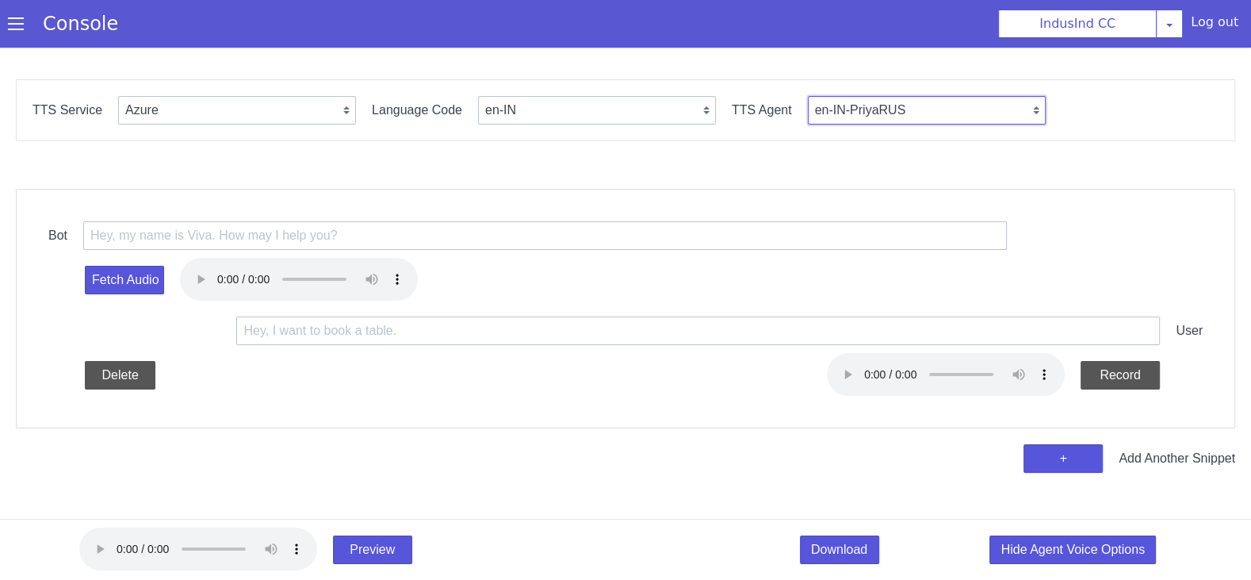
click at [855, 117] on select "en-IN-PriyaRUS en-[GEOGRAPHIC_DATA]" at bounding box center [927, 110] width 238 height 29
select select "en-IN-PrabhatNeural"
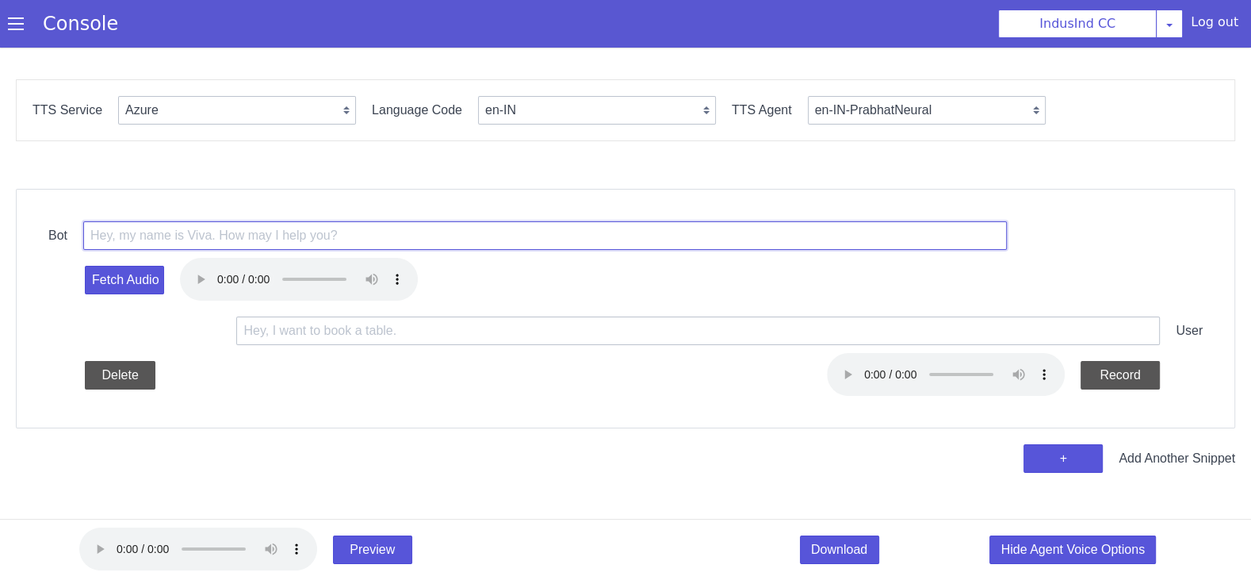
click at [342, 235] on input "text" at bounding box center [545, 235] width 924 height 29
paste input "<prosody rate='17%' pitch='+1%'> नमस्ते, क्या मेरी बात Monali जी से हो रही है? …"
drag, startPoint x: 429, startPoint y: 235, endPoint x: 391, endPoint y: 234, distance: 38.1
click at [391, 234] on input "<prosody rate='17%' pitch='+1%'> नमस्ते, क्या मेरी बात Monali जी से हो रही है? …" at bounding box center [545, 235] width 924 height 29
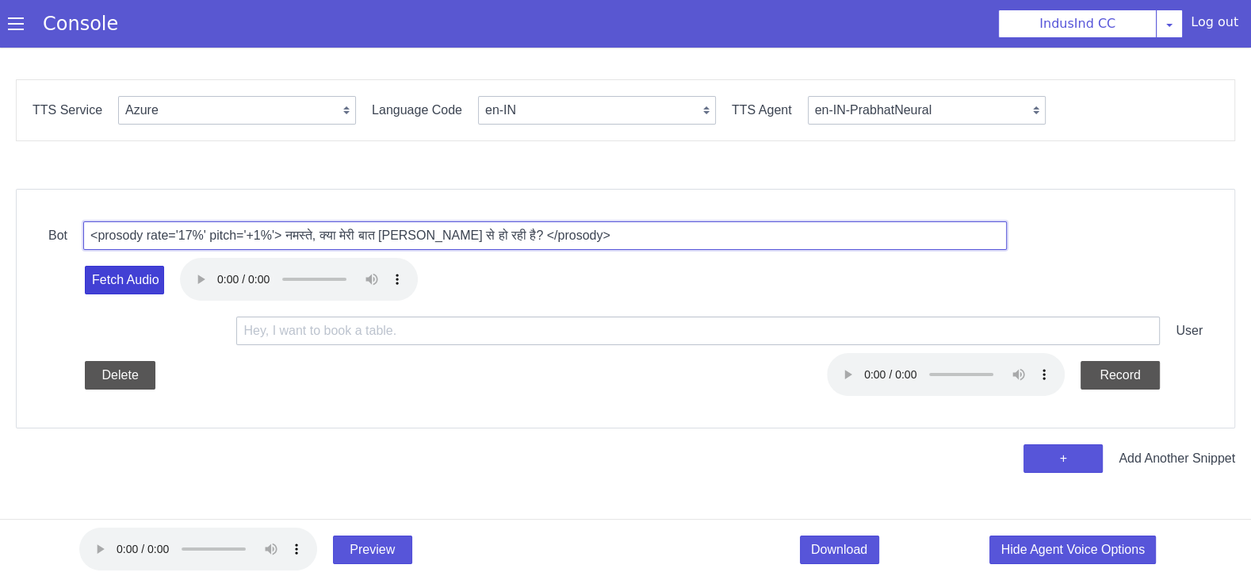
type input "<prosody rate='17%' pitch='+1%'> नमस्ते, क्या मेरी बात [PERSON_NAME] से हो रही …"
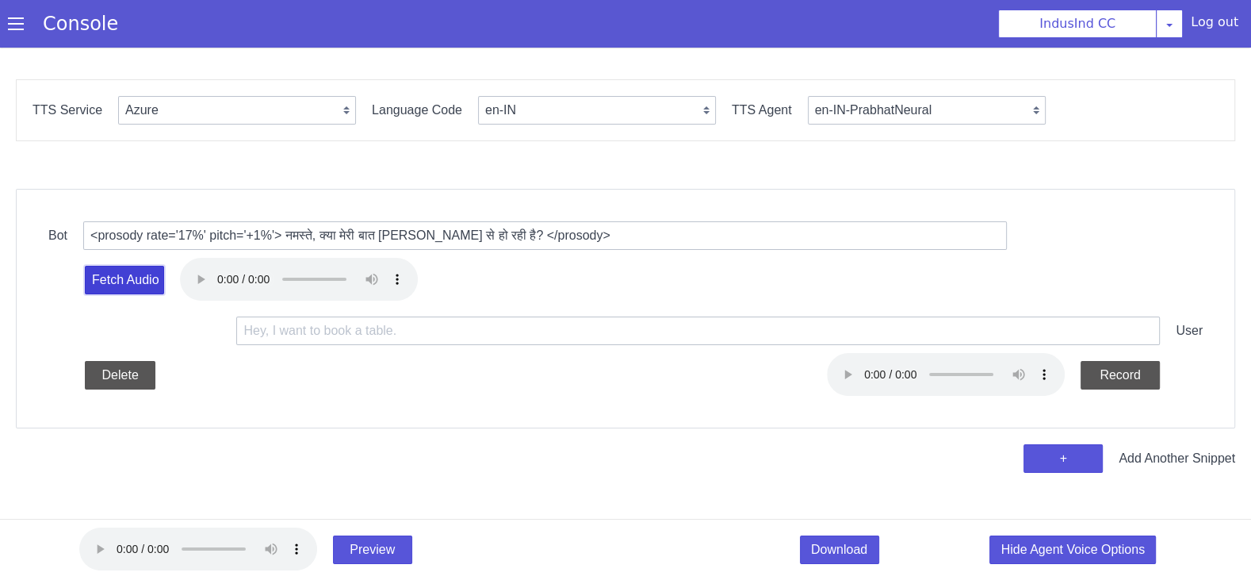
click at [103, 275] on button "Fetch Audio" at bounding box center [124, 280] width 79 height 29
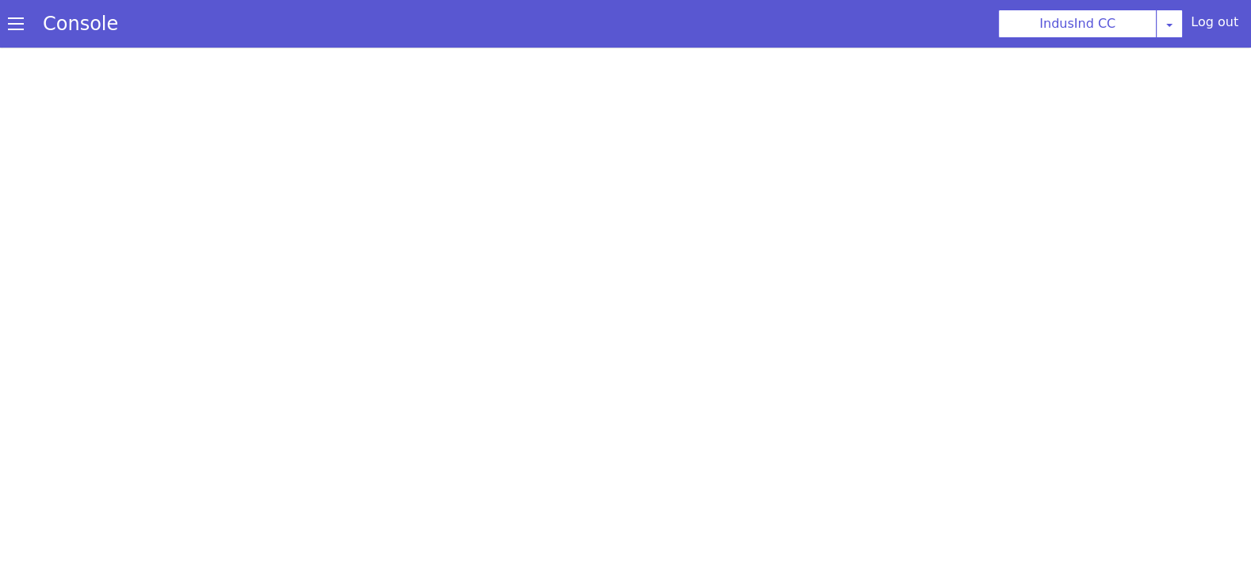
select select "Azure"
select select "en-IN"
select select "en-IN-PrabhatNeural"
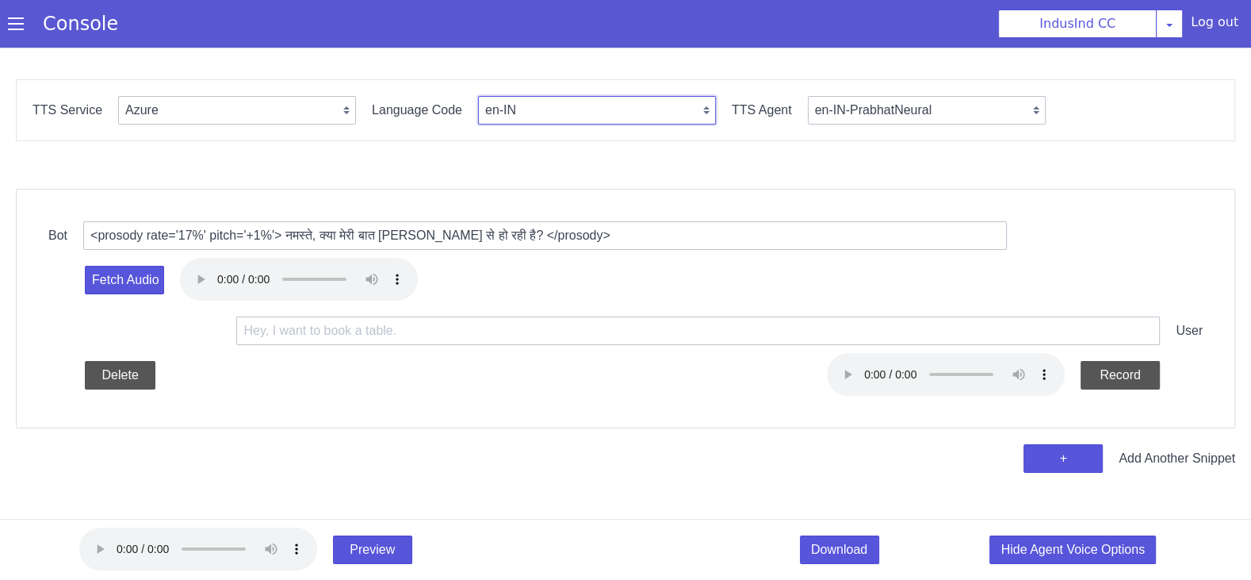
click at [512, 101] on select "en en-IN en-US en-GB hi ta te mr ms id-ID en-AU" at bounding box center [597, 110] width 238 height 29
select select "hi"
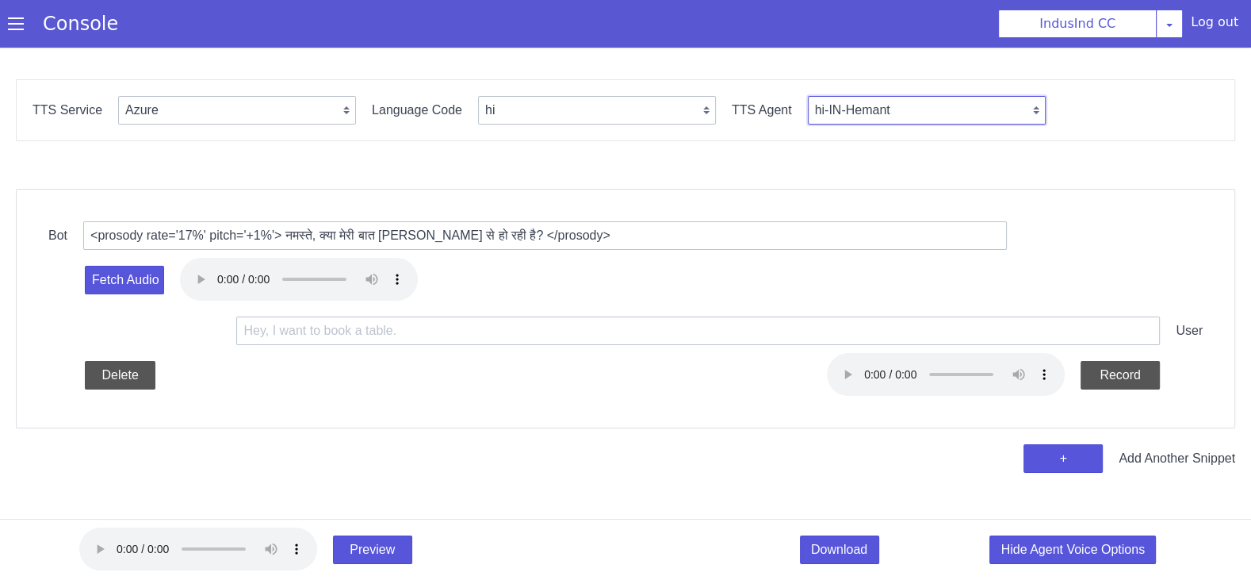
click at [879, 123] on select "hi-IN-Hemant hi-IN-[GEOGRAPHIC_DATA] hi-IN-SwaraNeural hi-IN-MadhurNeural" at bounding box center [927, 110] width 238 height 29
select select "hi-IN-MadhurNeural"
click at [153, 281] on button "Fetch Audio" at bounding box center [124, 280] width 79 height 29
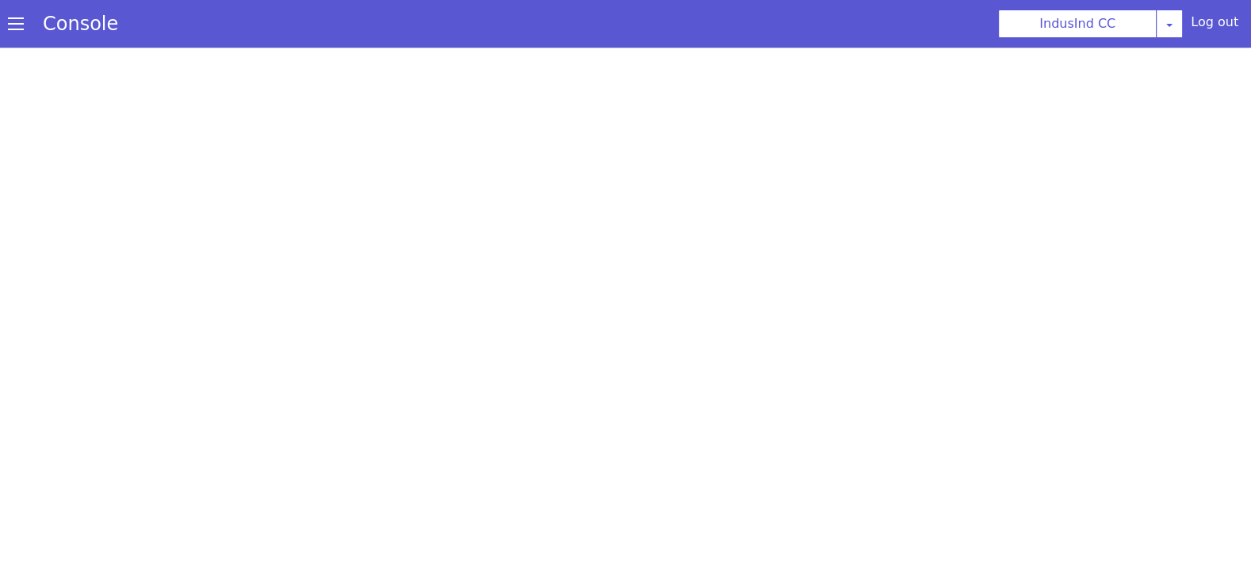
select select "Azure"
select select "hi"
select select "hi-IN-MadhurNeural"
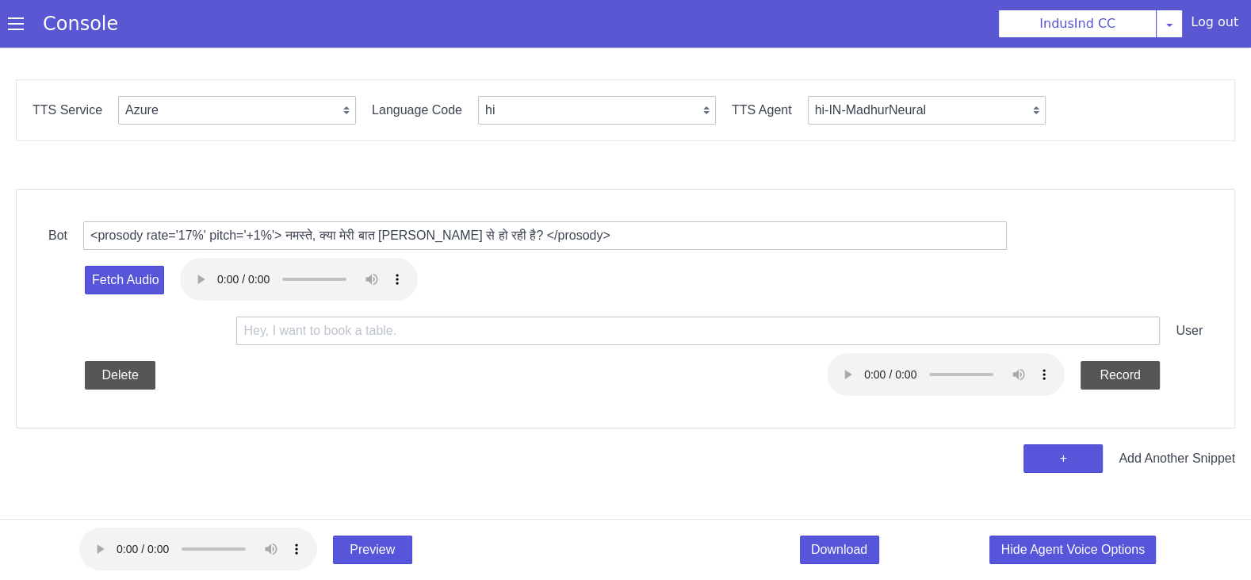
scroll to position [5, 0]
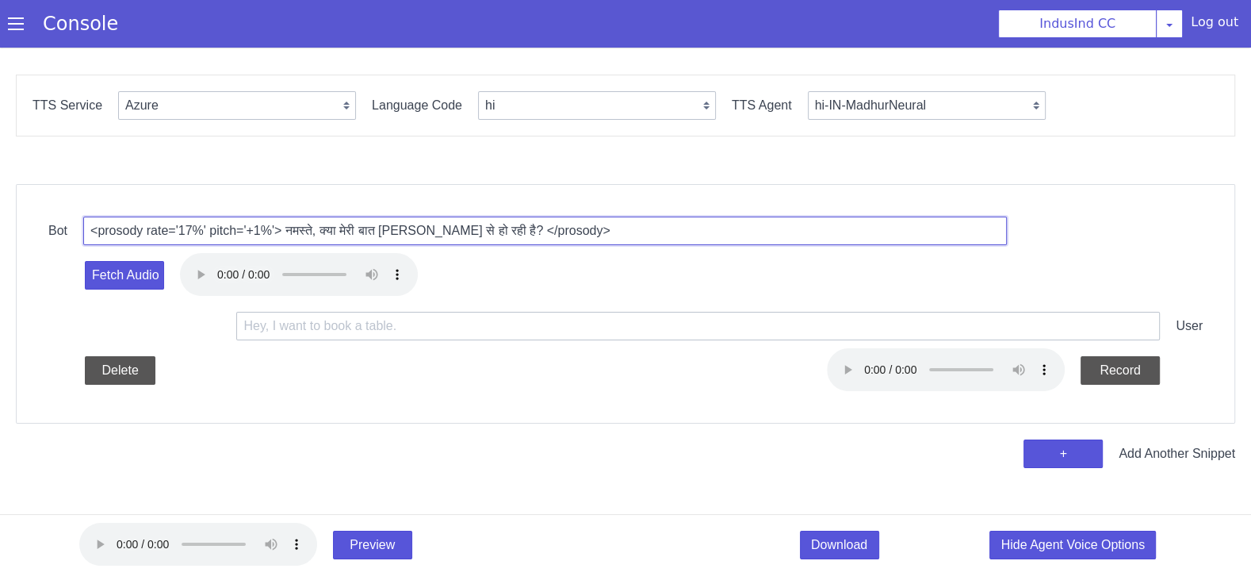
click at [328, 228] on input "<prosody rate='17%' pitch='+1%'> नमस्ते, क्या मेरी बात [PERSON_NAME] से हो रही …" at bounding box center [545, 230] width 924 height 29
click at [322, 228] on input "<prosody rate='17%' pitch='+1%'> नमस्ते, क्या मेरी बात [PERSON_NAME] से हो रही …" at bounding box center [545, 230] width 924 height 29
type input "<prosody rate='17%' pitch='+1%'> नमस्ते. क्या मेरी बात [PERSON_NAME] से हो रही …"
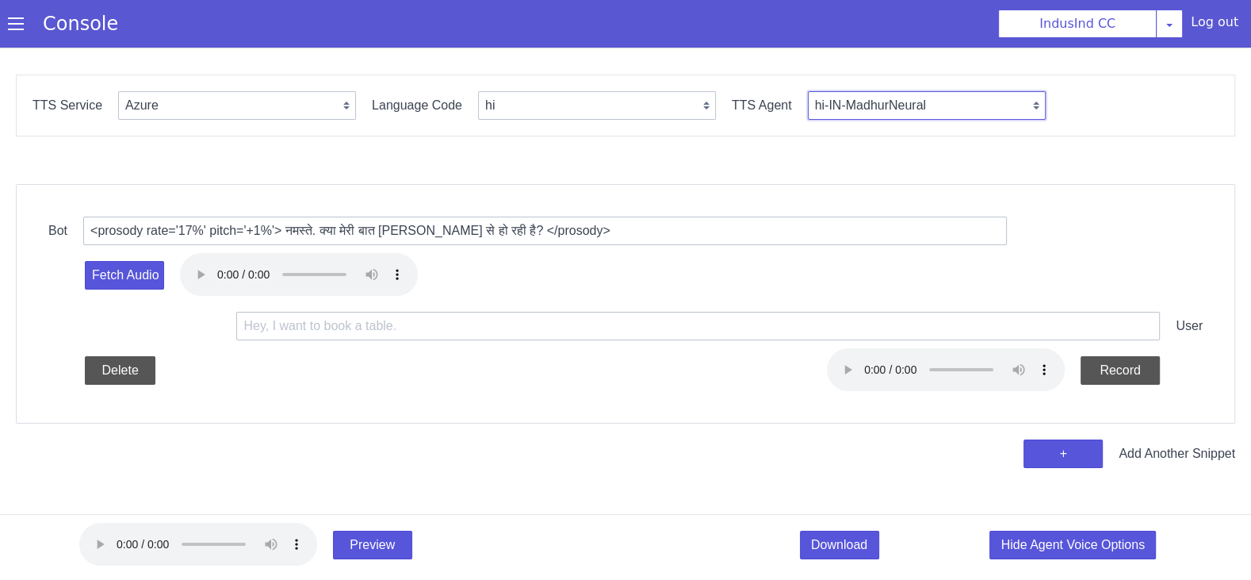
click at [893, 99] on select "hi-IN-Hemant hi-IN-[GEOGRAPHIC_DATA] hi-IN-SwaraNeural hi-IN-MadhurNeural" at bounding box center [927, 105] width 238 height 29
select select "hi-IN-SwaraNeural"
click at [134, 277] on button "Fetch Audio" at bounding box center [124, 275] width 79 height 29
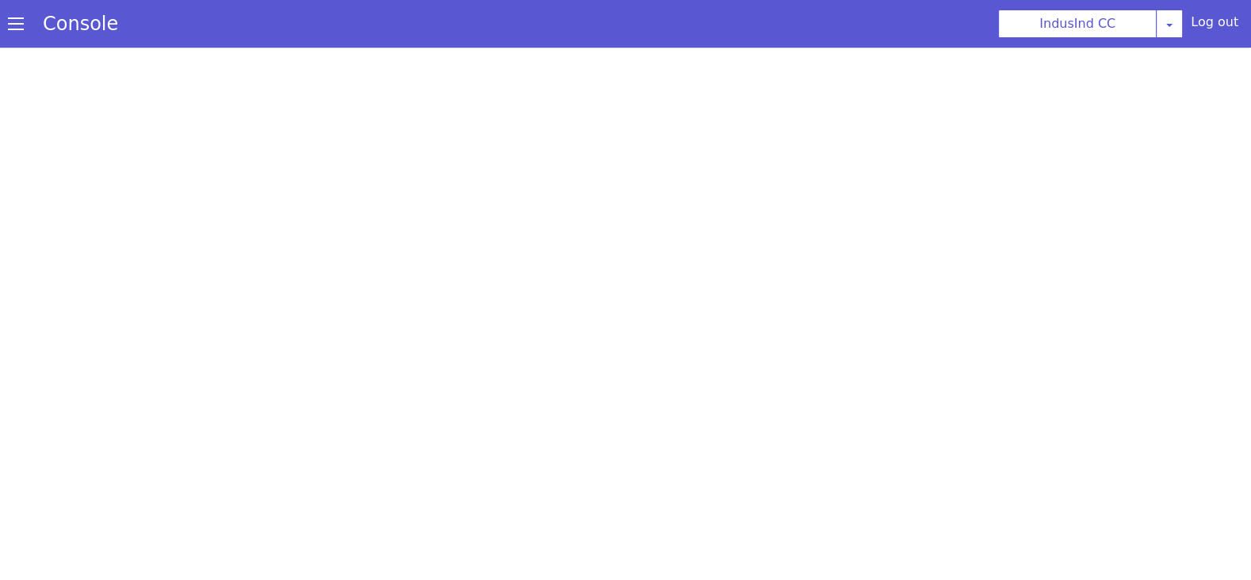
select select "Azure"
select select "hi"
select select "hi-IN-SwaraNeural"
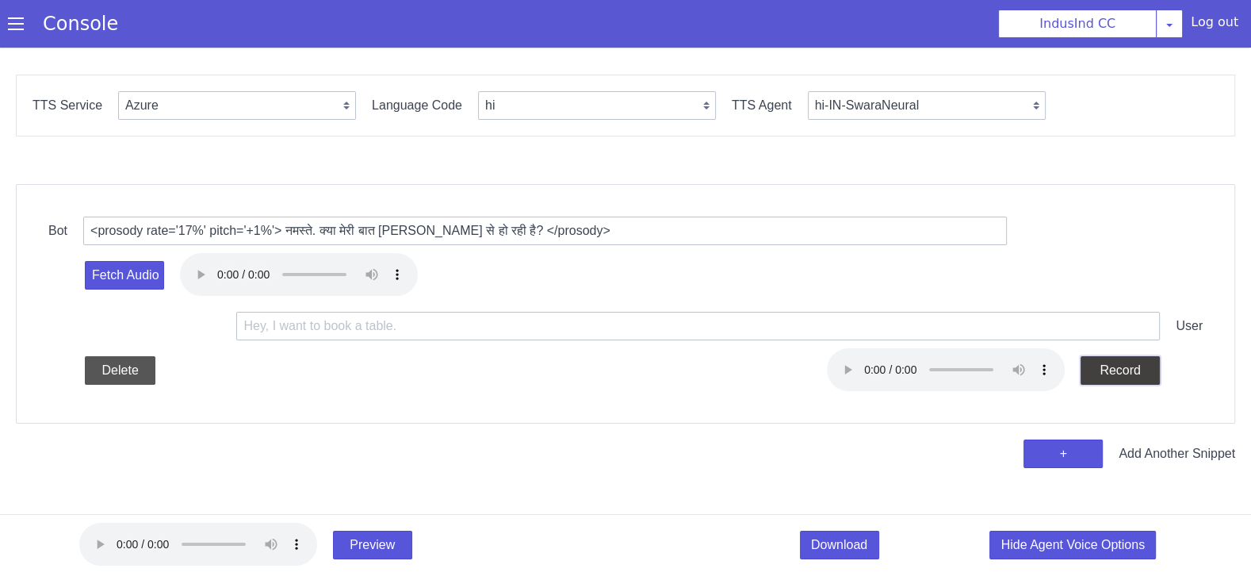
click at [1107, 377] on button "Record" at bounding box center [1120, 370] width 79 height 29
click at [1107, 377] on button "Stop" at bounding box center [1120, 370] width 79 height 29
click at [1110, 368] on button "Record" at bounding box center [1120, 370] width 79 height 29
click at [1110, 368] on button "Stop" at bounding box center [1120, 370] width 79 height 29
click at [1046, 451] on button "+" at bounding box center [1062, 453] width 79 height 29
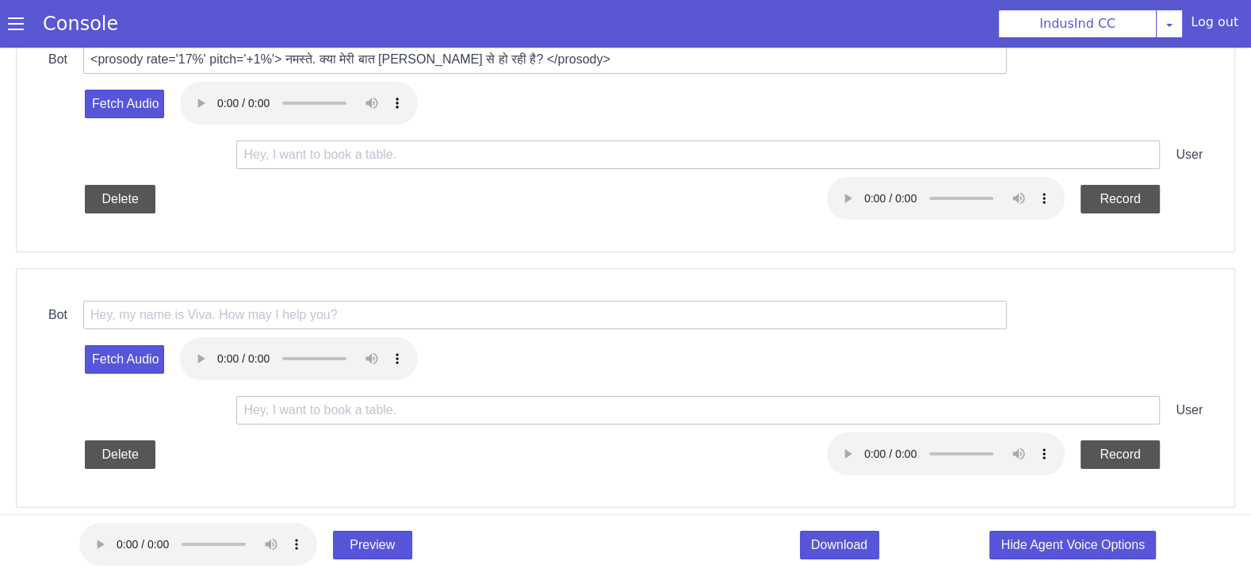
scroll to position [187, 0]
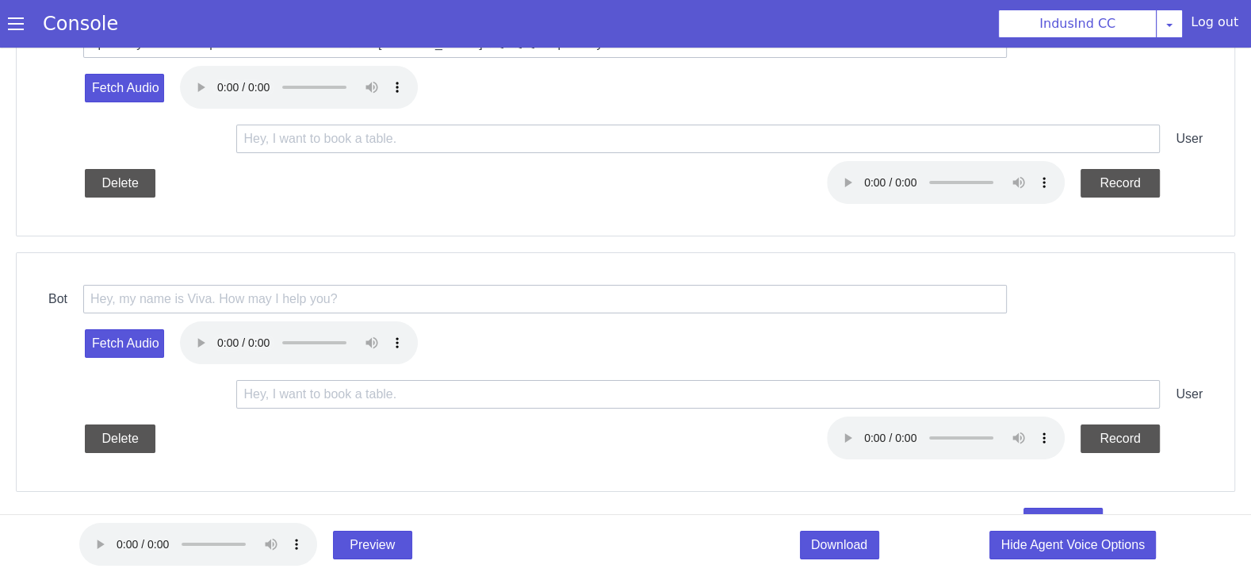
click at [533, 276] on div "Bot Fetch Audio User Delete Record" at bounding box center [625, 371] width 1219 height 239
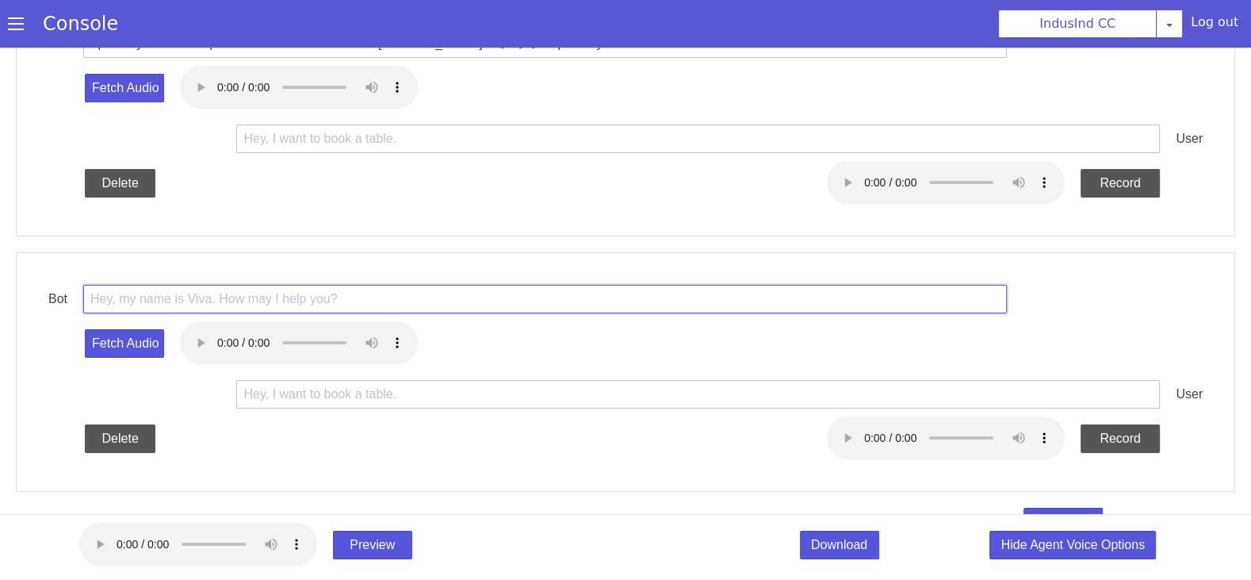
click at [529, 297] on input "text" at bounding box center [545, 299] width 924 height 29
click at [314, 288] on input "text" at bounding box center [545, 299] width 924 height 29
paste input "<prosody rate='17%' pitch='+1%'>जी, मैं इंडसइंड Bank से शालिनी बात कर रही हूँ। …"
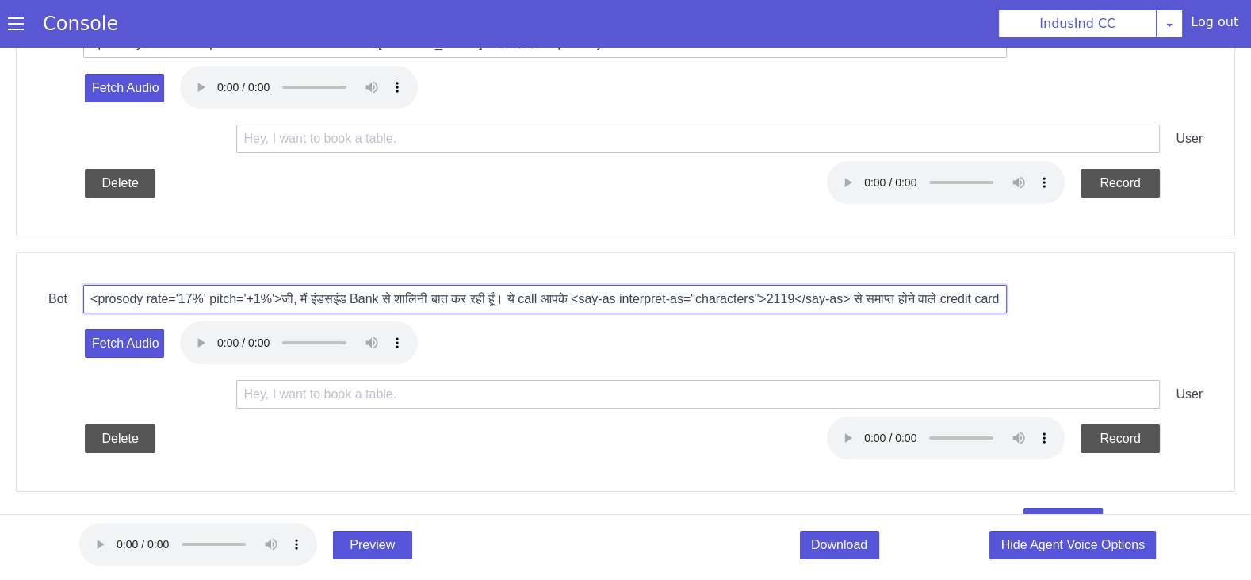
scroll to position [0, 725]
click at [367, 300] on input "<prosody rate='17%' pitch='+1%'>जी, मैं इंडसइंड Bank से शालिनी बात कर रही हूँ। …" at bounding box center [545, 299] width 924 height 29
click at [642, 298] on input "<prosody rate='17%' pitch='+1%'>जी, मैं इंडसइंड Bank से शालिनी बात कर रही हूँ। …" at bounding box center [545, 299] width 924 height 29
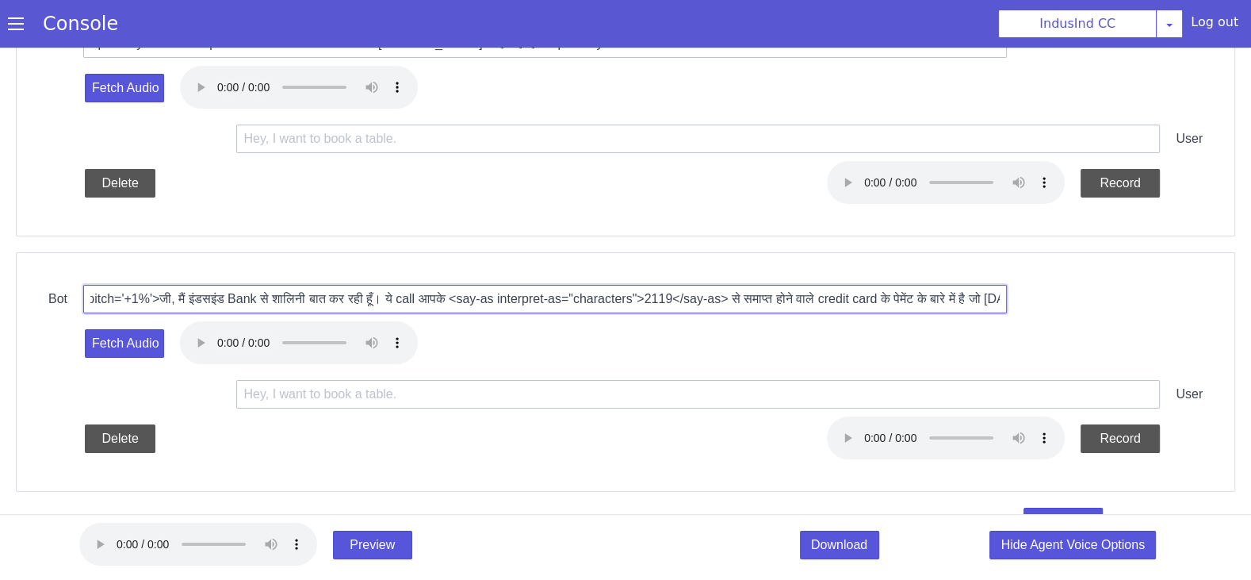
drag, startPoint x: 698, startPoint y: 297, endPoint x: 672, endPoint y: 296, distance: 26.2
click at [672, 296] on input "<prosody rate='17%' pitch='+1%'>जी, मैं इंडसइंड Bank से शालिनी बात कर रही हूँ। …" at bounding box center [545, 299] width 924 height 29
click at [784, 300] on input "<prosody rate='17%' pitch='+1%'>जी, मैं इंडसइंड Bank से शालिनी बात कर रही हूँ। …" at bounding box center [545, 299] width 924 height 29
drag, startPoint x: 709, startPoint y: 297, endPoint x: 695, endPoint y: 297, distance: 13.5
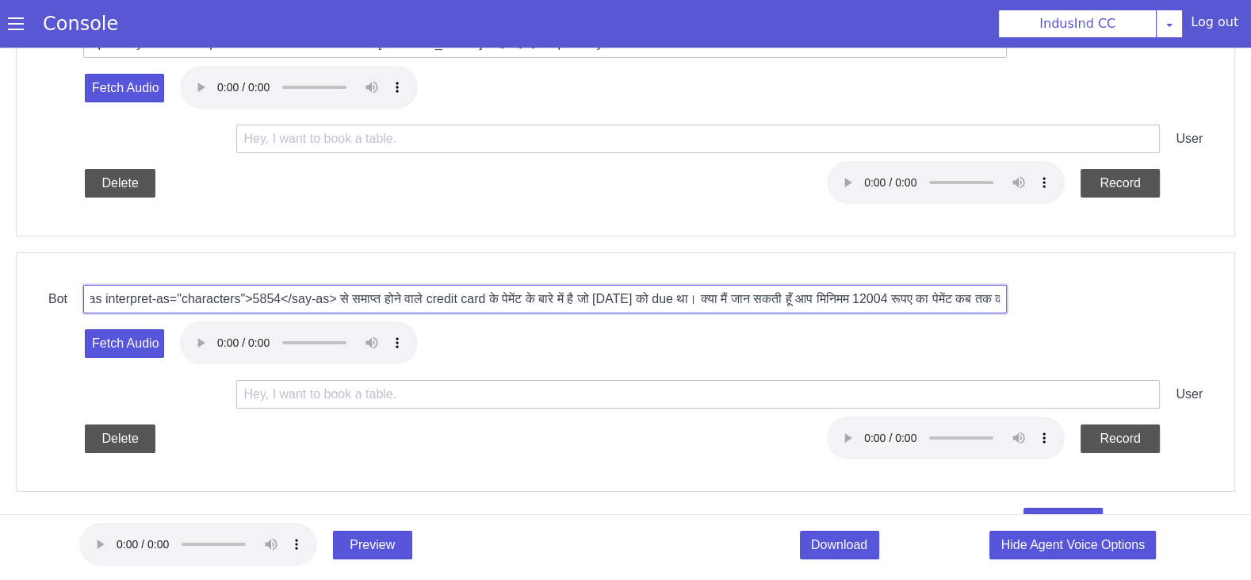
click at [695, 297] on input "<prosody rate='17%' pitch='+1%'>जी, मैं इंडसइंड Bank से शालिनी बात कर रही हूँ। …" at bounding box center [545, 299] width 924 height 29
click at [813, 291] on input "<prosody rate='17%' pitch='+1%'>जी, मैं इंडसइंड Bank से शालिनी बात कर रही हूँ। …" at bounding box center [545, 299] width 924 height 29
drag, startPoint x: 762, startPoint y: 297, endPoint x: 725, endPoint y: 297, distance: 36.5
click at [725, 297] on input "<prosody rate='17%' pitch='+1%'>जी, मैं इंडसइंड Bank से शालिनी बात कर रही हूँ। …" at bounding box center [545, 299] width 924 height 29
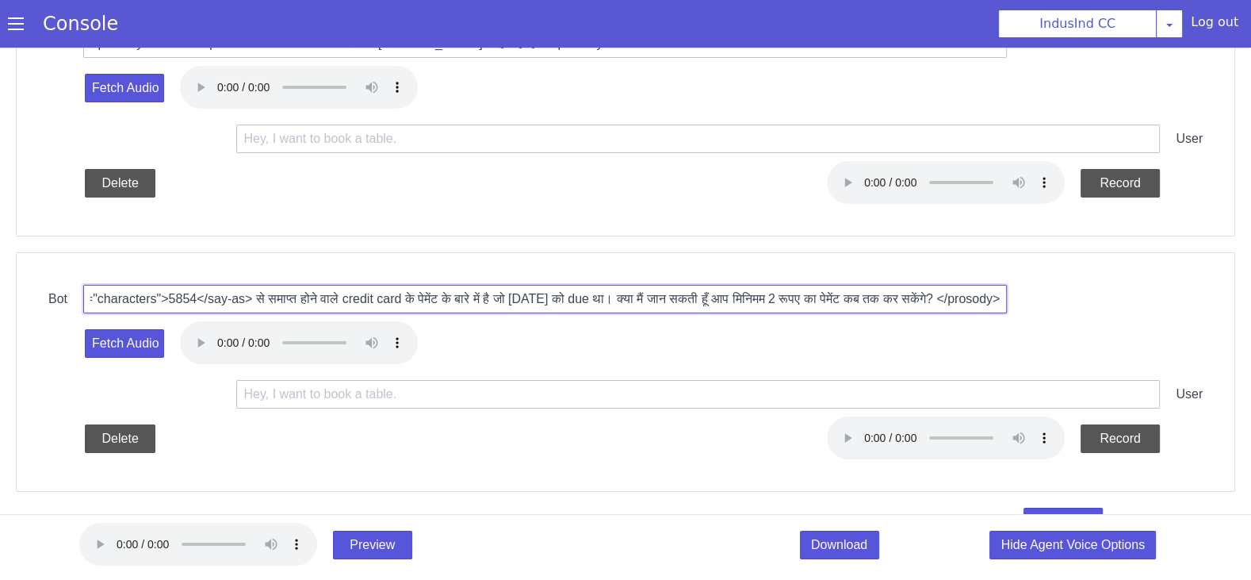
scroll to position [0, 698]
click at [811, 294] on input "<prosody rate='17%' pitch='+1%'>जी, मैं इंडसइंड Bank से शालिनी बात कर रही हूँ। …" at bounding box center [545, 299] width 924 height 29
type input "<prosody rate='17%' pitch='+1%'>जी, मैं इंडसइंड Bank से शालिनी बात कर रही हूँ। …"
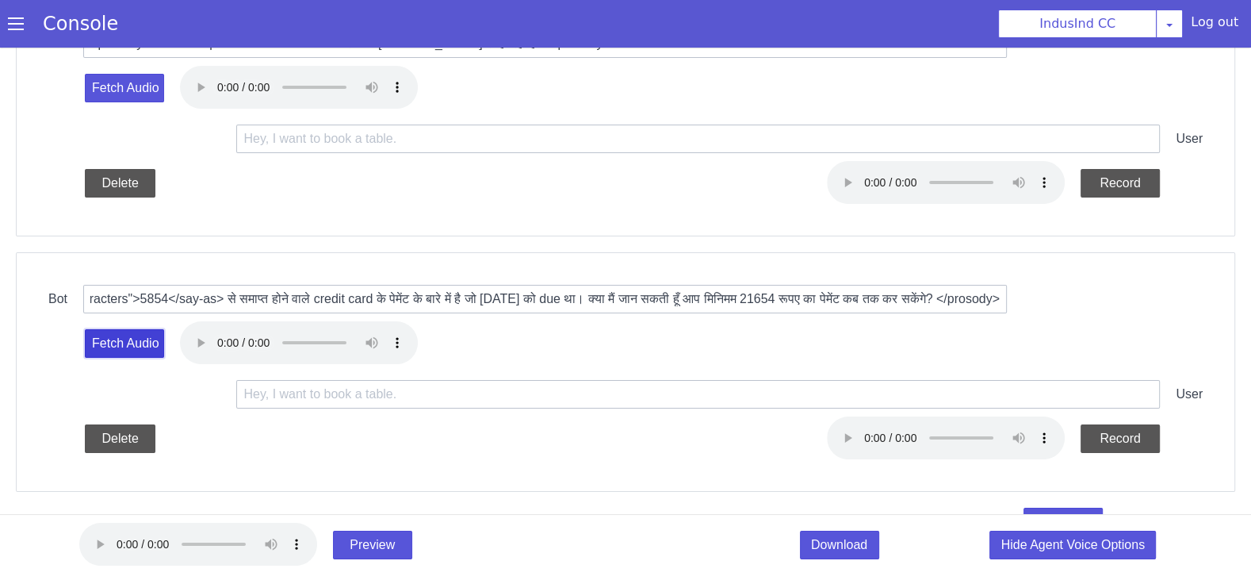
scroll to position [0, 0]
click at [129, 339] on button "Fetch Audio" at bounding box center [124, 343] width 79 height 29
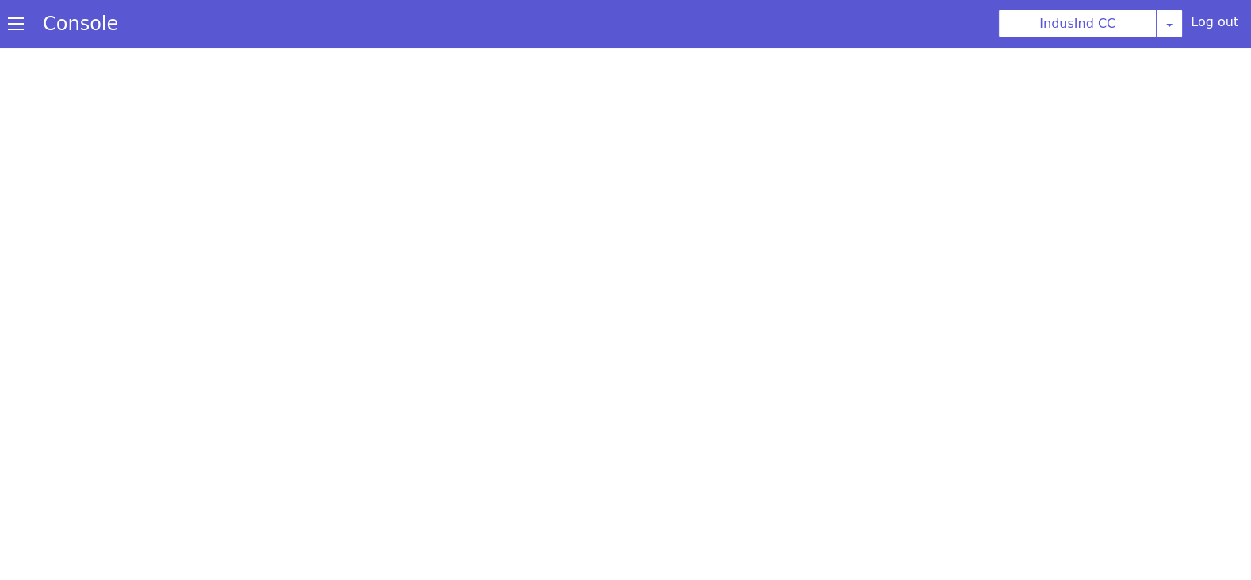
select select "Azure"
select select "hi"
select select "hi-IN-SwaraNeural"
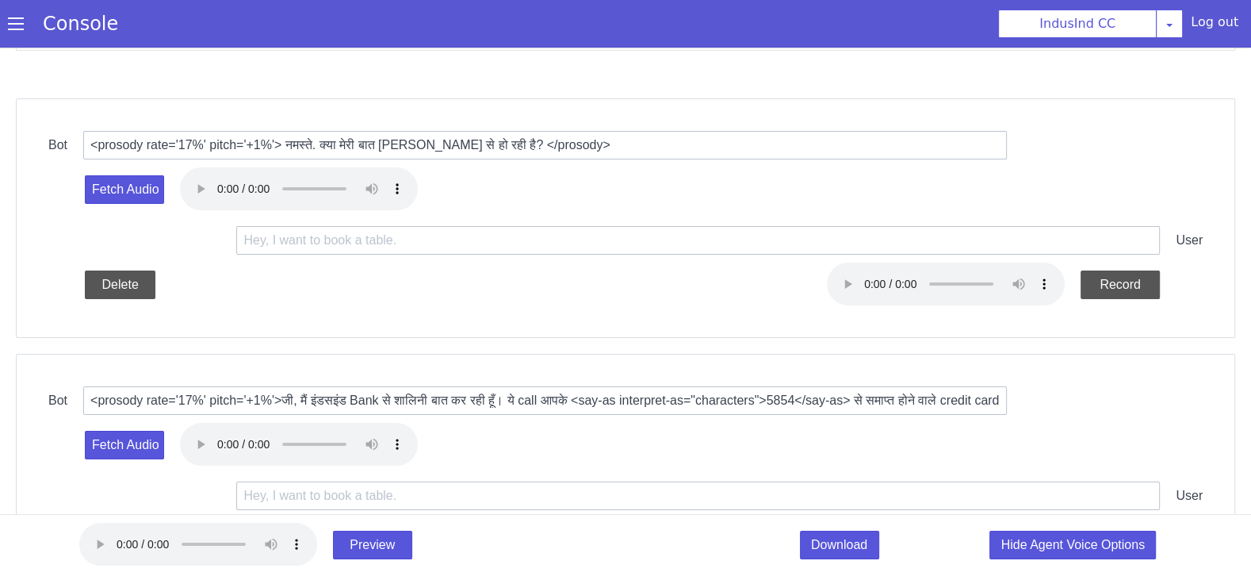
scroll to position [225, 0]
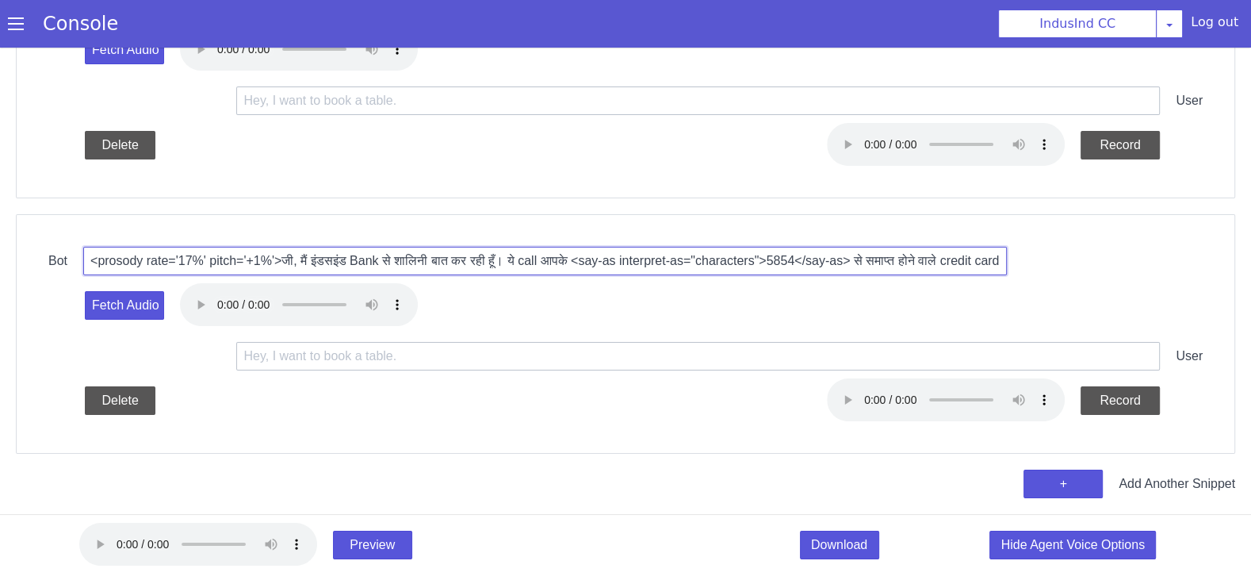
click at [923, 264] on input "<prosody rate='17%' pitch='+1%'>जी, मैं इंडसइंड Bank से शालिनी बात कर रही हूँ। …" at bounding box center [540, 255] width 924 height 85
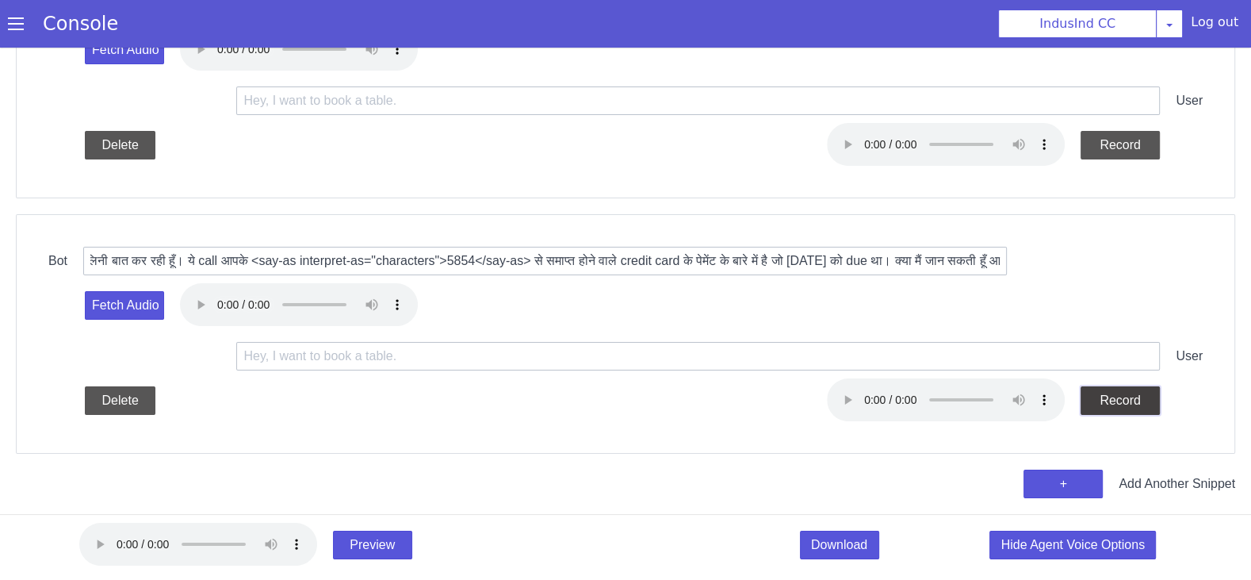
click at [1115, 399] on button "Record" at bounding box center [1120, 400] width 79 height 29
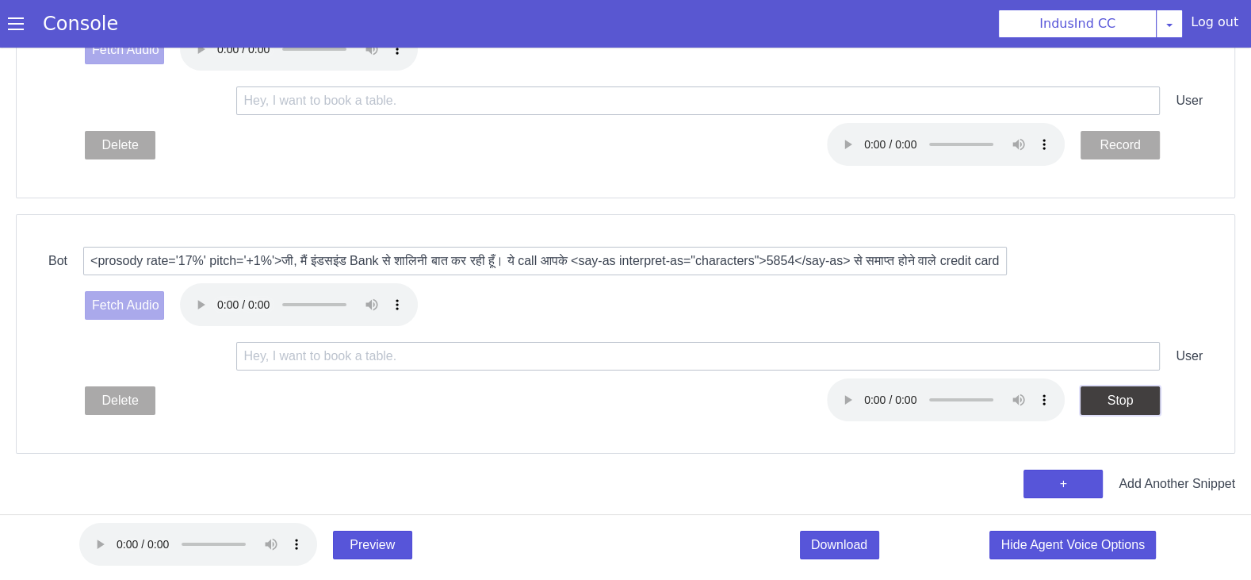
click at [1115, 399] on button "Stop" at bounding box center [1120, 400] width 79 height 29
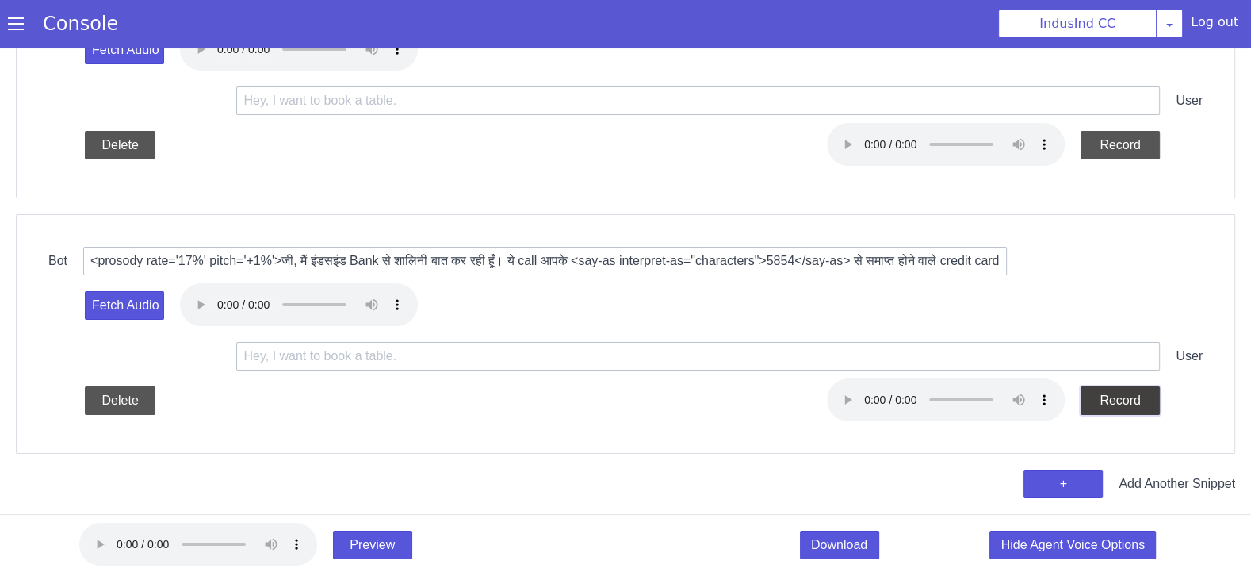
click at [1115, 399] on button "Record" at bounding box center [1120, 400] width 79 height 29
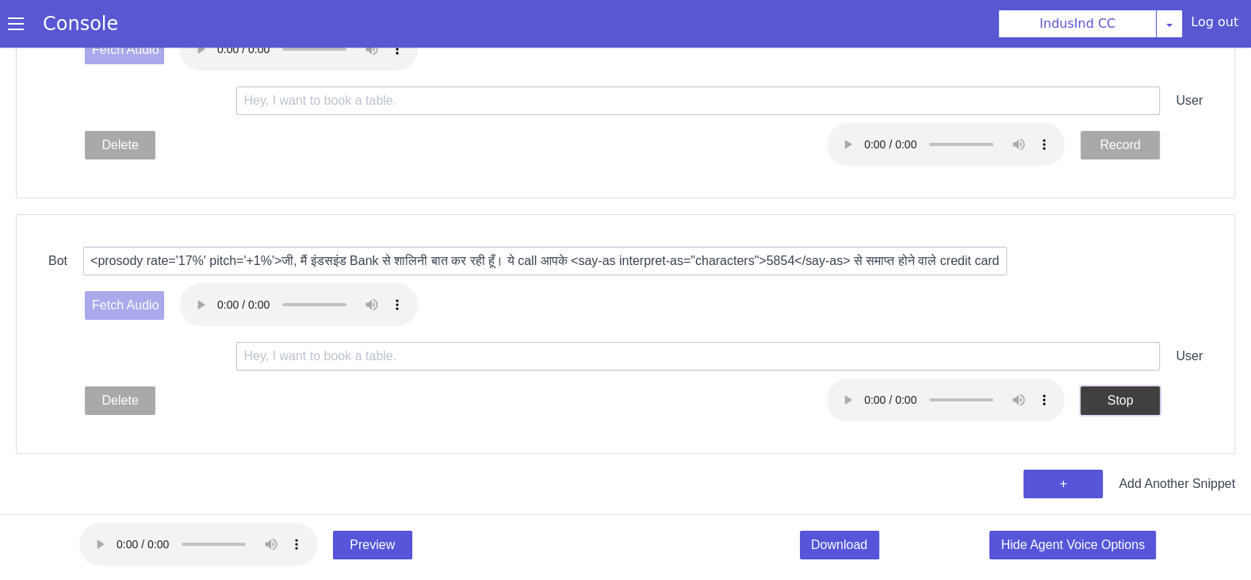
click at [1115, 399] on button "Stop" at bounding box center [1120, 400] width 79 height 29
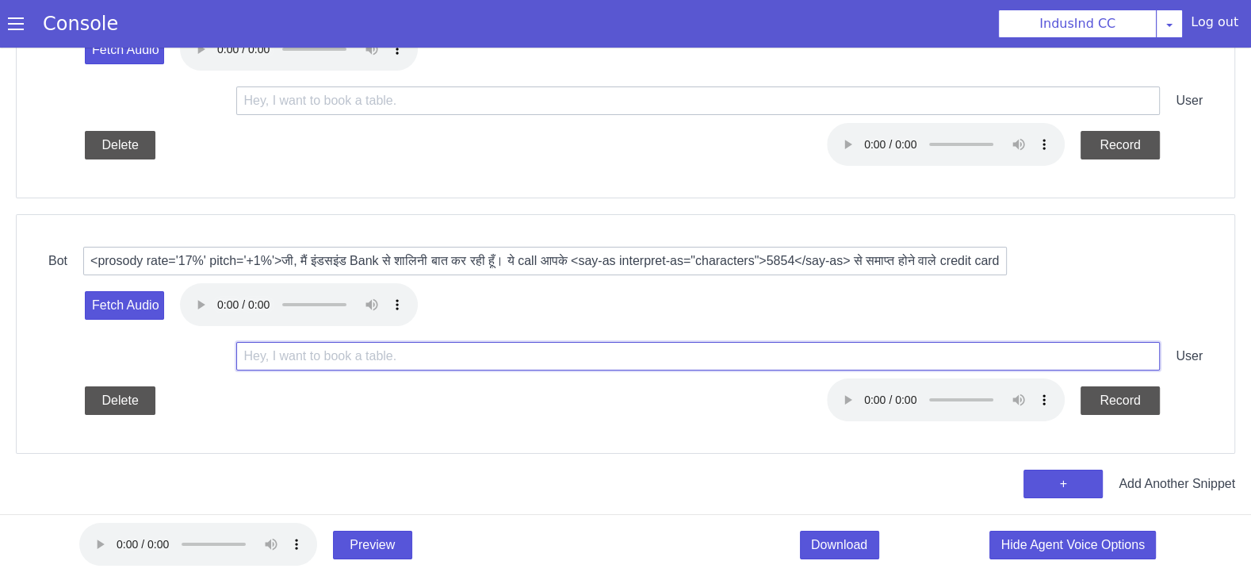
click at [584, 343] on input "text" at bounding box center [698, 356] width 924 height 29
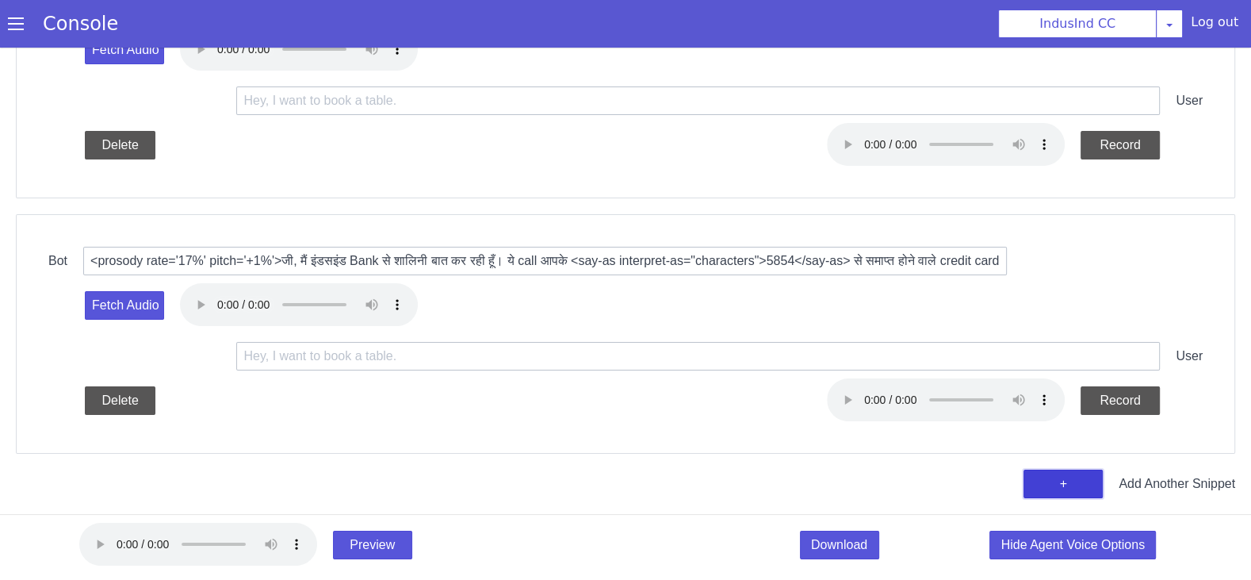
click at [1045, 477] on button "+" at bounding box center [1062, 483] width 79 height 29
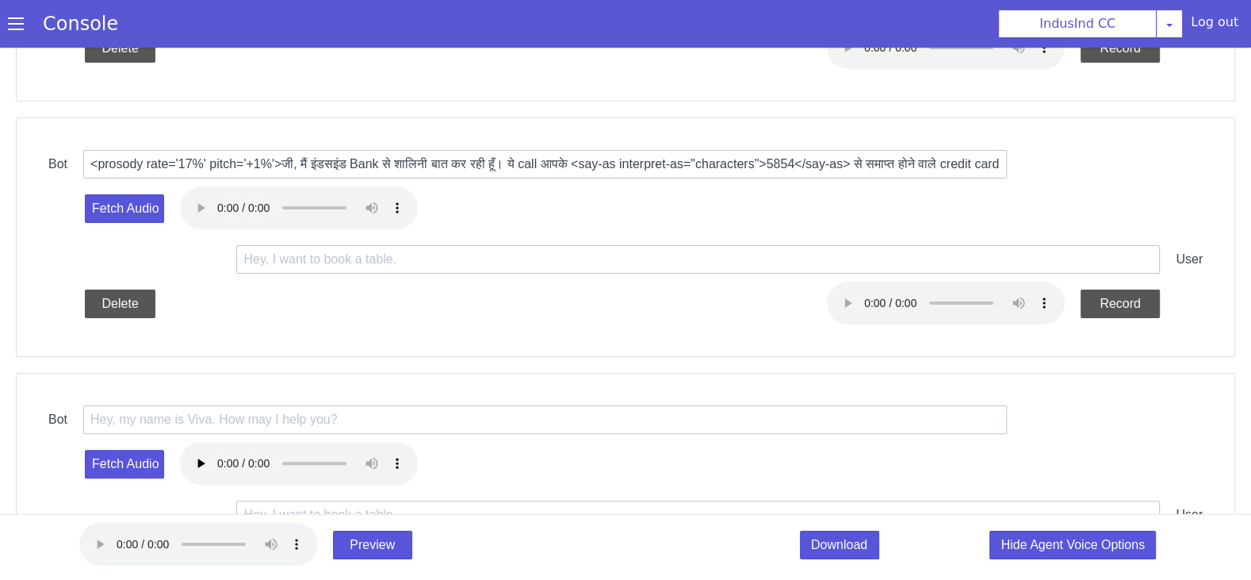
scroll to position [448, 0]
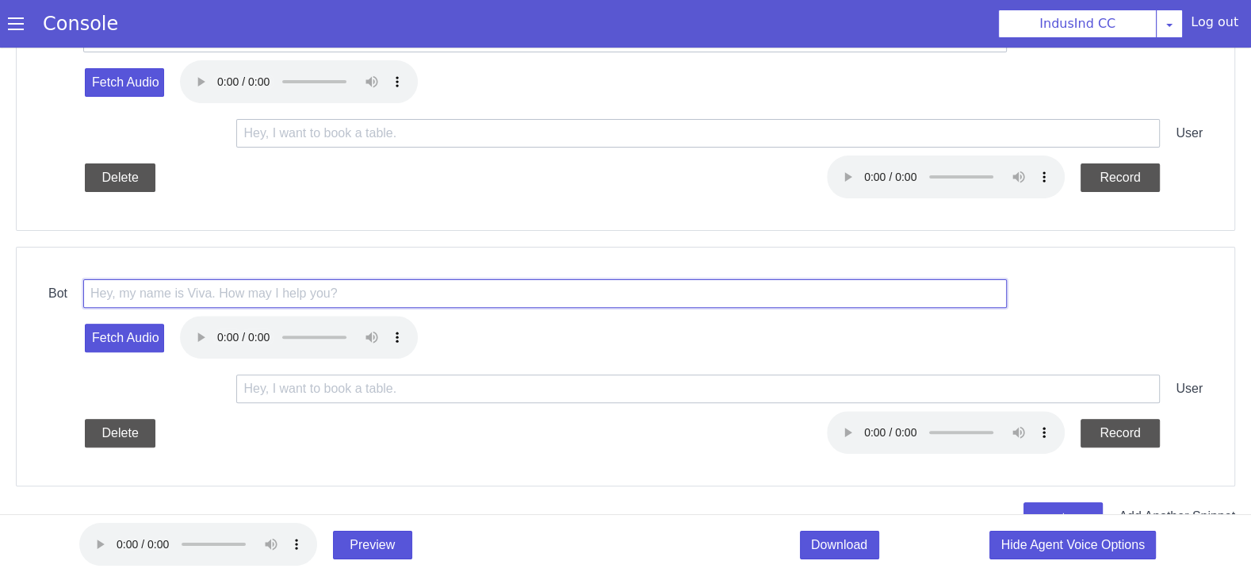
click at [545, 281] on input "text" at bounding box center [545, 293] width 924 height 29
click at [458, 298] on input "text" at bounding box center [545, 293] width 924 height 29
paste input "<prosody rate='17%' pitch='+1%'> तो आप [DATE] को पेमेंट करेंगे। क्या यह सही है?…"
drag, startPoint x: 331, startPoint y: 289, endPoint x: 344, endPoint y: 291, distance: 12.8
click at [344, 291] on input "<prosody rate='17%' pitch='+1%'> तो आप [DATE] को पेमेंट करेंगे। क्या यह सही है?…" at bounding box center [545, 293] width 924 height 29
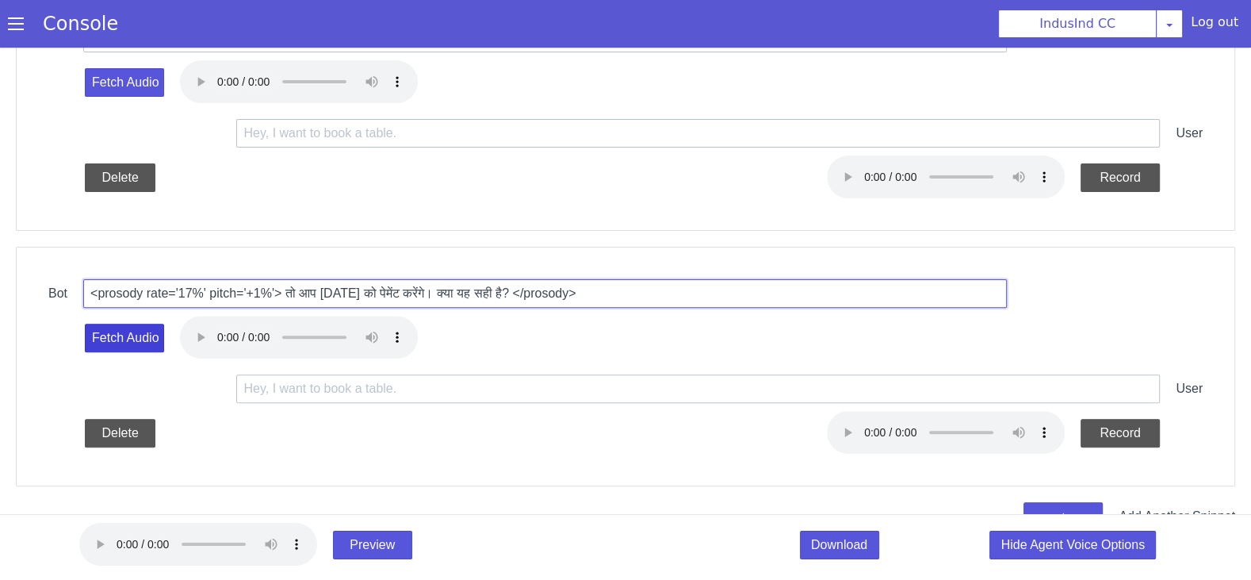
type input "<prosody rate='17%' pitch='+1%'> तो आप [DATE] को पेमेंट करेंगे। क्या यह सही है?…"
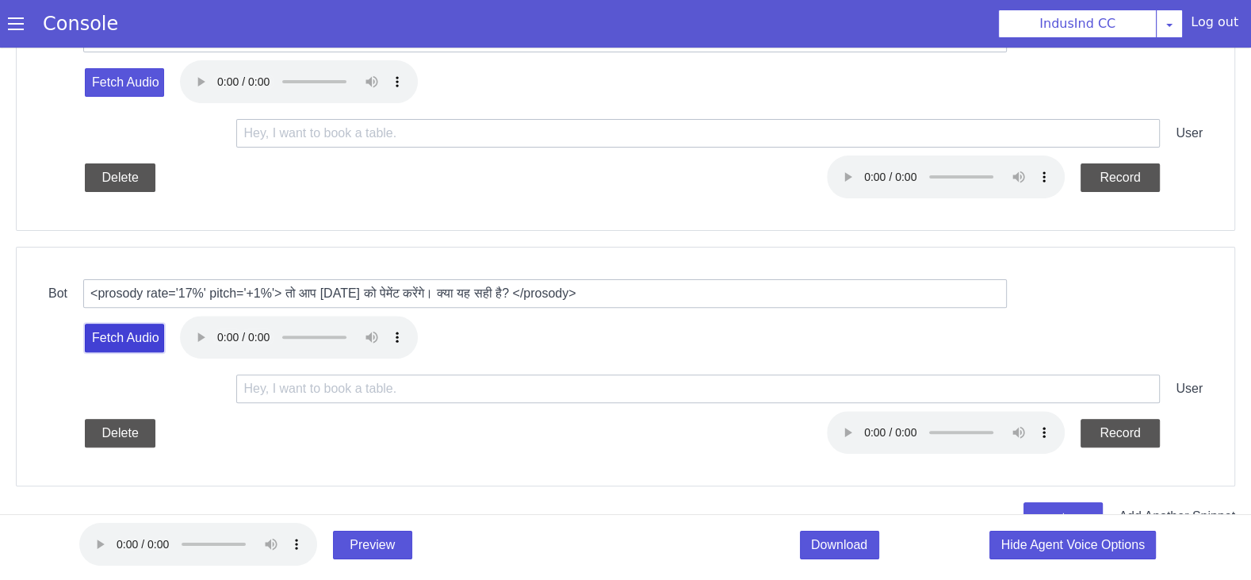
click at [143, 333] on button "Fetch Audio" at bounding box center [124, 337] width 79 height 29
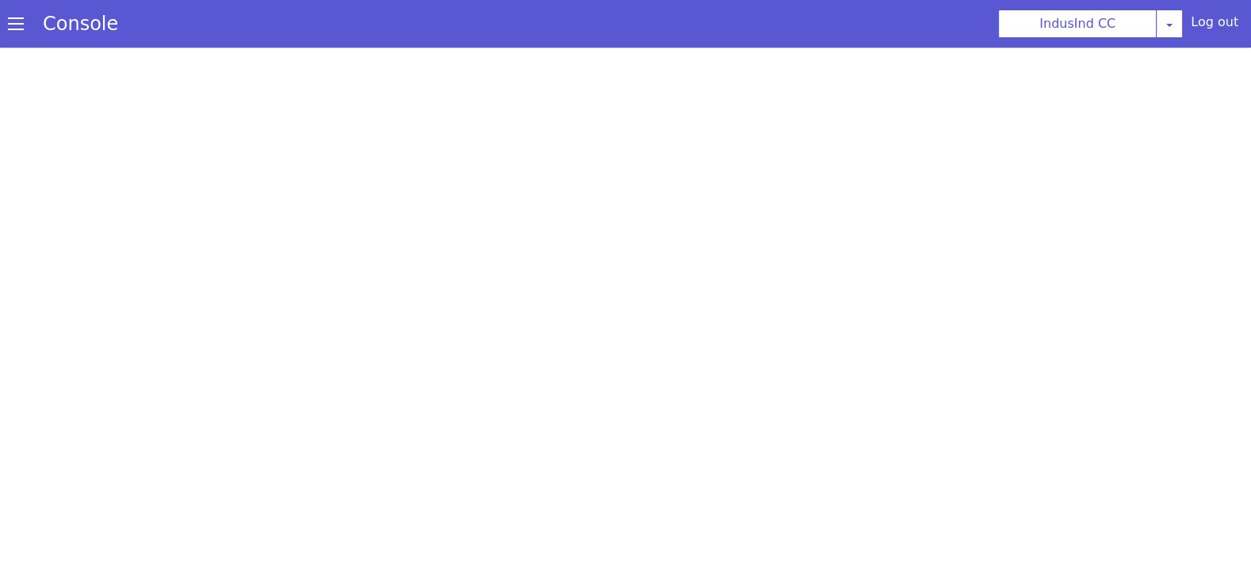
select select "Azure"
select select "hi"
select select "hi-IN-SwaraNeural"
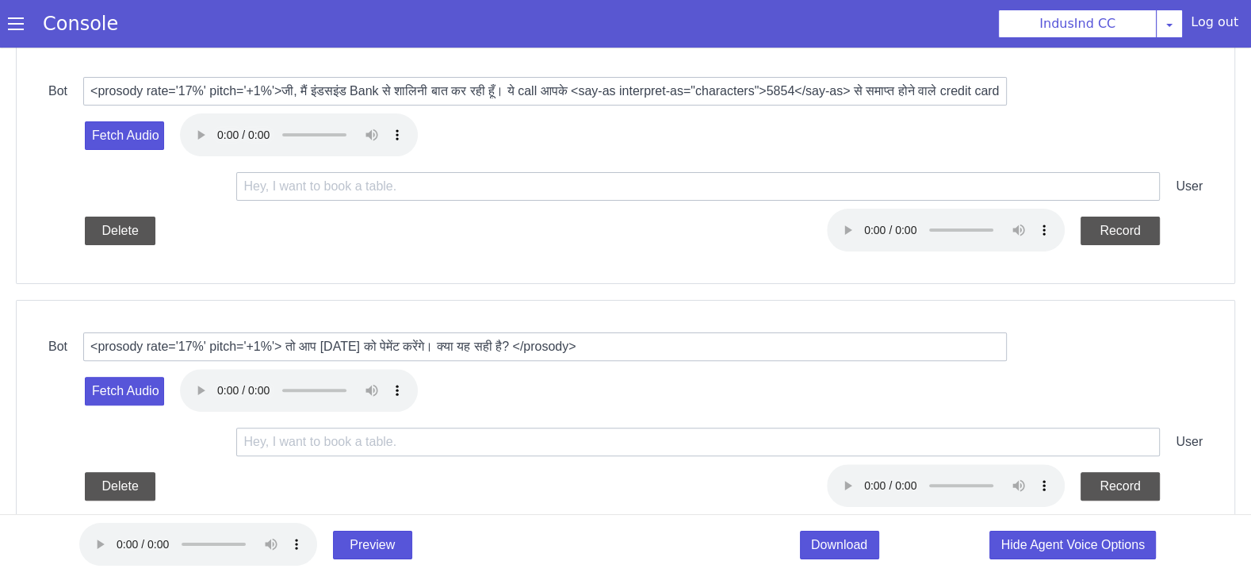
scroll to position [480, 0]
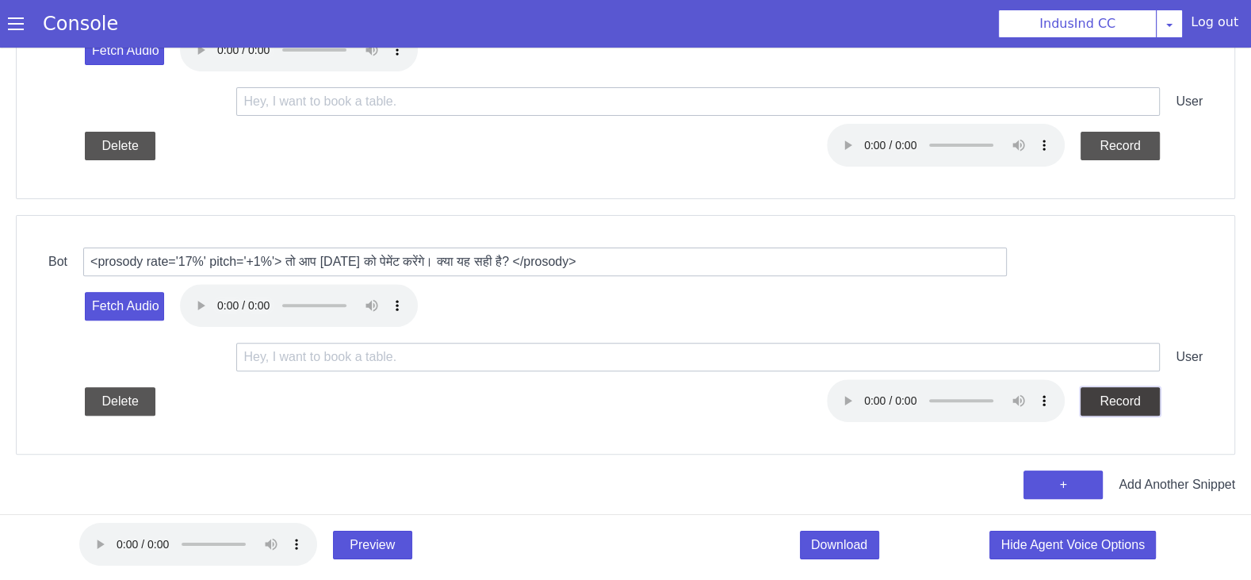
click at [1130, 400] on button "Record" at bounding box center [1120, 401] width 79 height 29
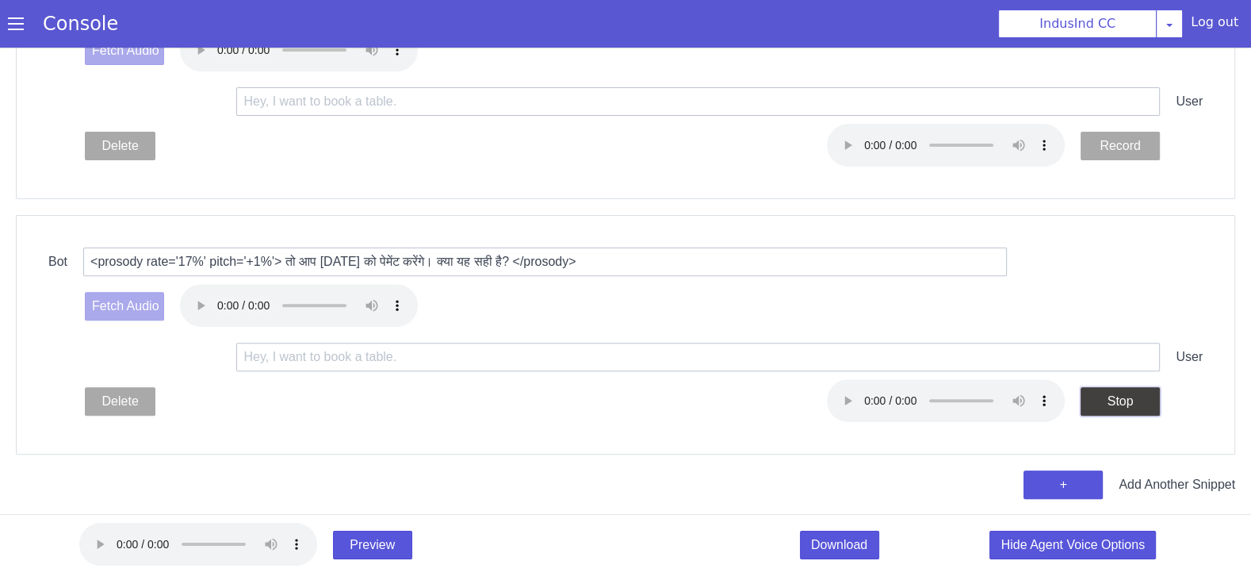
click at [1130, 400] on button "Stop" at bounding box center [1120, 401] width 79 height 29
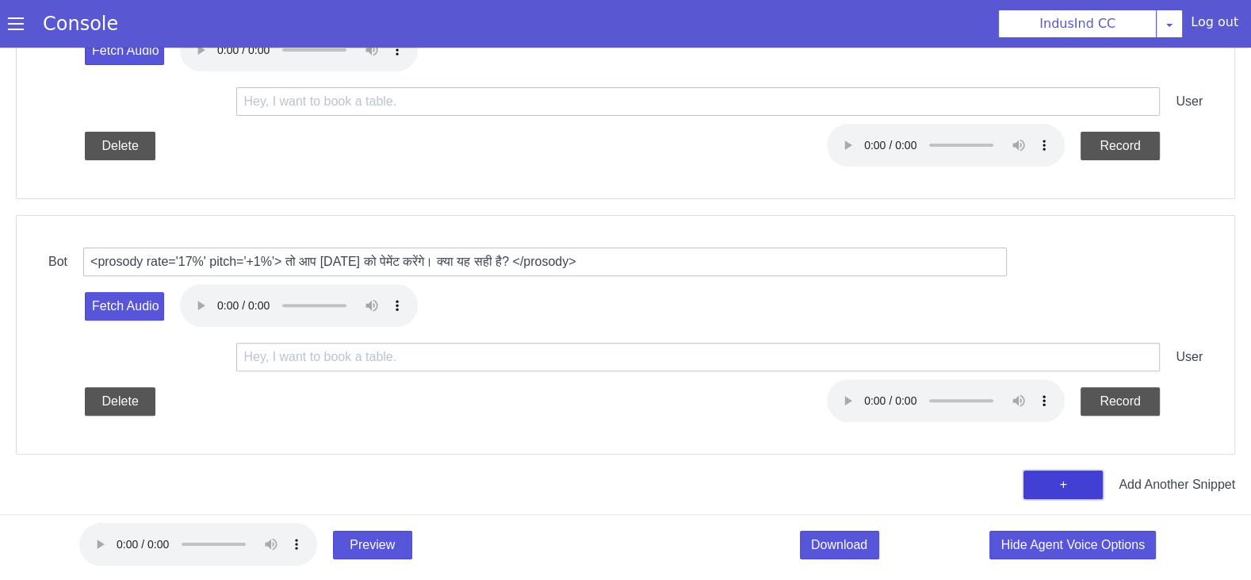
click at [1048, 479] on button "+" at bounding box center [1062, 484] width 79 height 29
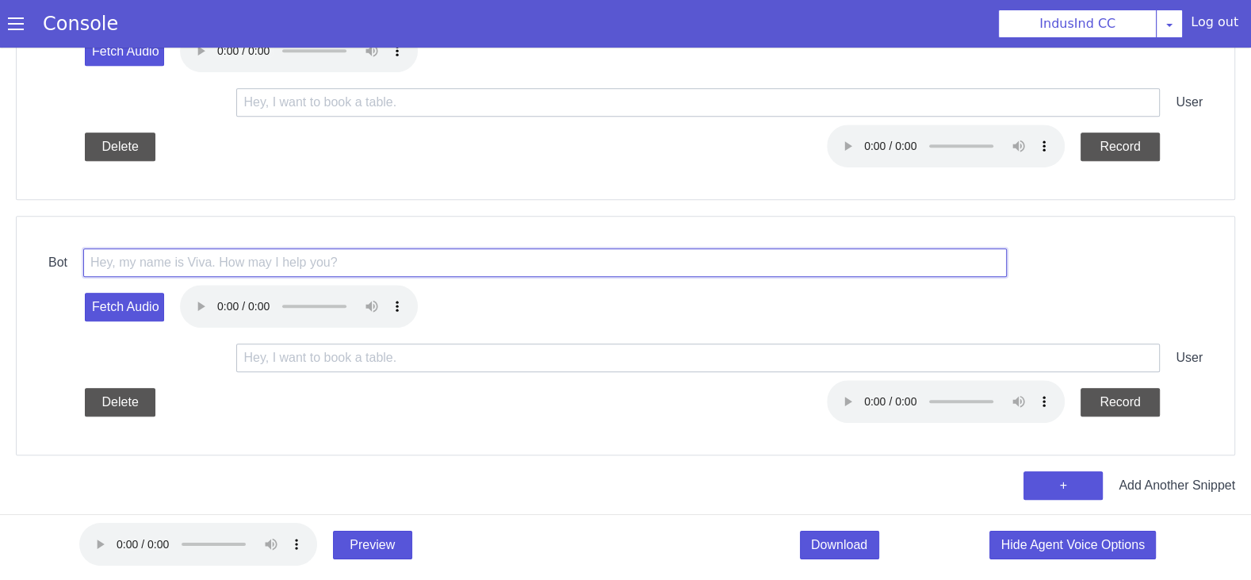
click at [498, 263] on input "text" at bounding box center [545, 262] width 924 height 29
click at [484, 266] on input "text" at bounding box center [545, 262] width 924 height 29
paste input "<prosody rate='17%' pitch='+1%'> ठीक है। मैं आपको पेमेंट link SMS द्वारा आपके r…"
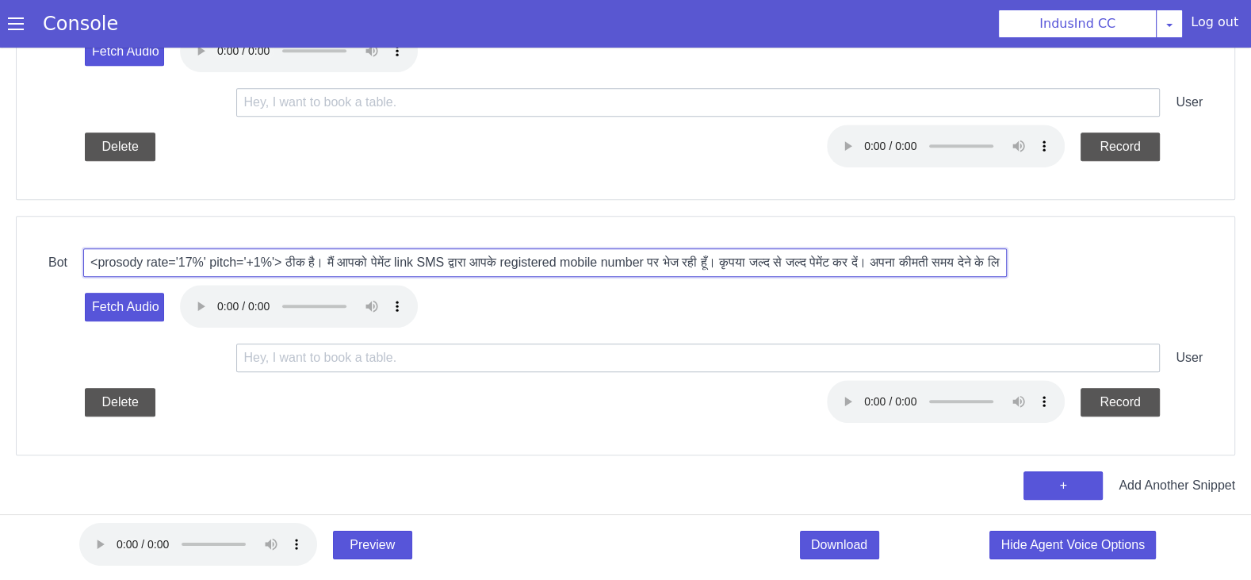
scroll to position [0, 162]
type input "<prosody rate='17%' pitch='+1%'> ठीक है। मैं आपको पेमेंट link SMS द्वारा आपके r…"
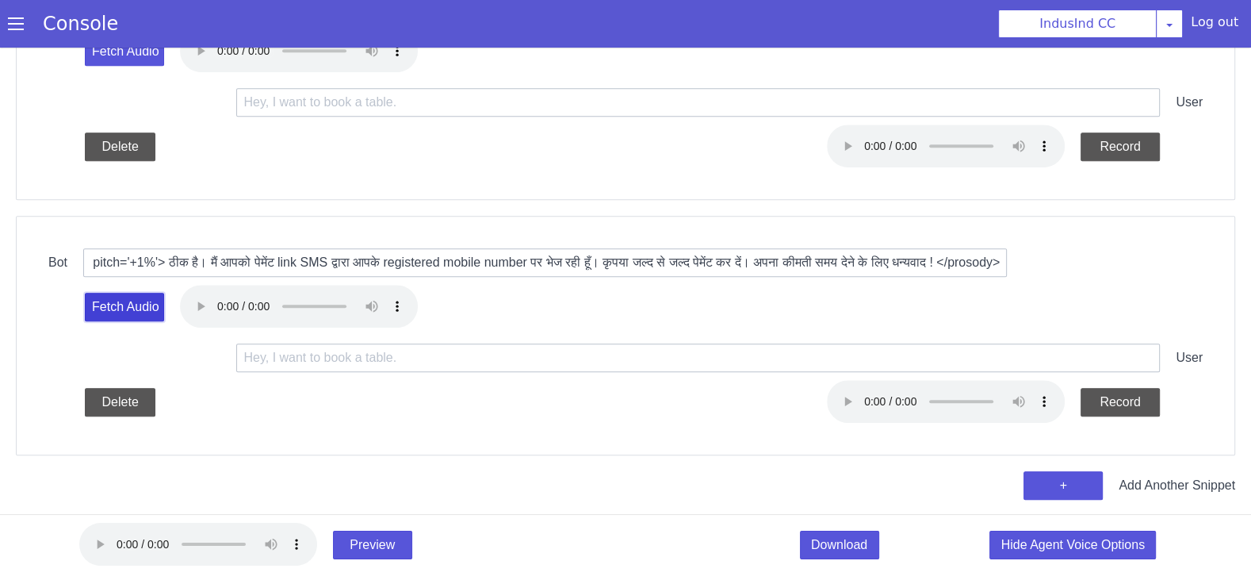
scroll to position [0, 0]
click at [144, 308] on button "Fetch Audio" at bounding box center [124, 307] width 79 height 29
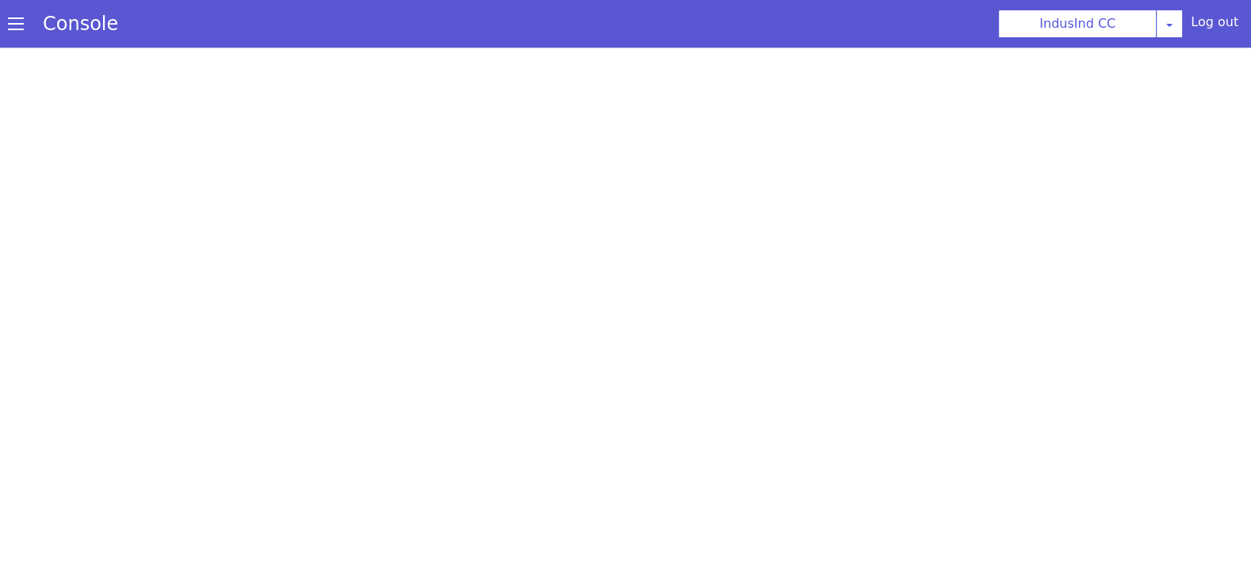
select select "Azure"
select select "hi"
select select "hi-IN-SwaraNeural"
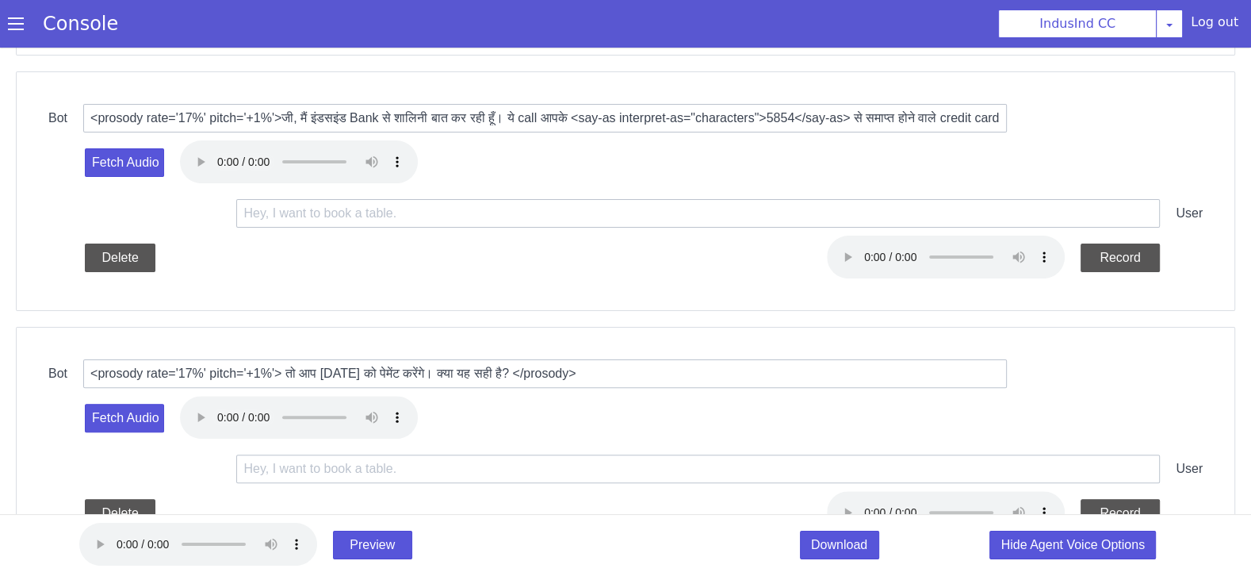
scroll to position [734, 0]
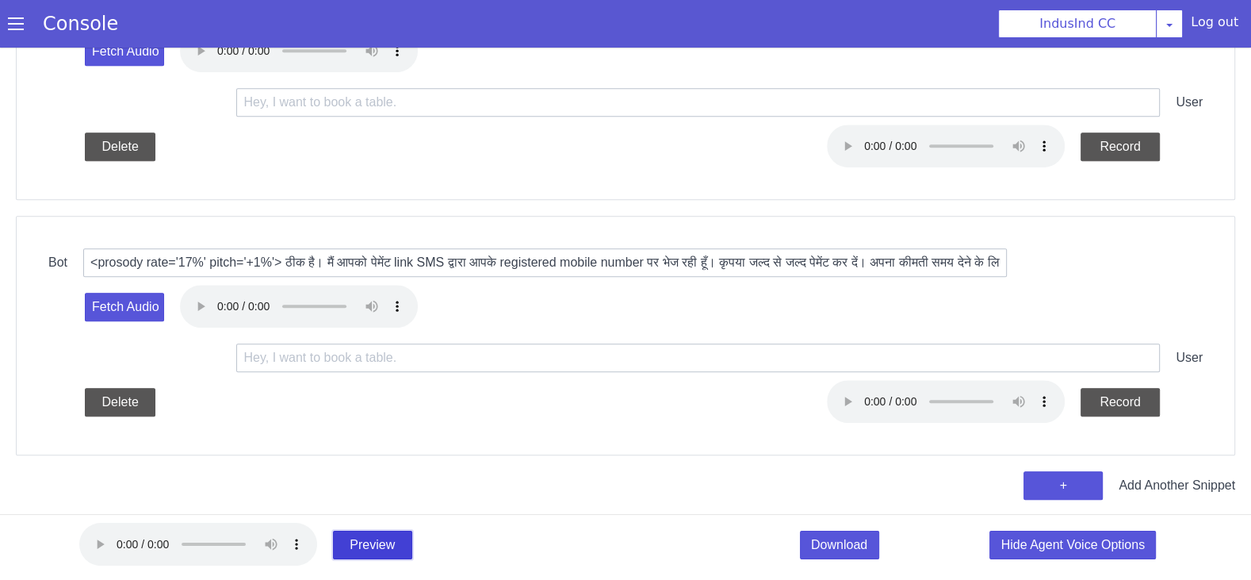
click at [368, 484] on button "Preview" at bounding box center [372, 469] width 79 height 29
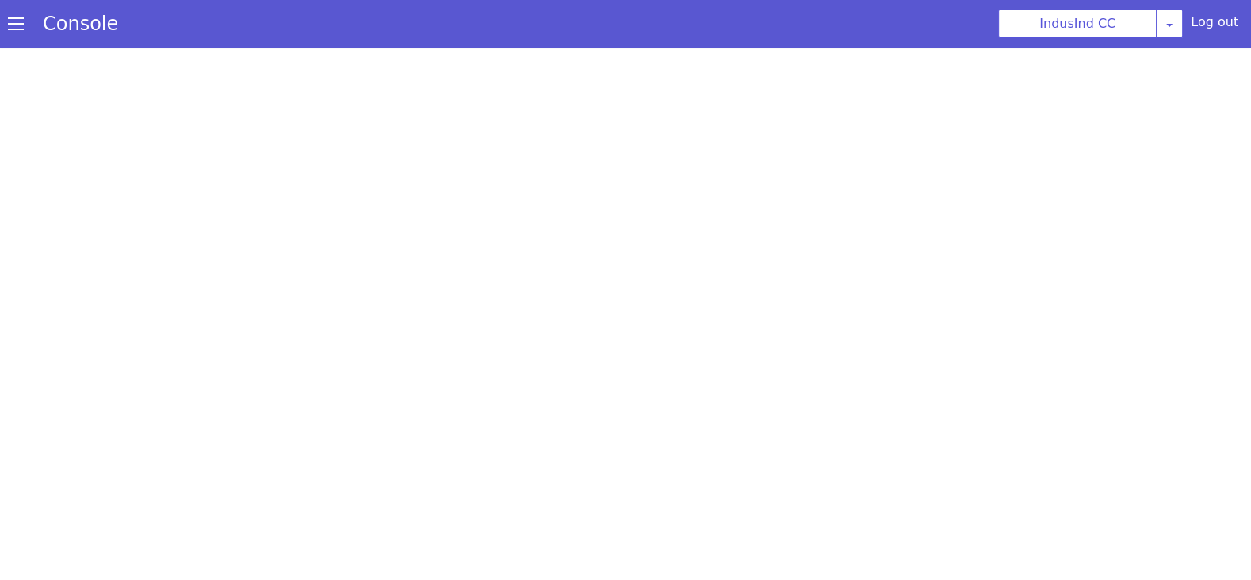
scroll to position [0, 0]
select select "Azure"
select select "hi"
select select "hi-IN-SwaraNeural"
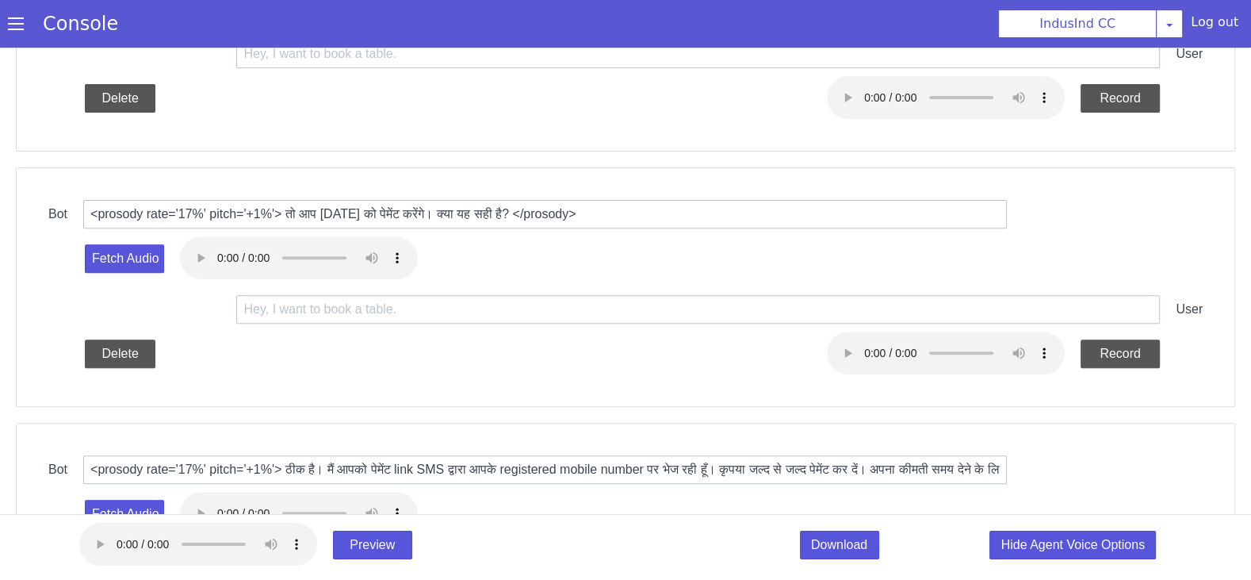
scroll to position [734, 0]
